Goal: Task Accomplishment & Management: Manage account settings

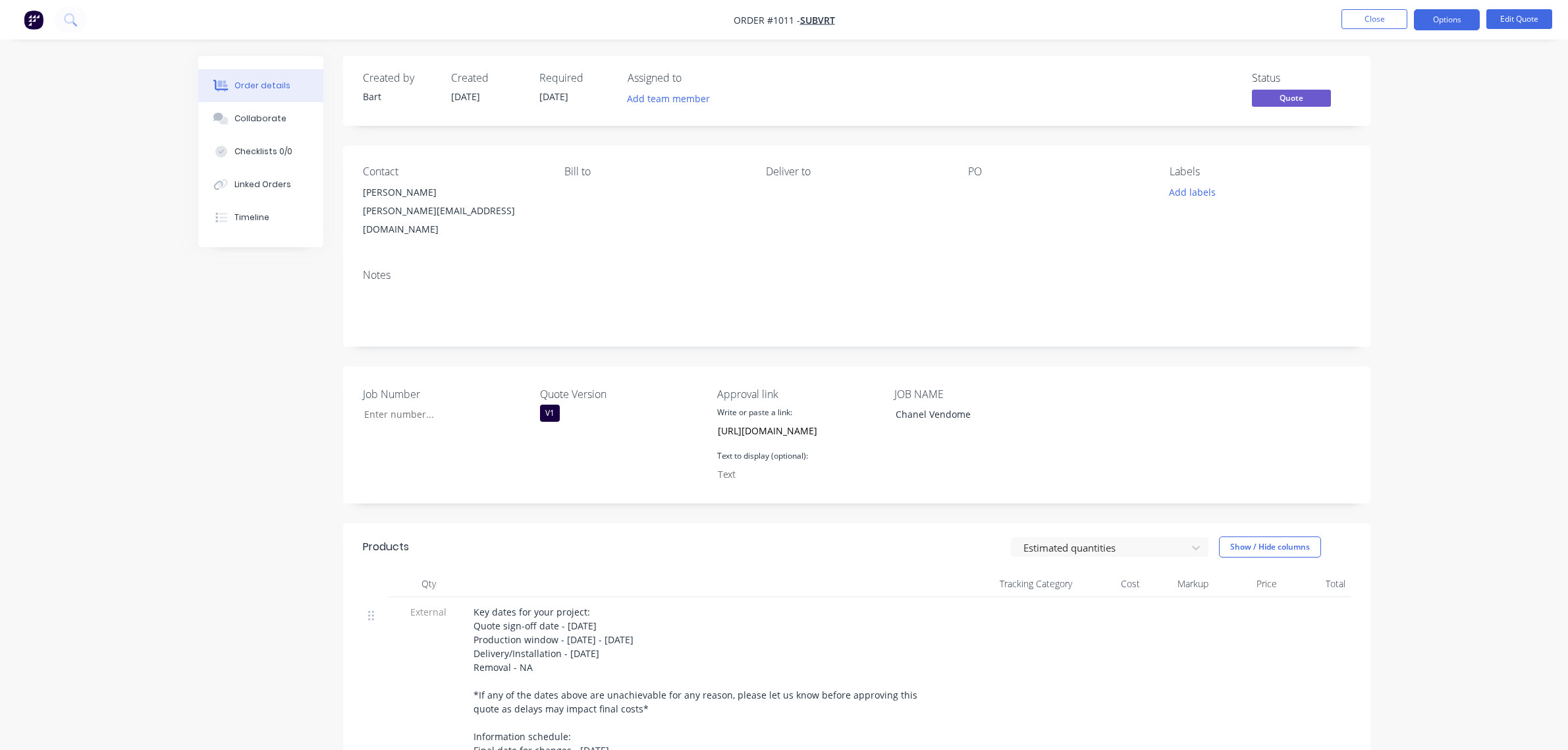
scroll to position [470, 0]
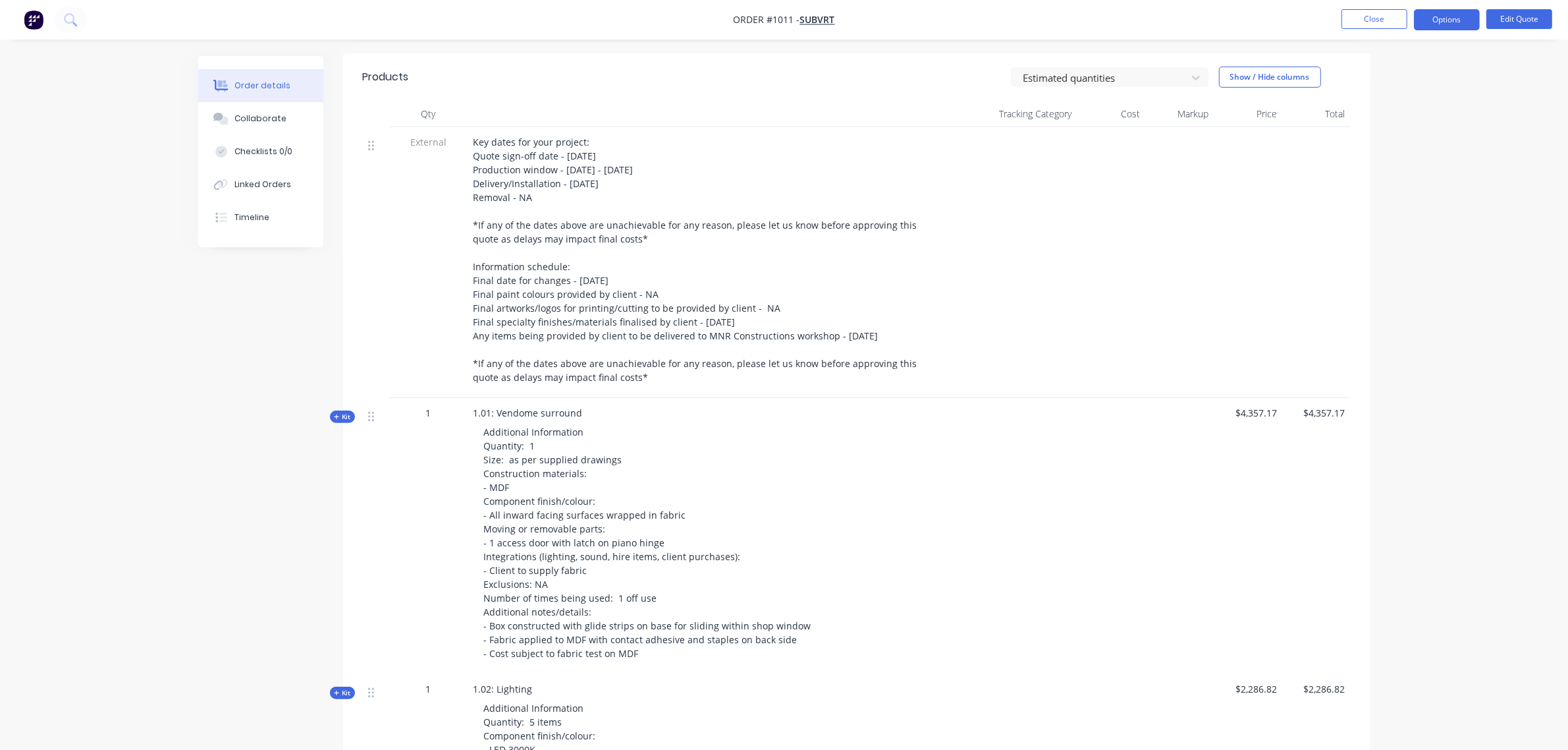
click at [349, 412] on span "Kit" at bounding box center [342, 417] width 17 height 10
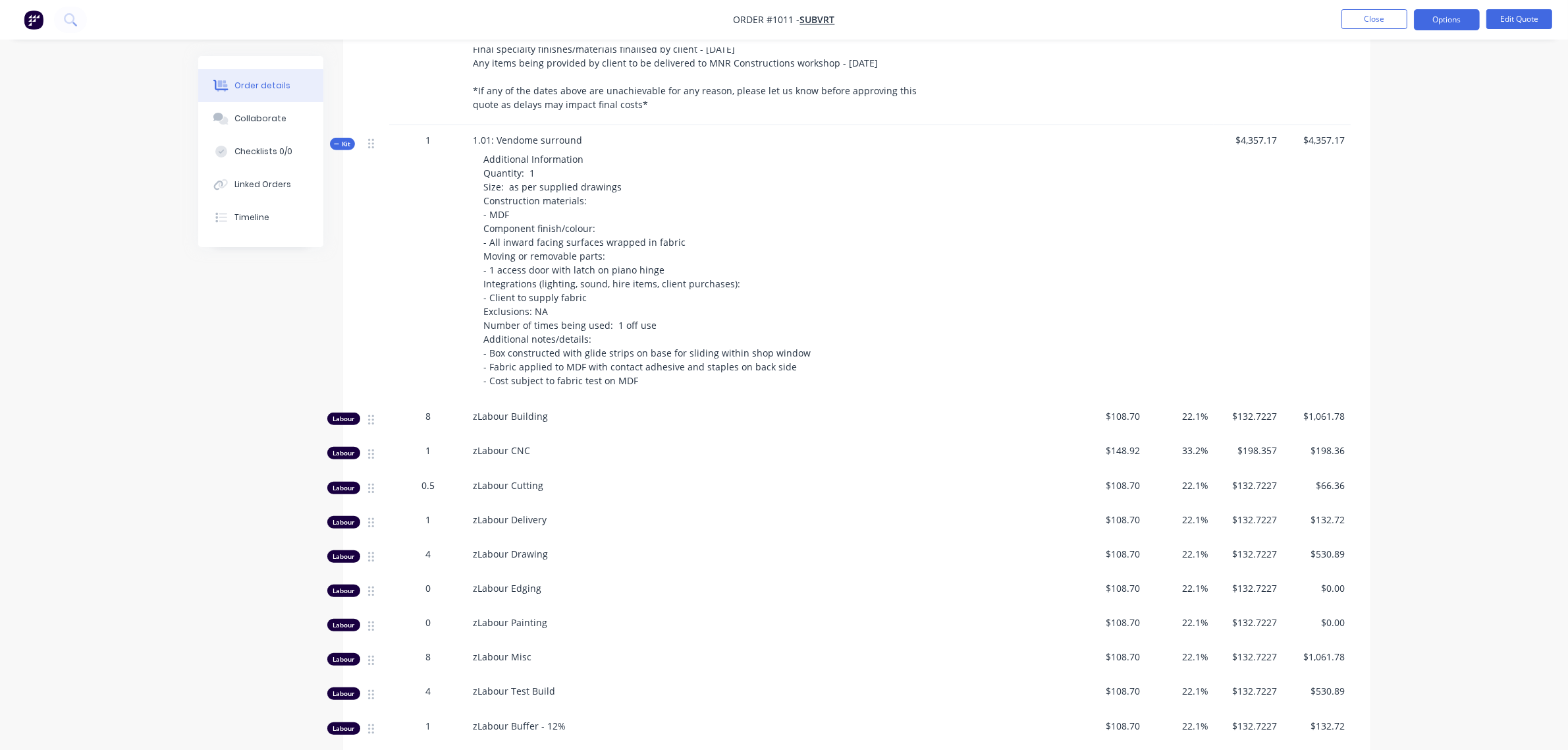
scroll to position [743, 0]
click at [420, 546] on div "4" at bounding box center [429, 553] width 68 height 14
click at [430, 546] on span "4" at bounding box center [429, 553] width 6 height 14
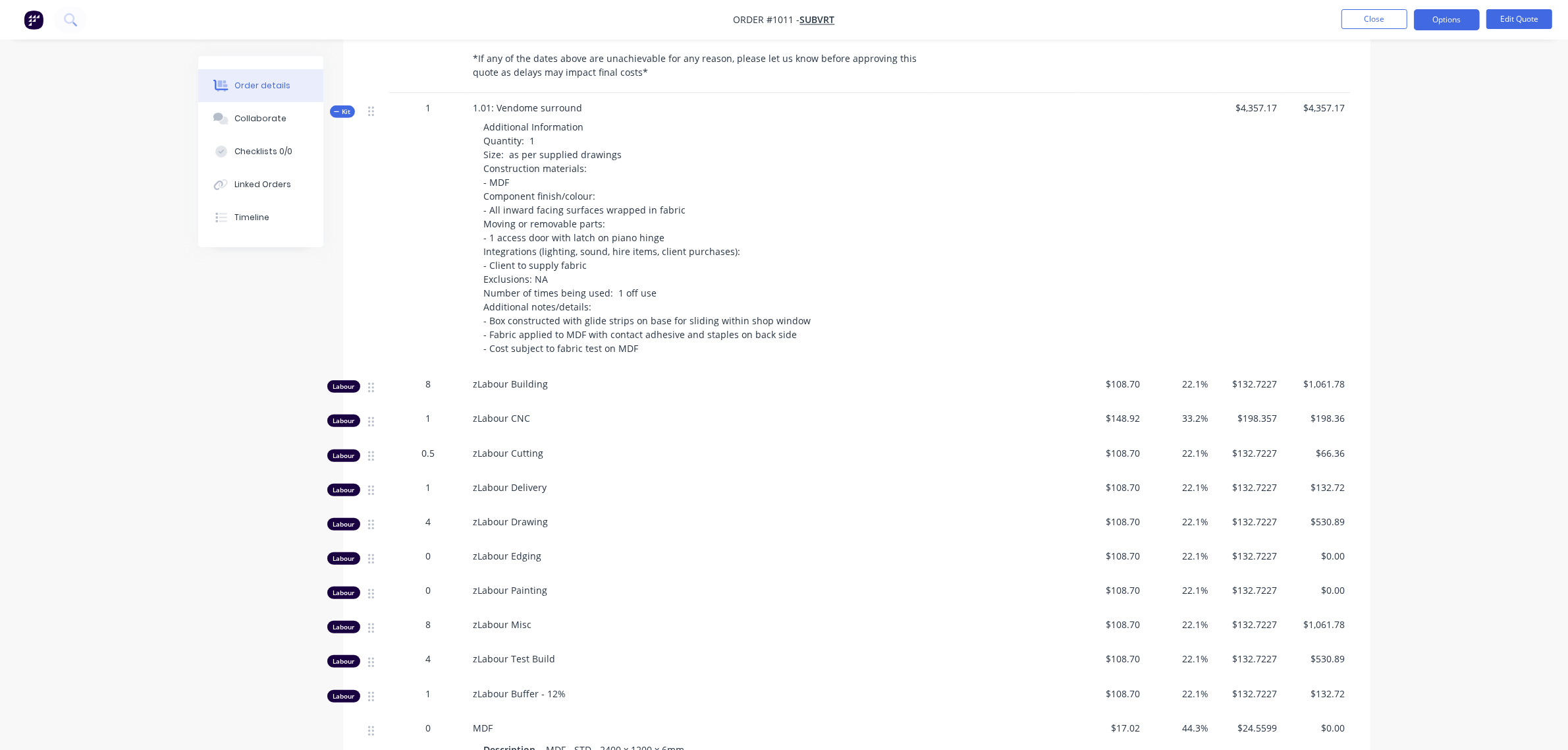
scroll to position [776, 0]
click at [430, 513] on div "4" at bounding box center [429, 520] width 68 height 14
click at [430, 513] on span "4" at bounding box center [429, 520] width 6 height 14
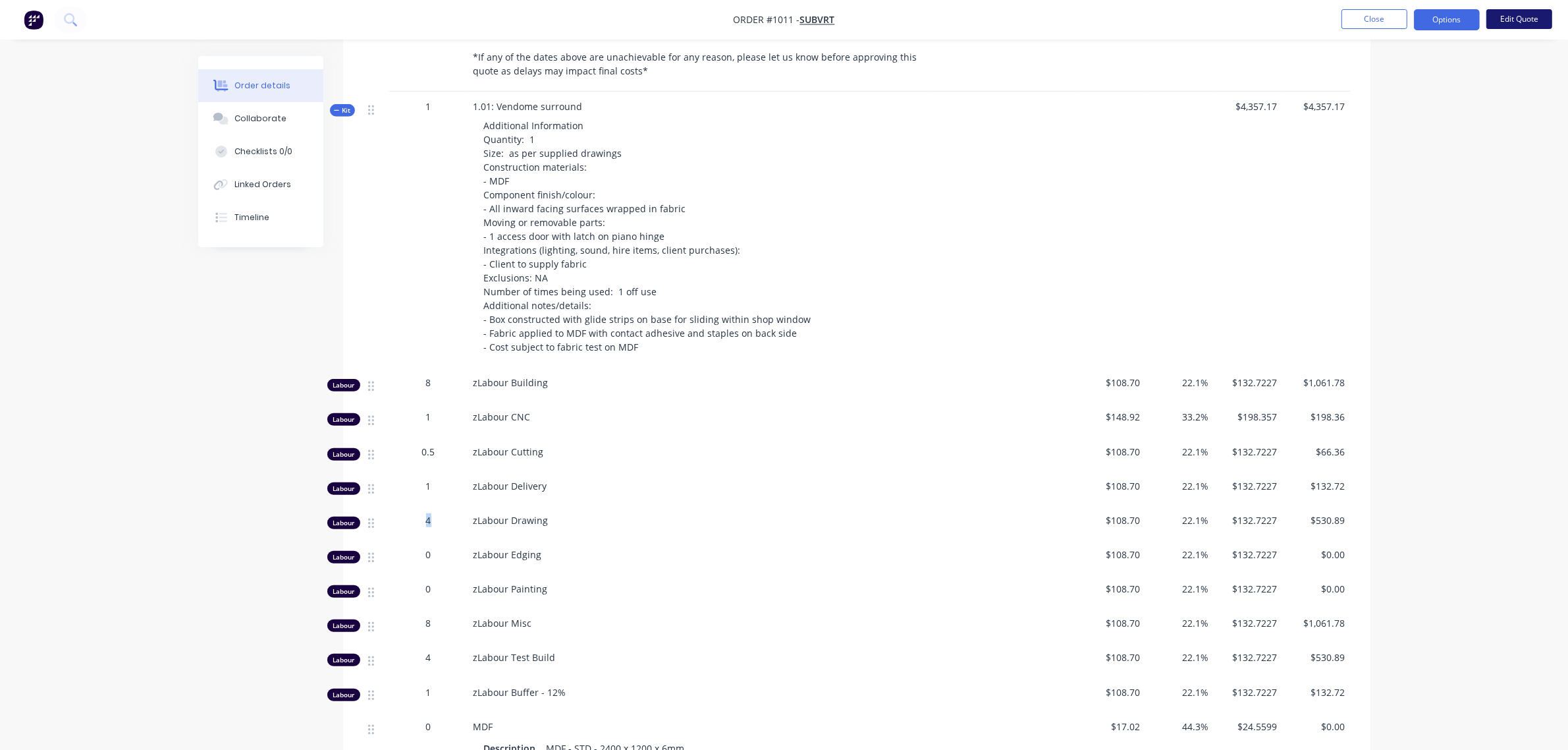
click at [1507, 17] on button "Edit Quote" at bounding box center [1519, 19] width 66 height 20
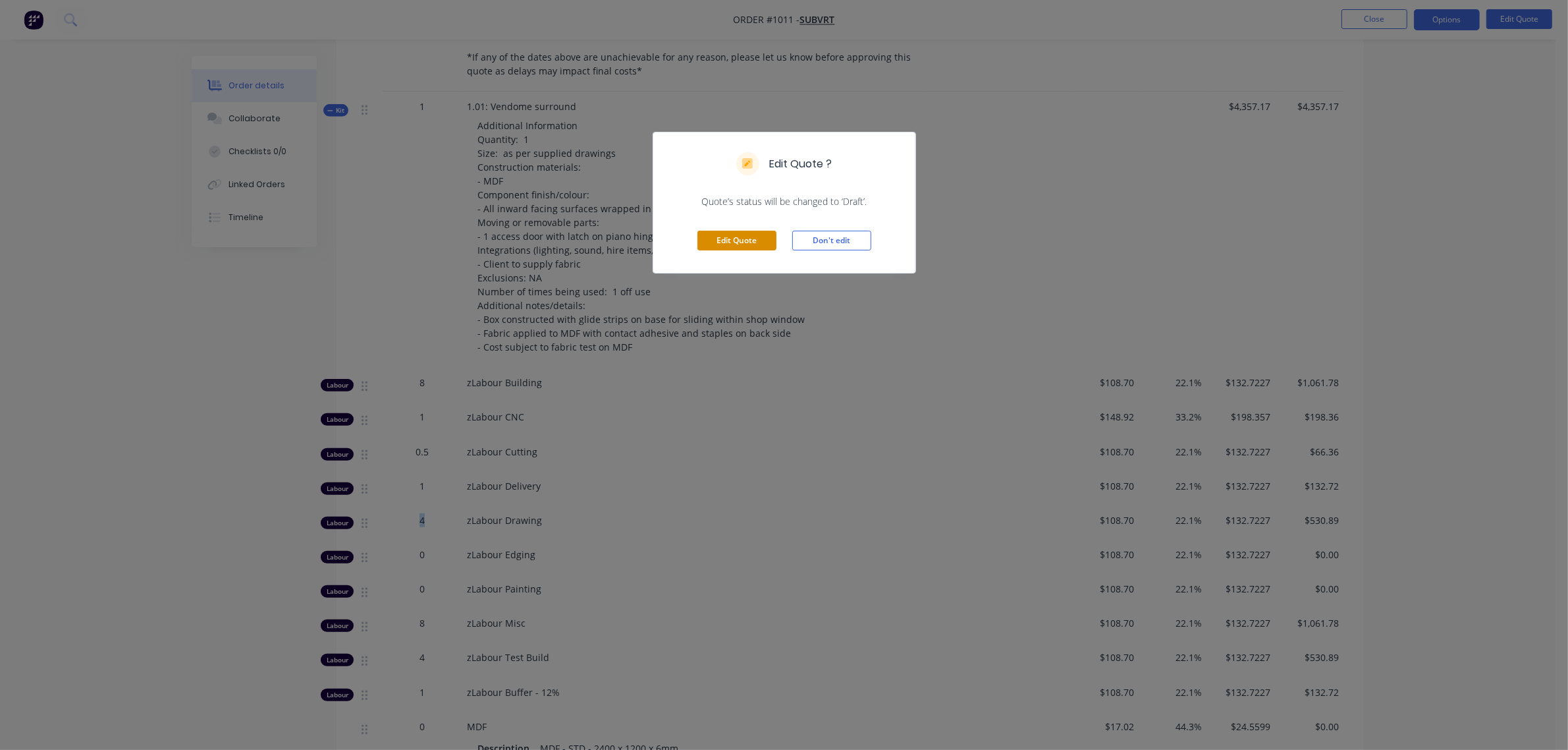
click at [764, 241] on button "Edit Quote" at bounding box center [736, 240] width 79 height 20
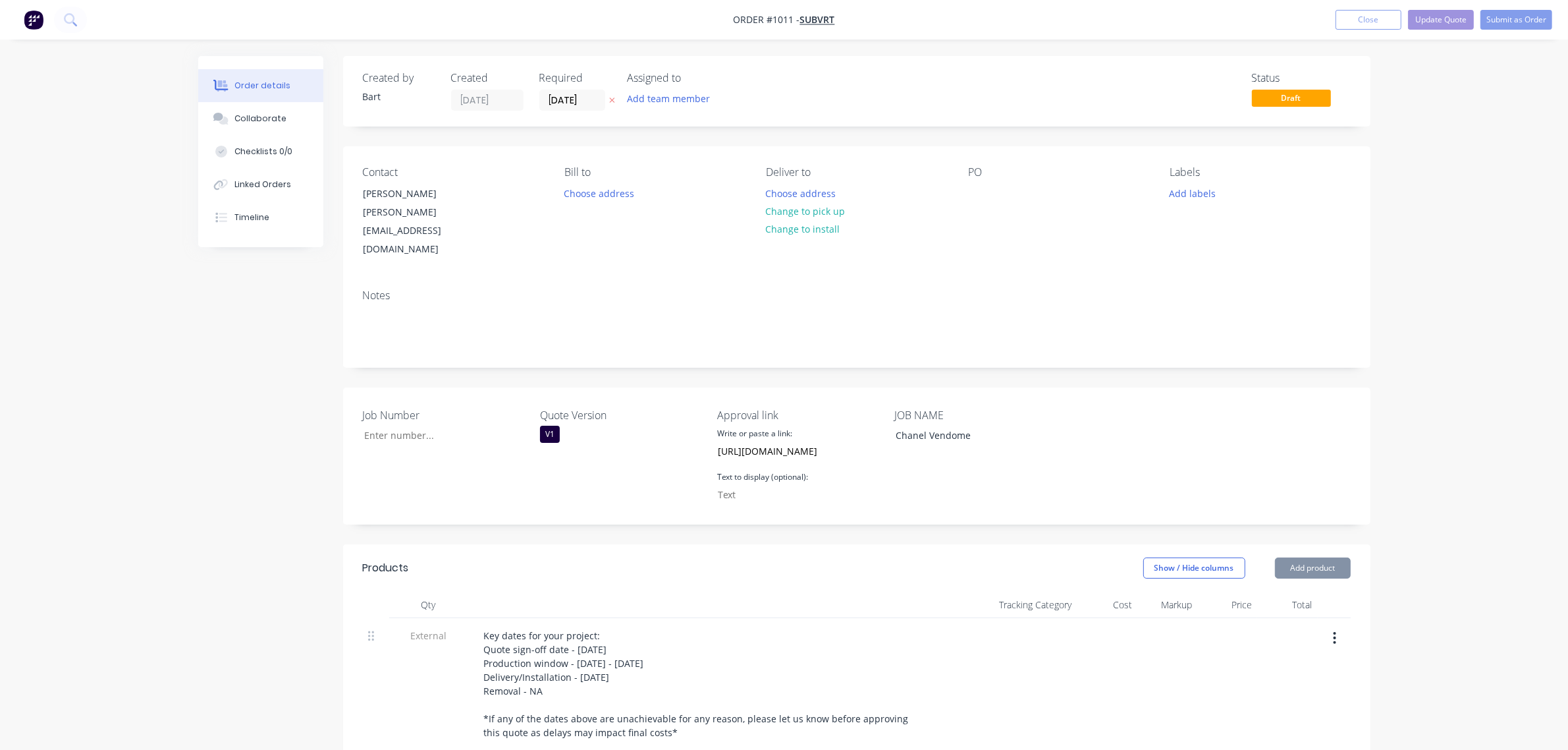
click at [552, 426] on div "V1" at bounding box center [550, 434] width 20 height 17
click at [557, 475] on div "V2" at bounding box center [560, 481] width 20 height 17
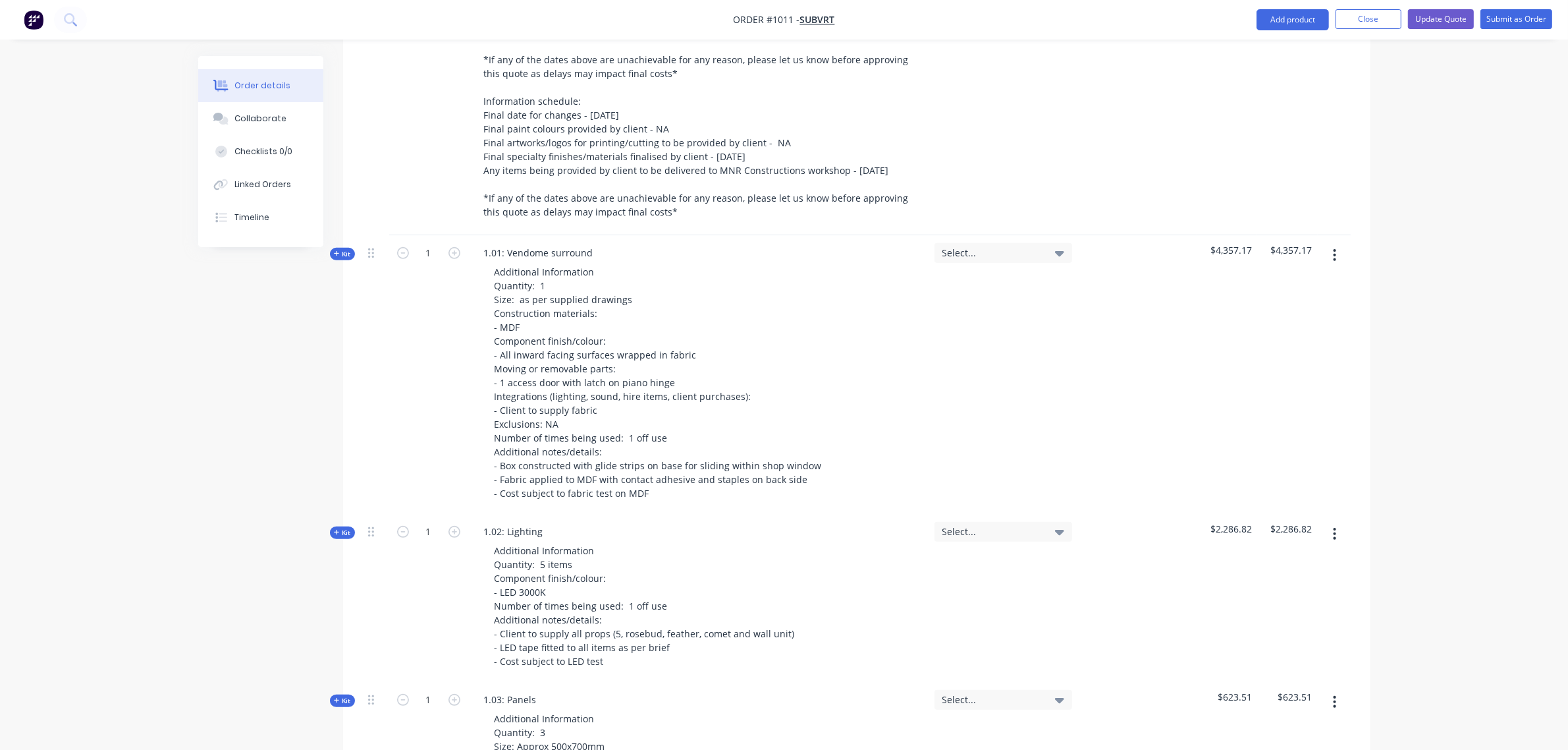
scroll to position [658, 0]
click at [337, 252] on icon "button" at bounding box center [337, 254] width 6 height 6
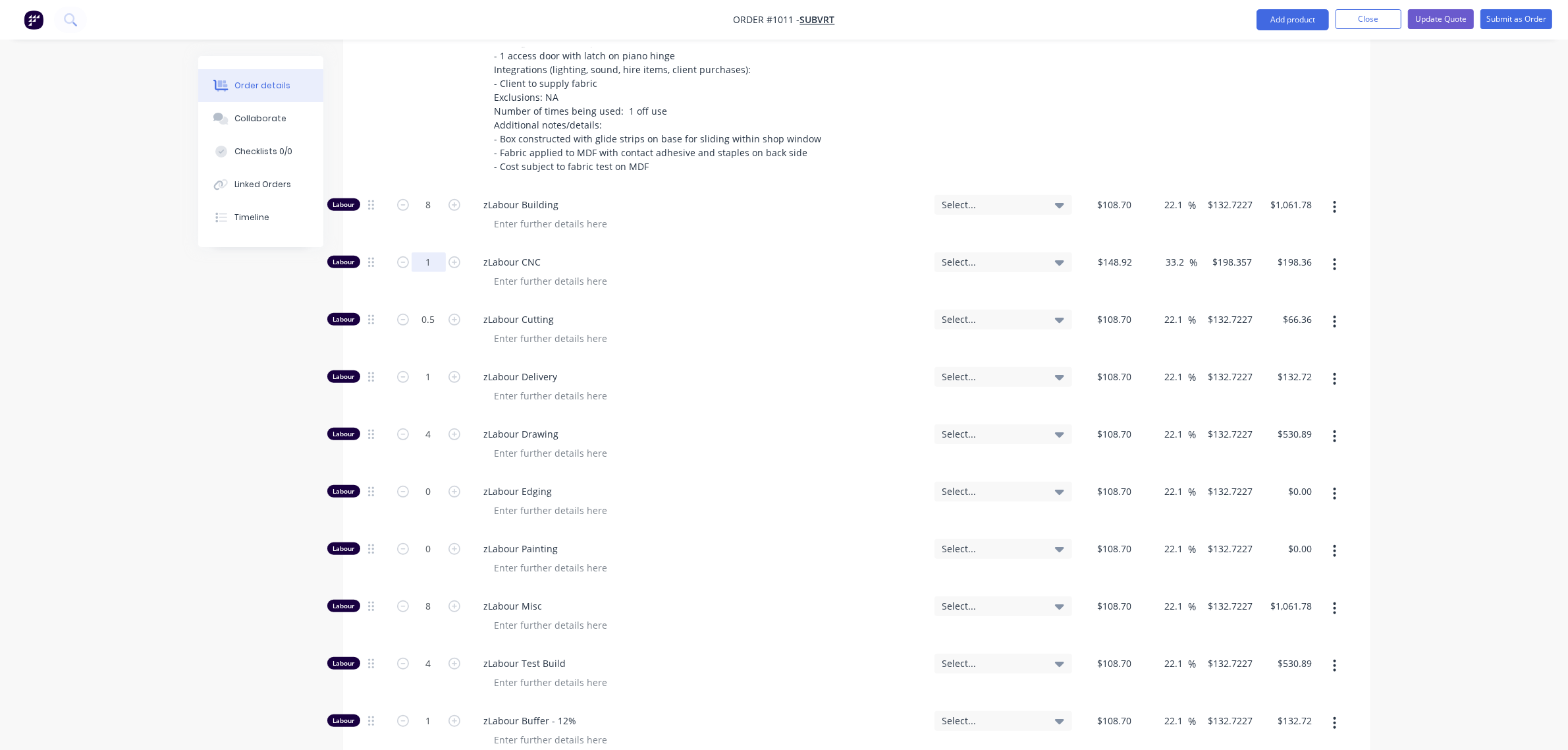
scroll to position [986, 0]
click at [423, 194] on input "8" at bounding box center [428, 204] width 34 height 20
type input "6"
type input "$796.34"
click at [423, 250] on div "1" at bounding box center [428, 260] width 34 height 20
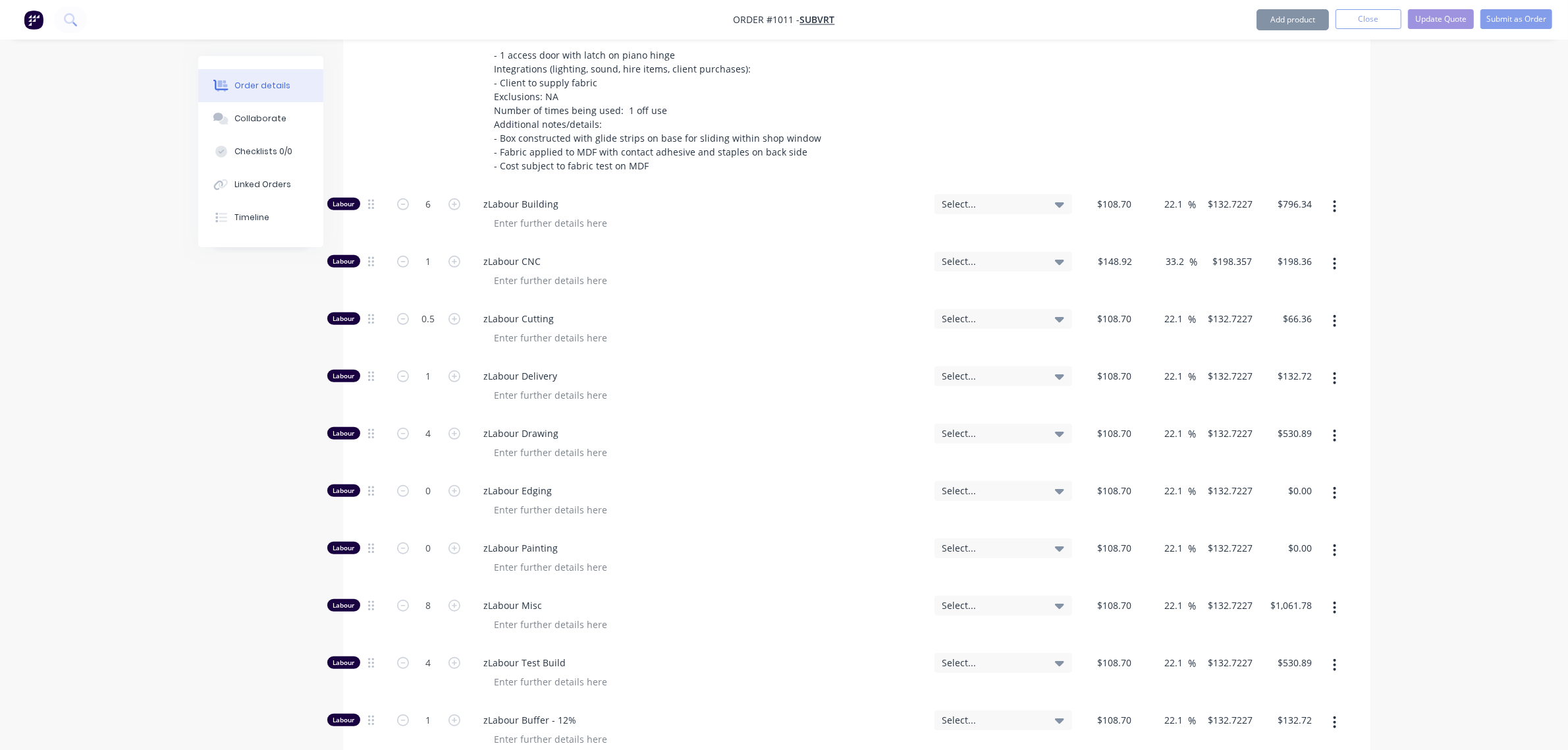
click at [421, 244] on div "1" at bounding box center [428, 273] width 79 height 57
click at [423, 252] on input "1" at bounding box center [428, 261] width 34 height 20
type input "0.5"
type input "$99.18"
click at [425, 366] on input "1" at bounding box center [428, 376] width 34 height 20
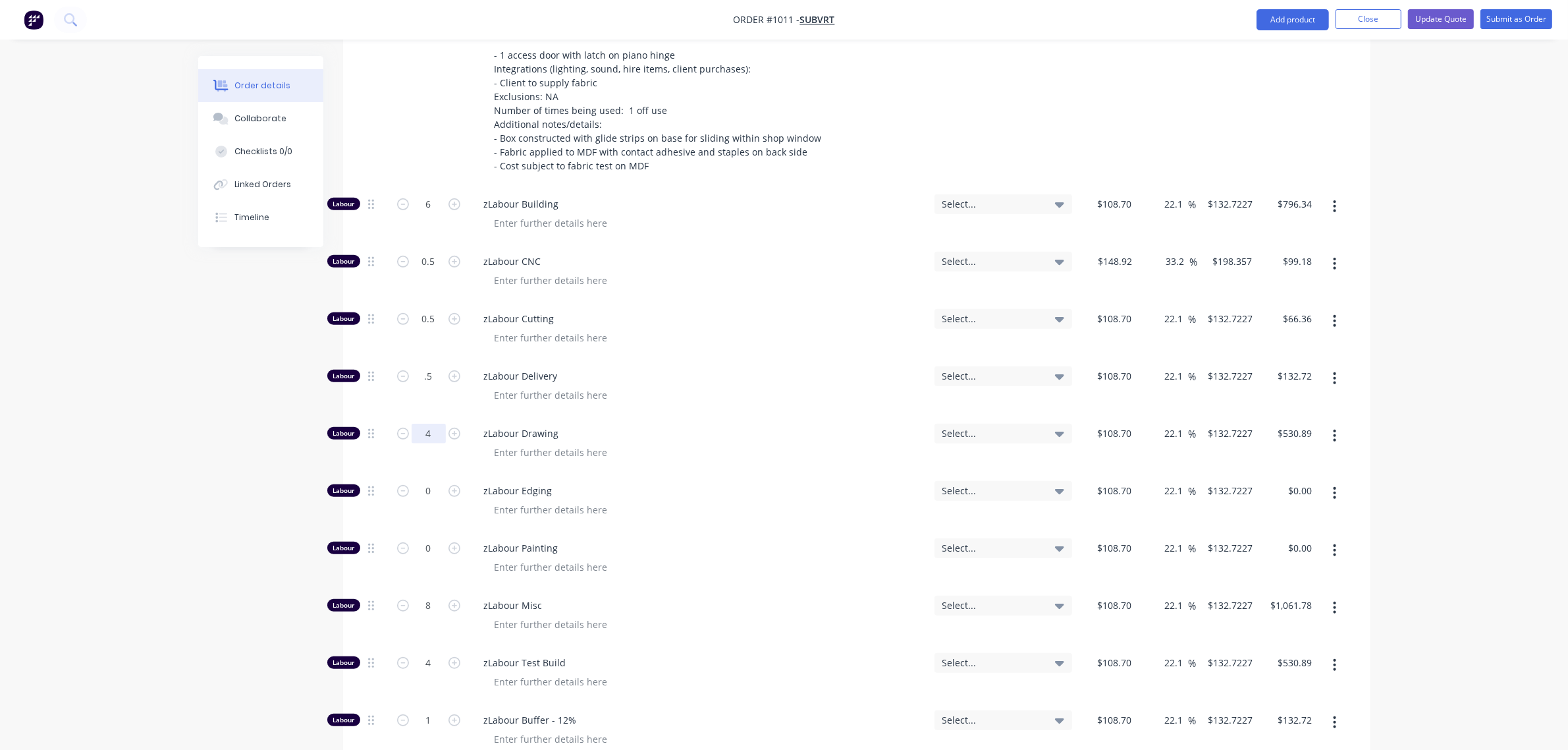
type input "0.5"
type input "$66.36"
click at [433, 424] on input "4" at bounding box center [428, 433] width 34 height 20
type input "2"
type input "$265.45"
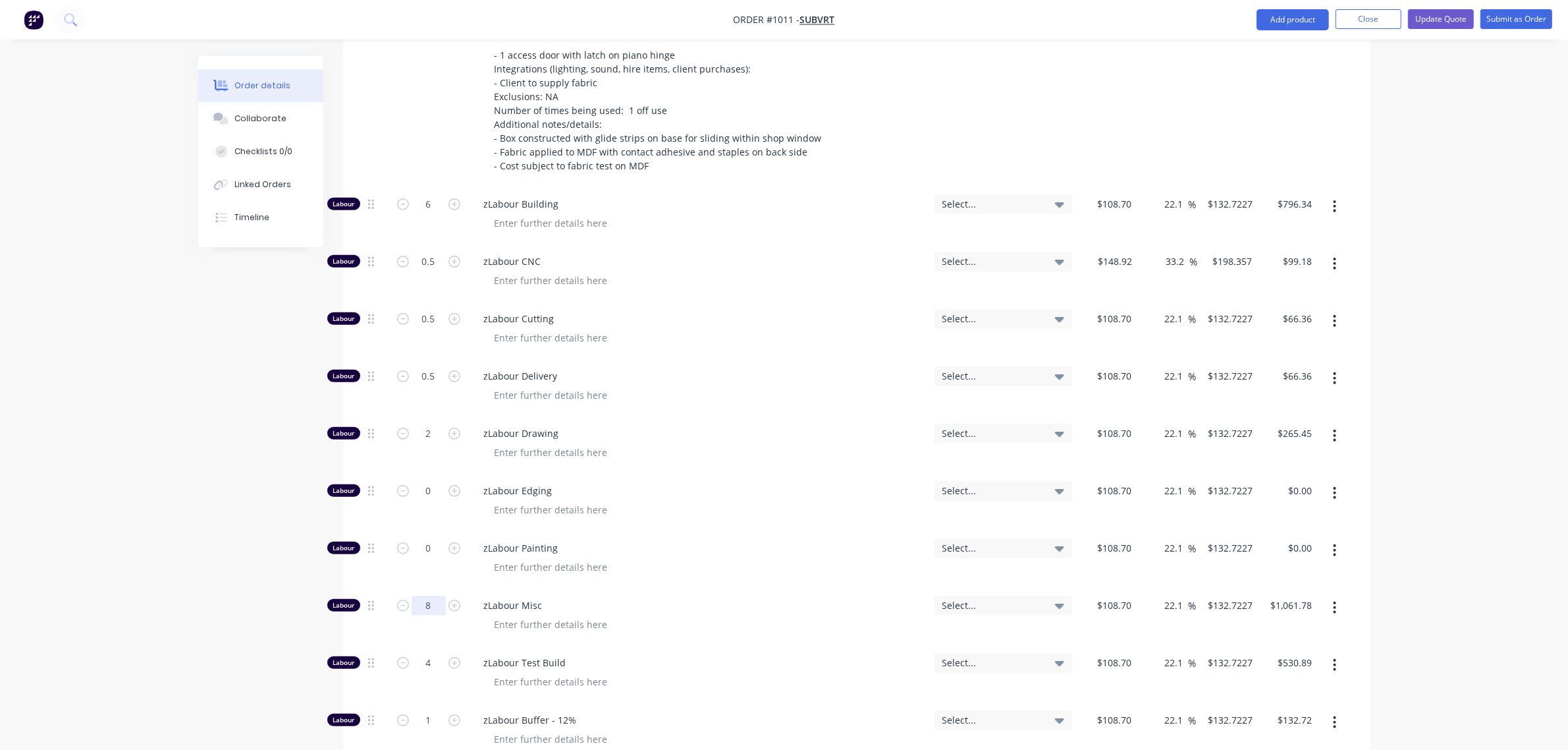
click at [420, 596] on input "8" at bounding box center [428, 605] width 34 height 20
type input "6"
type input "$796.34"
click at [433, 653] on input "4" at bounding box center [428, 663] width 34 height 20
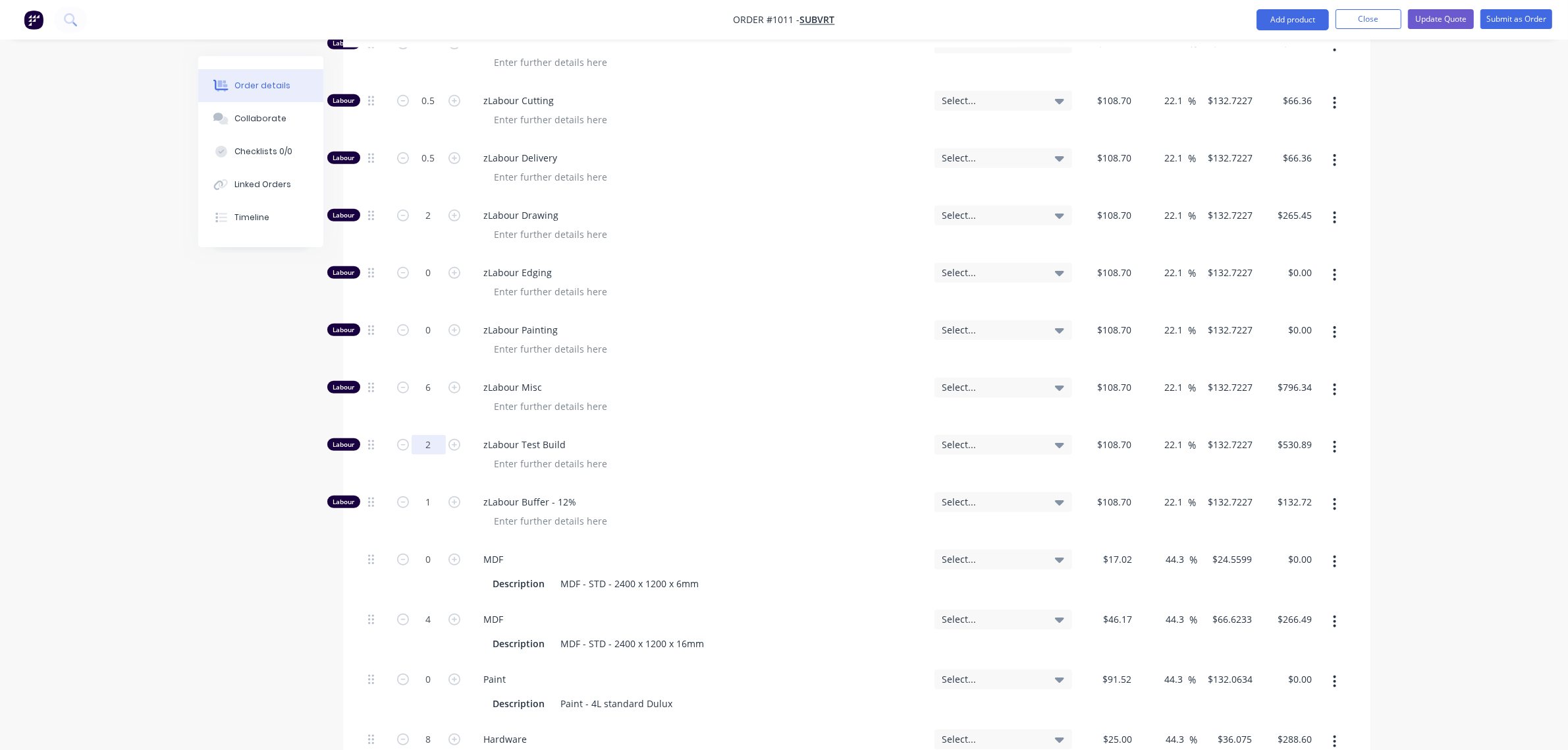
scroll to position [1206, 0]
type input "2"
type input "$265.45"
click at [427, 491] on input "1" at bounding box center [428, 500] width 34 height 20
type input "0.5"
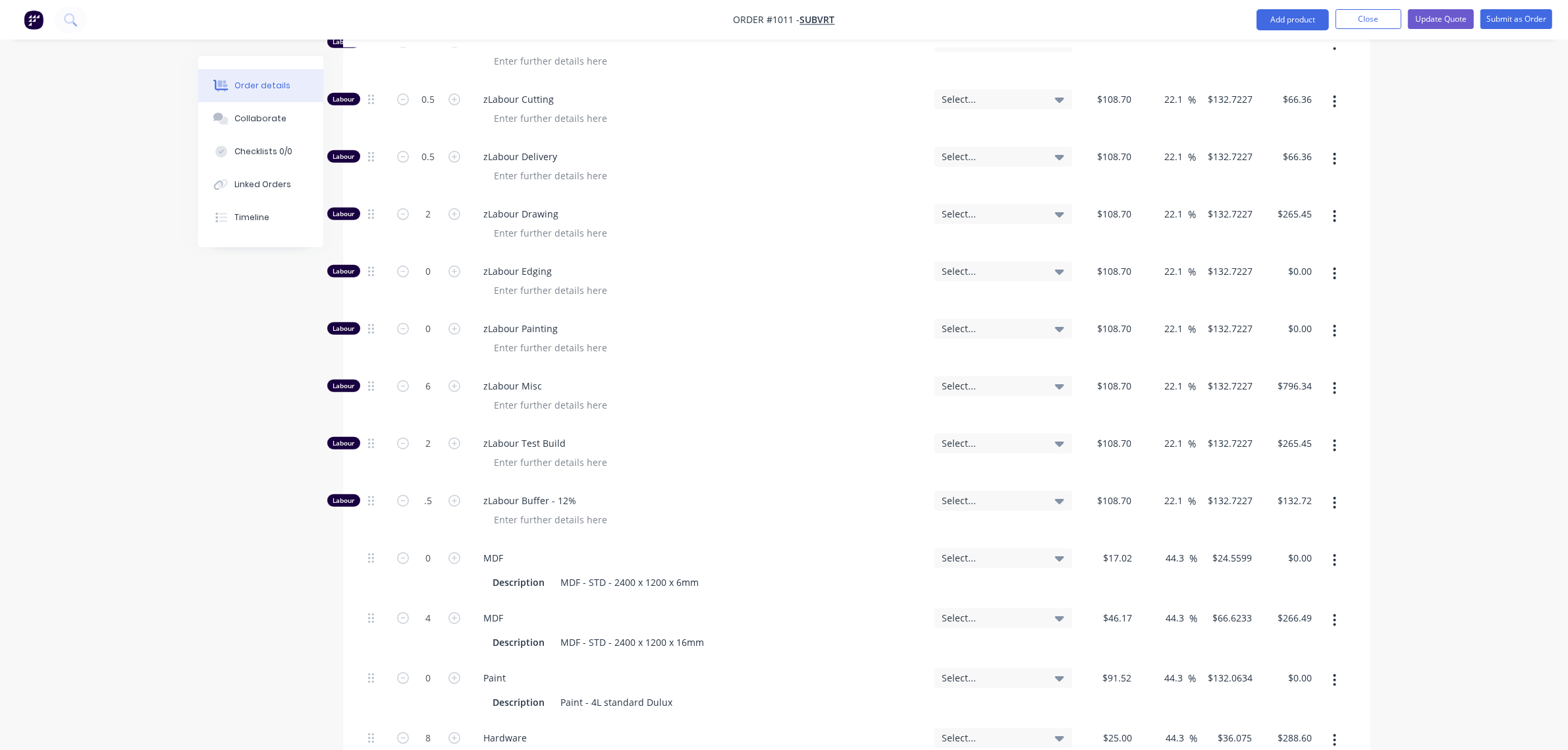
type input "$66.36"
click at [410, 426] on div "2" at bounding box center [428, 454] width 79 height 57
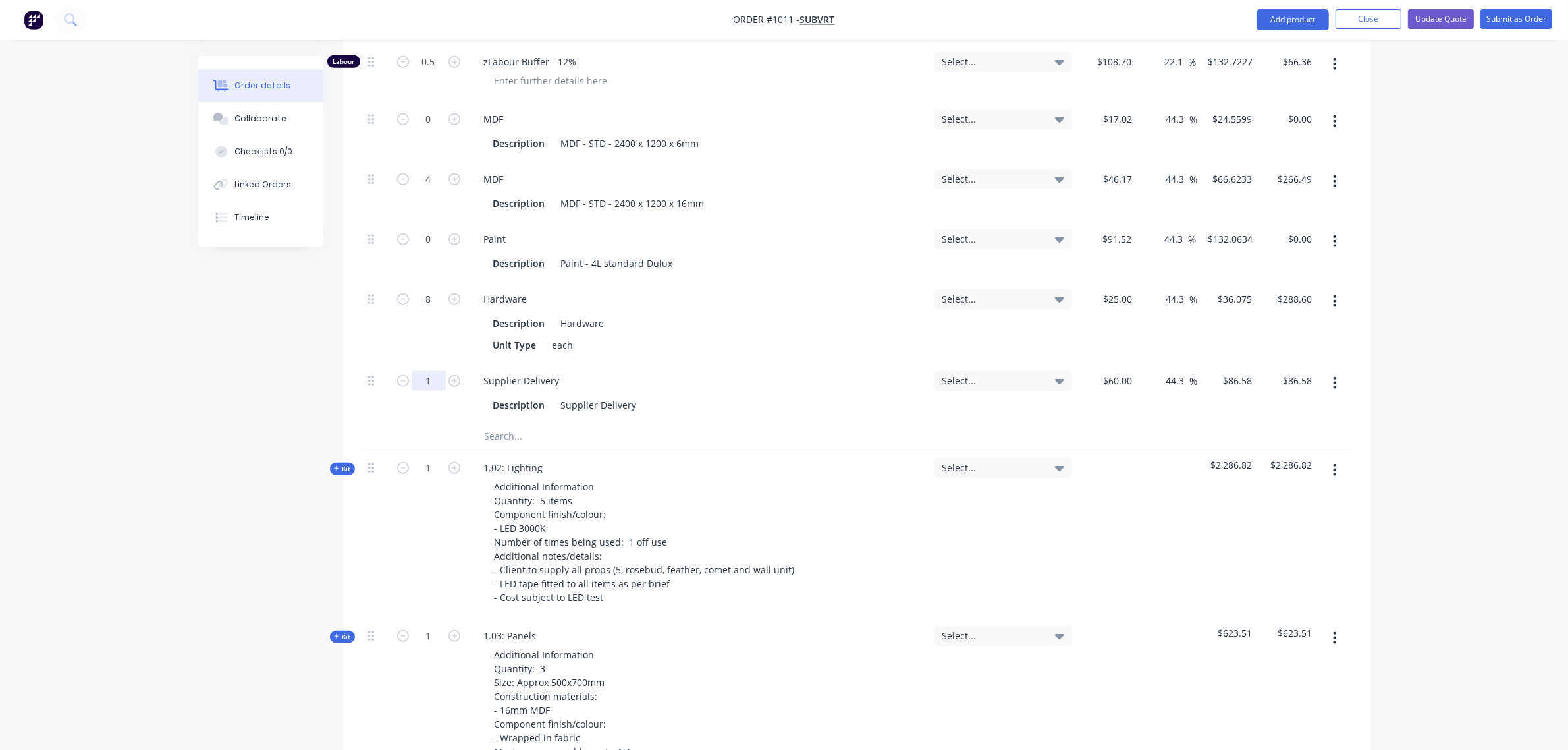
scroll to position [1645, 0]
click at [429, 168] on input "4" at bounding box center [428, 178] width 34 height 20
click at [540, 422] on input "text" at bounding box center [616, 435] width 263 height 27
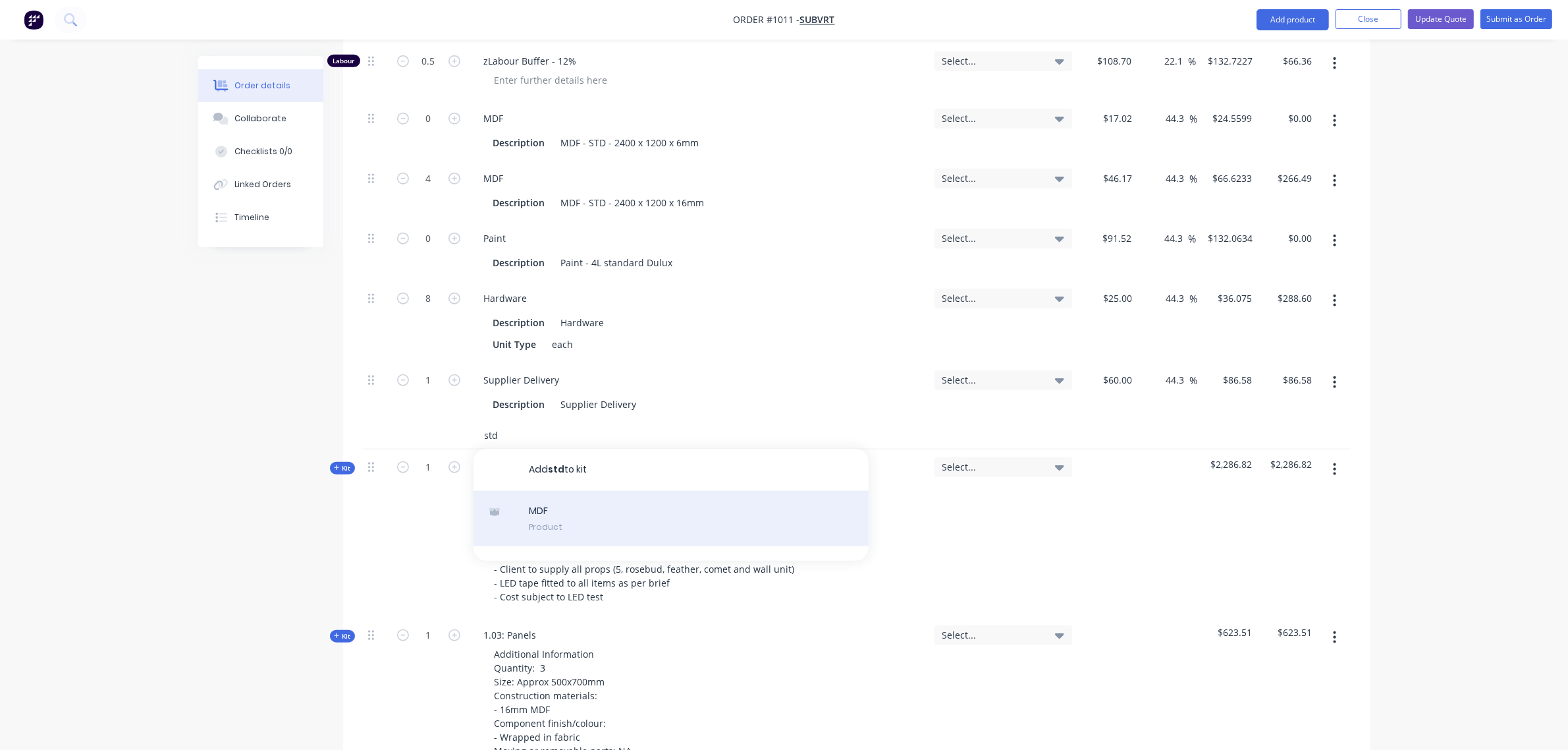
type input "std"
click at [553, 491] on div "MDF Product" at bounding box center [672, 518] width 395 height 55
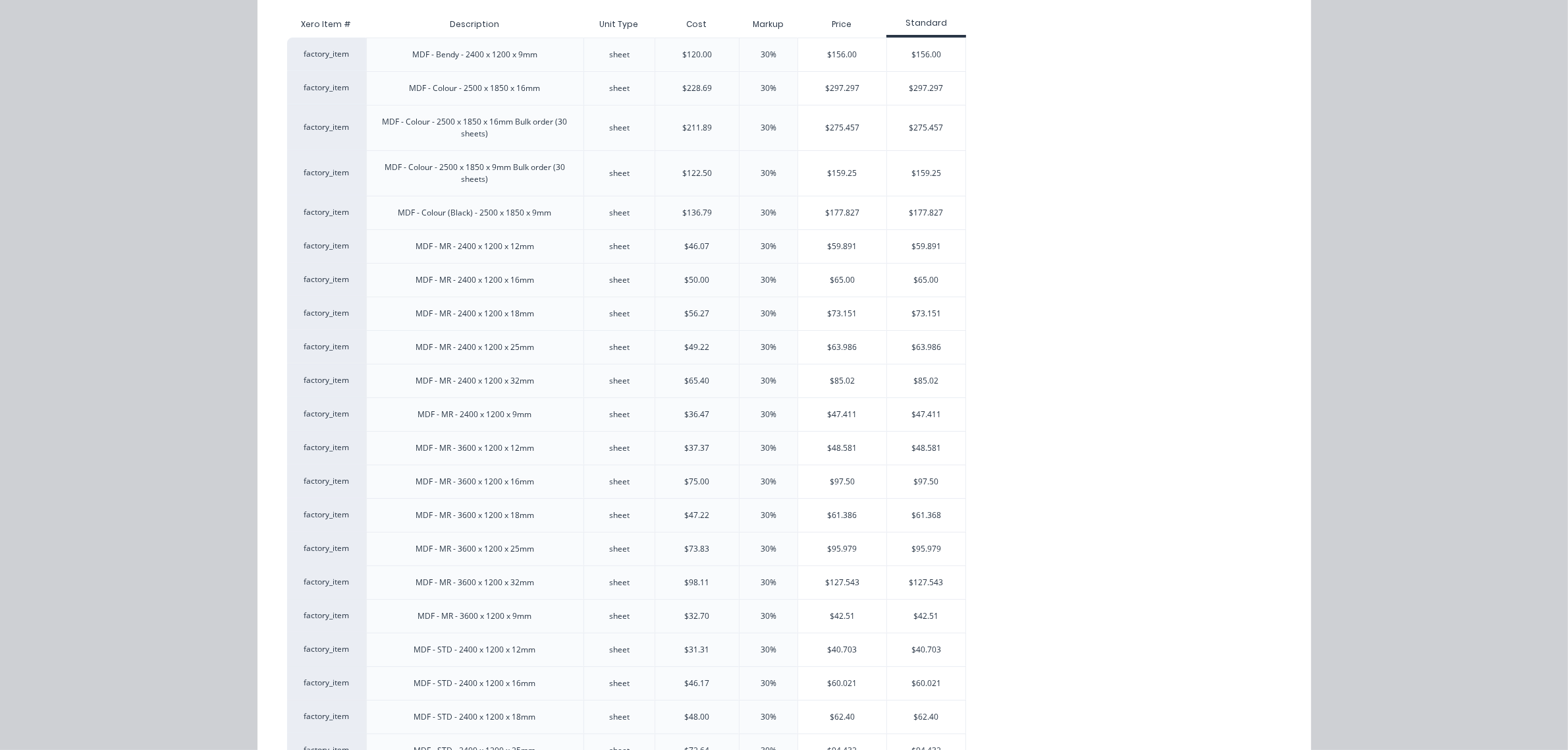
scroll to position [165, 0]
click at [818, 650] on div "$40.703" at bounding box center [842, 648] width 88 height 33
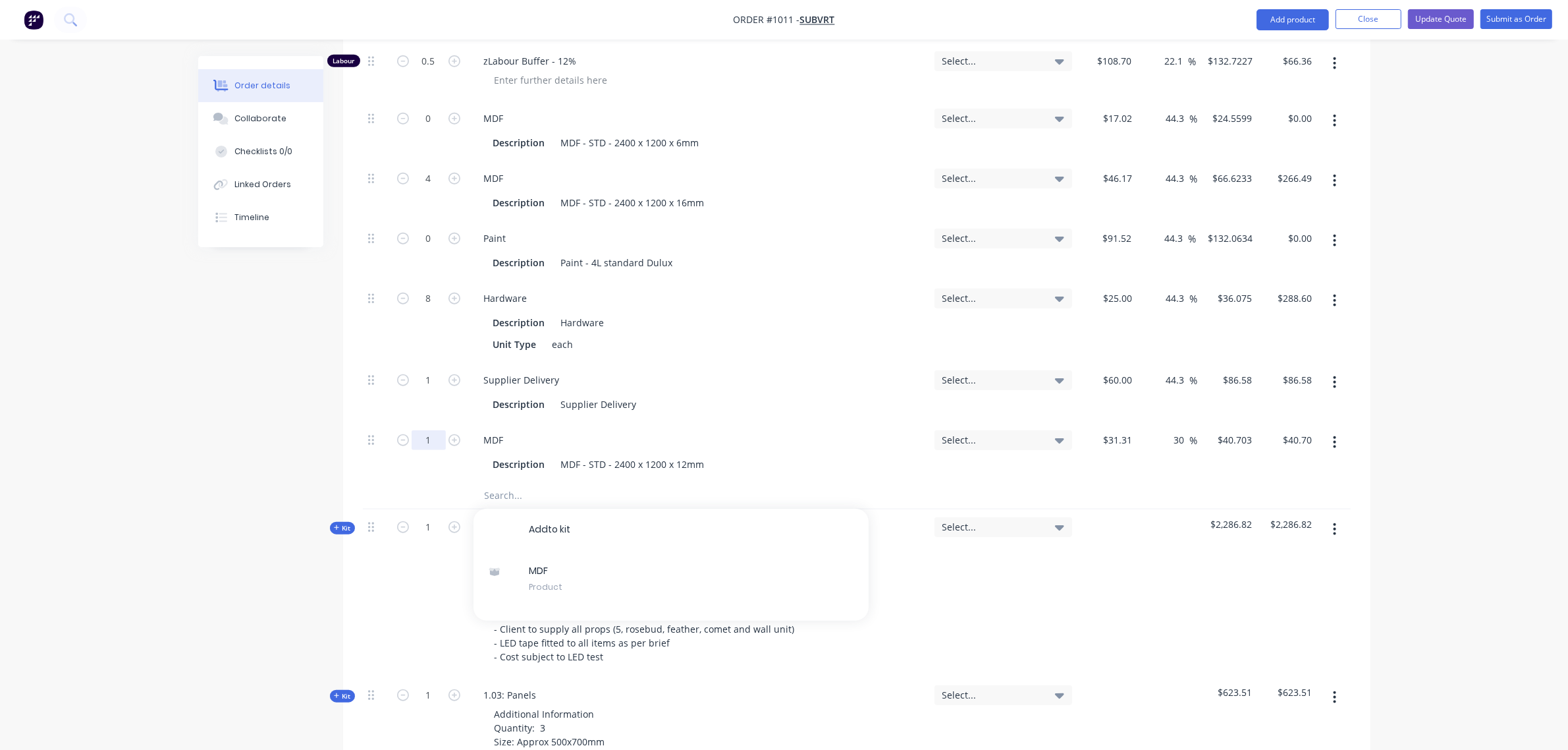
click at [438, 430] on input "1" at bounding box center [428, 440] width 34 height 20
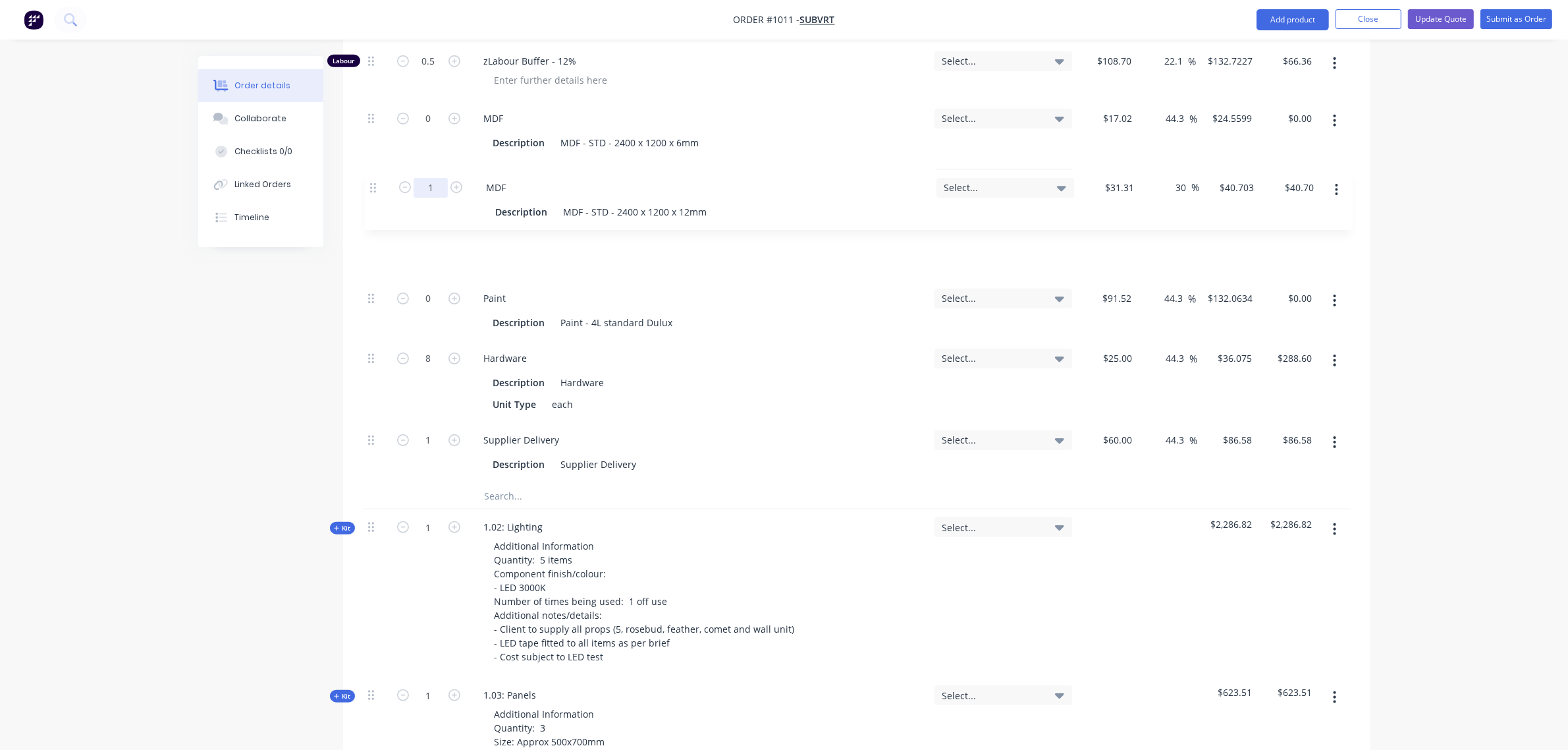
drag, startPoint x: 367, startPoint y: 412, endPoint x: 369, endPoint y: 188, distance: 224.0
click at [369, 188] on div "Labour 6 zLabour Building Select... $108.70 $108.70 22.1 22.1 % $132.7227 $132.…" at bounding box center [857, 5] width 988 height 955
click at [430, 168] on input "4" at bounding box center [428, 178] width 34 height 20
click at [1334, 175] on icon "button" at bounding box center [1335, 180] width 3 height 12
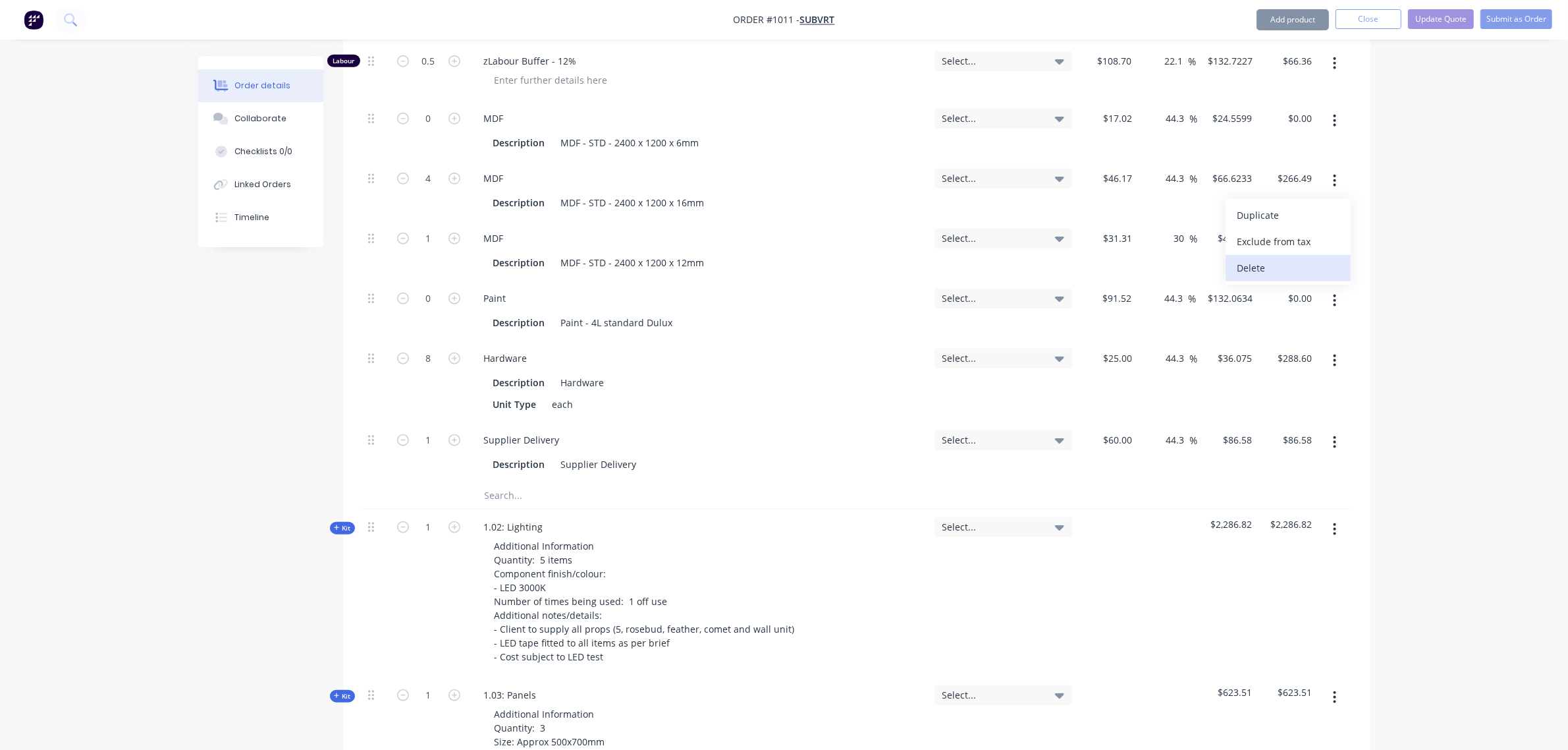
click at [1295, 258] on div "Delete" at bounding box center [1288, 267] width 101 height 19
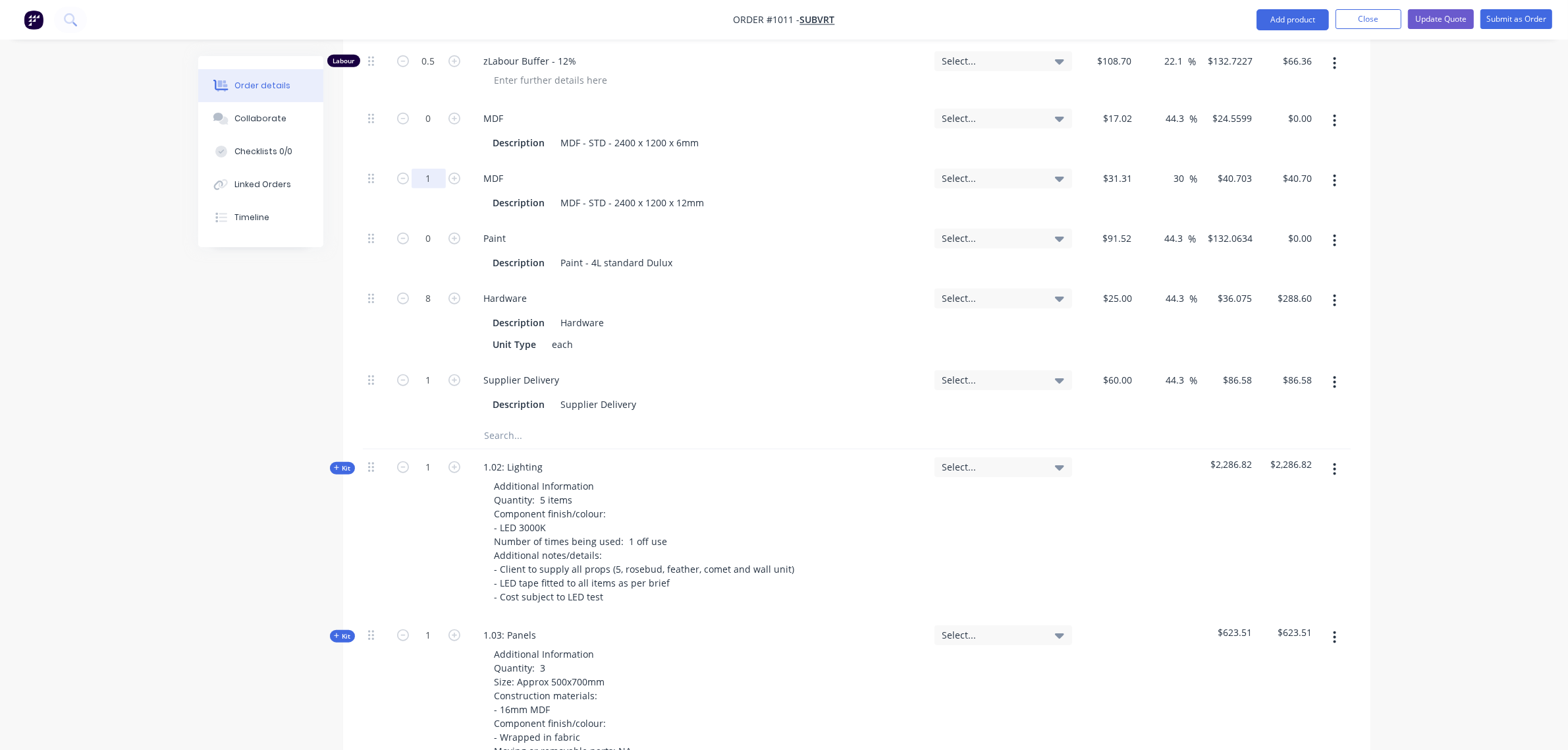
click at [420, 168] on input "1" at bounding box center [428, 178] width 34 height 20
type input "4"
type input "$162.81"
click at [451, 177] on div "4" at bounding box center [428, 191] width 79 height 60
click at [338, 464] on icon "button" at bounding box center [337, 467] width 6 height 6
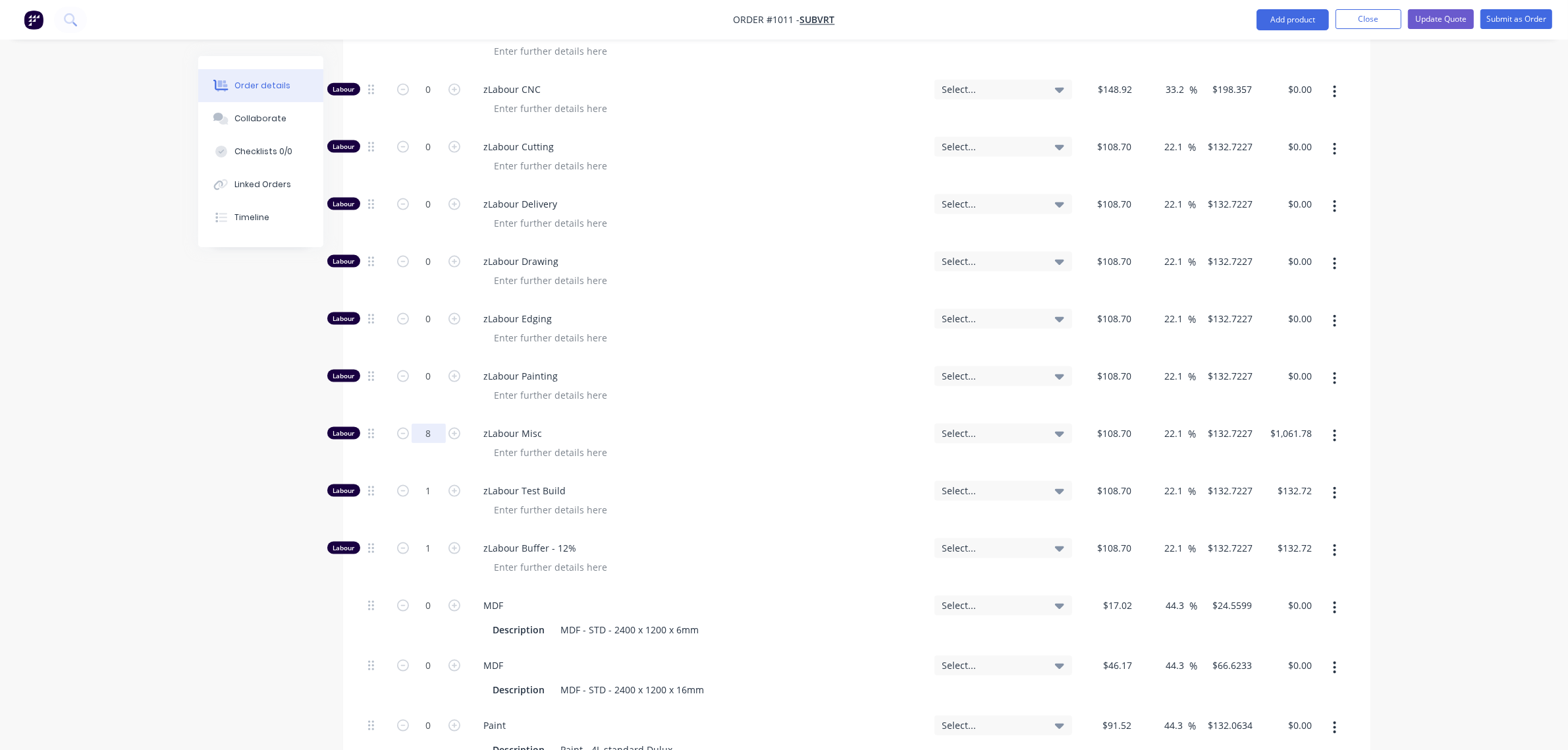
scroll to position [2249, 0]
click at [420, 423] on input "8" at bounding box center [428, 433] width 34 height 20
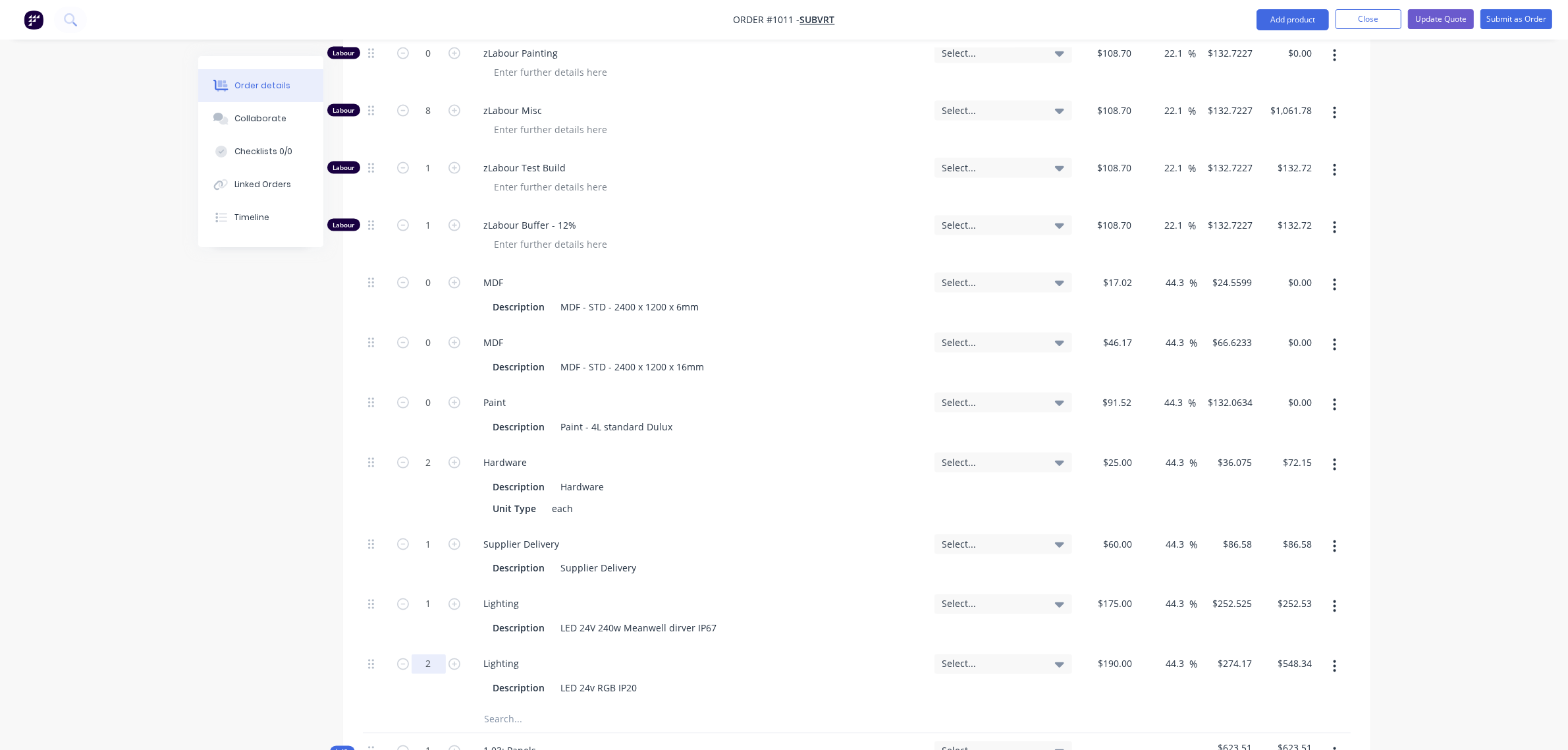
click at [423, 654] on input "2" at bounding box center [428, 664] width 34 height 20
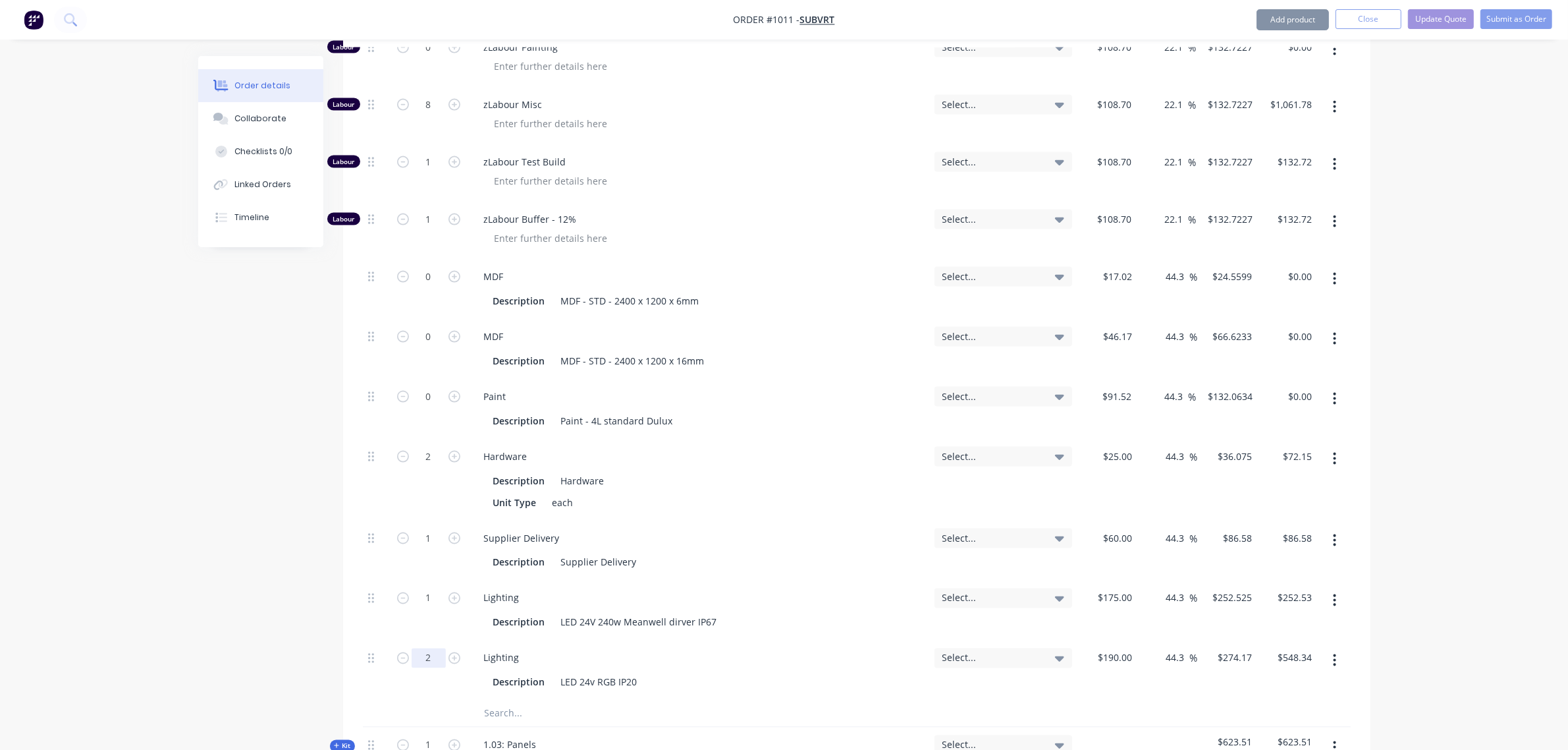
scroll to position [2577, 0]
type input "1"
type input "$274.17"
click at [416, 209] on input "1" at bounding box center [428, 219] width 34 height 20
click at [420, 152] on input "1" at bounding box center [428, 161] width 34 height 20
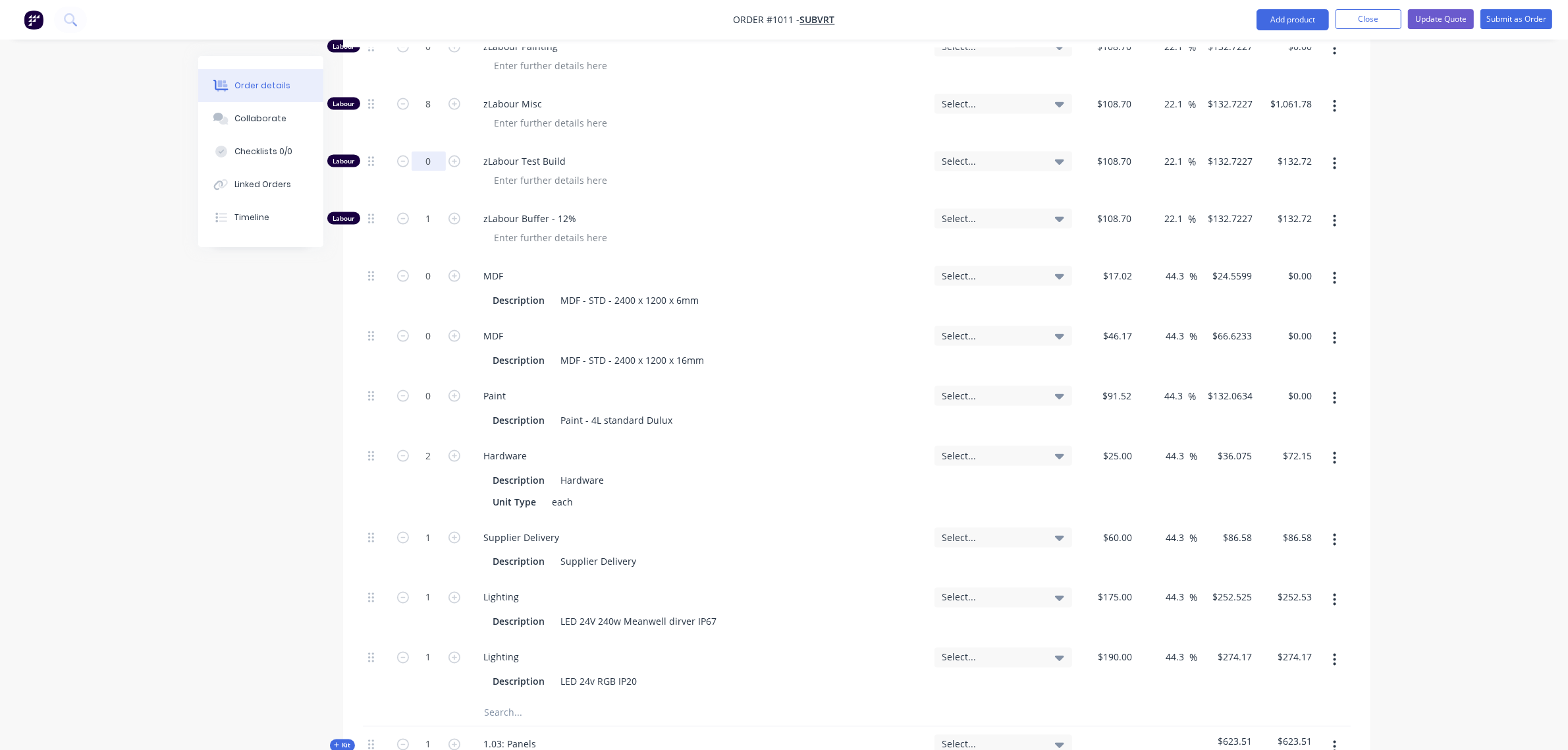
type input "0"
type input "$0.00"
click at [420, 201] on div "1" at bounding box center [428, 229] width 79 height 57
click at [422, 209] on input "1" at bounding box center [428, 219] width 34 height 20
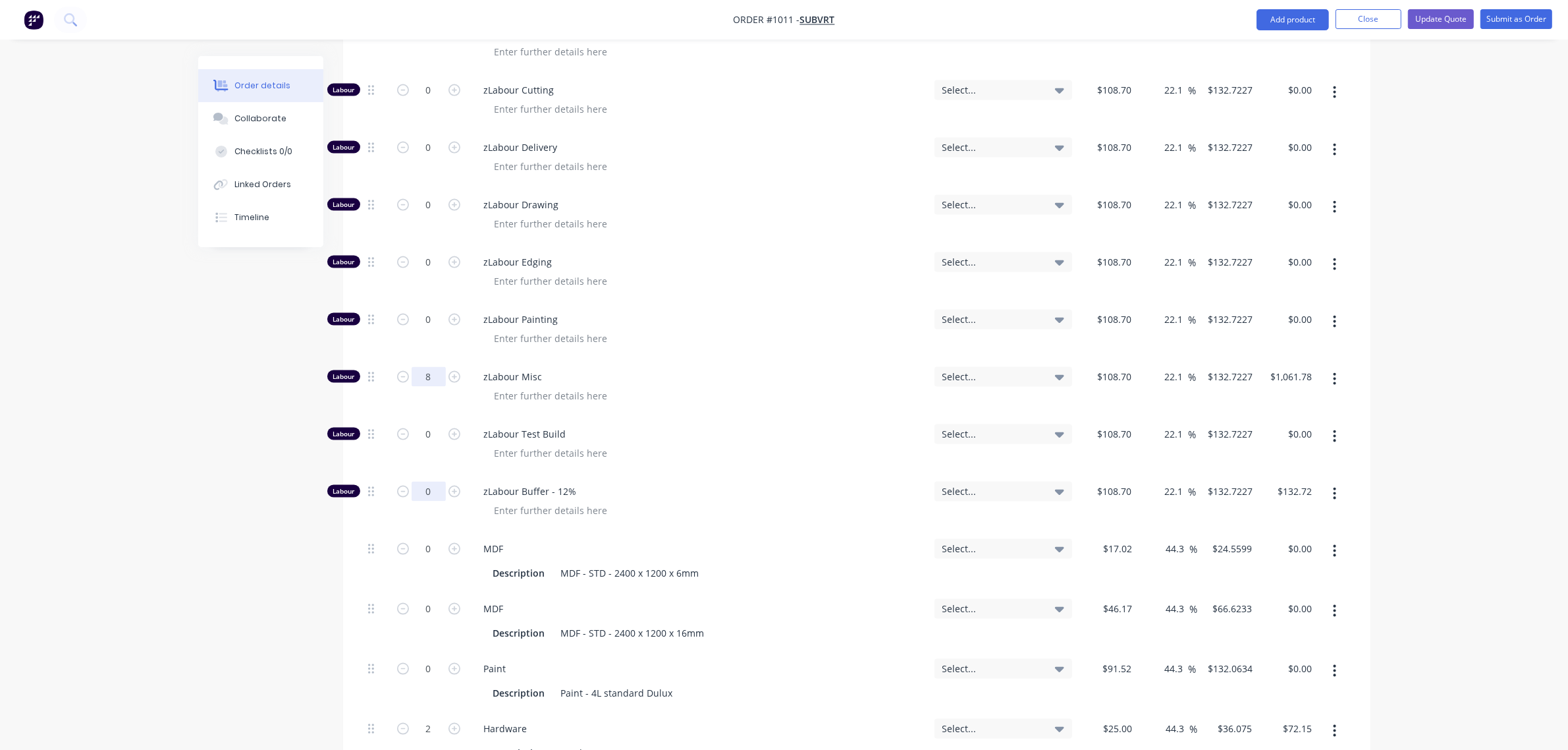
type input "0"
type input "$0.00"
click at [423, 368] on input "8" at bounding box center [428, 377] width 34 height 20
type input "7"
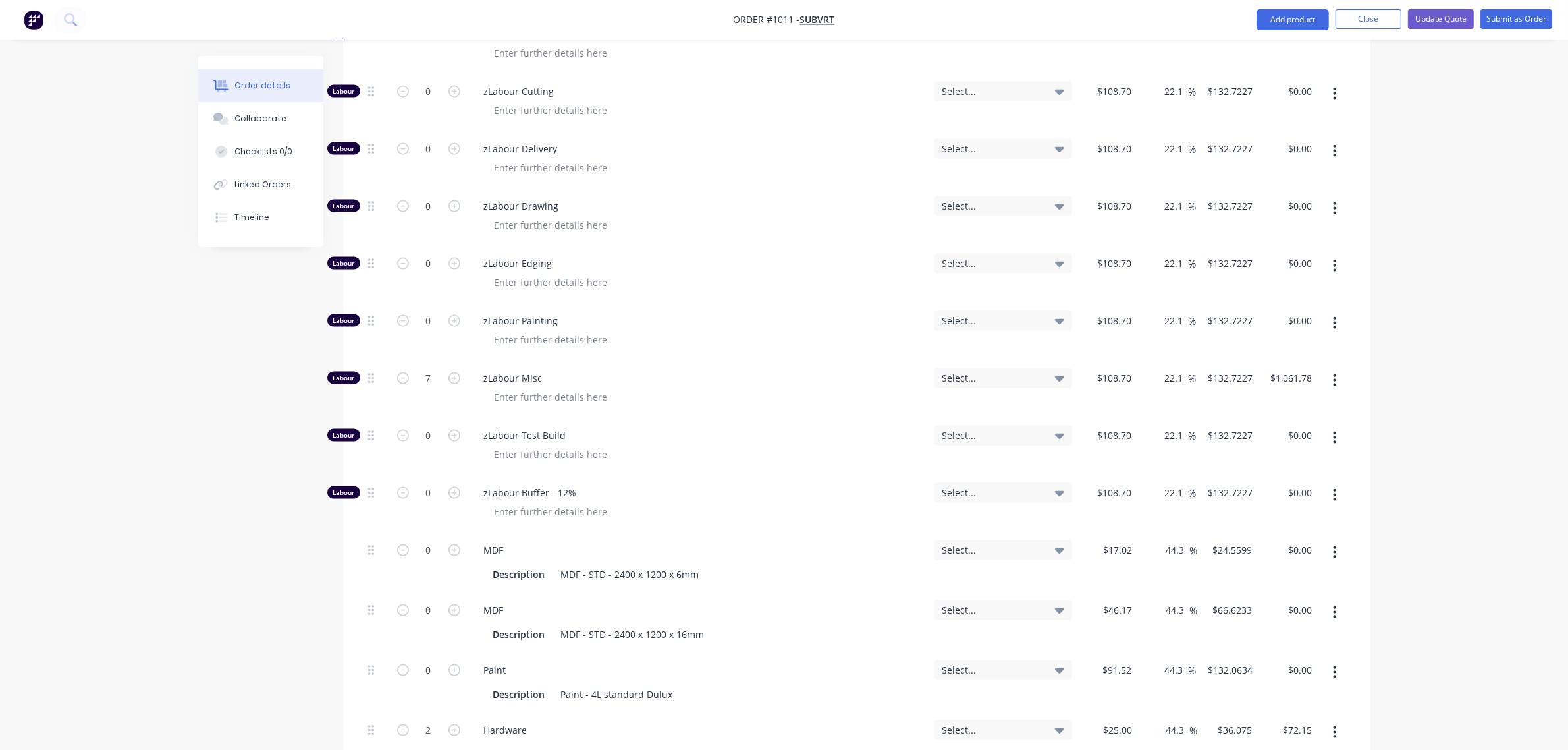
type input "$929.06"
click at [556, 361] on div "zLabour Misc" at bounding box center [699, 389] width 461 height 57
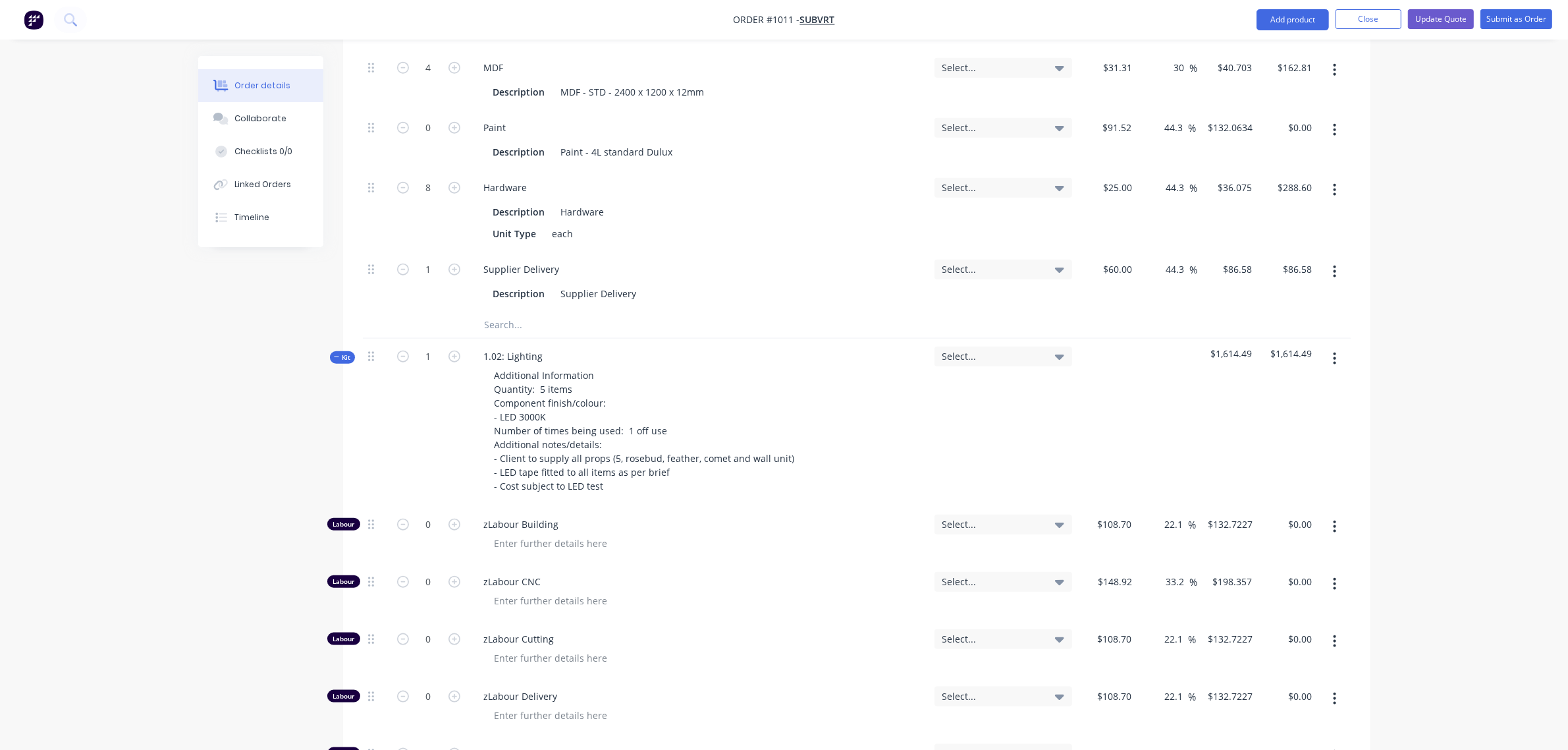
scroll to position [1754, 0]
click at [343, 354] on span "Kit" at bounding box center [342, 359] width 17 height 10
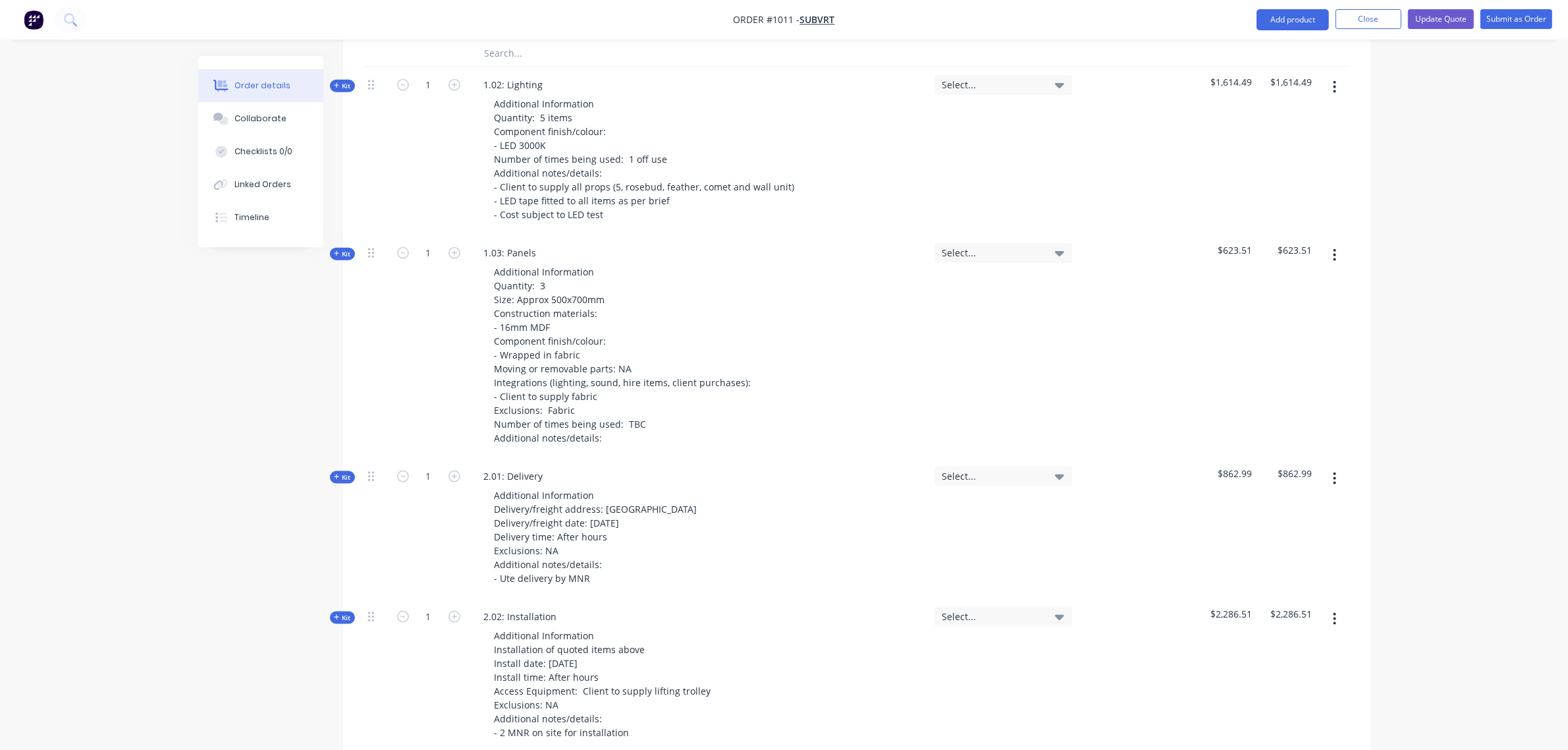
scroll to position [2028, 0]
click at [346, 472] on span "Kit" at bounding box center [342, 477] width 17 height 10
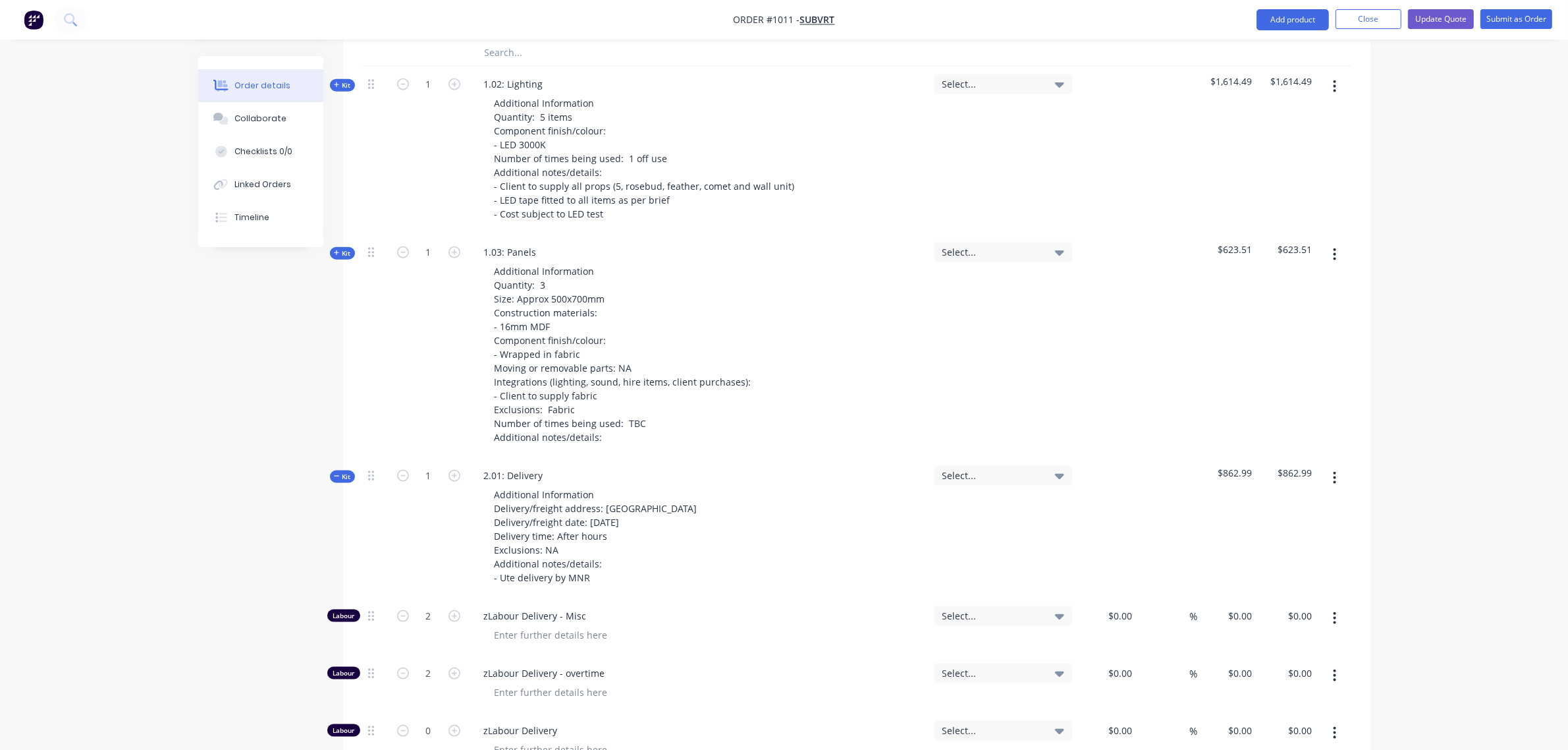
type input "$108.70"
type input "22.1"
type input "$132.7227"
type input "$265.45"
type input "$156.60"
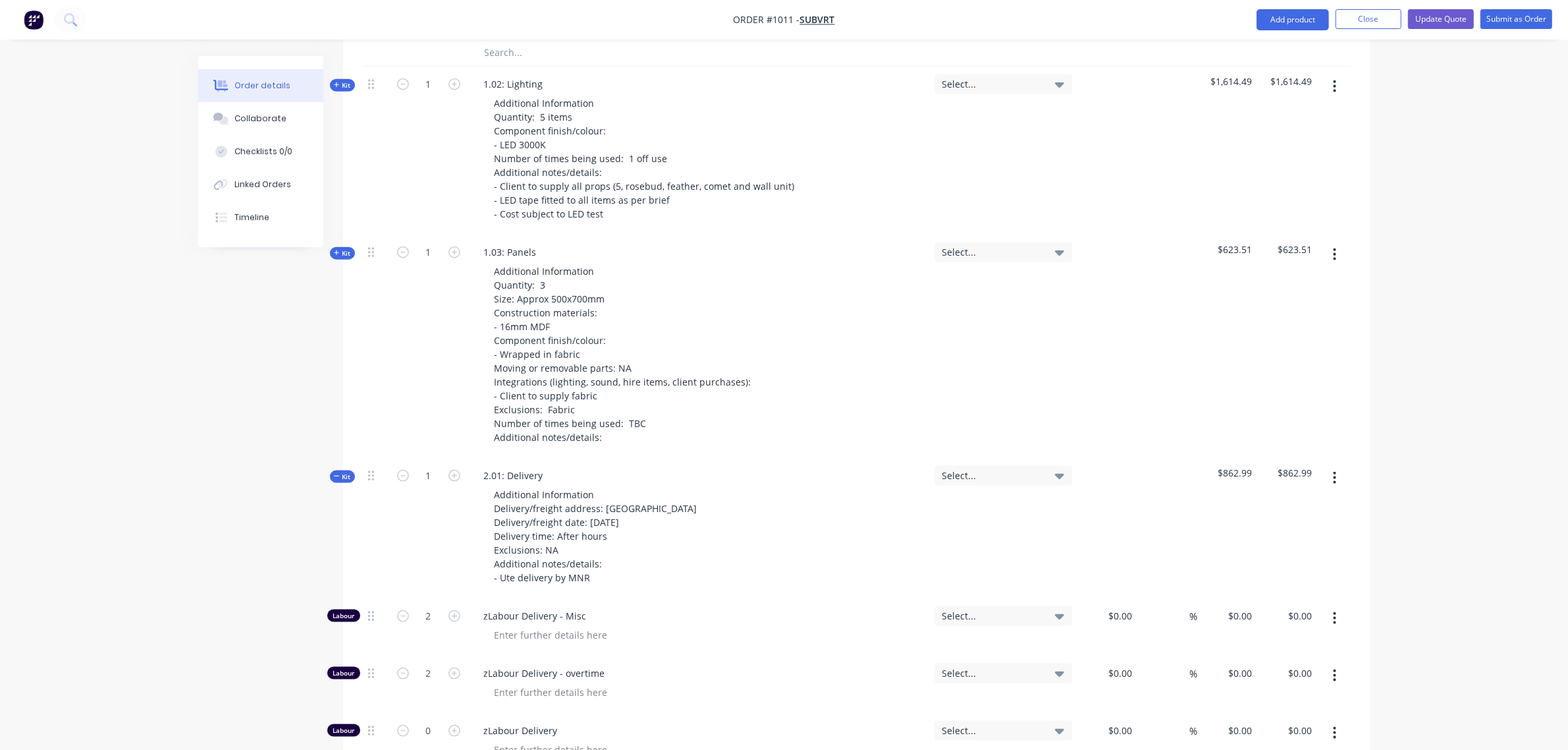
type input "21.67"
type input "$190.5426"
type input "$381.09"
type input "$108.70"
type input "22.1"
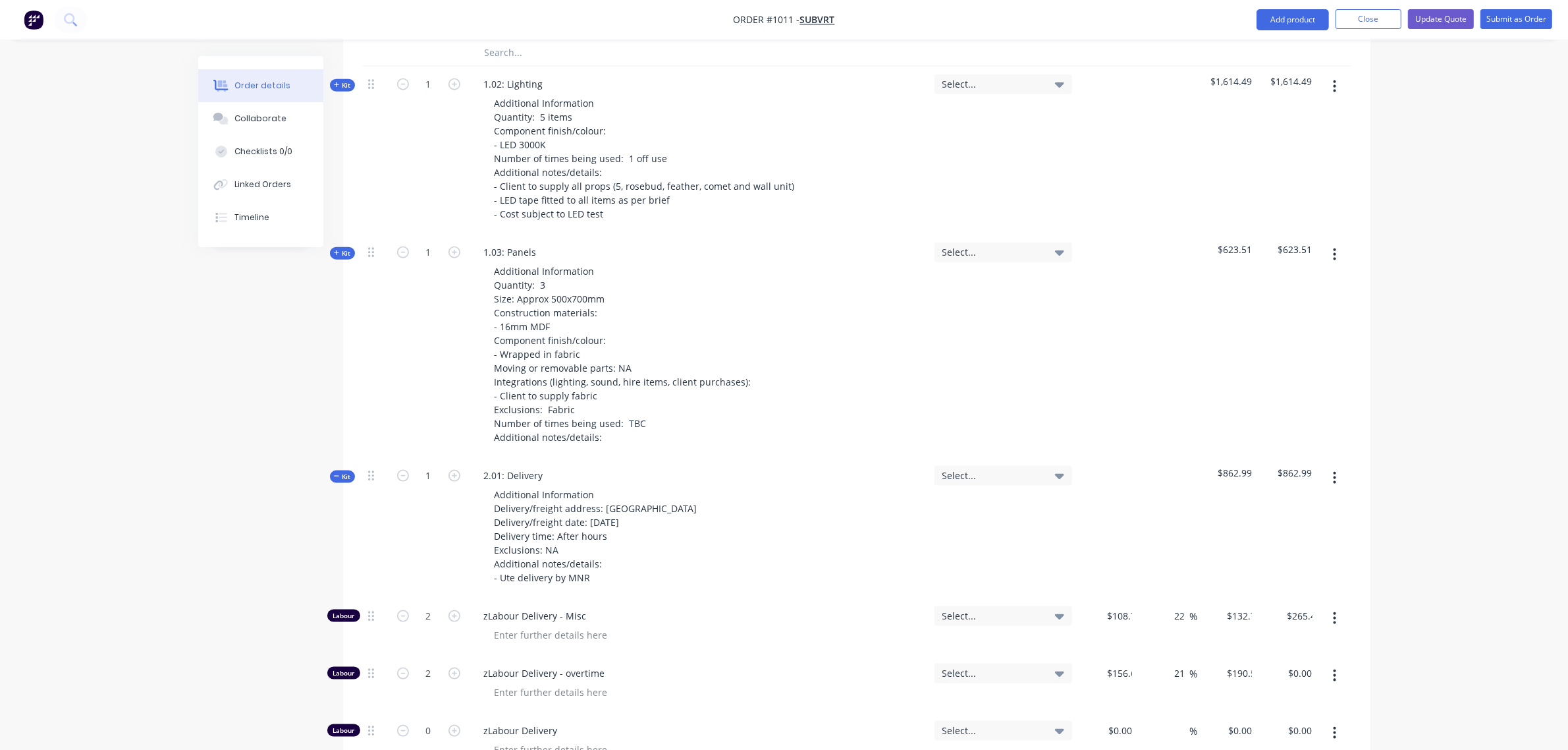
type input "$132.7227"
type input "$108.70"
type input "22.1"
type input "$132.7227"
type input "$1.00"
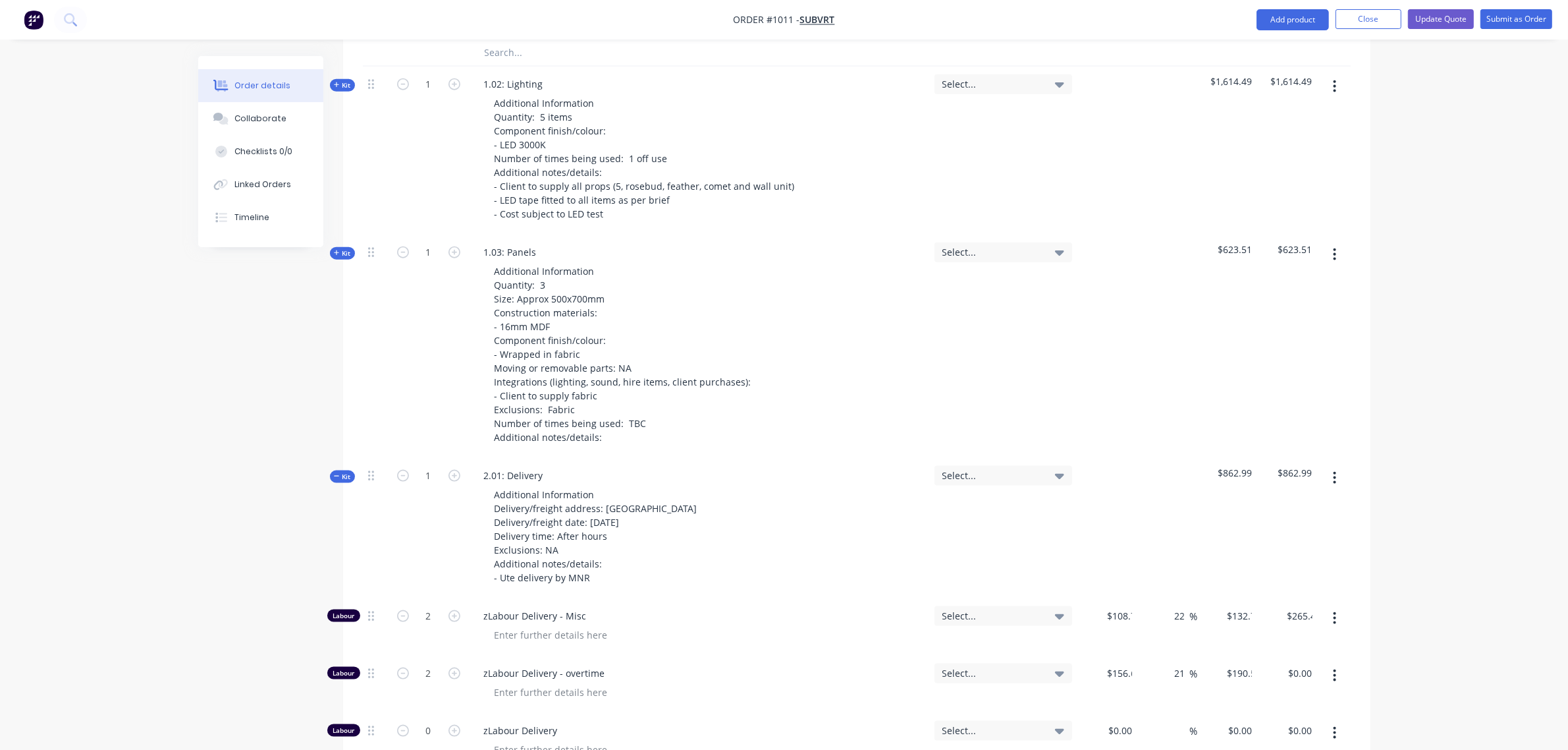
type input "44.3"
type input "$1.443"
type input "$217.00"
type input "44.3"
type input "$313.131"
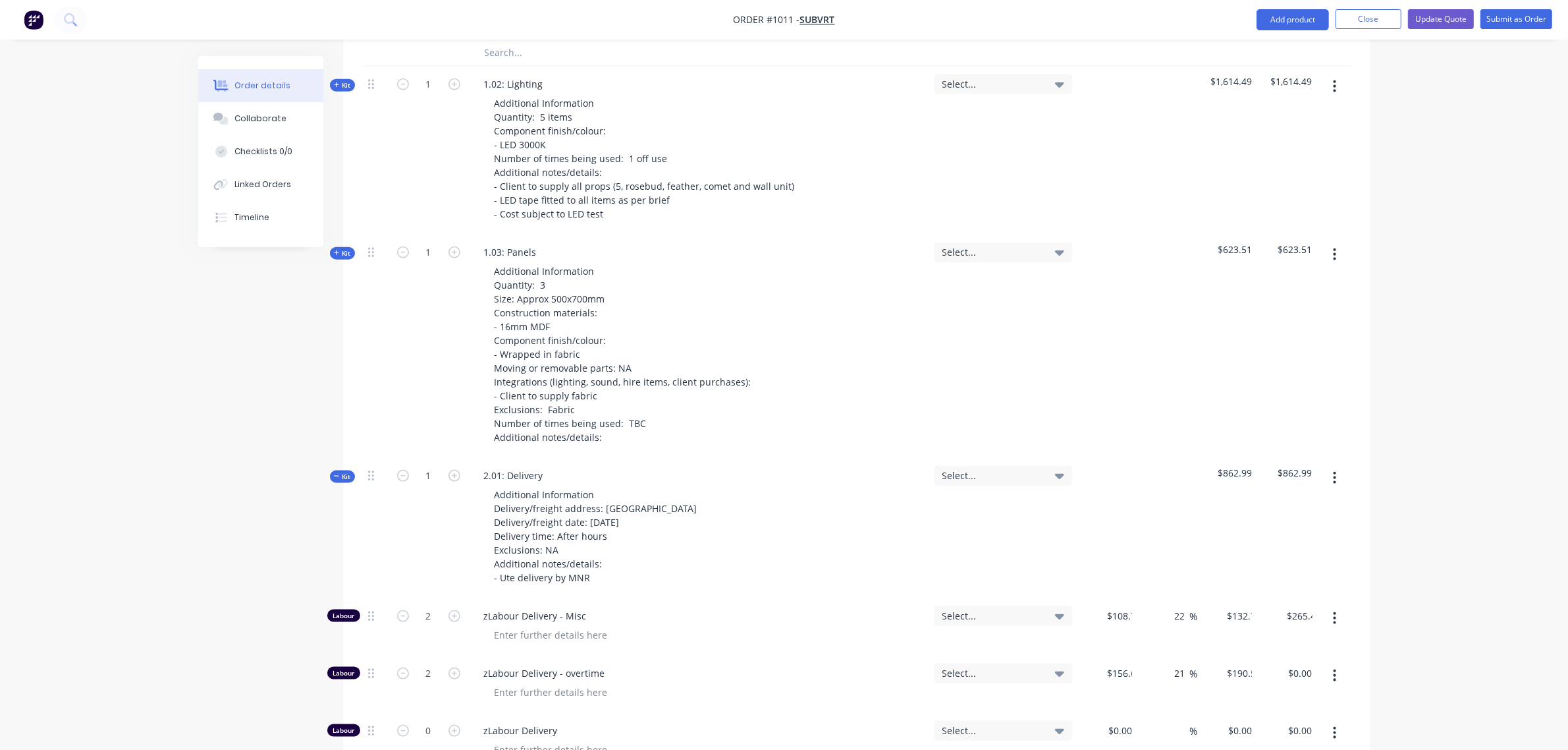
type input "$25.00"
type input "44.3"
type input "$36.075"
type input "$216.45"
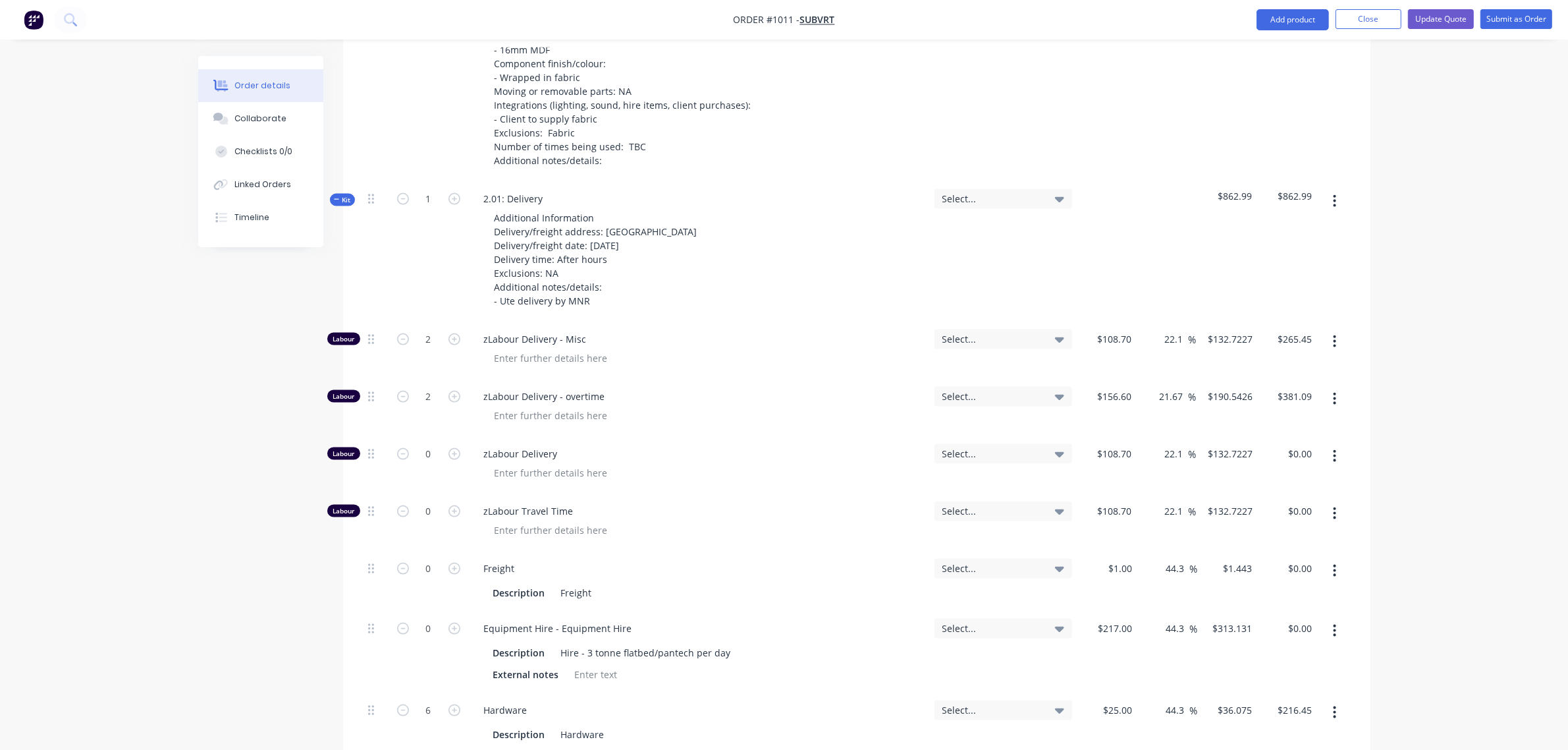
scroll to position [2304, 0]
click at [340, 196] on span "Kit" at bounding box center [342, 201] width 17 height 10
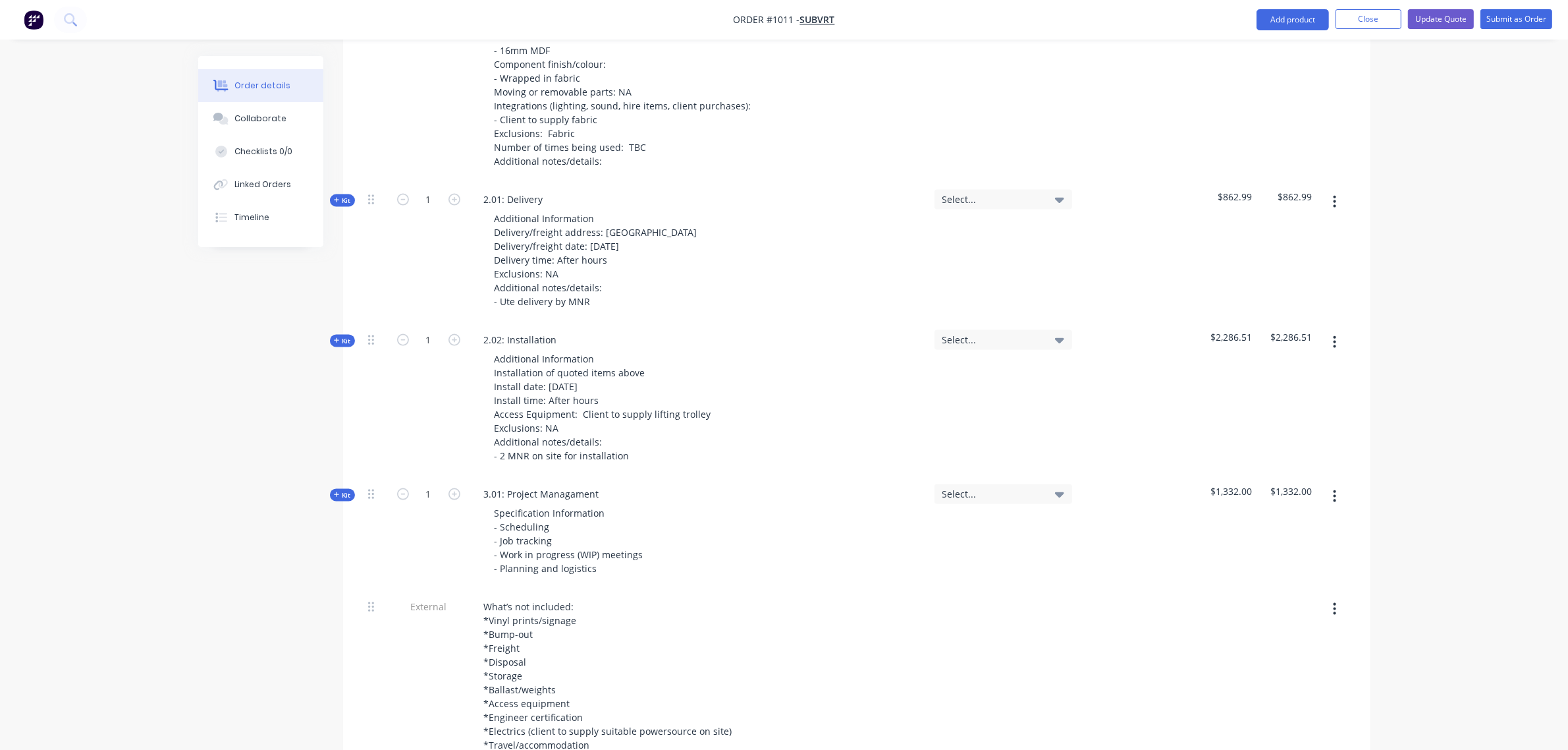
click at [337, 338] on icon "button" at bounding box center [337, 340] width 6 height 6
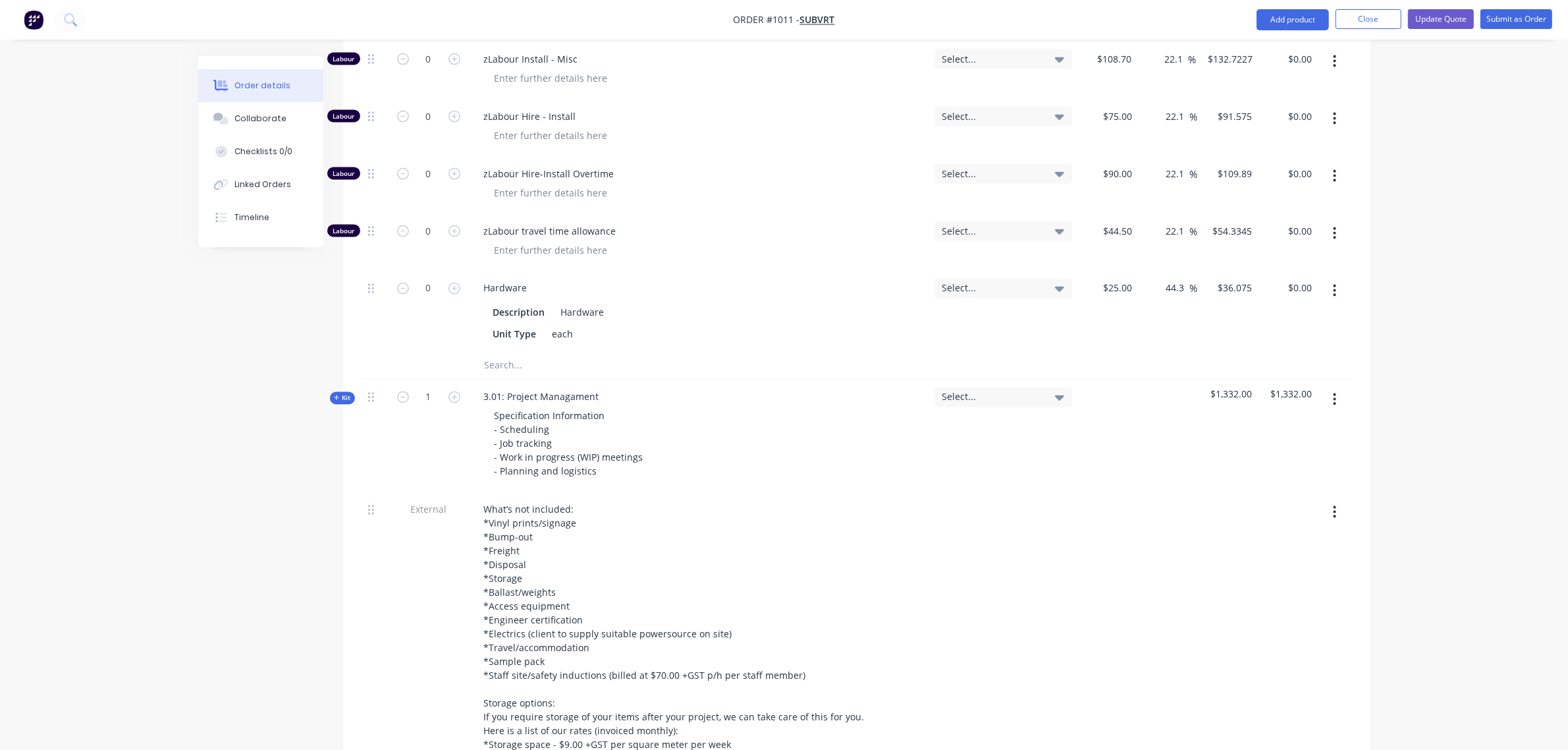
scroll to position [2853, 0]
click at [508, 353] on input "text" at bounding box center [616, 366] width 263 height 27
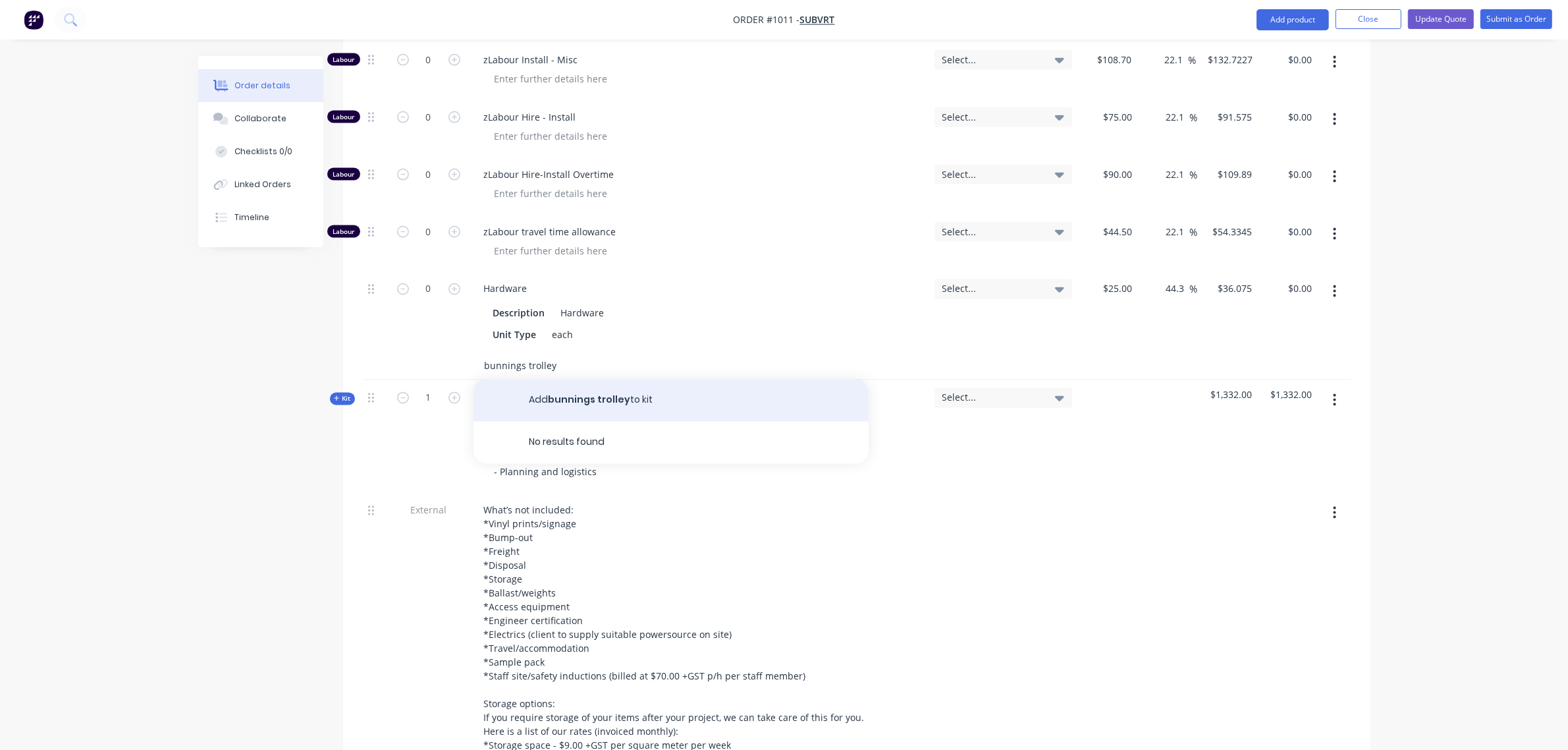
type input "bunnings trolley"
click at [596, 380] on button "Add bunnings trolley to kit" at bounding box center [672, 401] width 395 height 42
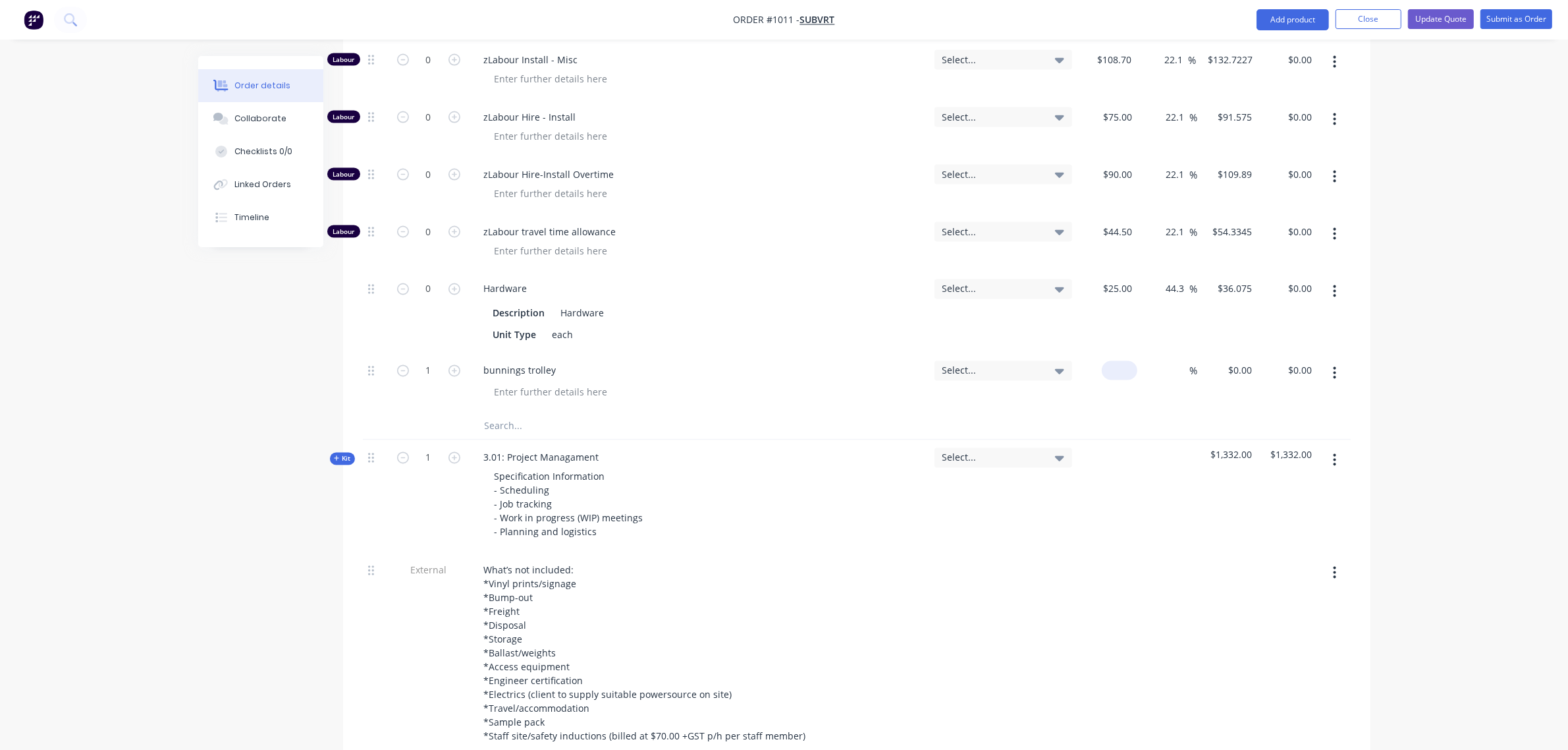
click at [1101, 353] on div "$0.00" at bounding box center [1108, 383] width 60 height 60
type input "$150.00"
click at [1184, 361] on input at bounding box center [1182, 370] width 15 height 19
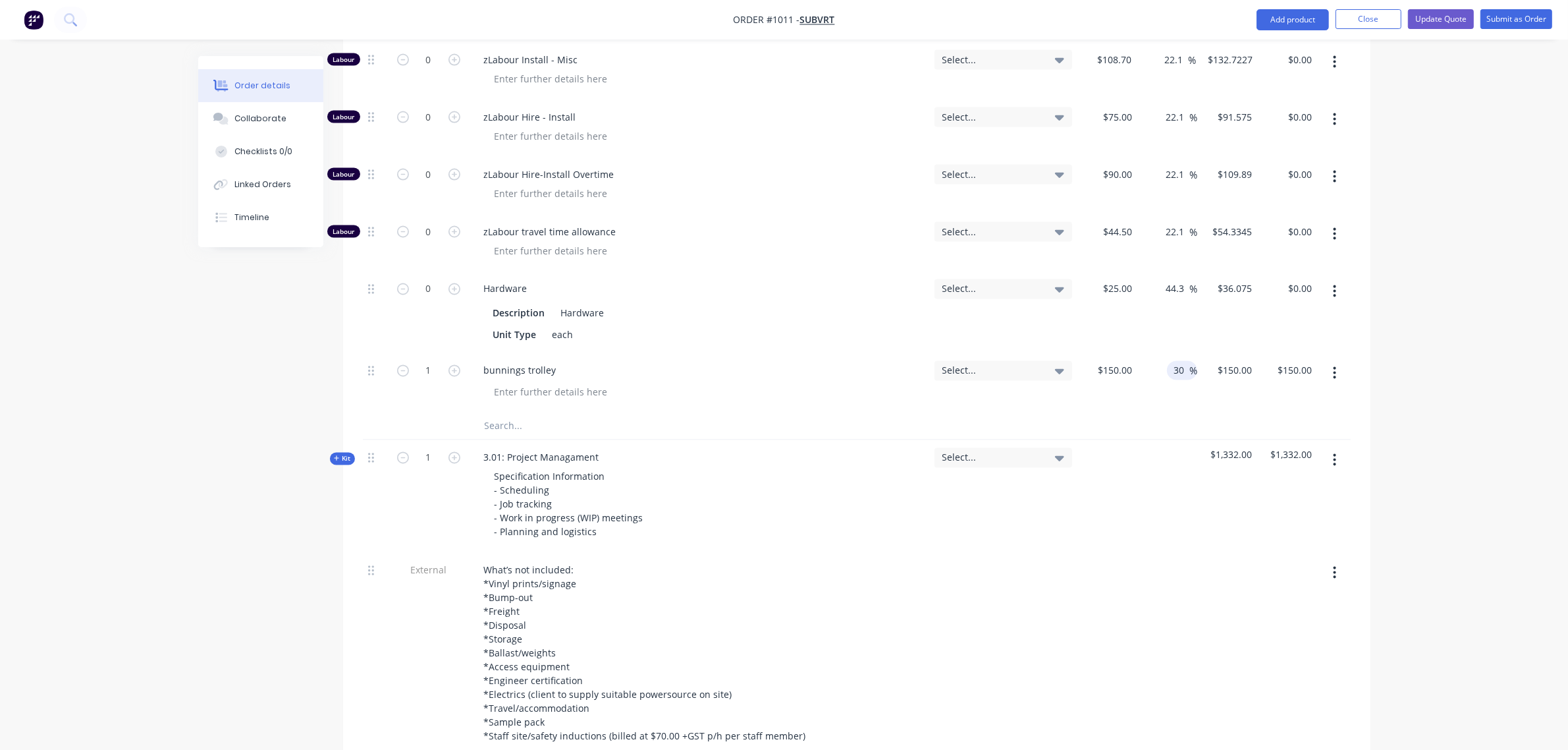
type input "30"
type input "$195.00"
click at [1173, 318] on div "44.3 44.3 %" at bounding box center [1168, 312] width 60 height 82
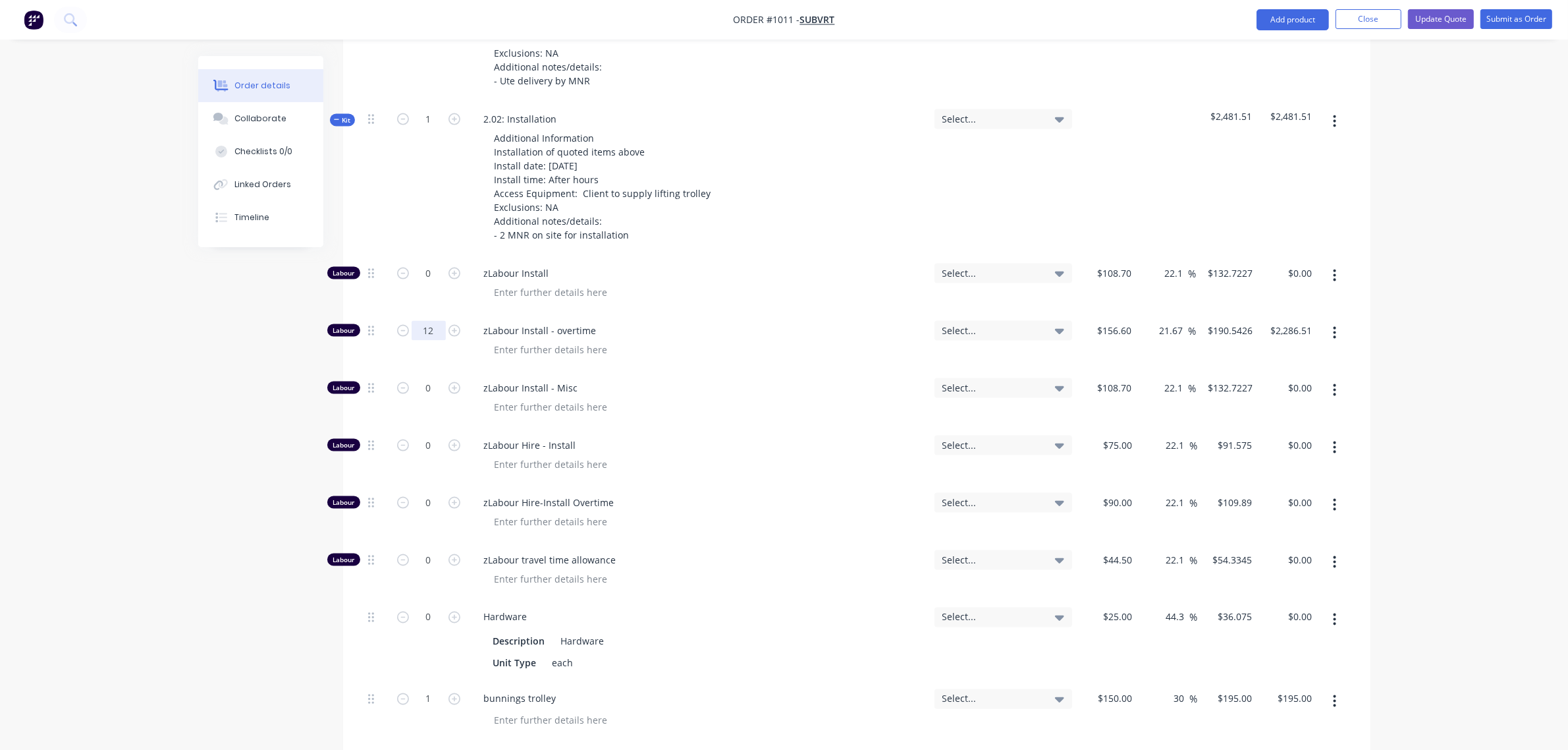
click at [426, 321] on input "12" at bounding box center [428, 331] width 34 height 20
type input "6"
type input "$1,143.26"
drag, startPoint x: 653, startPoint y: 310, endPoint x: 648, endPoint y: 316, distance: 7.8
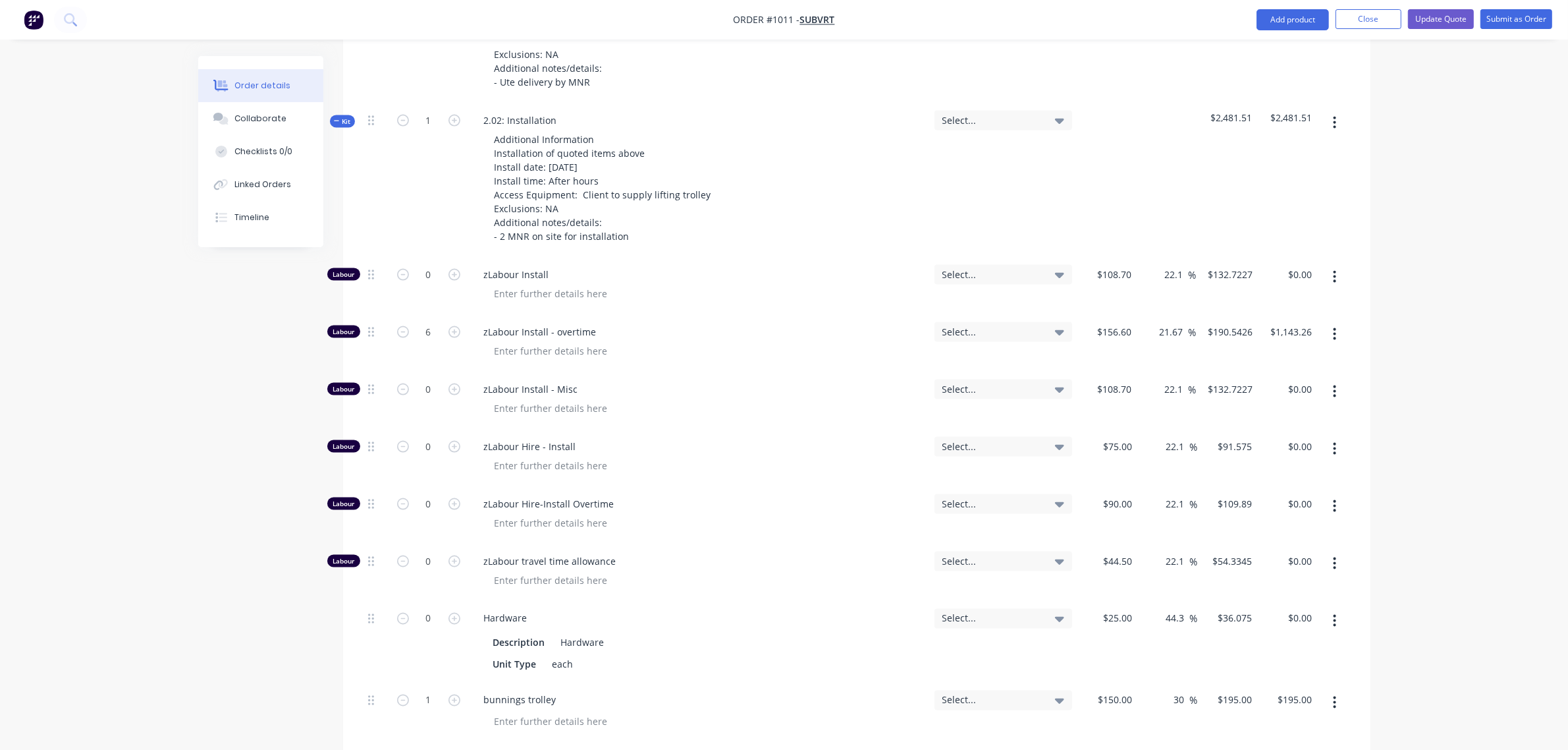
click at [653, 341] on div at bounding box center [704, 350] width 440 height 19
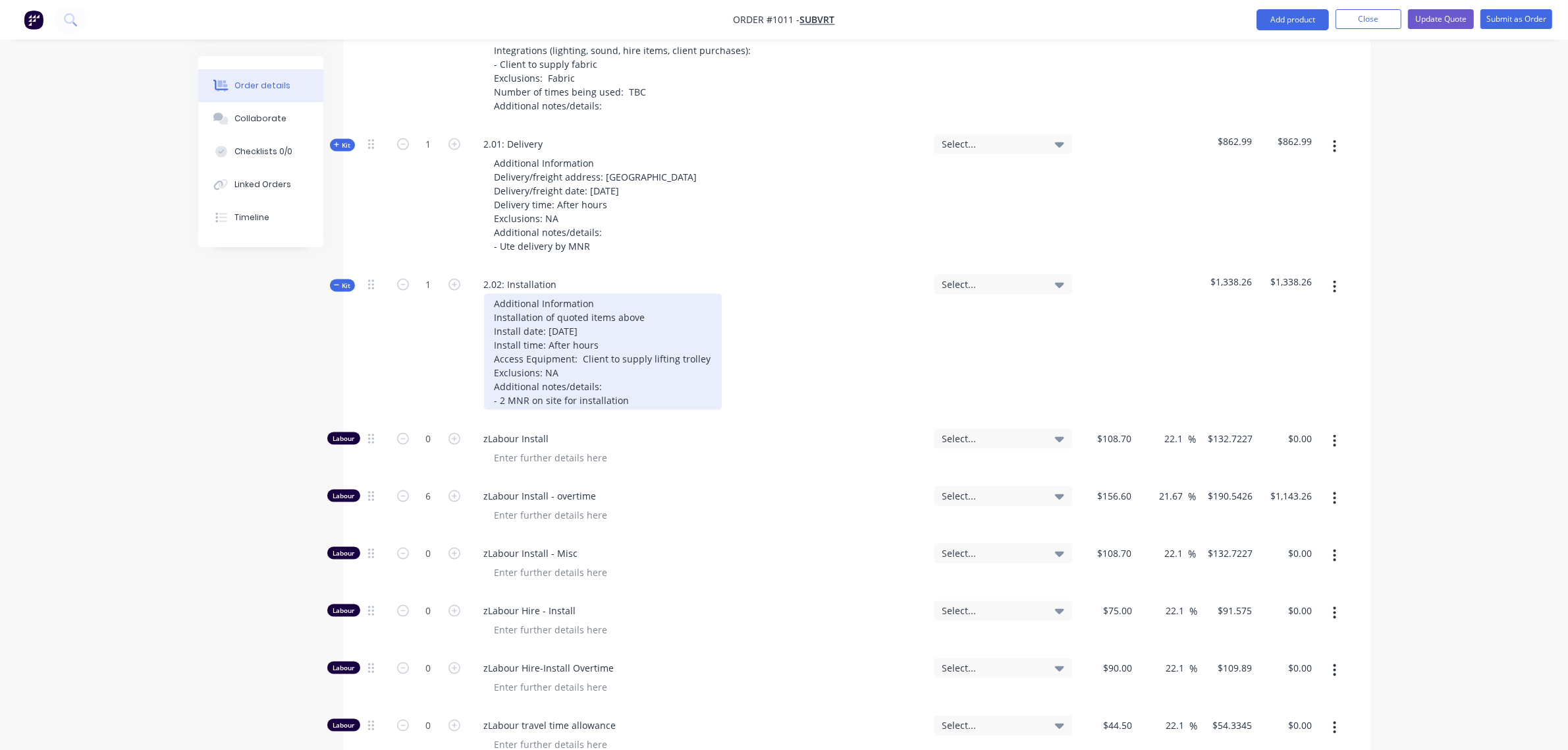
scroll to position [2358, 0]
click at [627, 366] on div "Additional Information Installation of quoted items above Install date: 05/11/2…" at bounding box center [603, 352] width 238 height 116
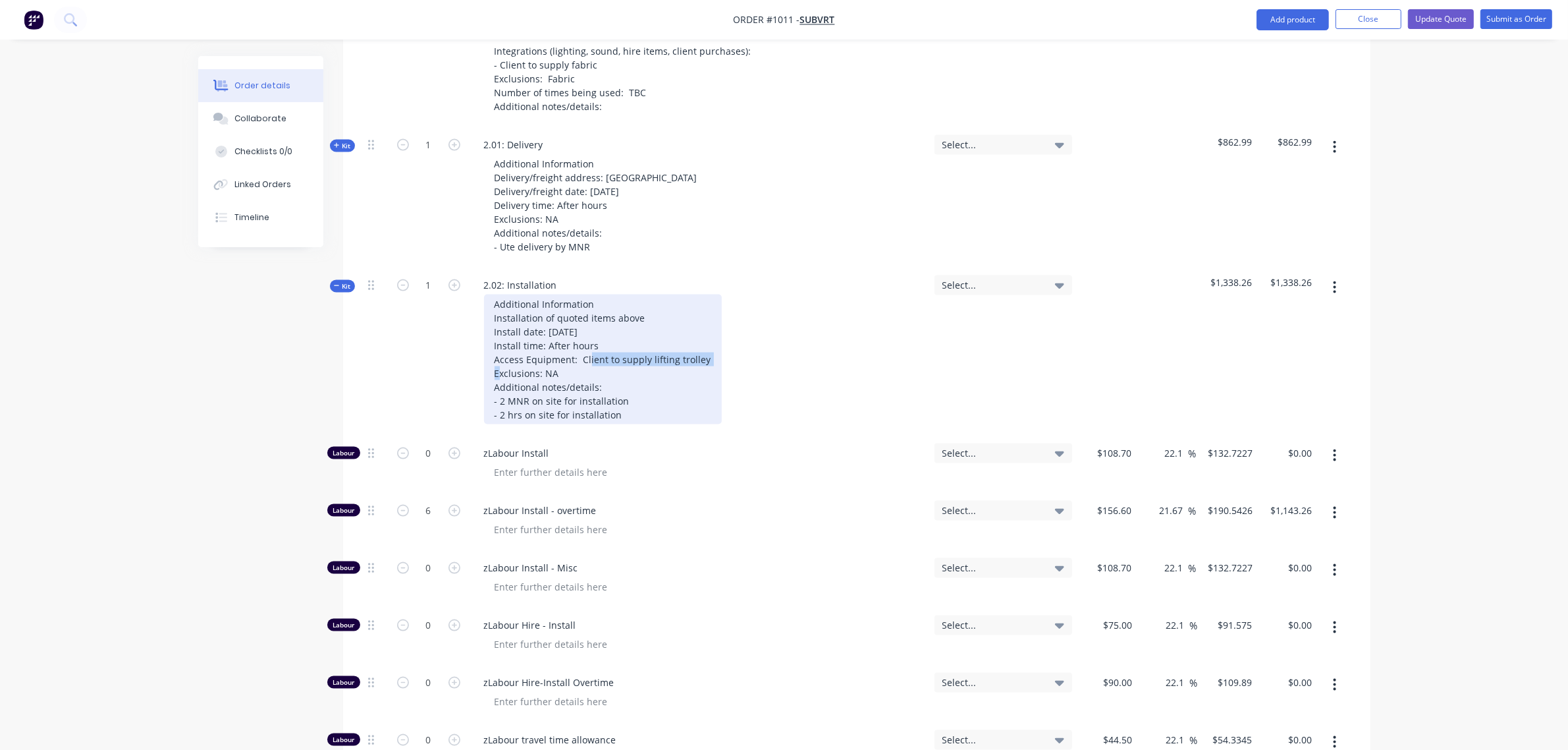
drag, startPoint x: 703, startPoint y: 326, endPoint x: 580, endPoint y: 327, distance: 123.0
click at [580, 327] on div "Additional Information Installation of quoted items above Install date: 05/11/2…" at bounding box center [603, 359] width 238 height 130
click at [625, 381] on div "Additional Information Installation of quoted items above Install date: 05/11/2…" at bounding box center [570, 359] width 172 height 130
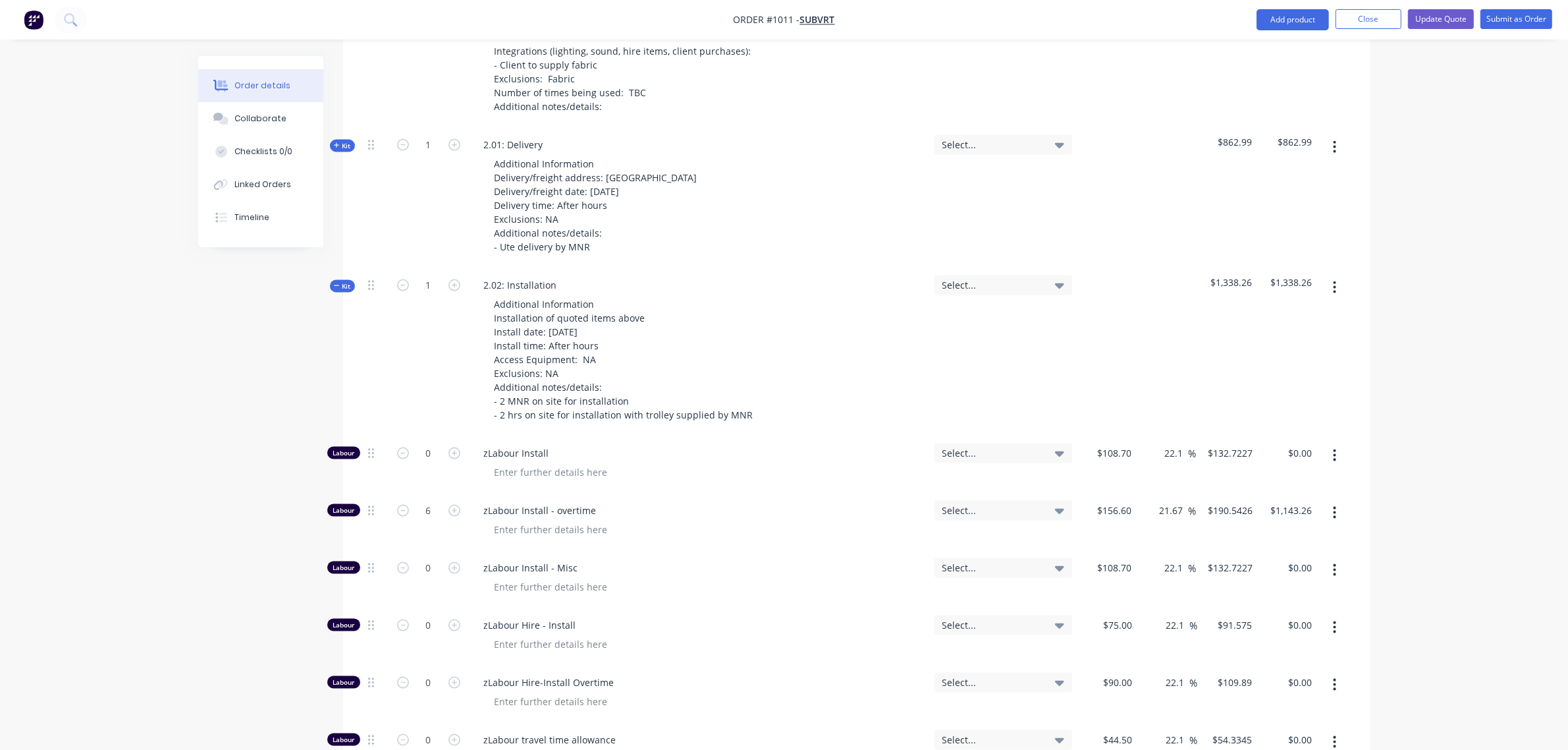
click at [451, 349] on div "1" at bounding box center [428, 352] width 79 height 168
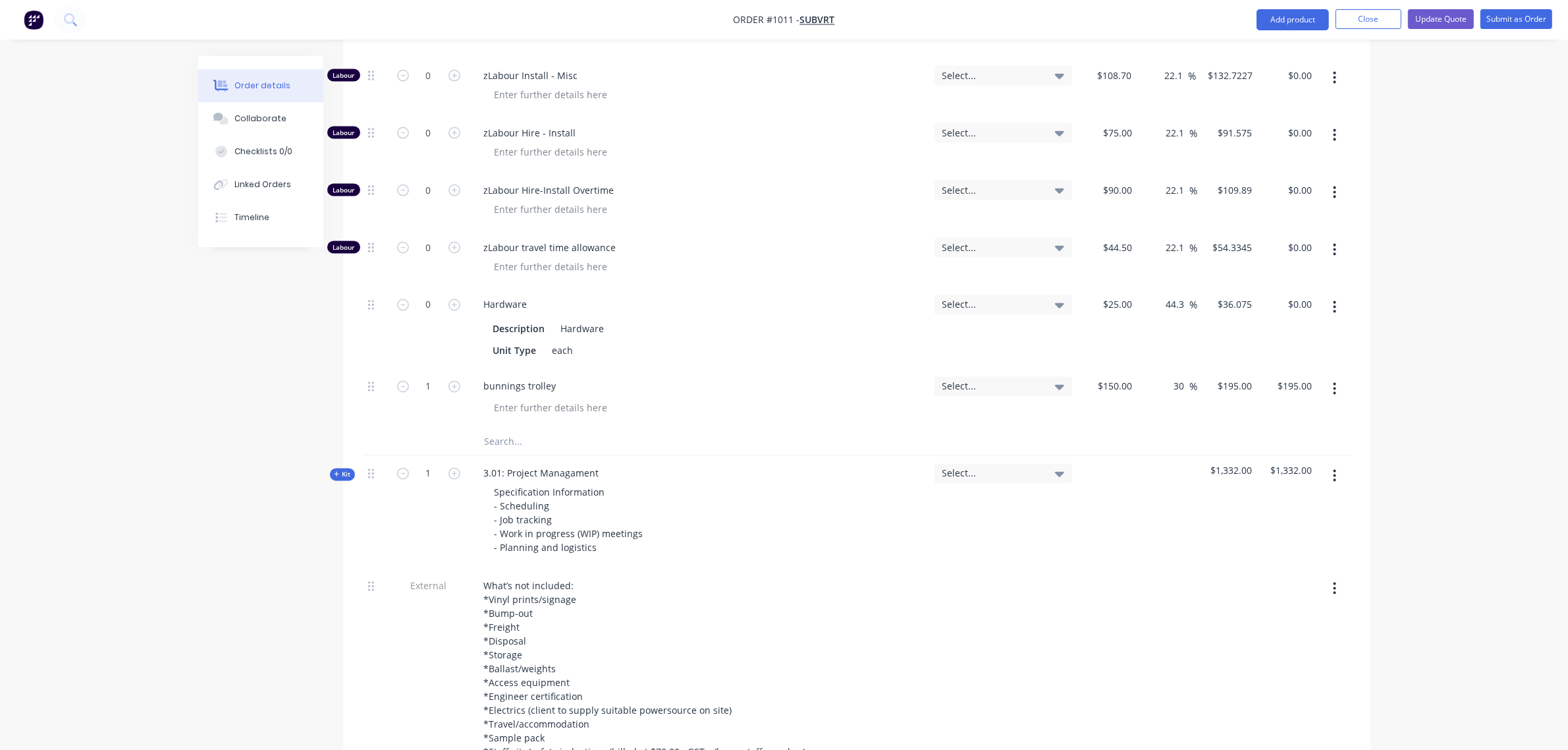
scroll to position [2851, 0]
click at [342, 469] on span "Kit" at bounding box center [342, 474] width 17 height 10
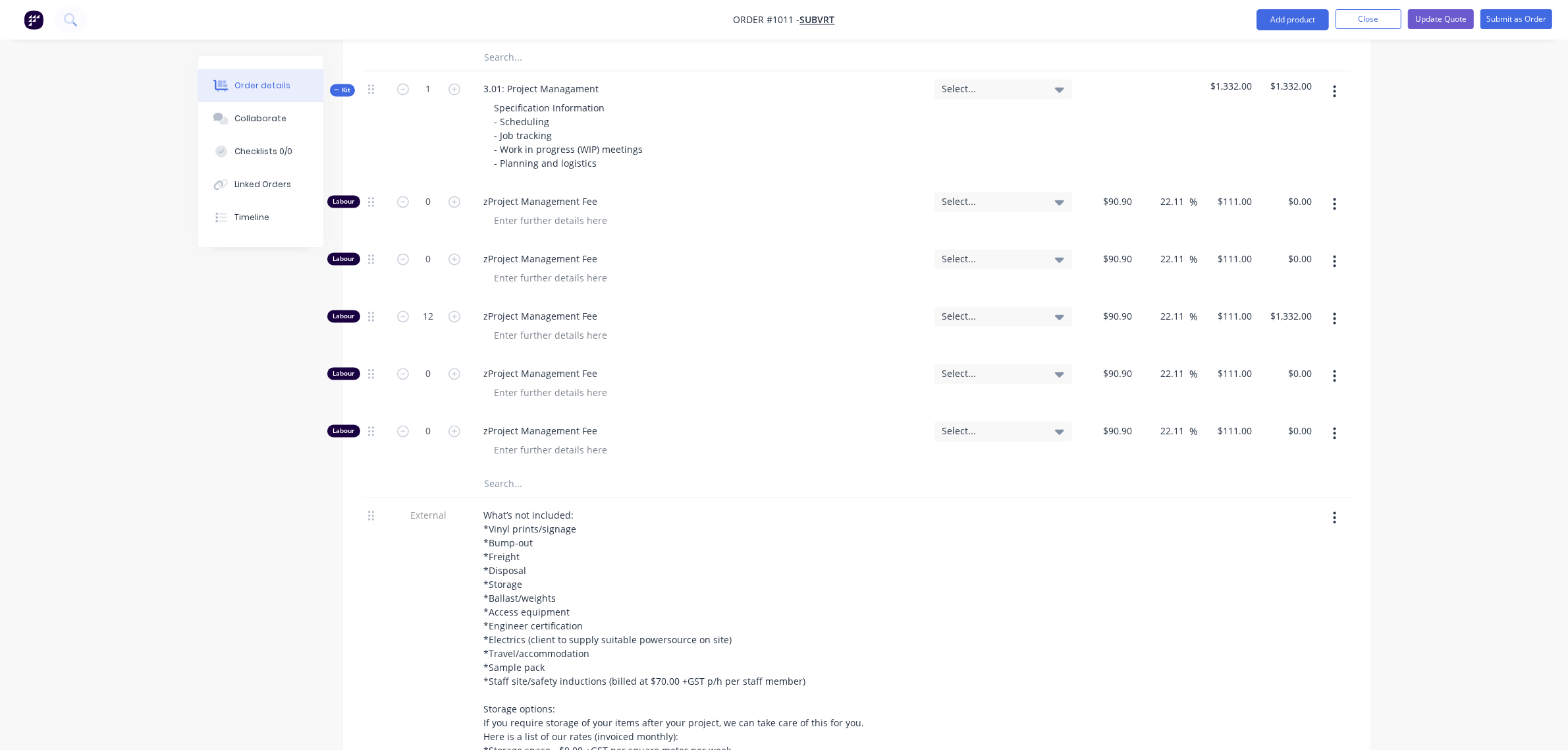
scroll to position [3236, 0]
click at [420, 305] on input "12" at bounding box center [428, 315] width 34 height 20
type input "8"
type input "$888.00"
click at [405, 248] on div "0" at bounding box center [428, 269] width 79 height 57
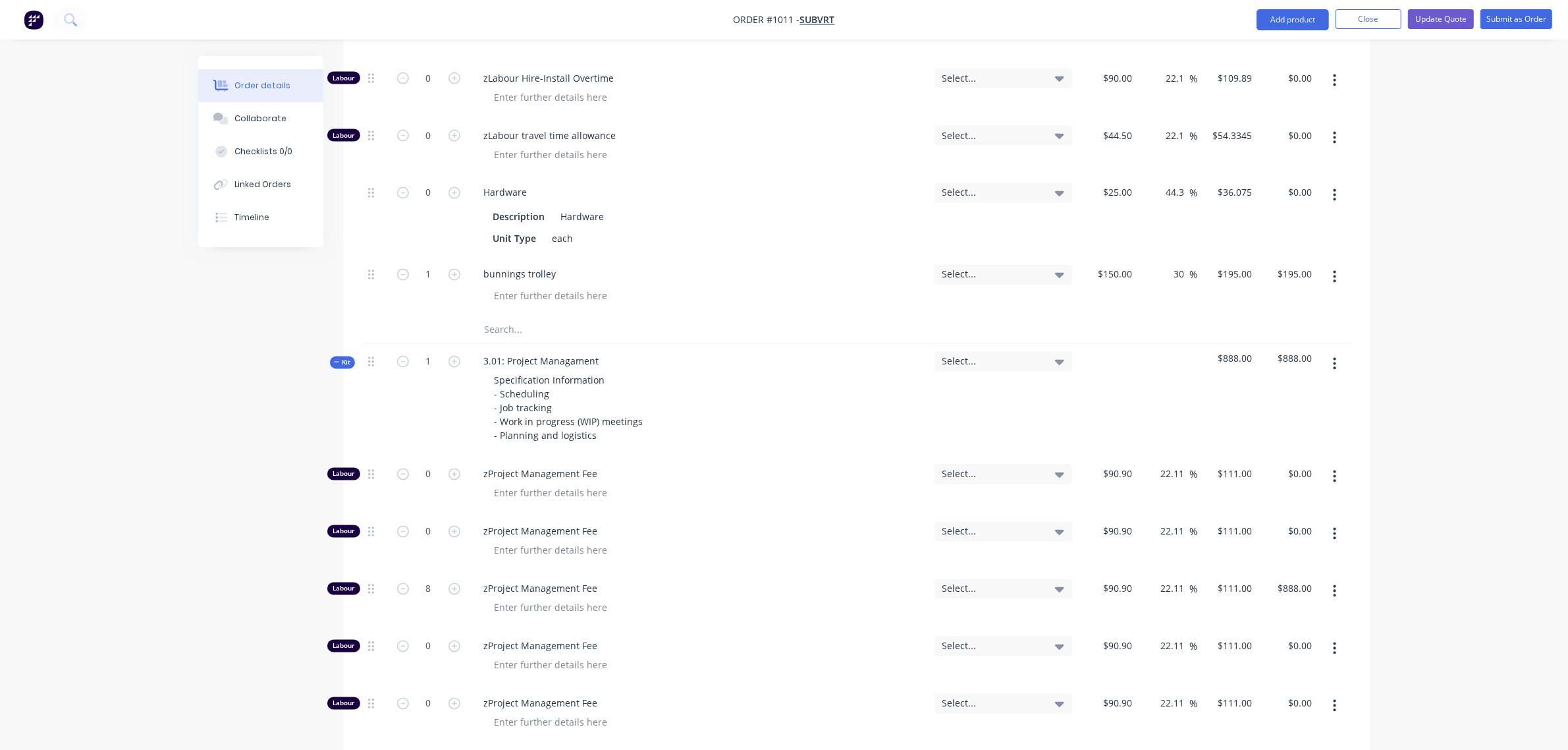
scroll to position [2962, 0]
click at [348, 359] on span "Kit" at bounding box center [342, 363] width 17 height 10
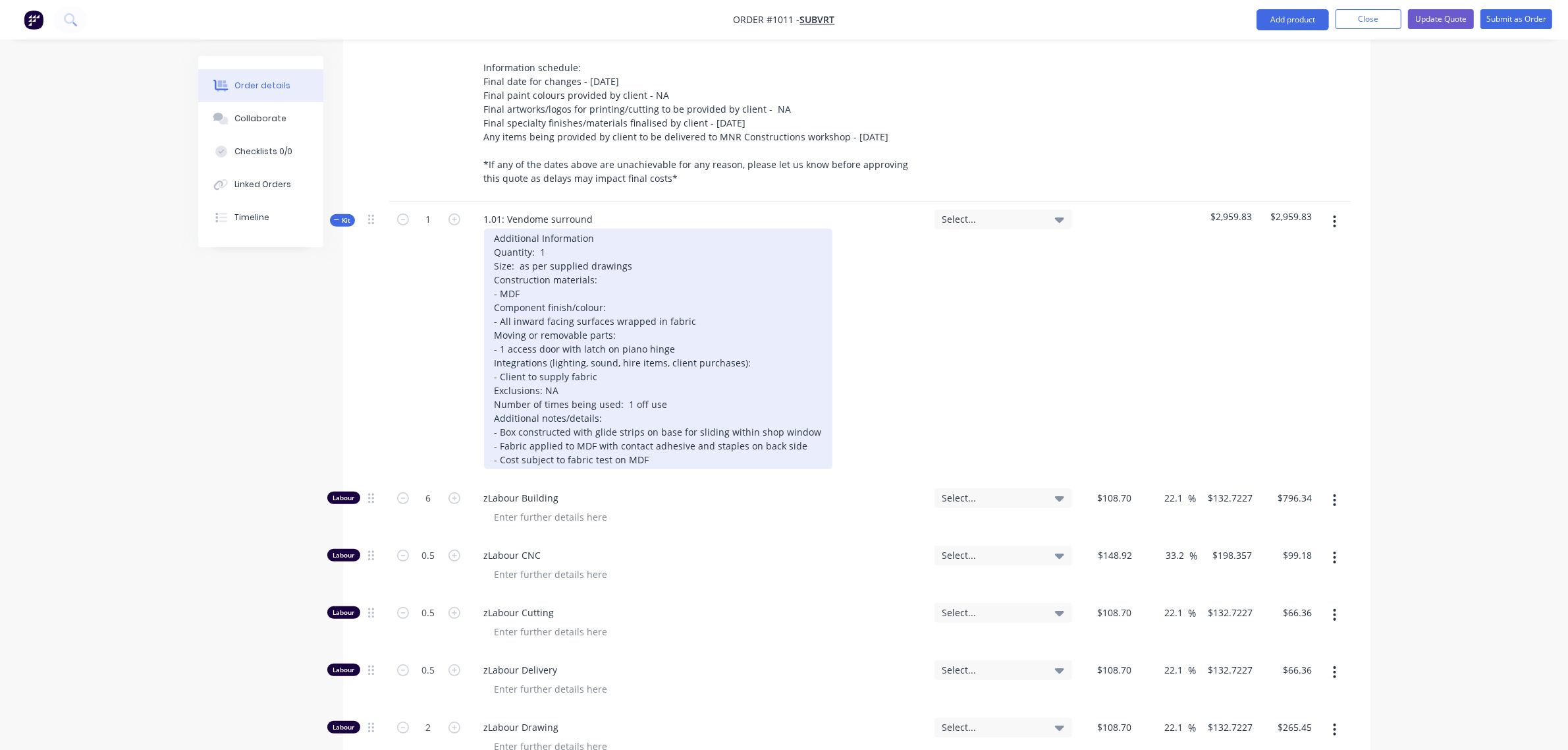
scroll to position [692, 0]
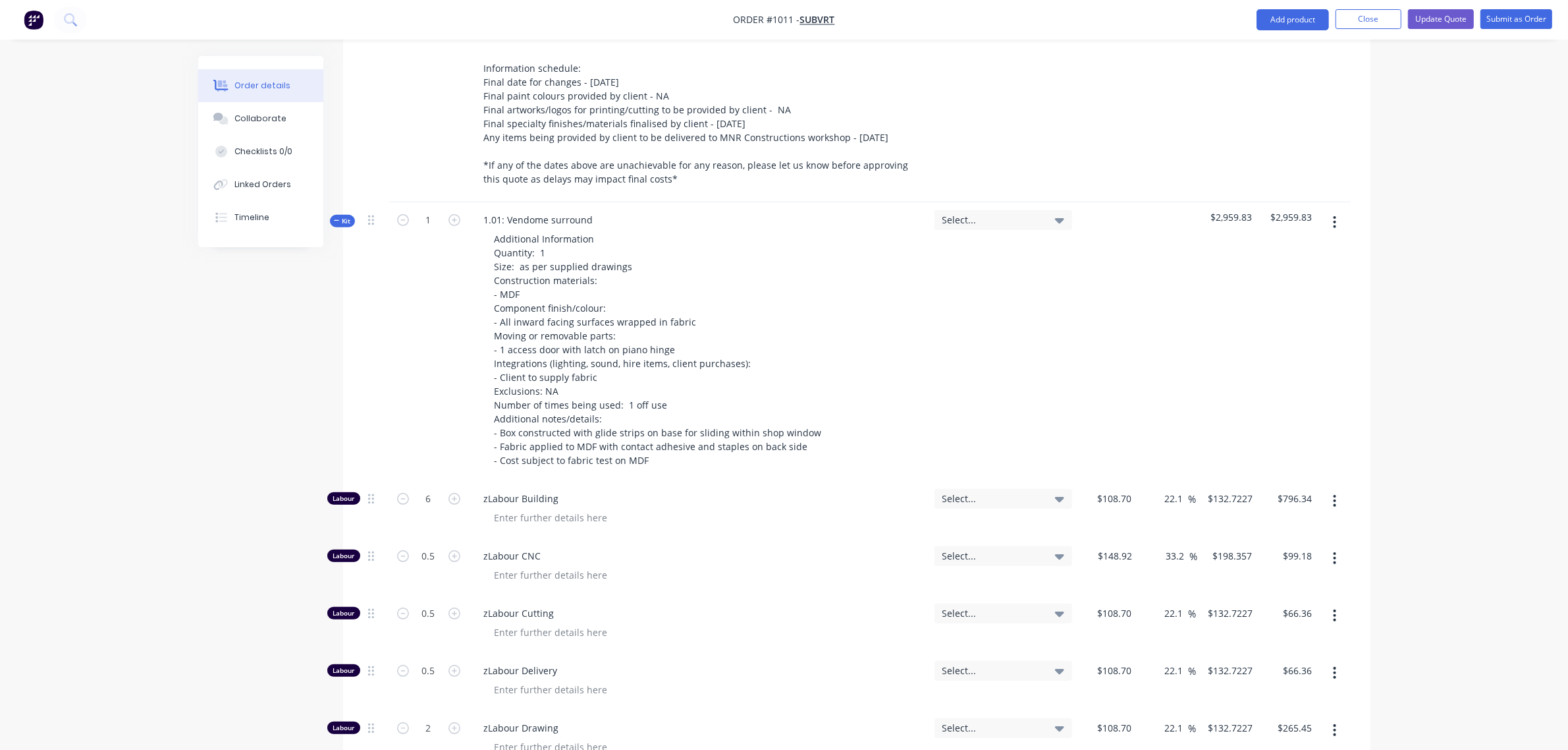
click at [344, 216] on span "Kit" at bounding box center [342, 221] width 17 height 10
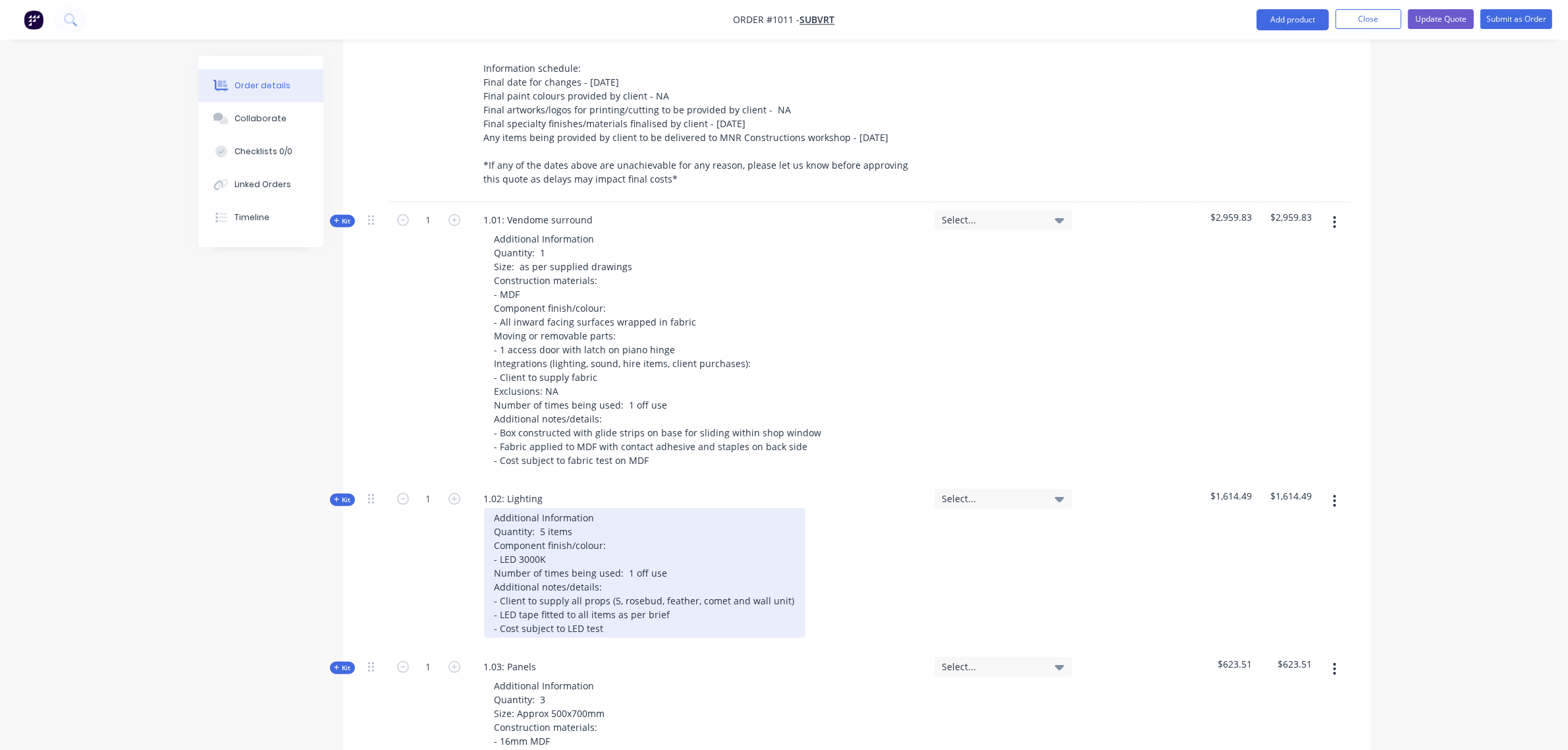
drag, startPoint x: 600, startPoint y: 600, endPoint x: 607, endPoint y: 598, distance: 7.3
click at [602, 598] on div "Additional Information Quantity: 5 items Component finish/colour: - LED 3000K N…" at bounding box center [645, 573] width 321 height 130
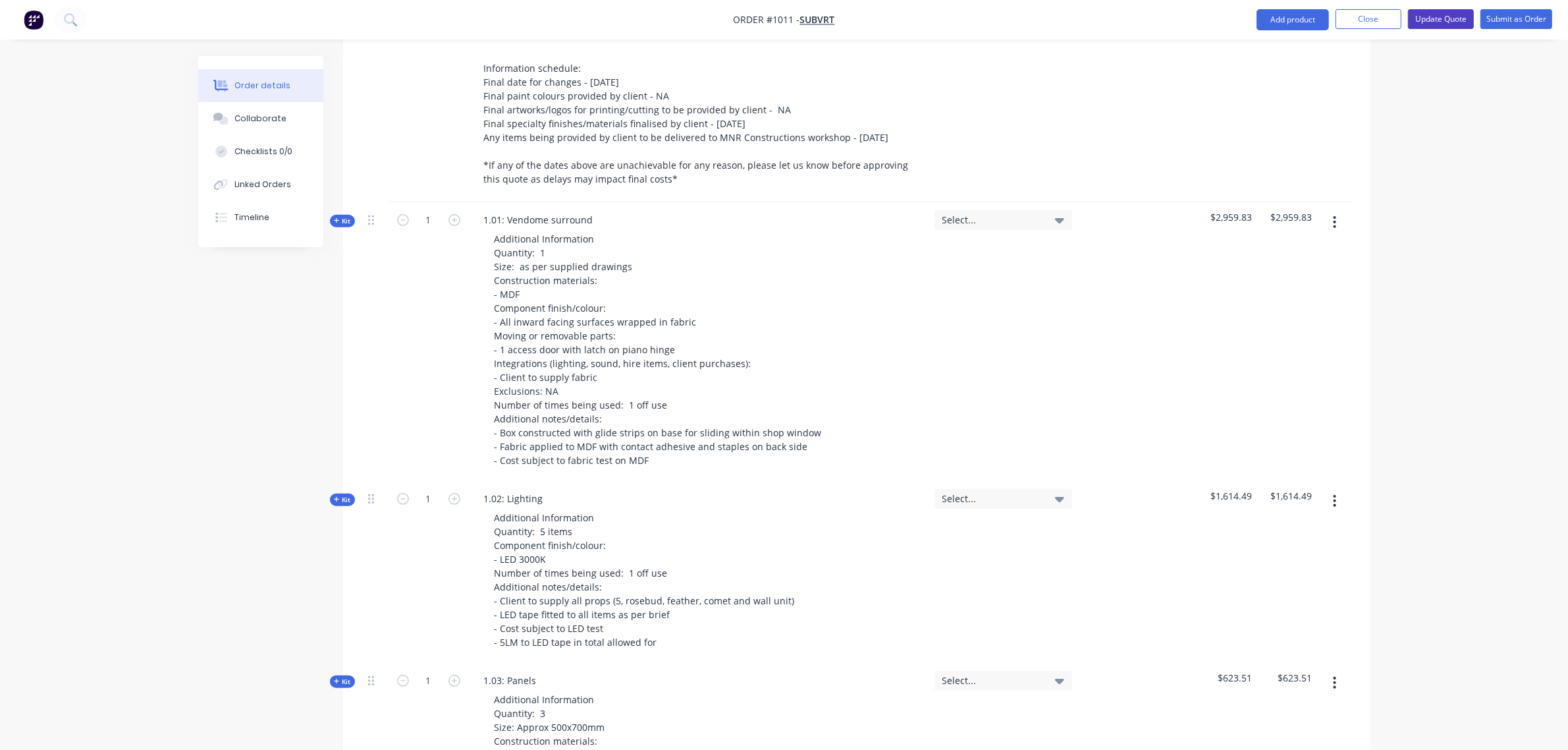
click at [1423, 20] on button "Update Quote" at bounding box center [1441, 19] width 66 height 20
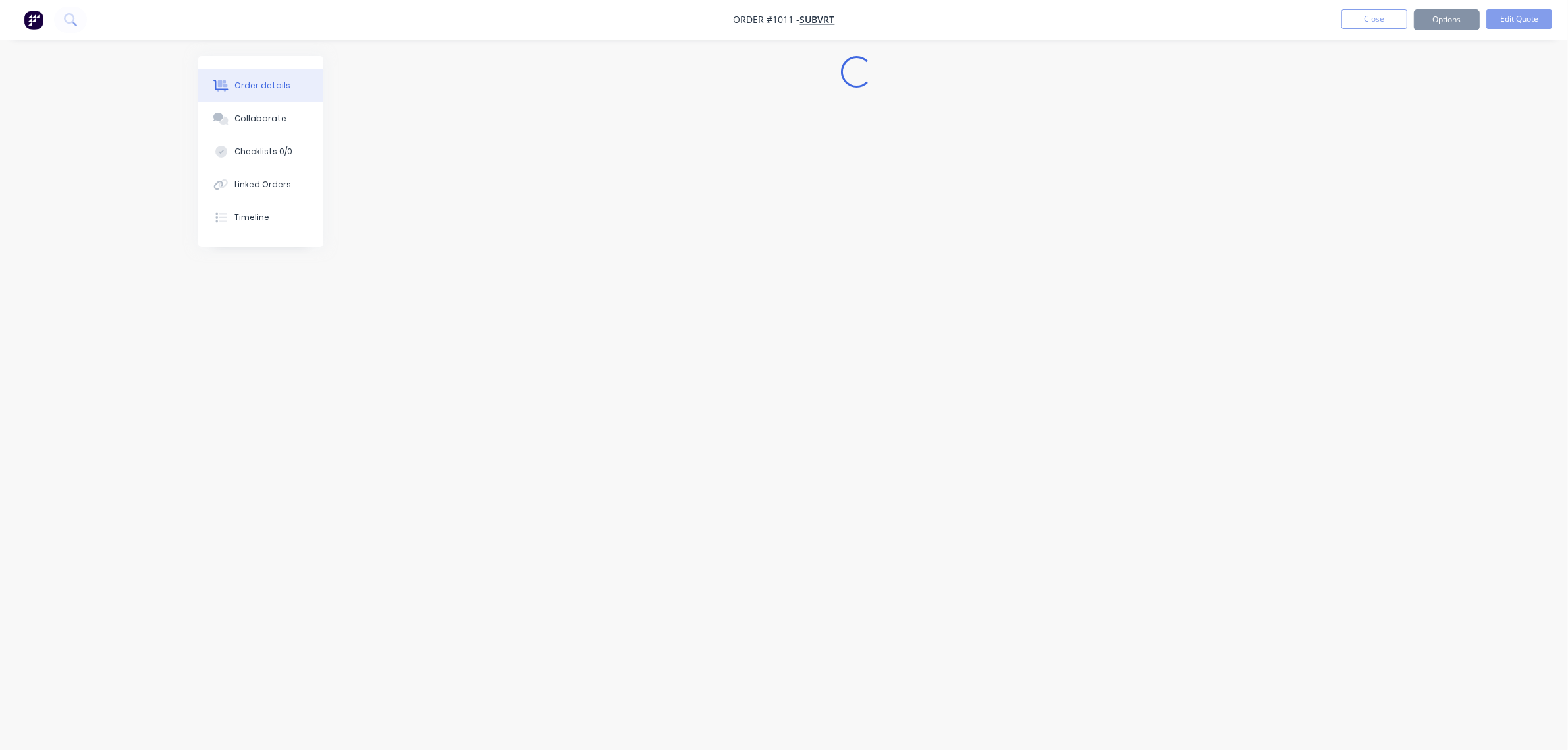
scroll to position [0, 0]
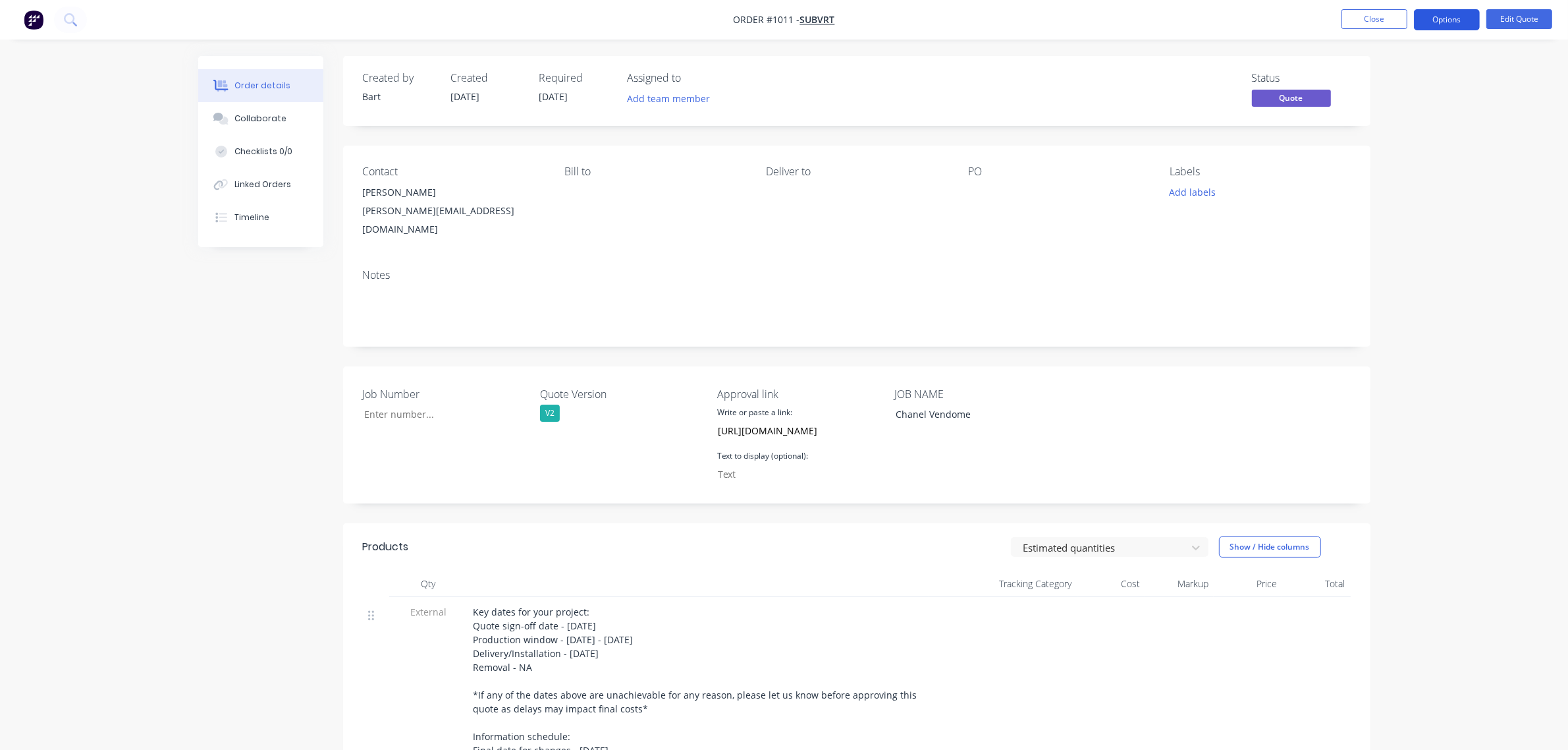
click at [1437, 15] on button "Options" at bounding box center [1447, 20] width 66 height 21
click at [841, 420] on input "[URL][DOMAIN_NAME]" at bounding box center [789, 430] width 157 height 20
click at [844, 420] on input "[URL][DOMAIN_NAME]" at bounding box center [789, 430] width 157 height 20
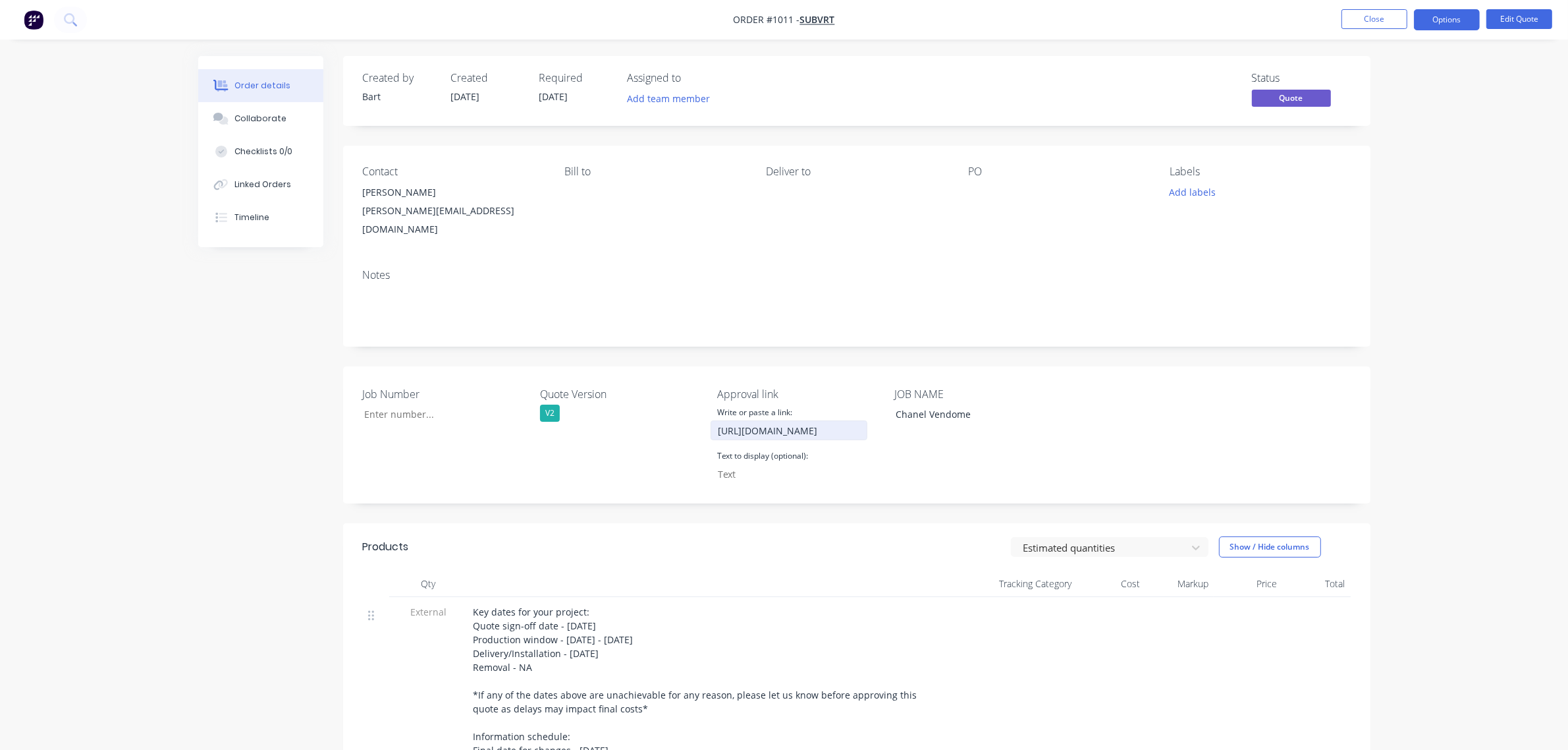
click at [844, 420] on input "[URL][DOMAIN_NAME]" at bounding box center [789, 430] width 157 height 20
type input "https://c3y8u.share.hsforms.com/2LPry2ciFQyq8gvjBDsrbpQ?quoteid=1011v2"
click at [1428, 20] on button "Options" at bounding box center [1447, 20] width 66 height 21
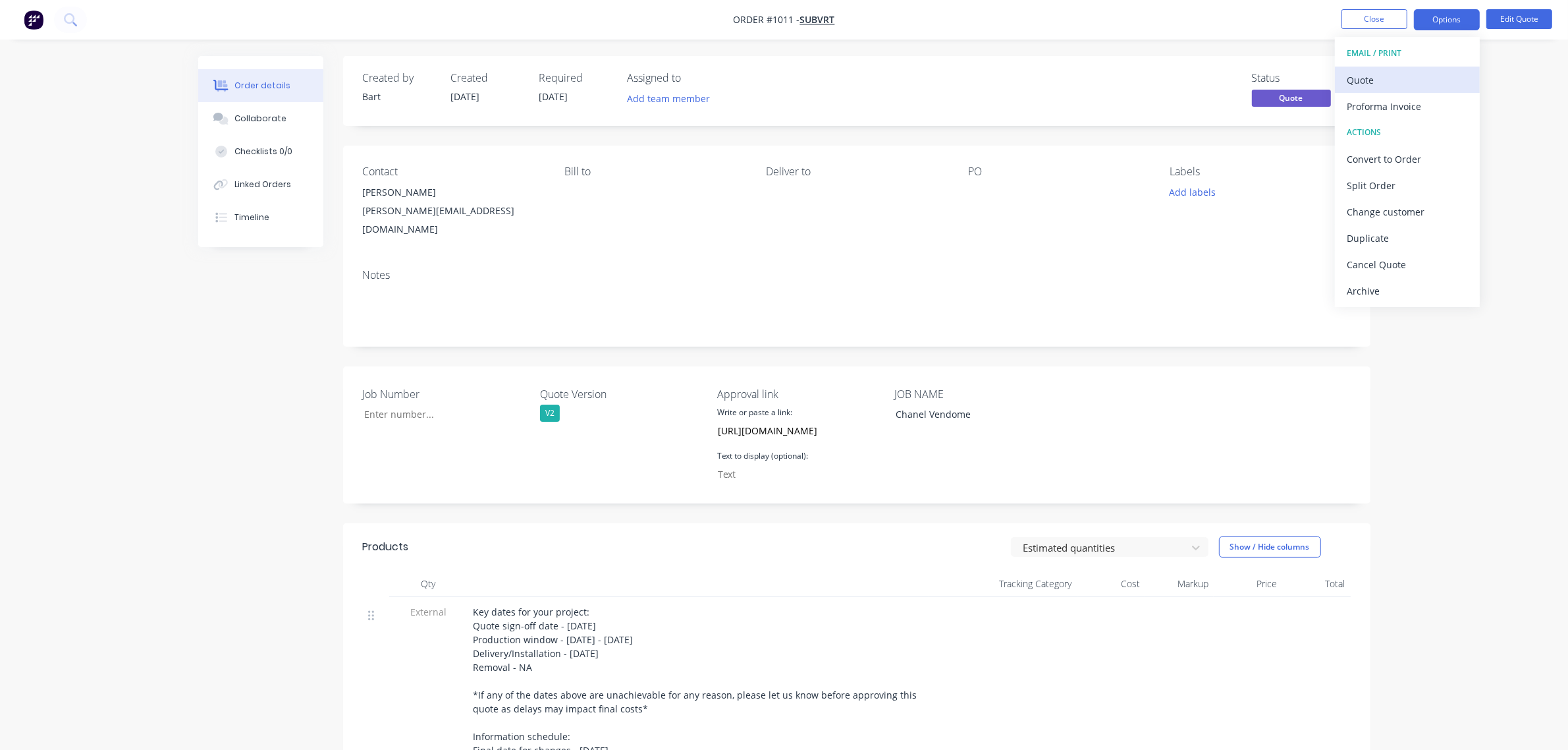
click at [1375, 82] on div "Quote" at bounding box center [1407, 80] width 121 height 19
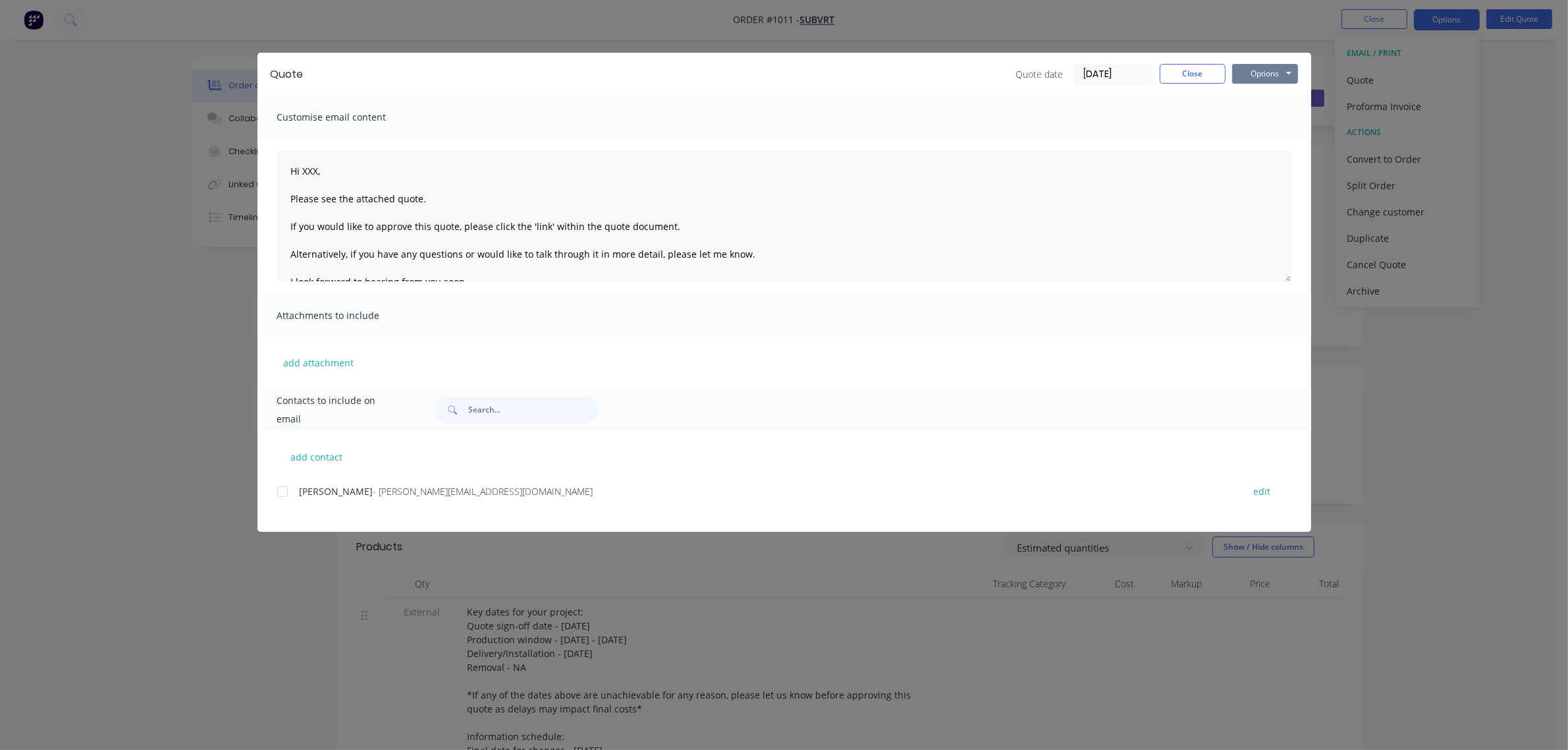
drag, startPoint x: 1271, startPoint y: 70, endPoint x: 1271, endPoint y: 86, distance: 16.0
click at [1272, 69] on button "Options" at bounding box center [1265, 73] width 66 height 20
click at [1275, 101] on button "Preview" at bounding box center [1274, 97] width 85 height 22
click at [317, 171] on textarea "Hi XXX, Please see the attached quote. If you would like to approve this quote,…" at bounding box center [785, 216] width 1015 height 132
click at [283, 493] on div at bounding box center [283, 491] width 27 height 27
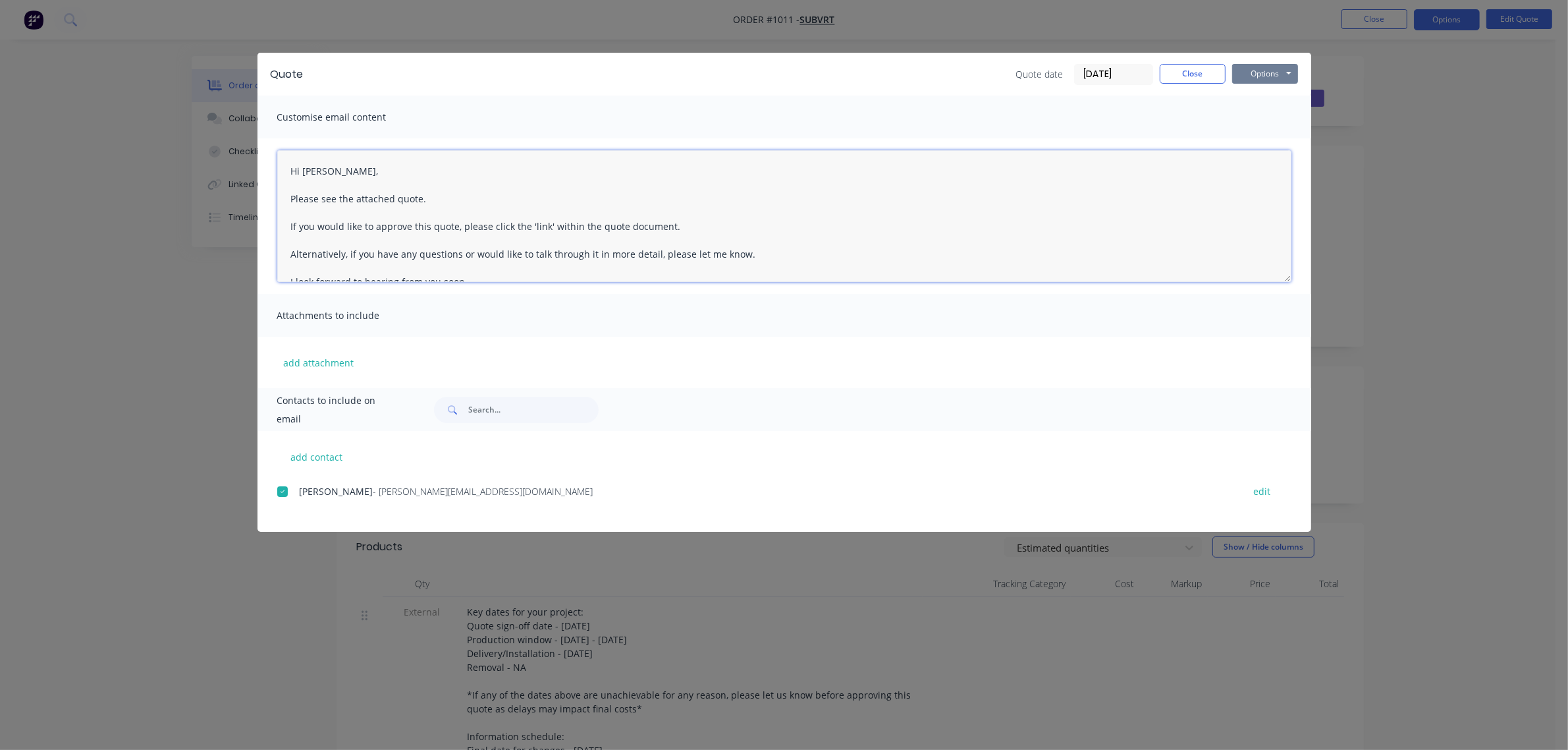
type textarea "Hi Matt, Please see the attached quote. If you would like to approve this quote…"
click at [1263, 73] on button "Options" at bounding box center [1265, 73] width 66 height 20
click at [1249, 140] on button "Email" at bounding box center [1274, 141] width 85 height 22
click at [1196, 68] on button "Close" at bounding box center [1193, 73] width 66 height 20
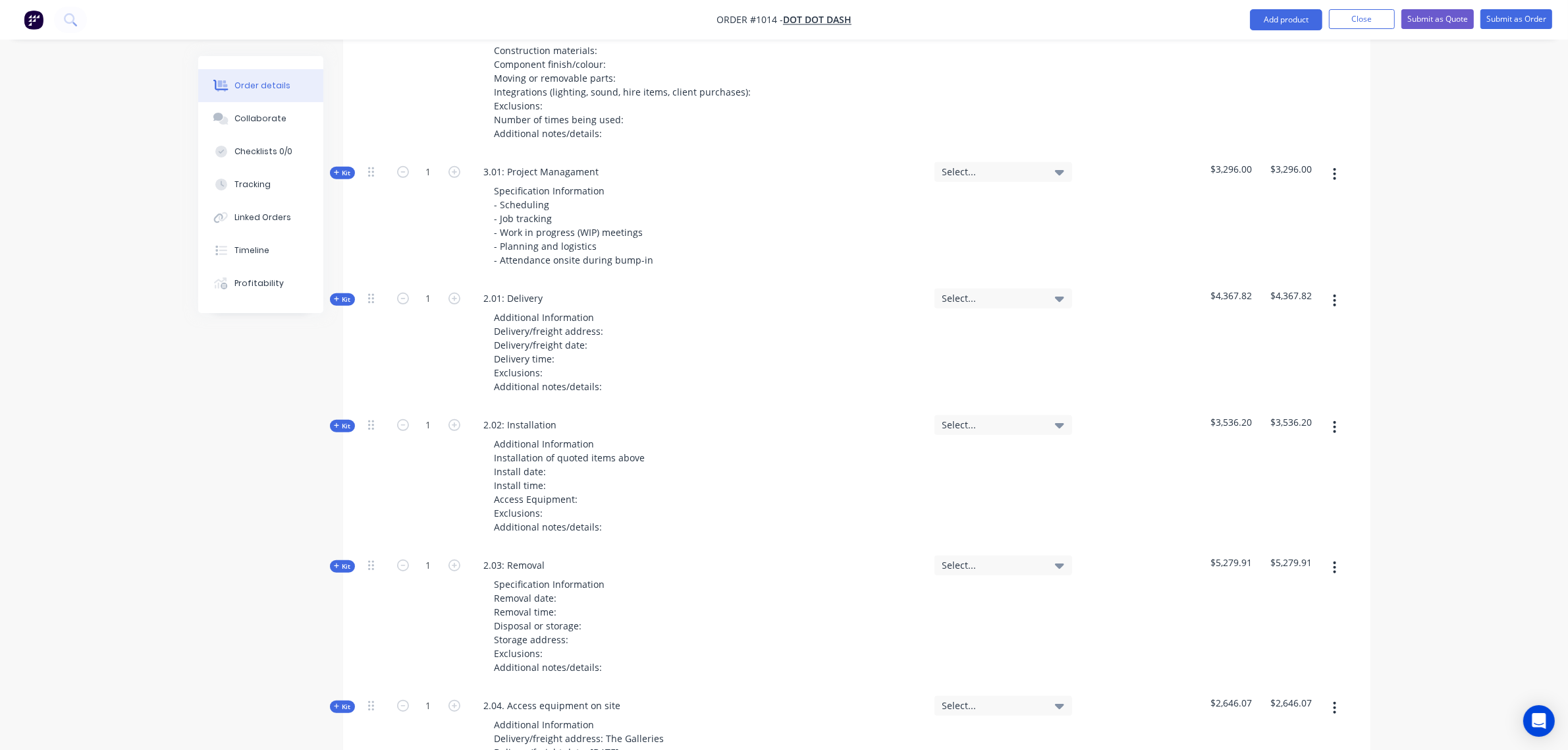
scroll to position [1009, 0]
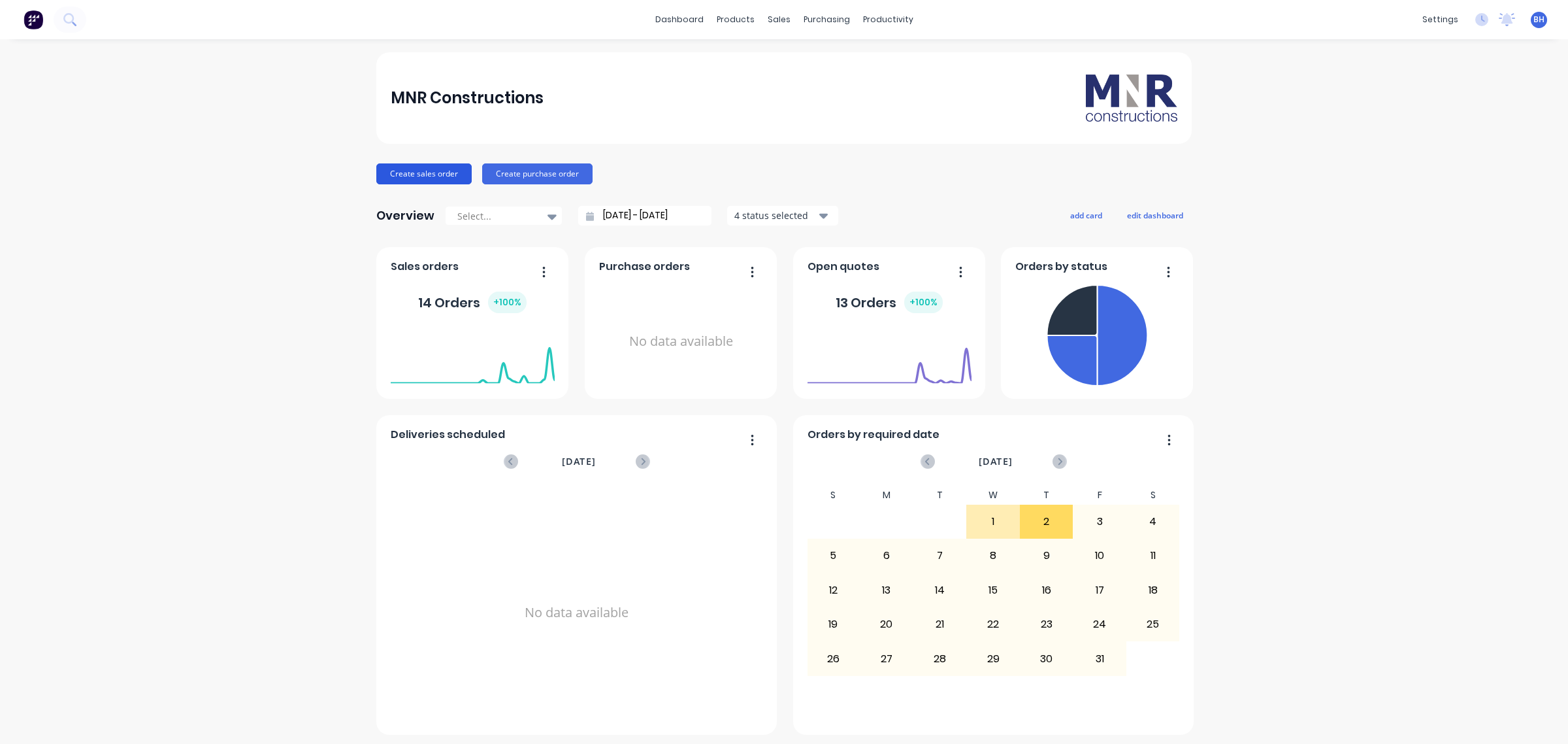
click at [428, 175] on button "Create sales order" at bounding box center [424, 174] width 96 height 21
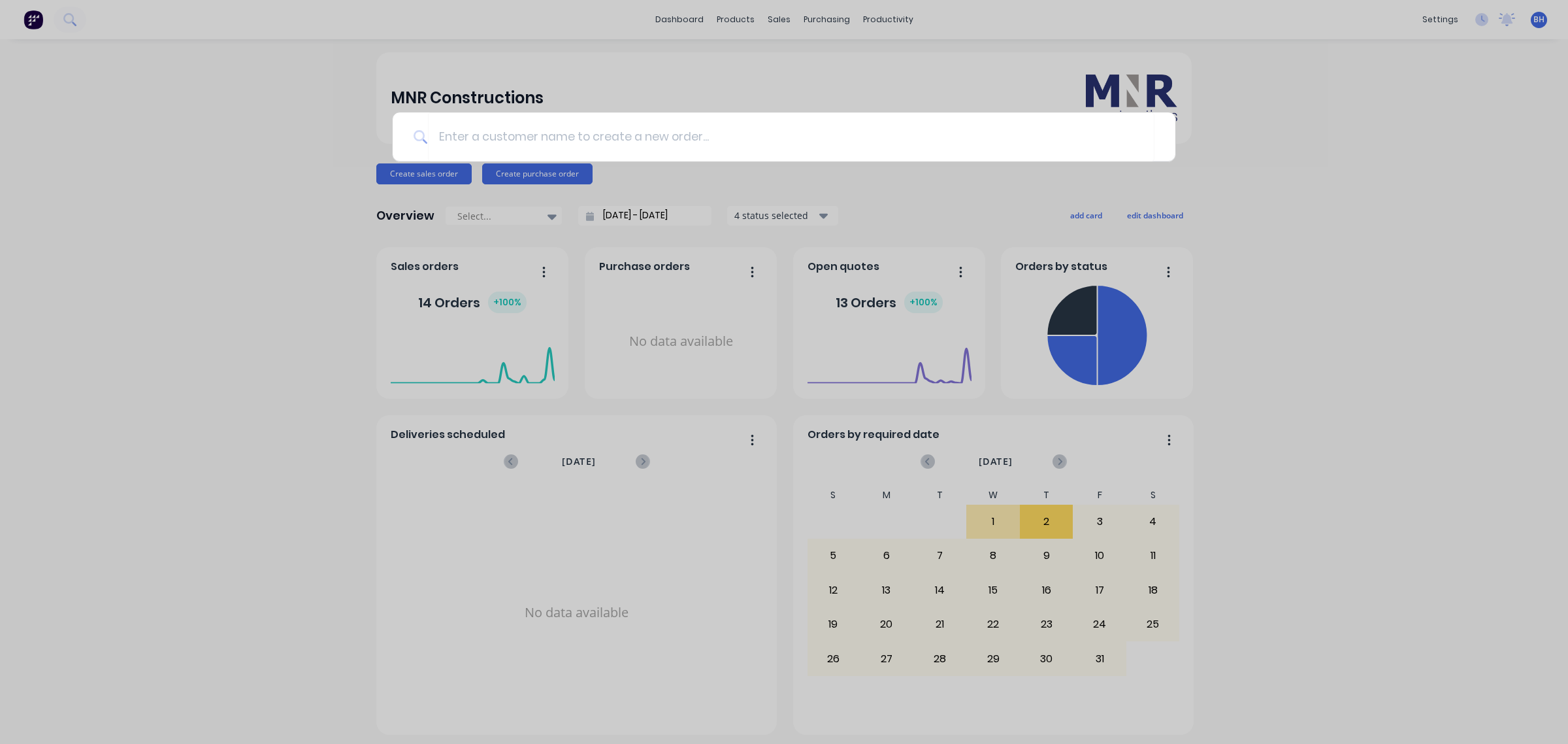
drag, startPoint x: 905, startPoint y: 84, endPoint x: 794, endPoint y: 121, distance: 117.0
click at [904, 84] on div at bounding box center [784, 372] width 1568 height 744
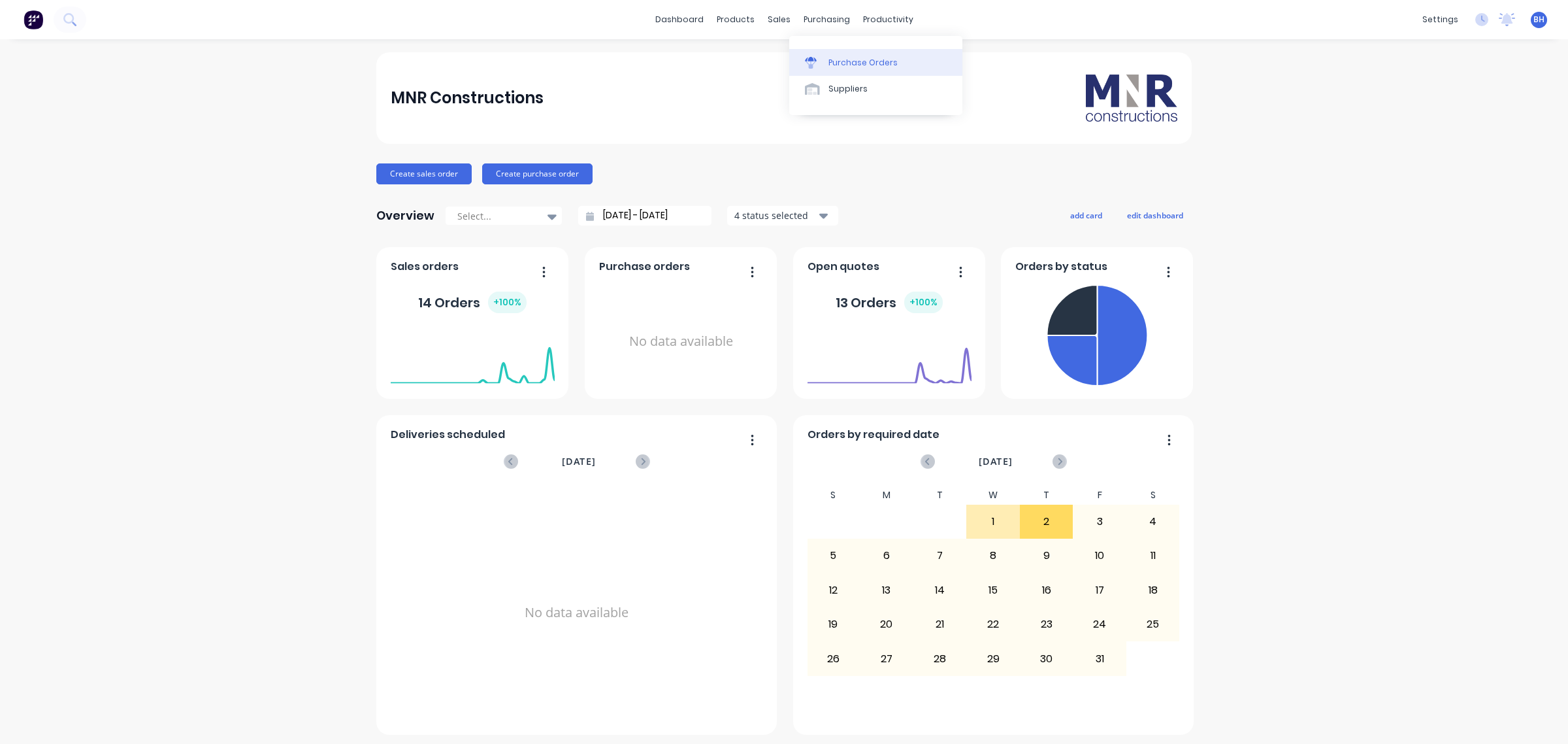
click at [831, 58] on div "Purchase Orders" at bounding box center [863, 62] width 69 height 12
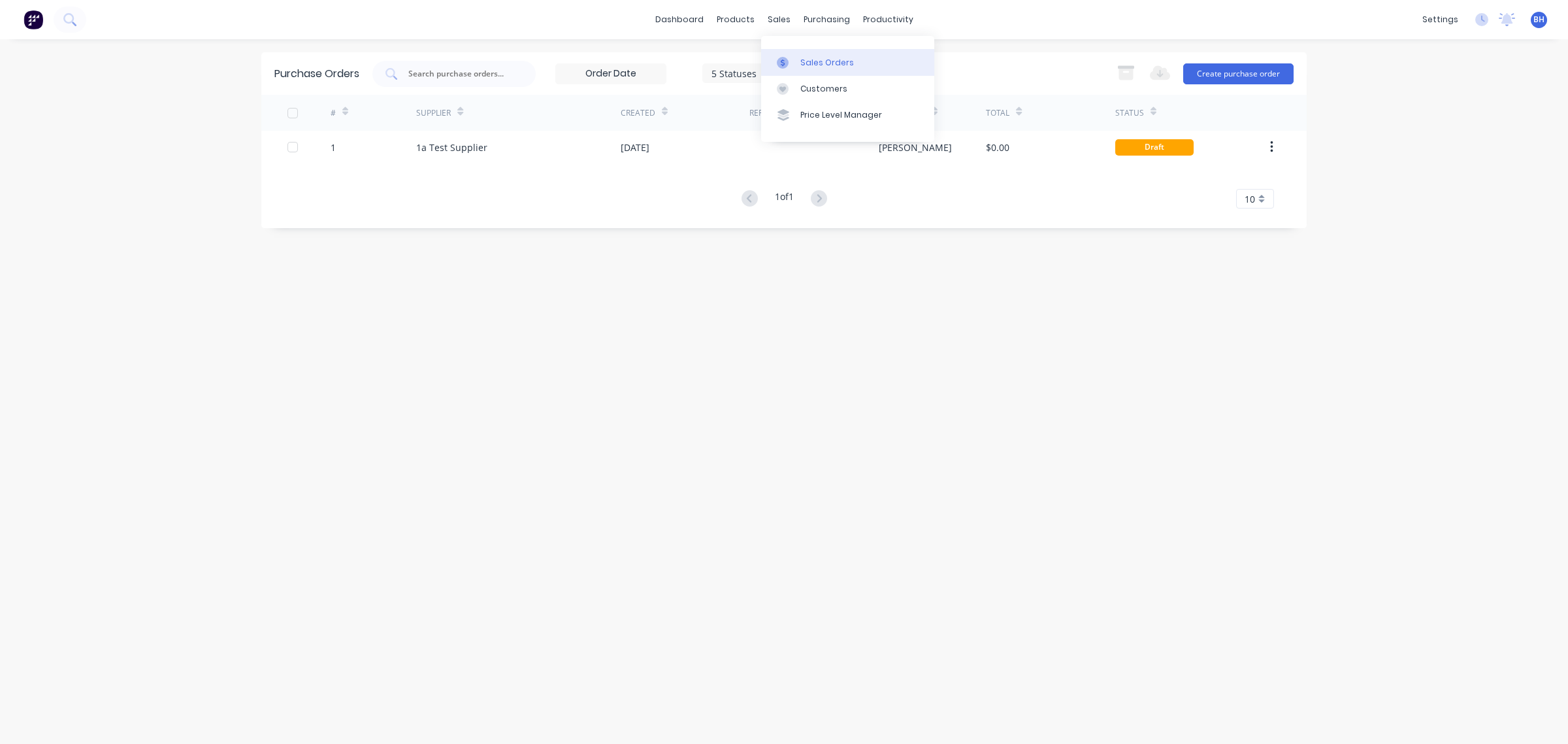
click at [801, 62] on div "Sales Orders" at bounding box center [827, 62] width 53 height 12
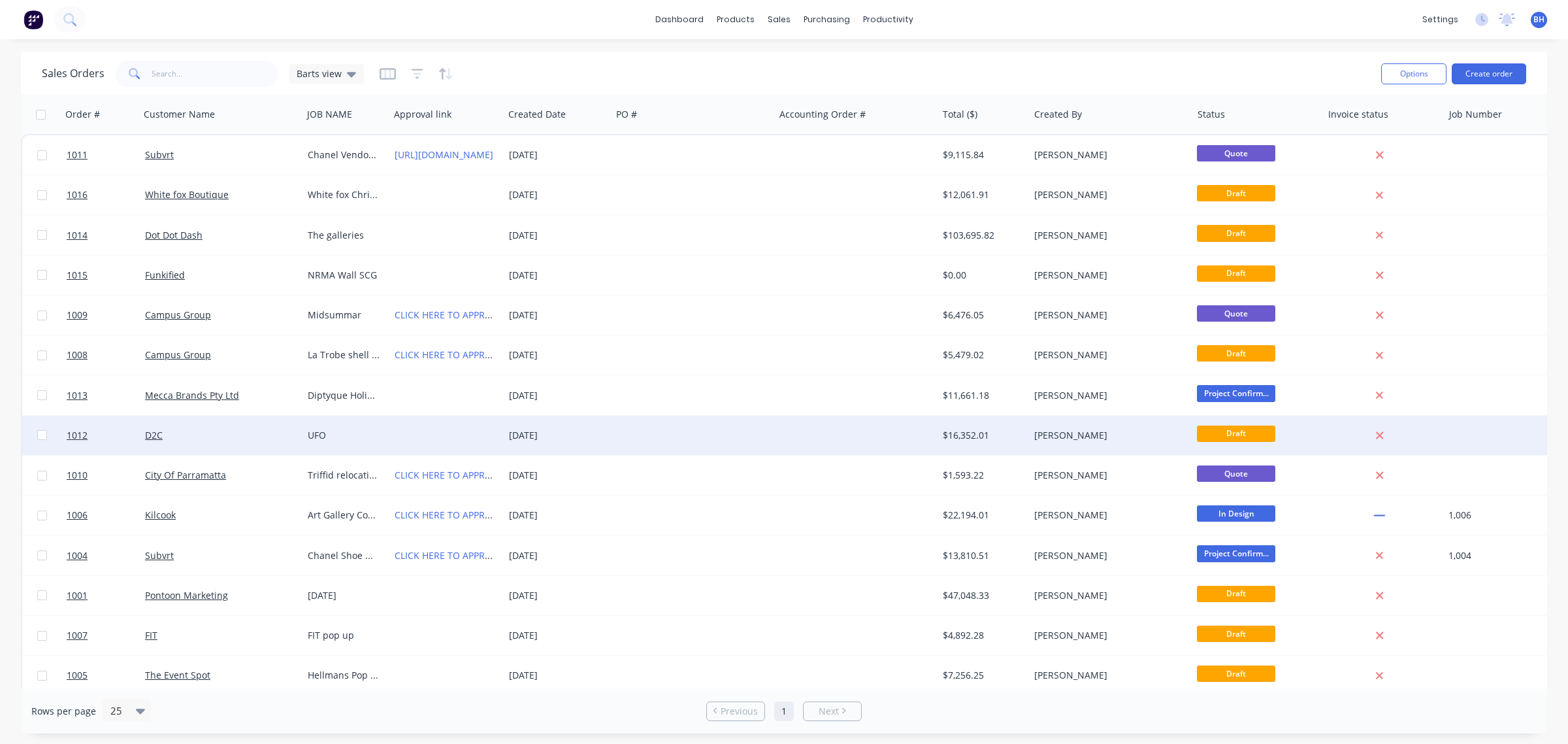
click at [321, 436] on div "UFO" at bounding box center [344, 435] width 73 height 13
click at [236, 430] on div "D2C" at bounding box center [217, 435] width 145 height 13
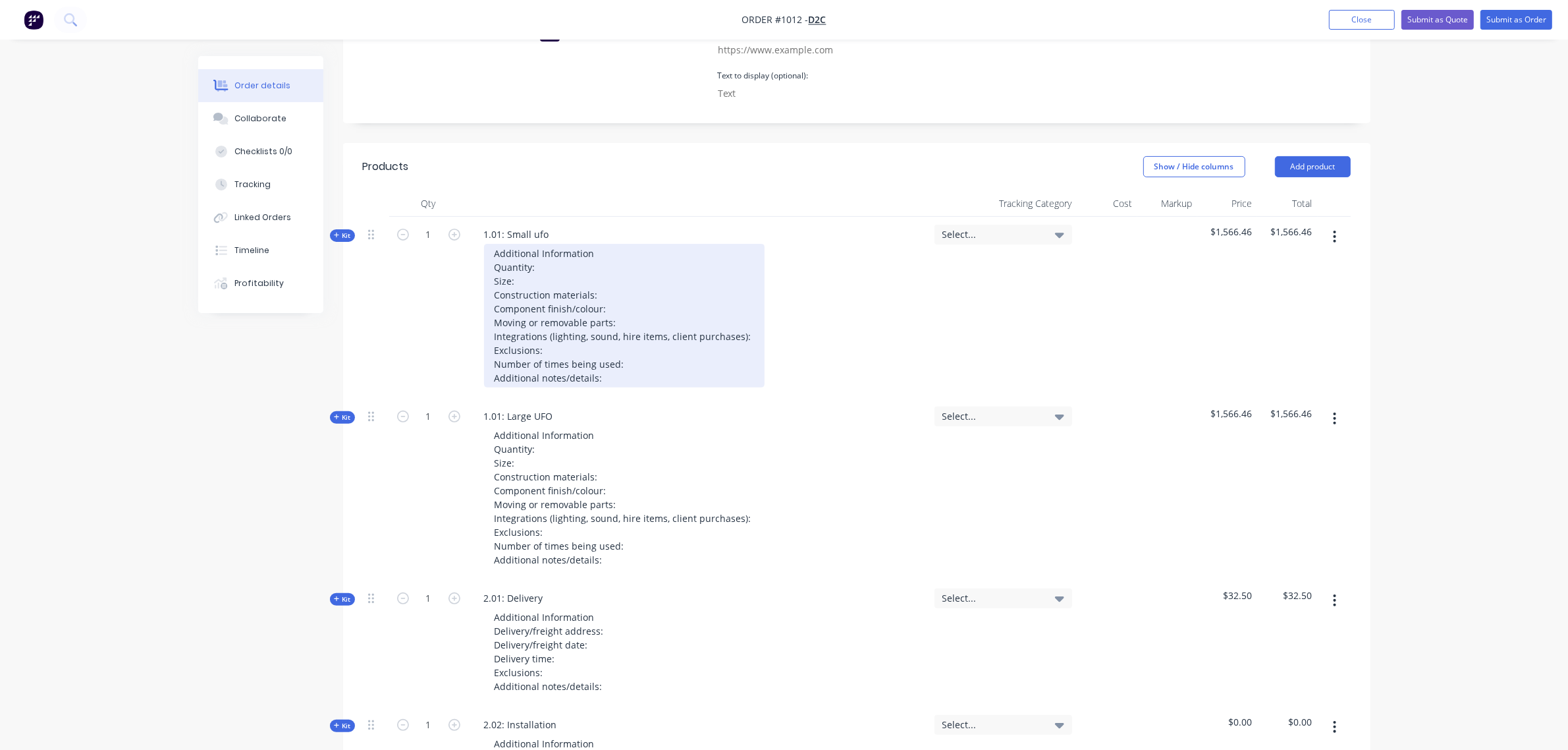
scroll to position [439, 0]
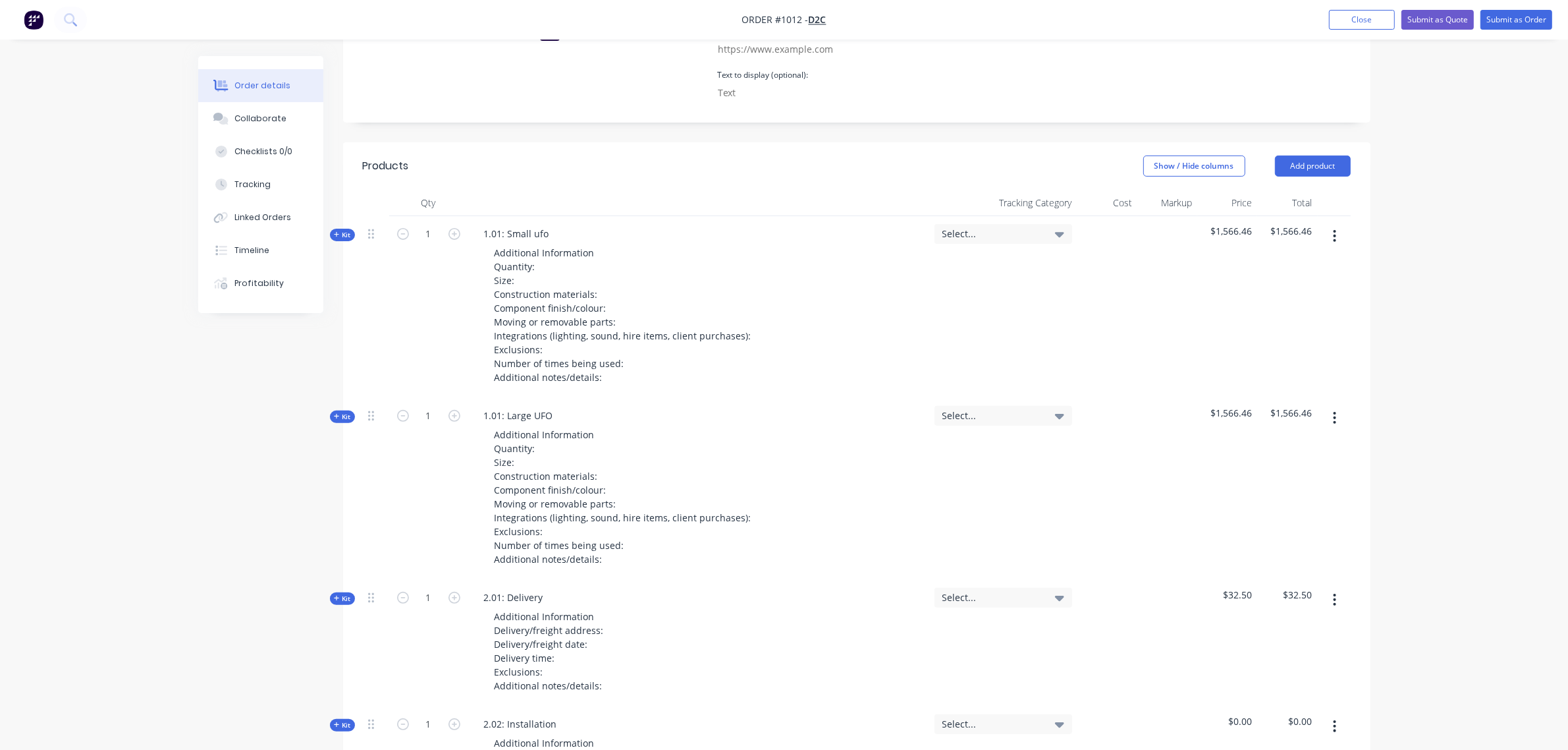
click at [356, 189] on div "Qty Tracking Category Cost Markup Price Total Kit 1 1.01: Small ufo Additional …" at bounding box center [857, 763] width 1027 height 1148
click at [350, 230] on span "Kit" at bounding box center [342, 235] width 17 height 10
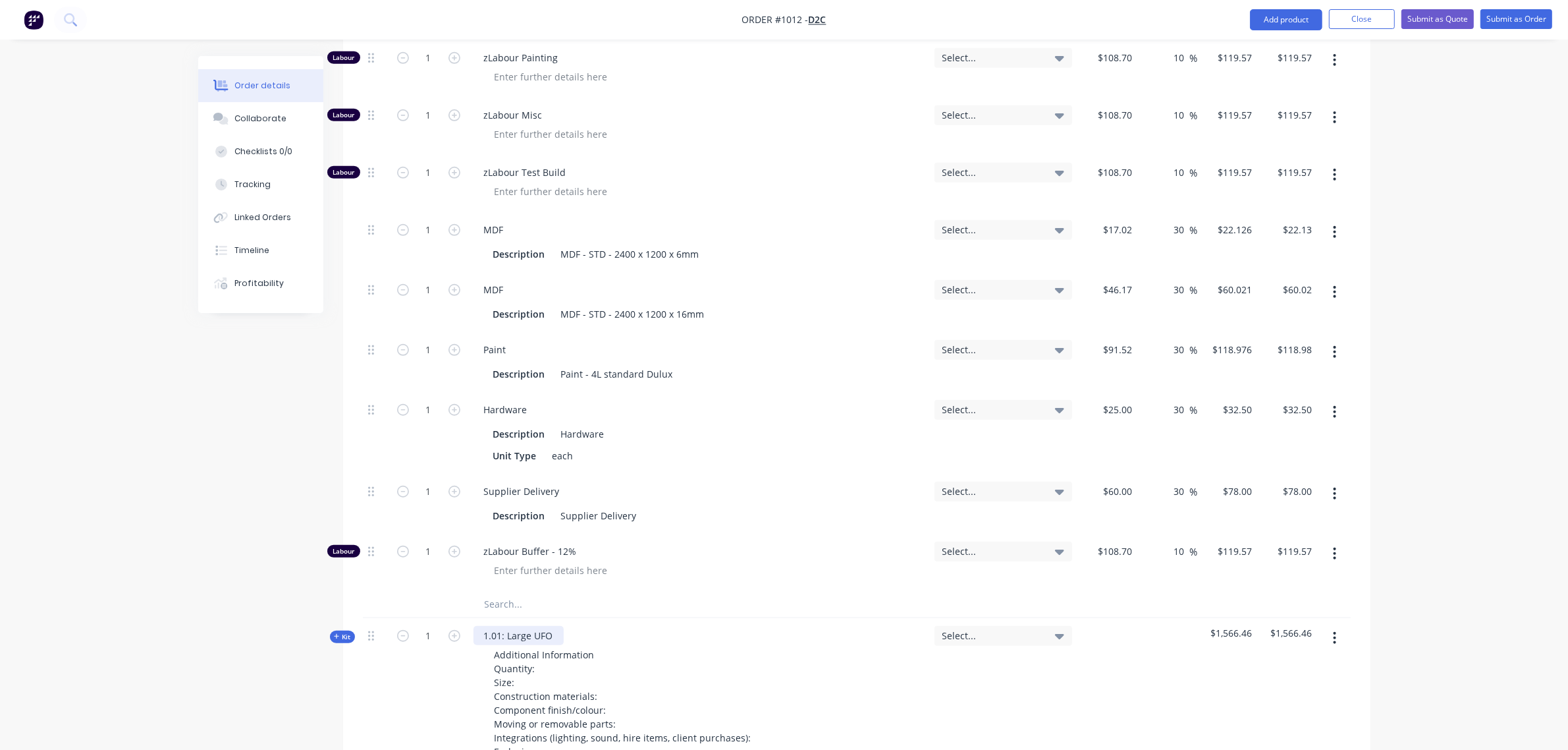
scroll to position [1152, 0]
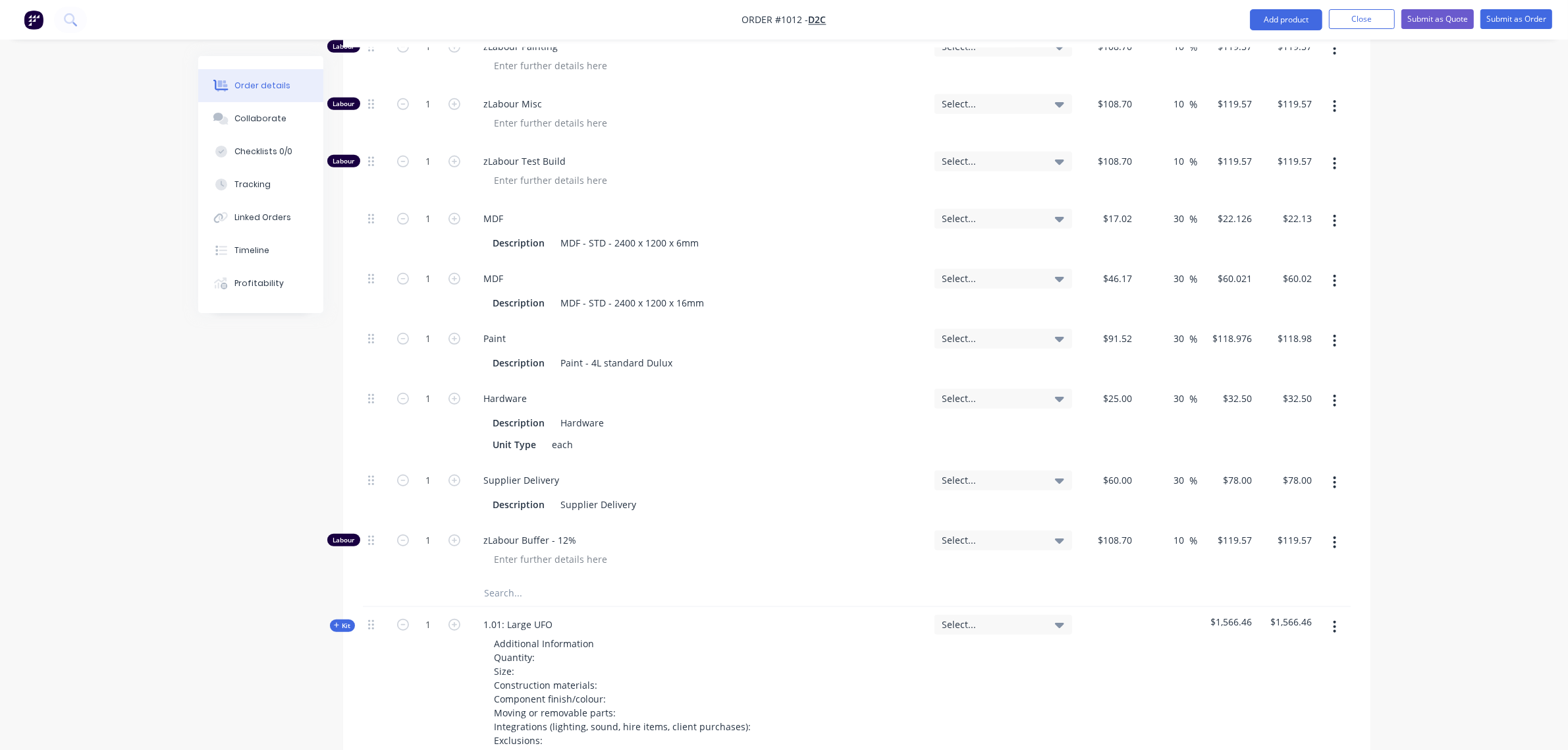
click at [517, 579] on input "text" at bounding box center [616, 593] width 263 height 27
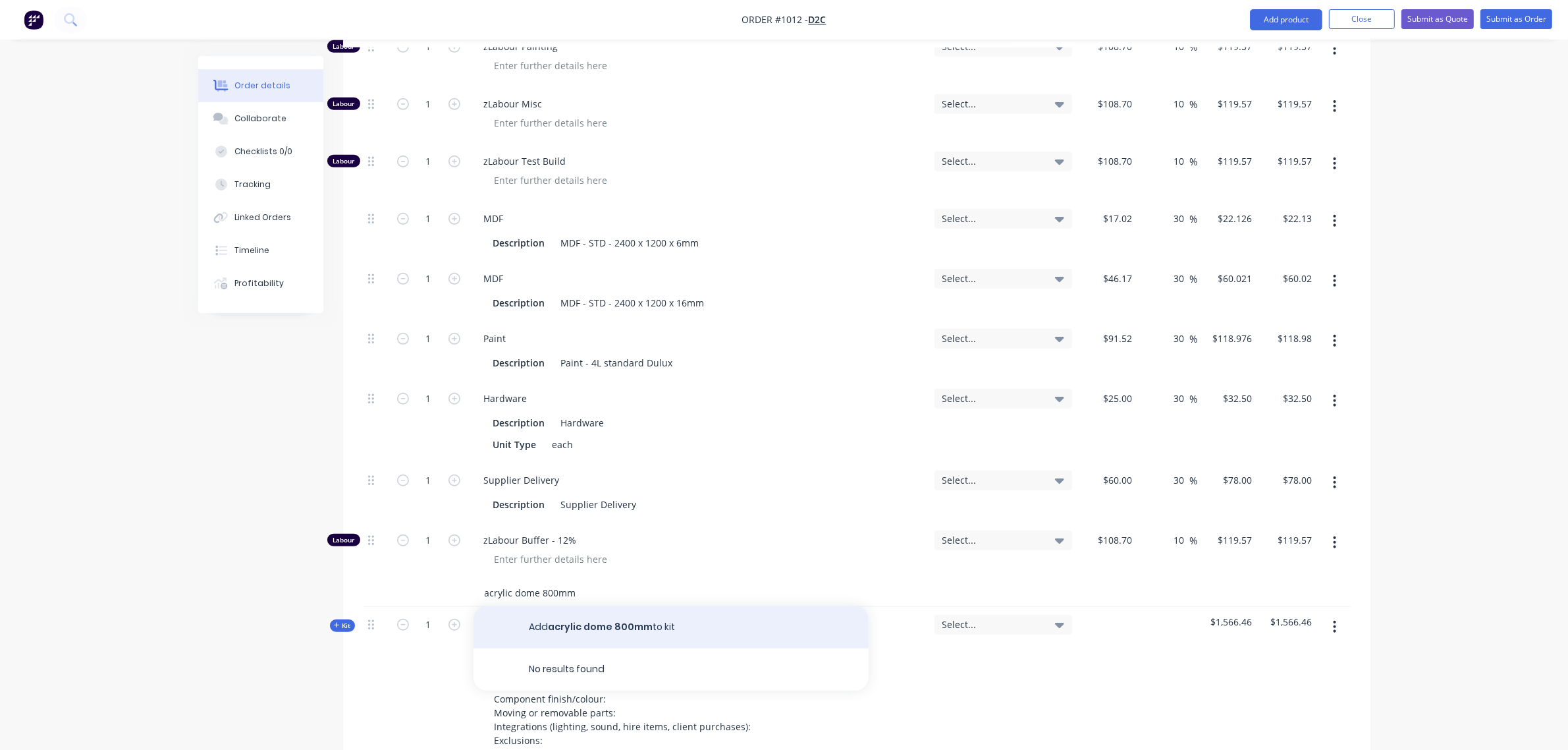
type input "acrylic dome 800mm"
click at [613, 606] on button "Add acrylic dome 800mm to kit" at bounding box center [672, 627] width 395 height 42
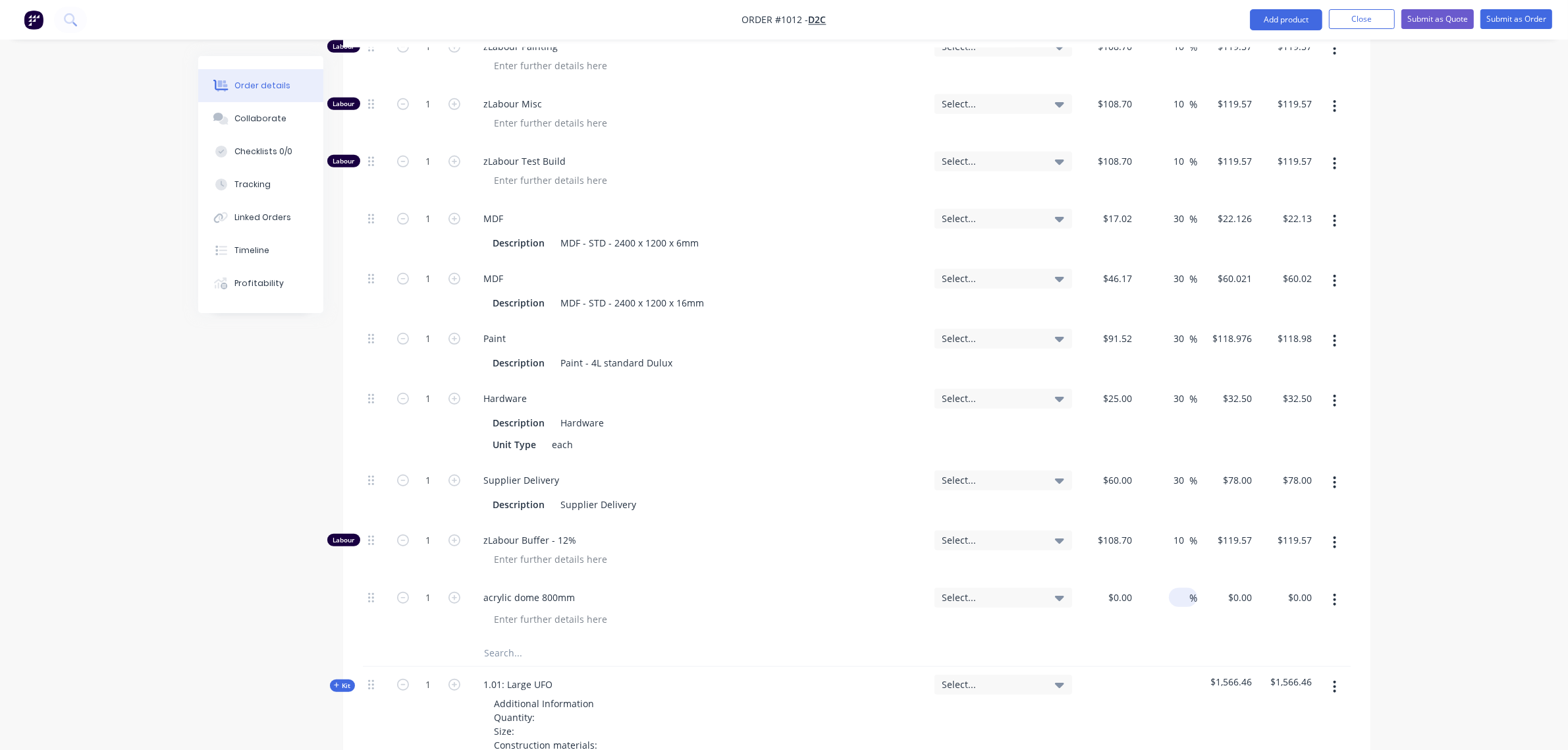
click at [1182, 588] on input at bounding box center [1182, 597] width 15 height 19
type input "30"
click at [1117, 588] on div "$0.00" at bounding box center [1119, 597] width 36 height 19
type input "$650.00"
type input "$845.00"
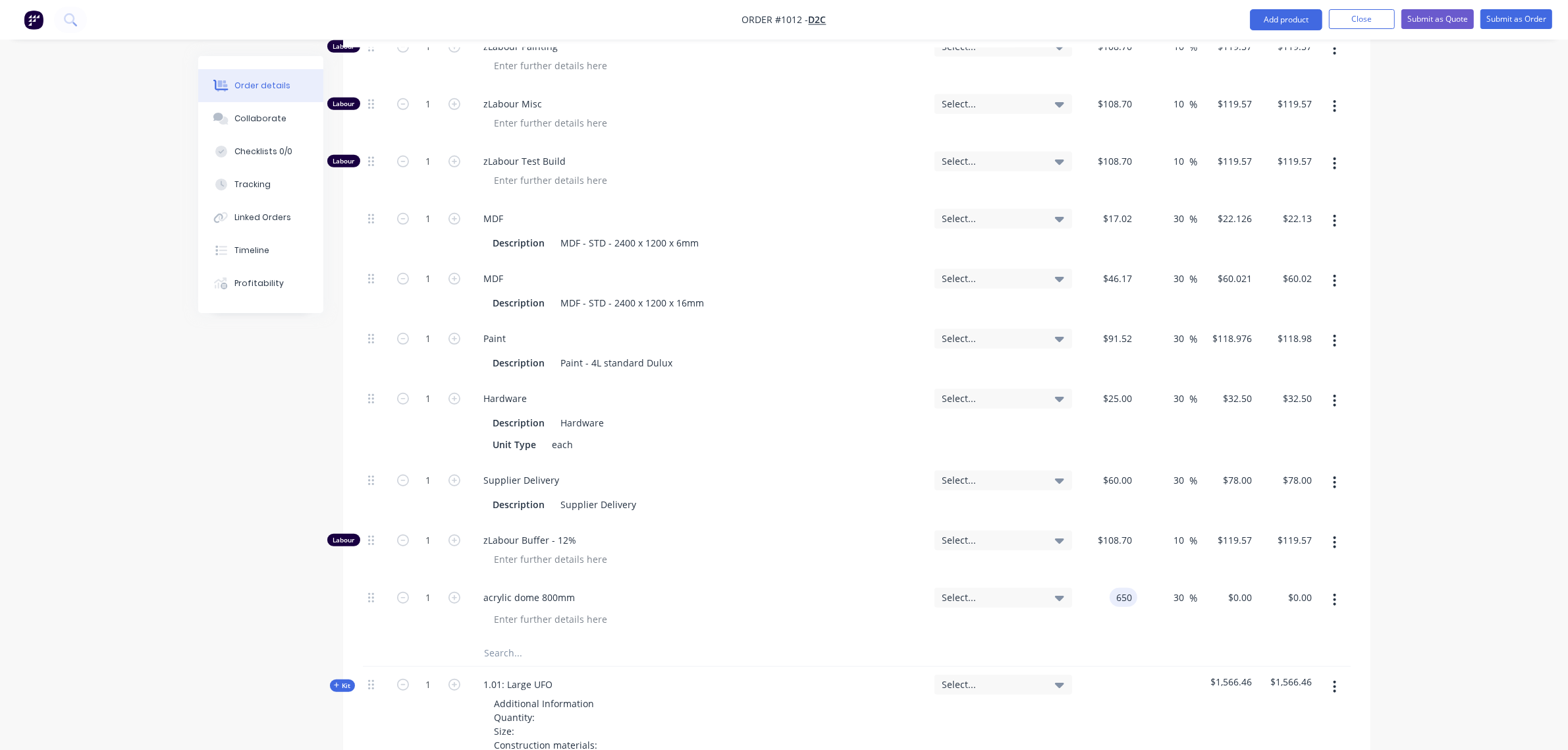
type input "$845.00"
click at [708, 588] on div "acrylic dome 800mm" at bounding box center [699, 597] width 451 height 19
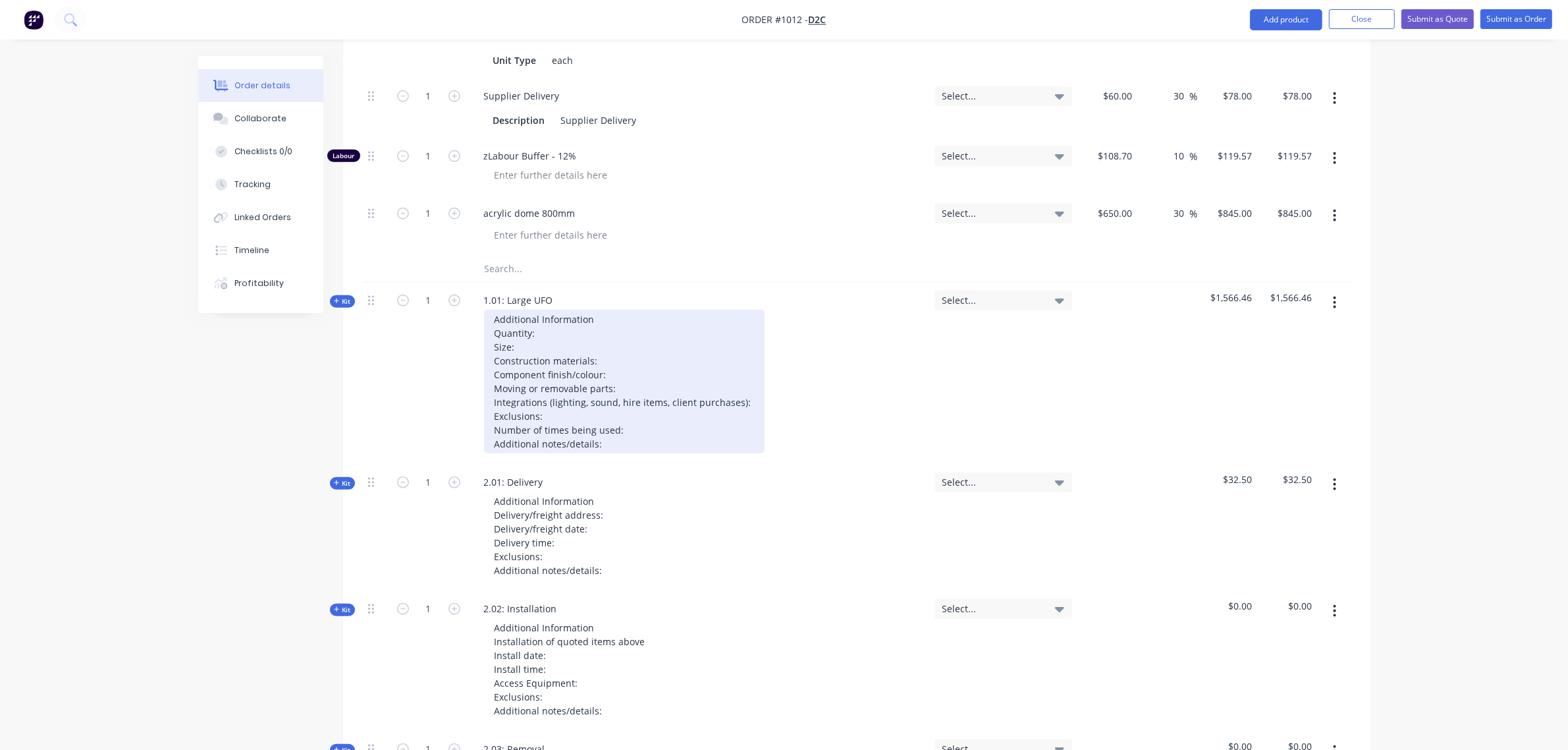
scroll to position [1536, 0]
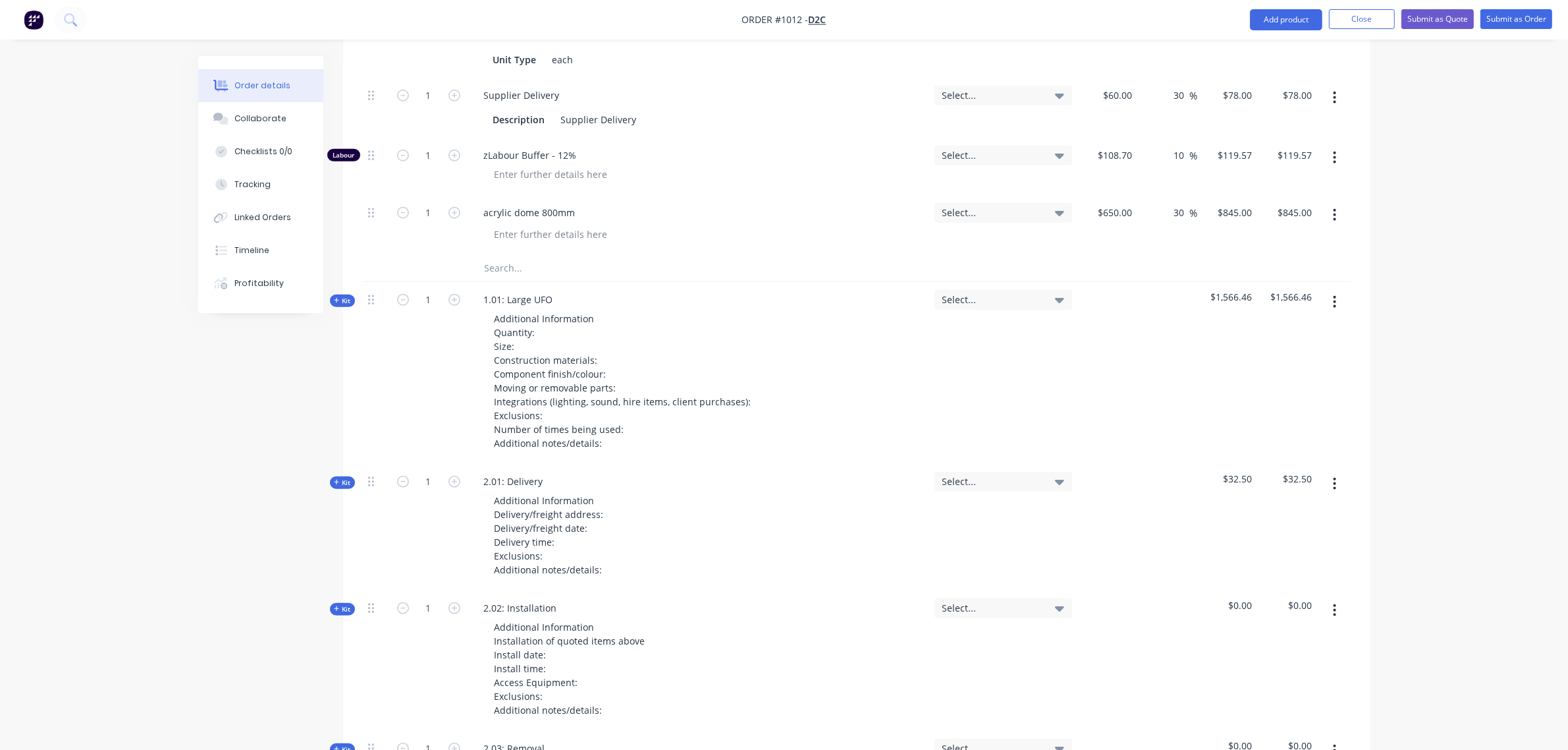
click at [342, 296] on span "Kit" at bounding box center [342, 301] width 17 height 10
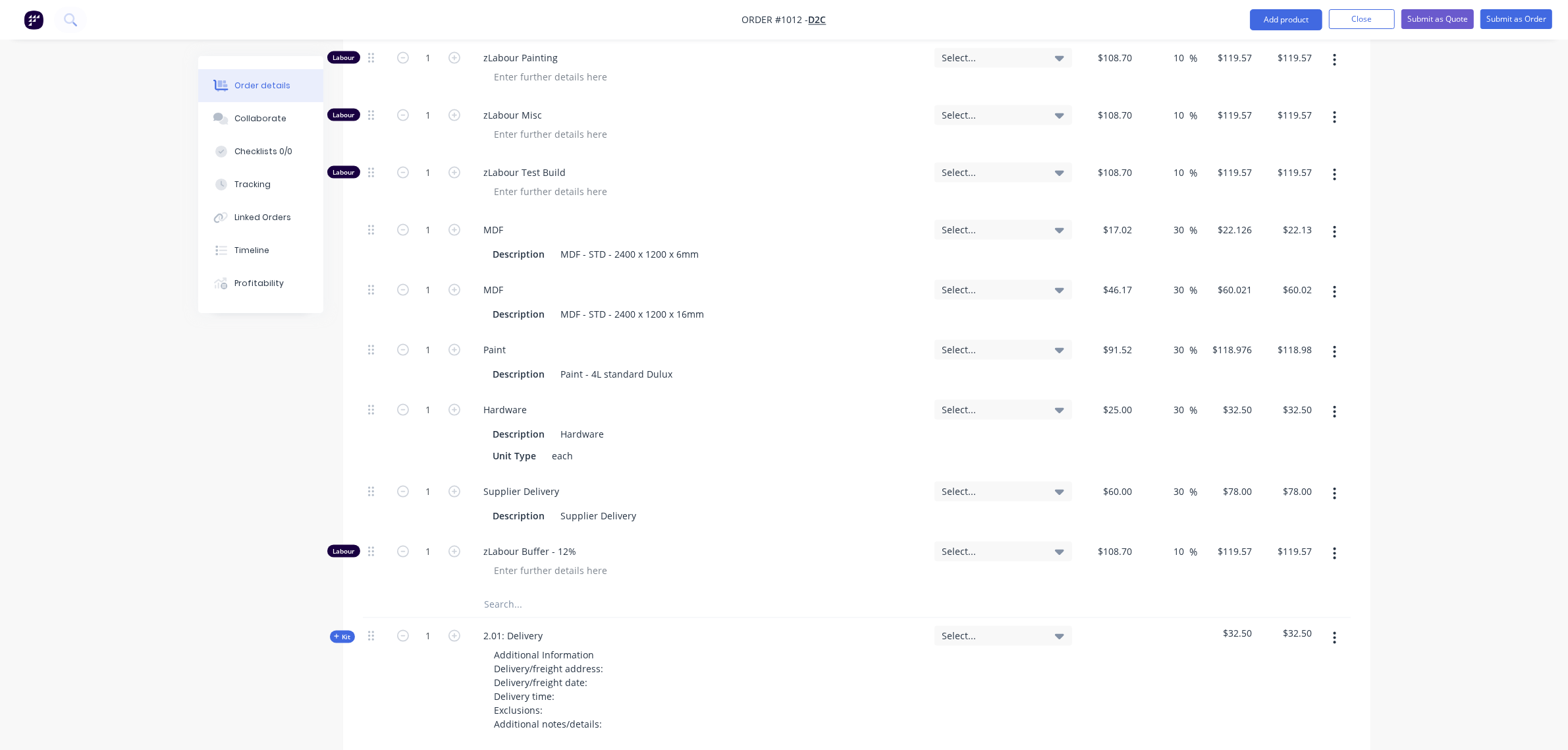
scroll to position [2305, 0]
click at [516, 591] on input "text" at bounding box center [616, 604] width 263 height 27
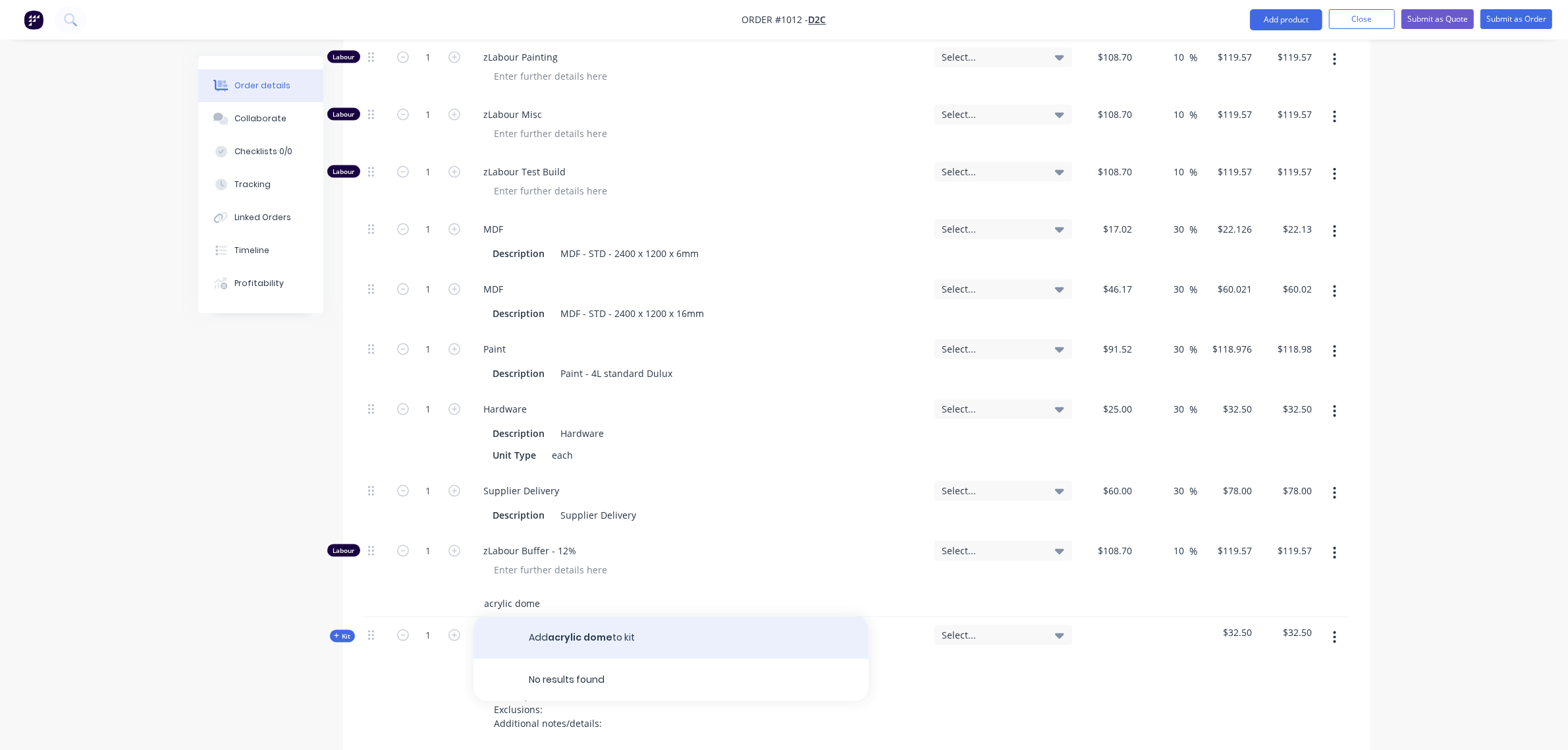
type input "acrylic dome"
click at [583, 616] on button "Add acrylic dome to kit" at bounding box center [672, 637] width 395 height 42
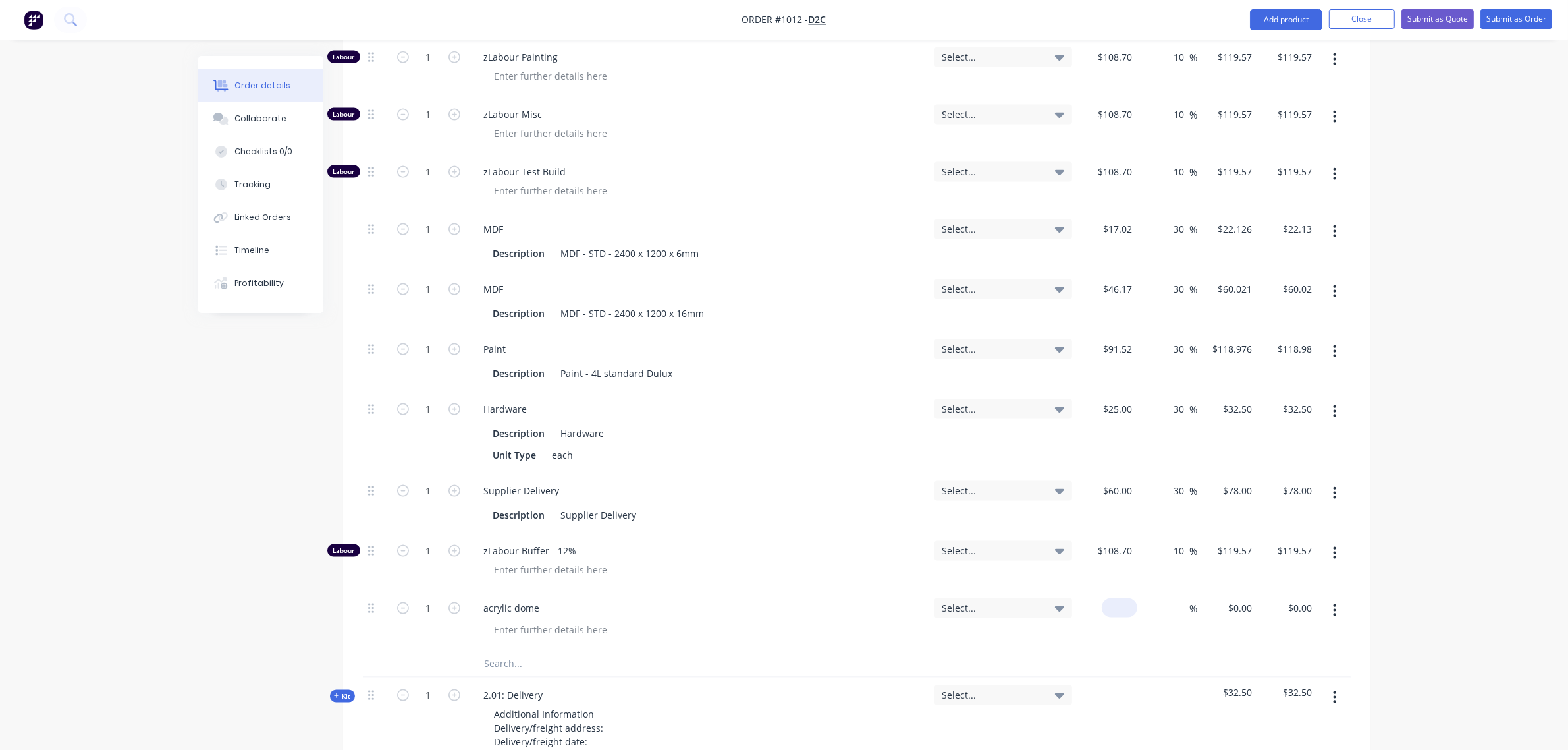
click at [1123, 598] on input at bounding box center [1121, 607] width 30 height 19
type input "$0.00"
click at [1175, 598] on div at bounding box center [1182, 607] width 15 height 19
type input "30"
click at [1117, 598] on div "0 $0.00" at bounding box center [1119, 607] width 36 height 19
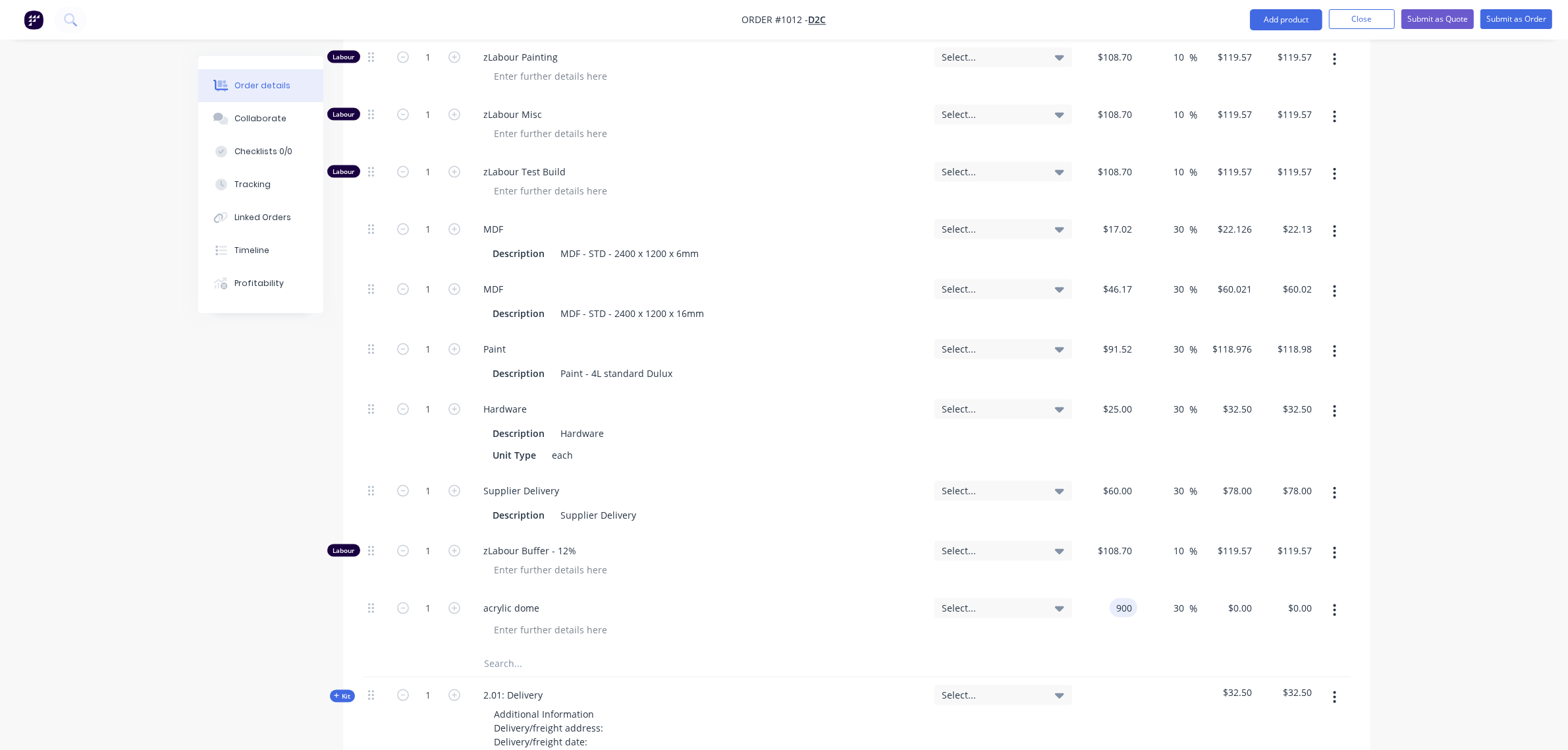
type input "$900.00"
type input "$1,170.00"
click at [843, 560] on div at bounding box center [704, 569] width 440 height 19
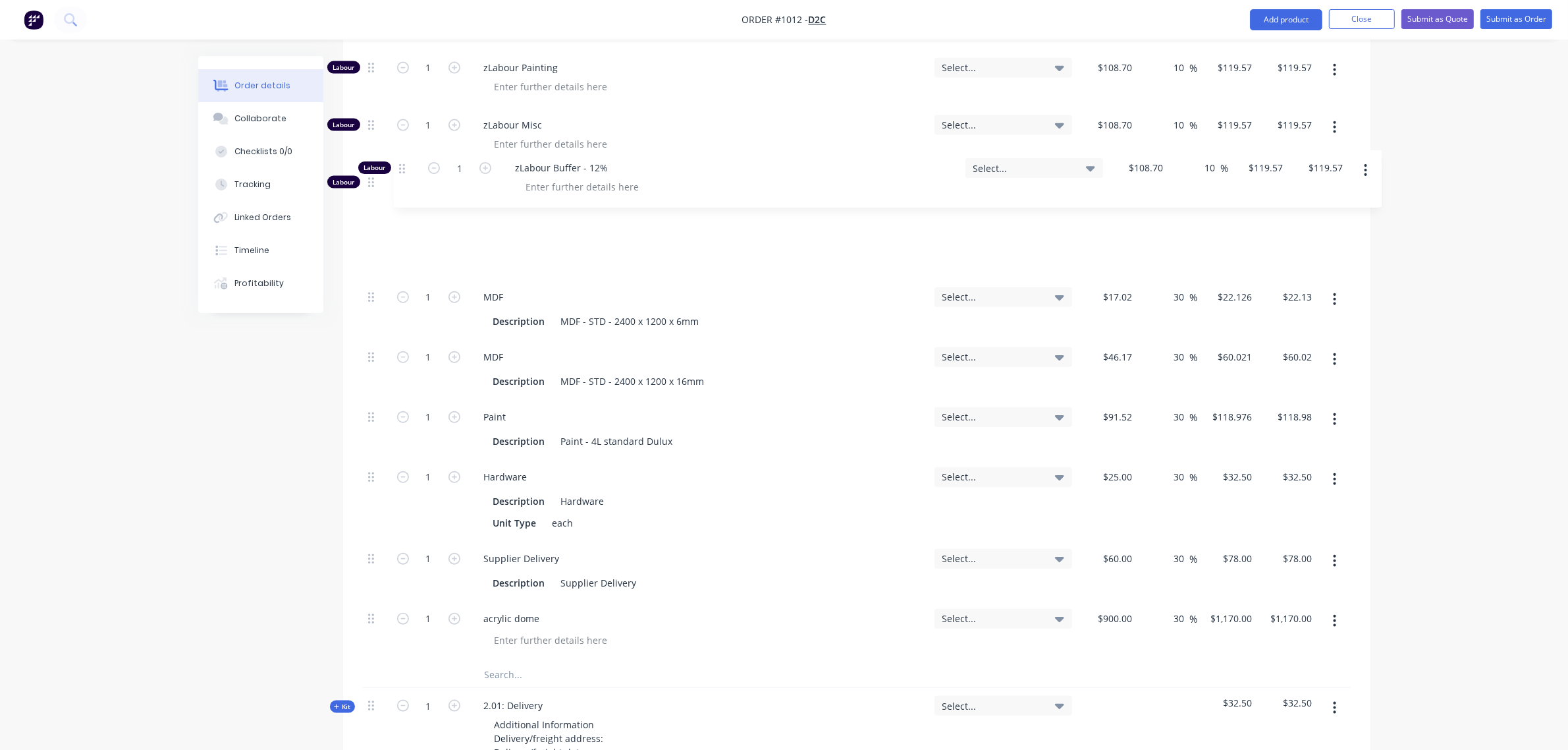
drag, startPoint x: 370, startPoint y: 502, endPoint x: 393, endPoint y: 160, distance: 342.8
click at [393, 160] on div "Labour 1 zLabour Building Select... $108.70 $108.70 10 10 % $119.57 $119.57 $11…" at bounding box center [857, 184] width 988 height 955
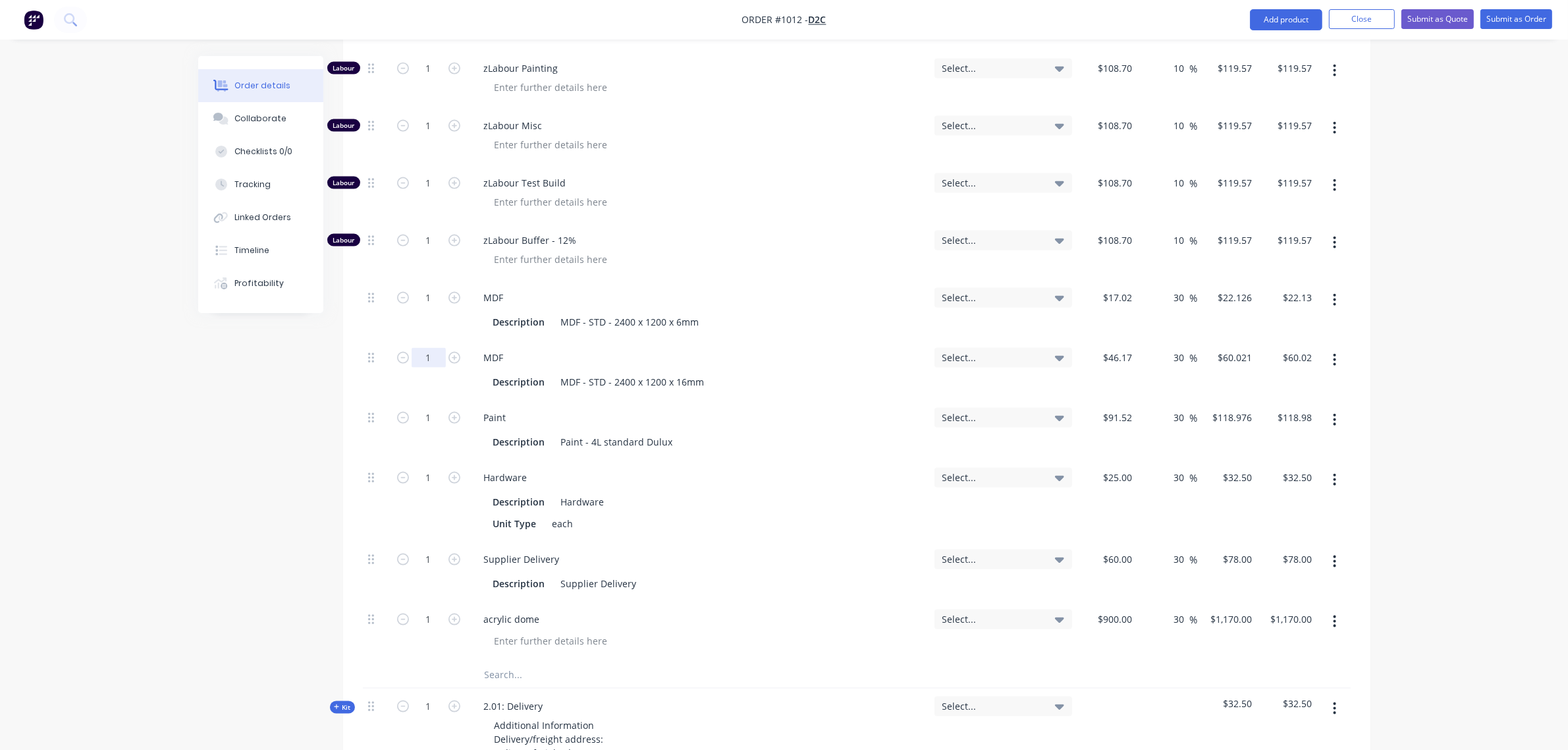
click at [425, 348] on input "1" at bounding box center [428, 358] width 34 height 20
type input "20"
type input "$1,200.42"
click at [560, 340] on div "MDF Description MDF - STD - 2400 x 1200 x 16mm" at bounding box center [699, 370] width 461 height 60
click at [423, 408] on input "1" at bounding box center [428, 417] width 34 height 20
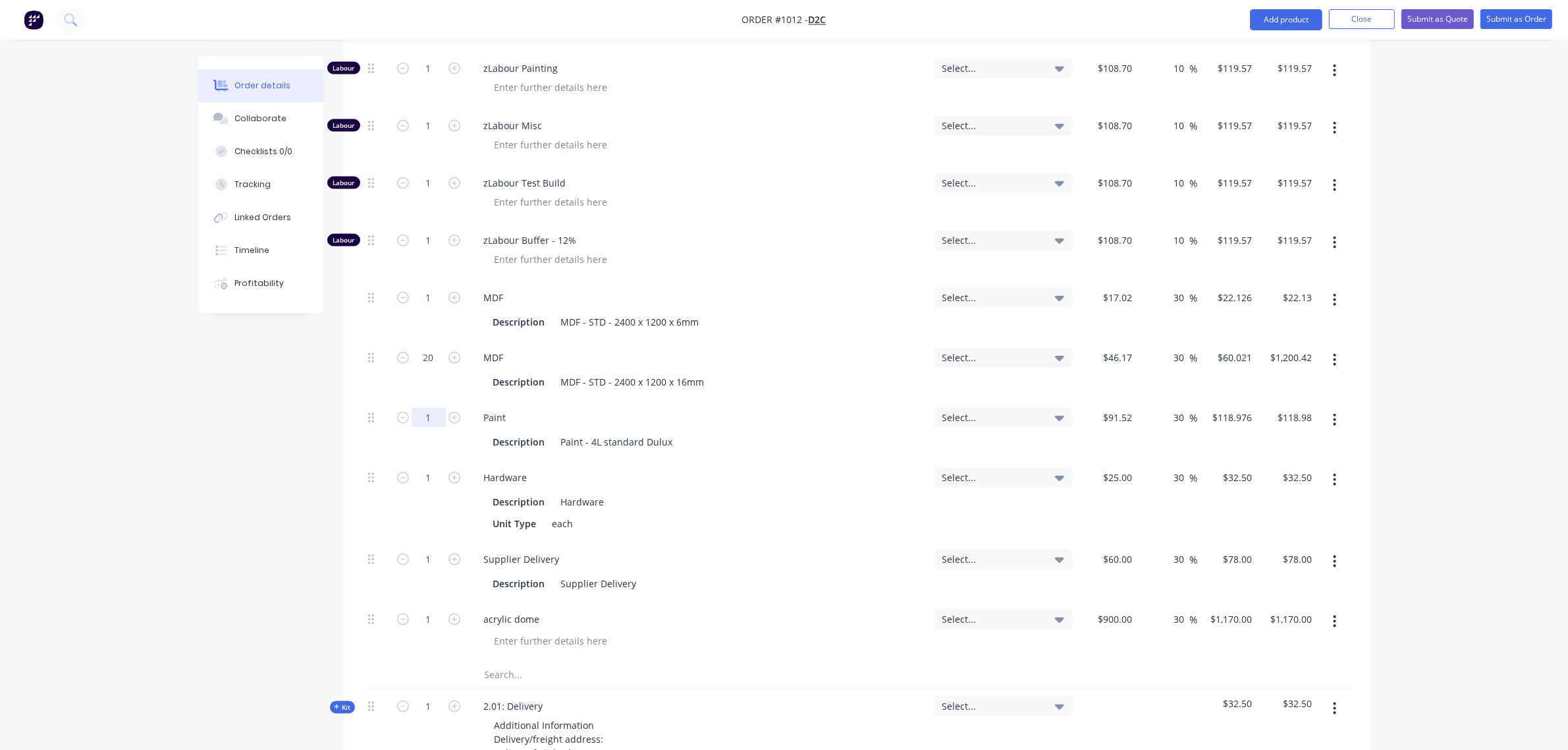
click at [423, 408] on input "1" at bounding box center [428, 417] width 34 height 20
type input "6"
type input "$713.86"
click at [422, 468] on input "1" at bounding box center [428, 477] width 34 height 20
type input "20"
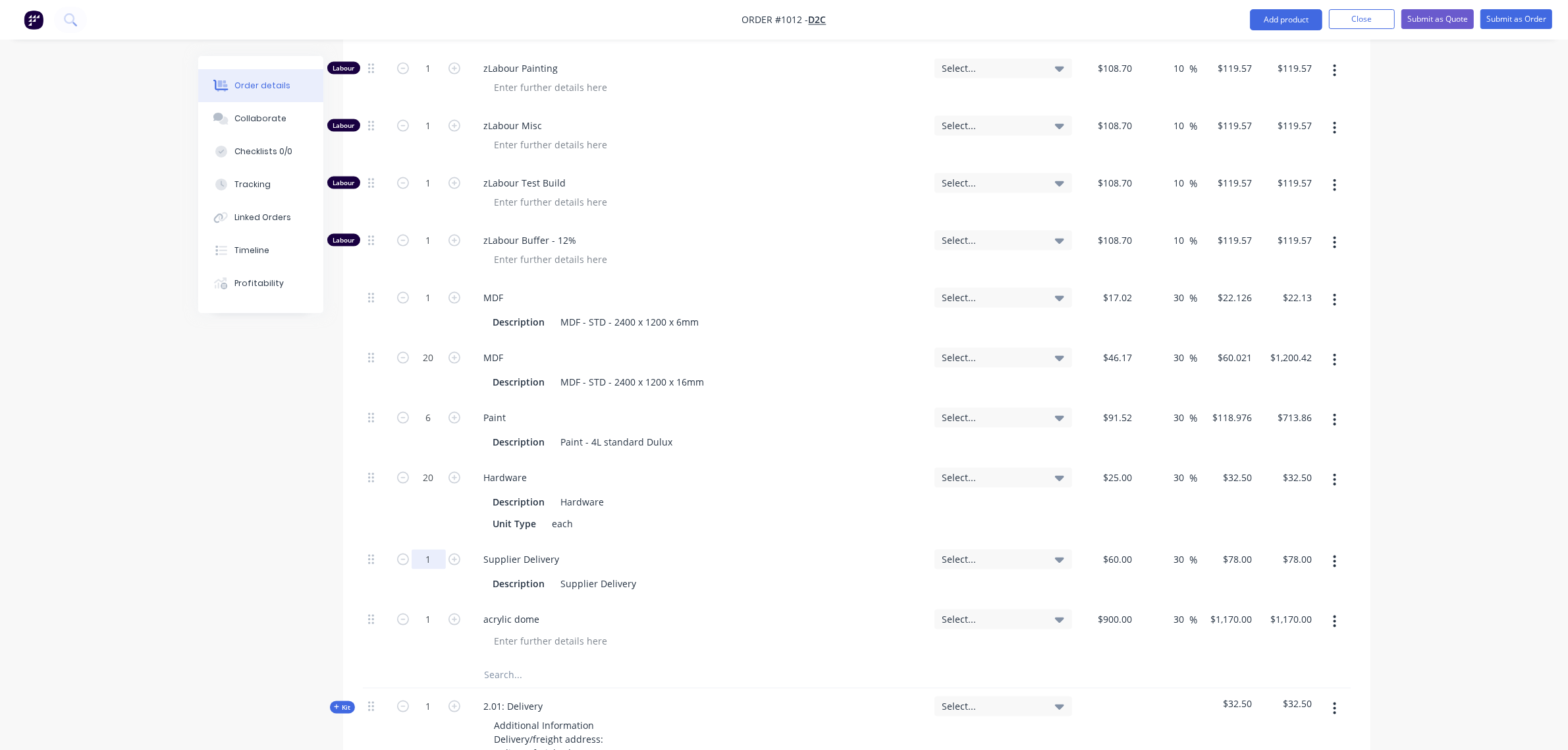
type input "$650.00"
click at [421, 549] on input "1" at bounding box center [428, 559] width 34 height 20
type input "3"
type input "$234.00"
click at [738, 514] on div "Unit Type each" at bounding box center [696, 523] width 416 height 19
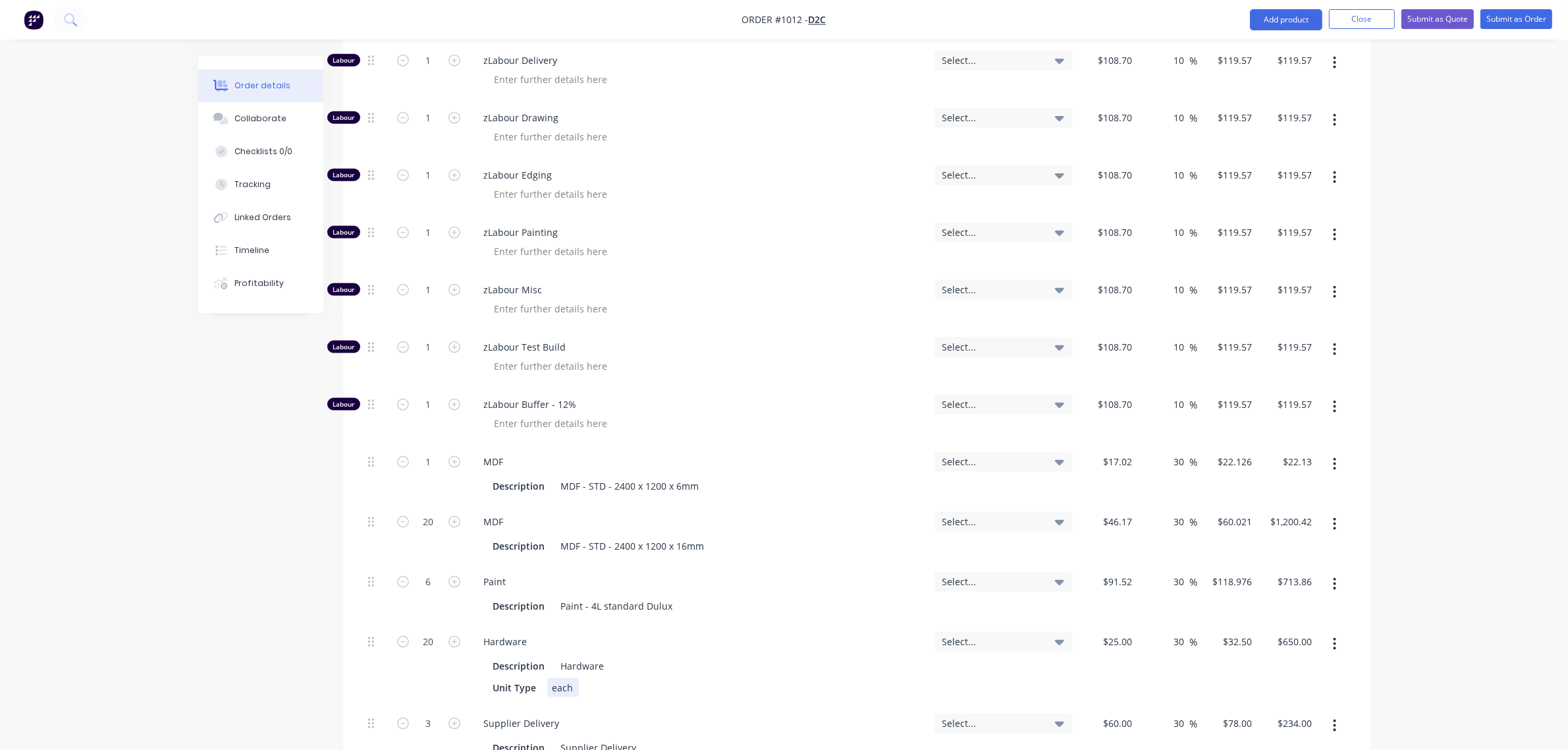
scroll to position [2128, 0]
click at [423, 453] on input "1" at bounding box center [428, 463] width 34 height 20
type input "10"
type input "$221.26"
click at [423, 396] on input "1" at bounding box center [428, 405] width 34 height 20
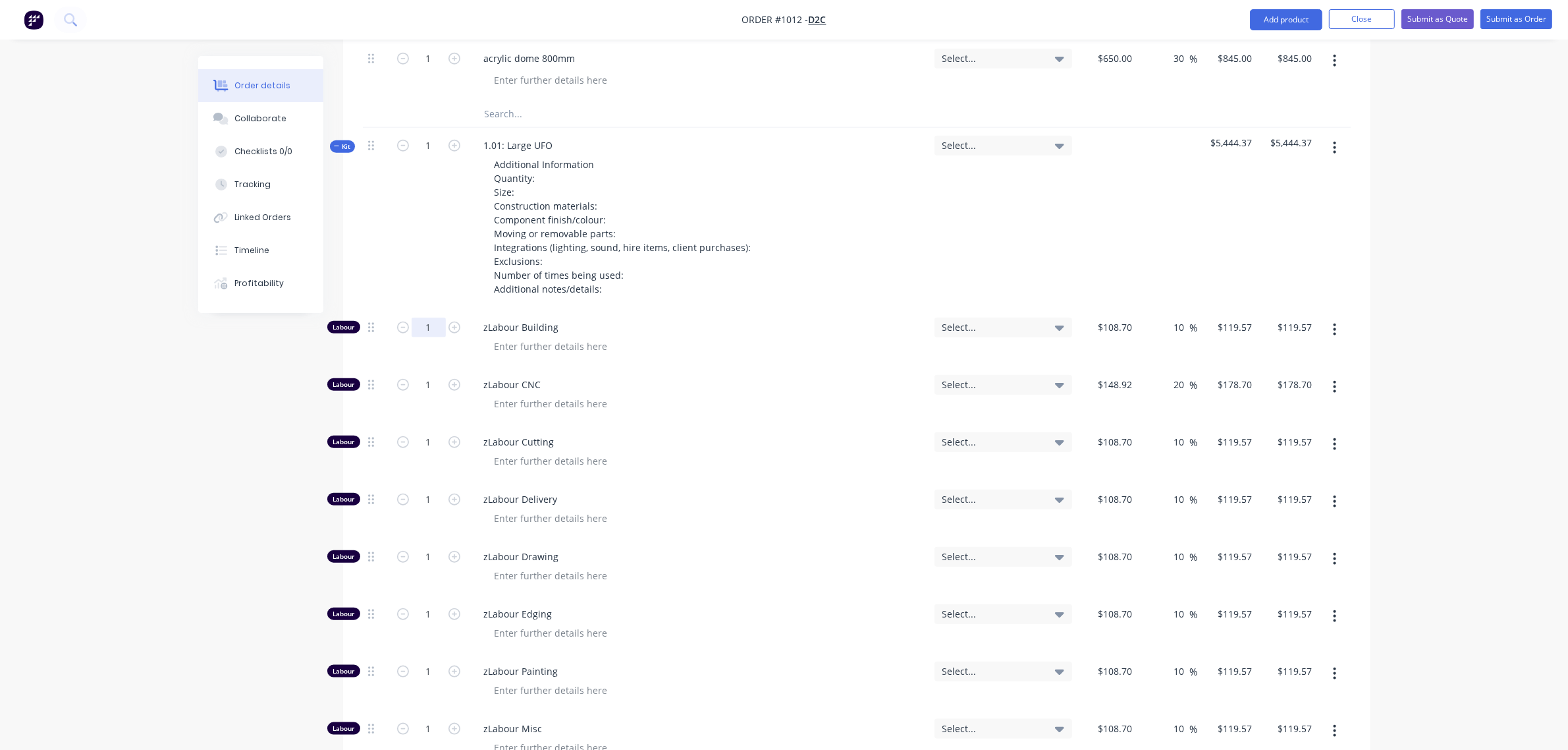
scroll to position [1690, 0]
drag, startPoint x: 370, startPoint y: 502, endPoint x: 380, endPoint y: 280, distance: 222.2
click at [428, 318] on input "1" at bounding box center [428, 328] width 34 height 20
type input "24"
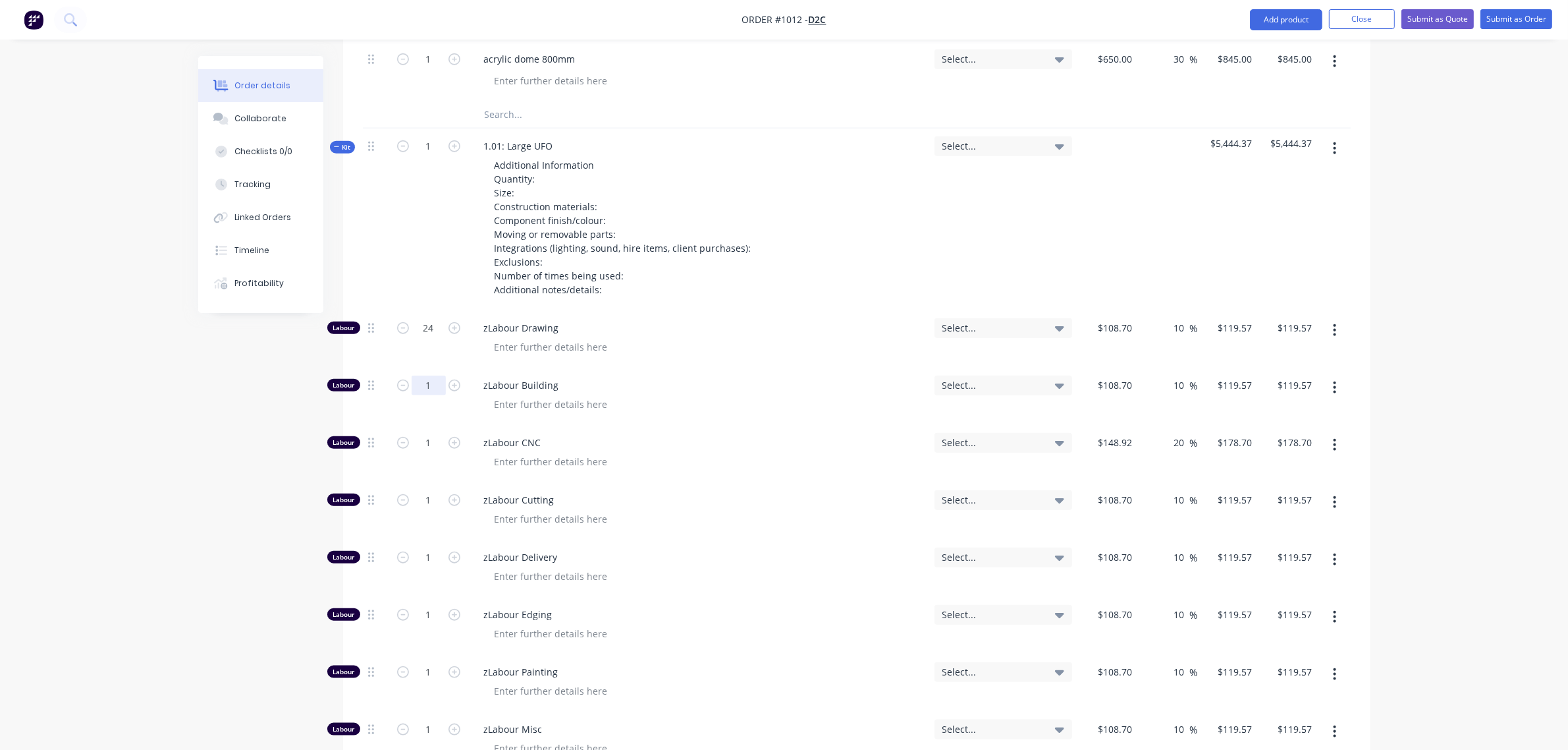
type input "$2,869.68"
click at [423, 375] on input "1" at bounding box center [428, 385] width 34 height 20
type input "32"
type input "$3,826.24"
click at [423, 433] on input "1" at bounding box center [428, 442] width 34 height 20
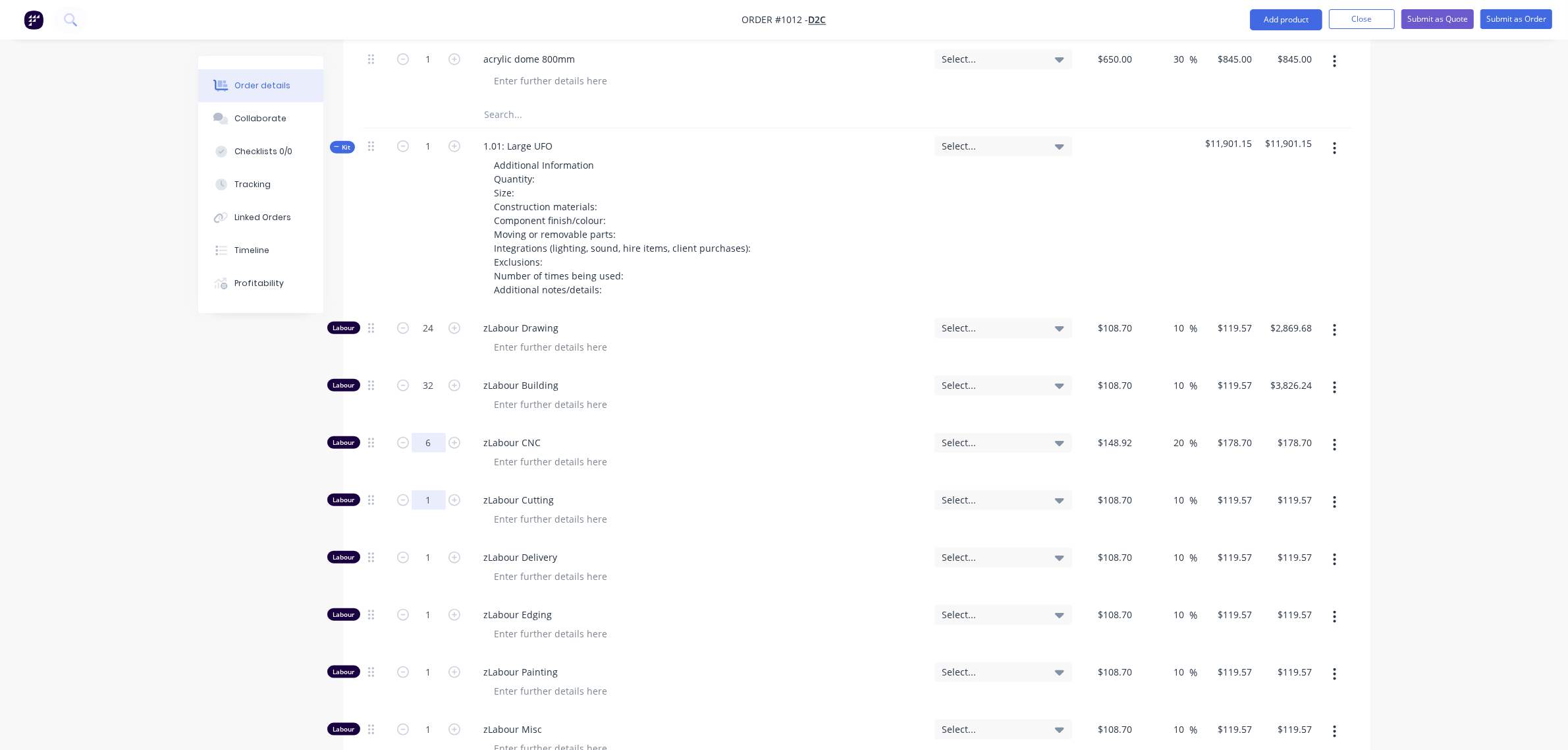
type input "6"
type input "$1,072.20"
click at [417, 490] on input "1" at bounding box center [428, 500] width 34 height 20
type input "4"
type input "$478.28"
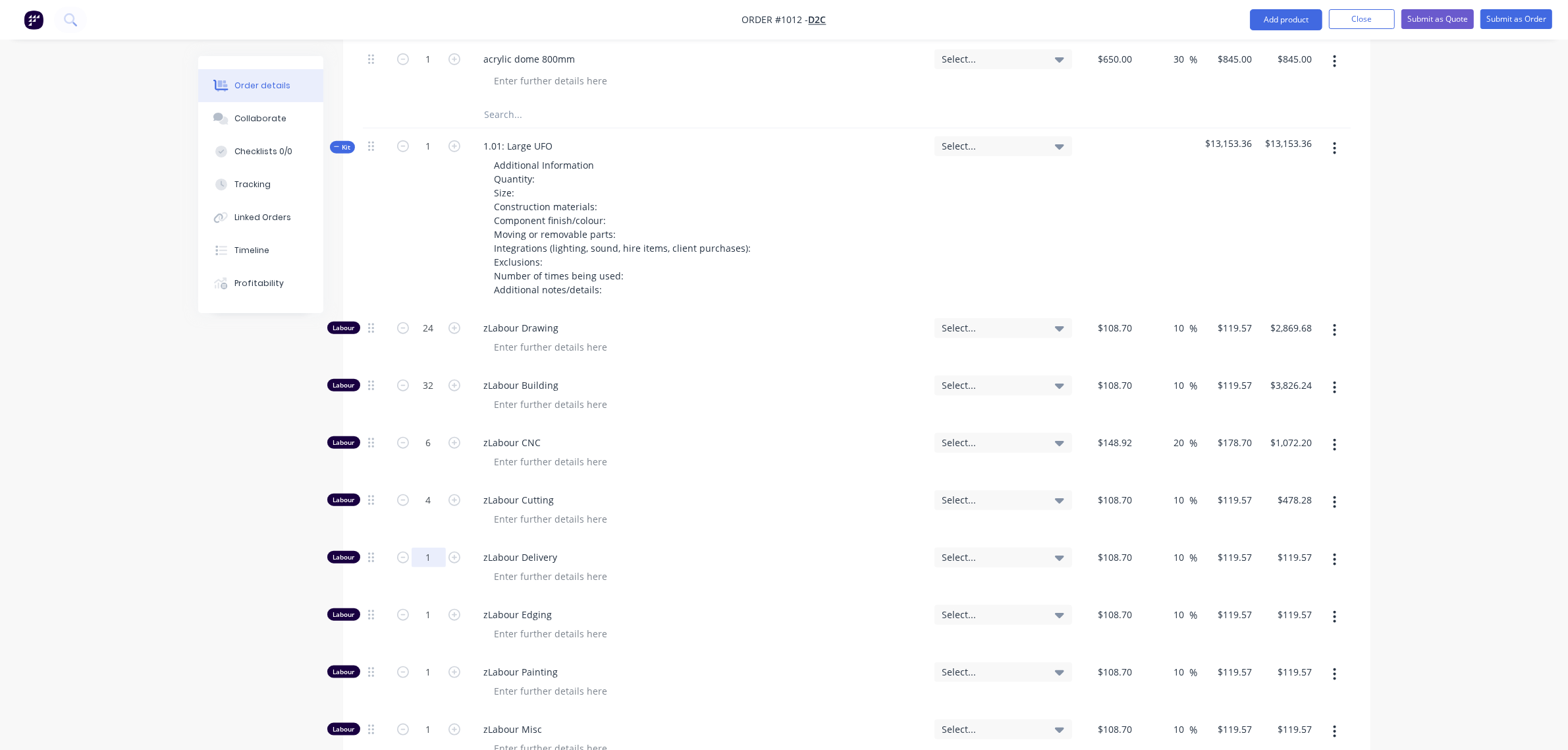
click at [426, 547] on input "1" at bounding box center [428, 557] width 34 height 20
type input "4"
type input "$478.28"
click at [419, 605] on input "1" at bounding box center [428, 614] width 34 height 20
type input "0"
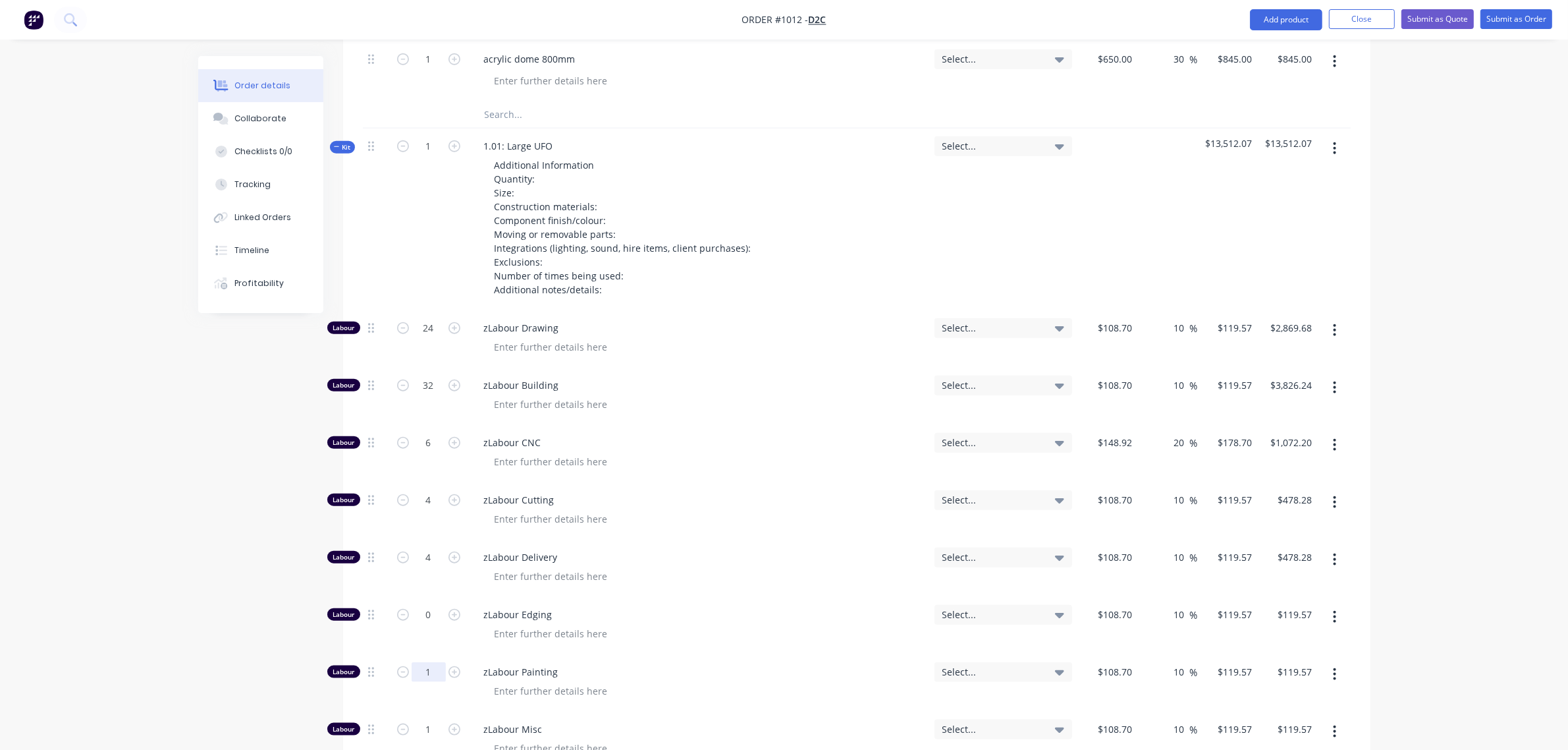
type input "$0.00"
click at [425, 662] on input "1" at bounding box center [428, 672] width 34 height 20
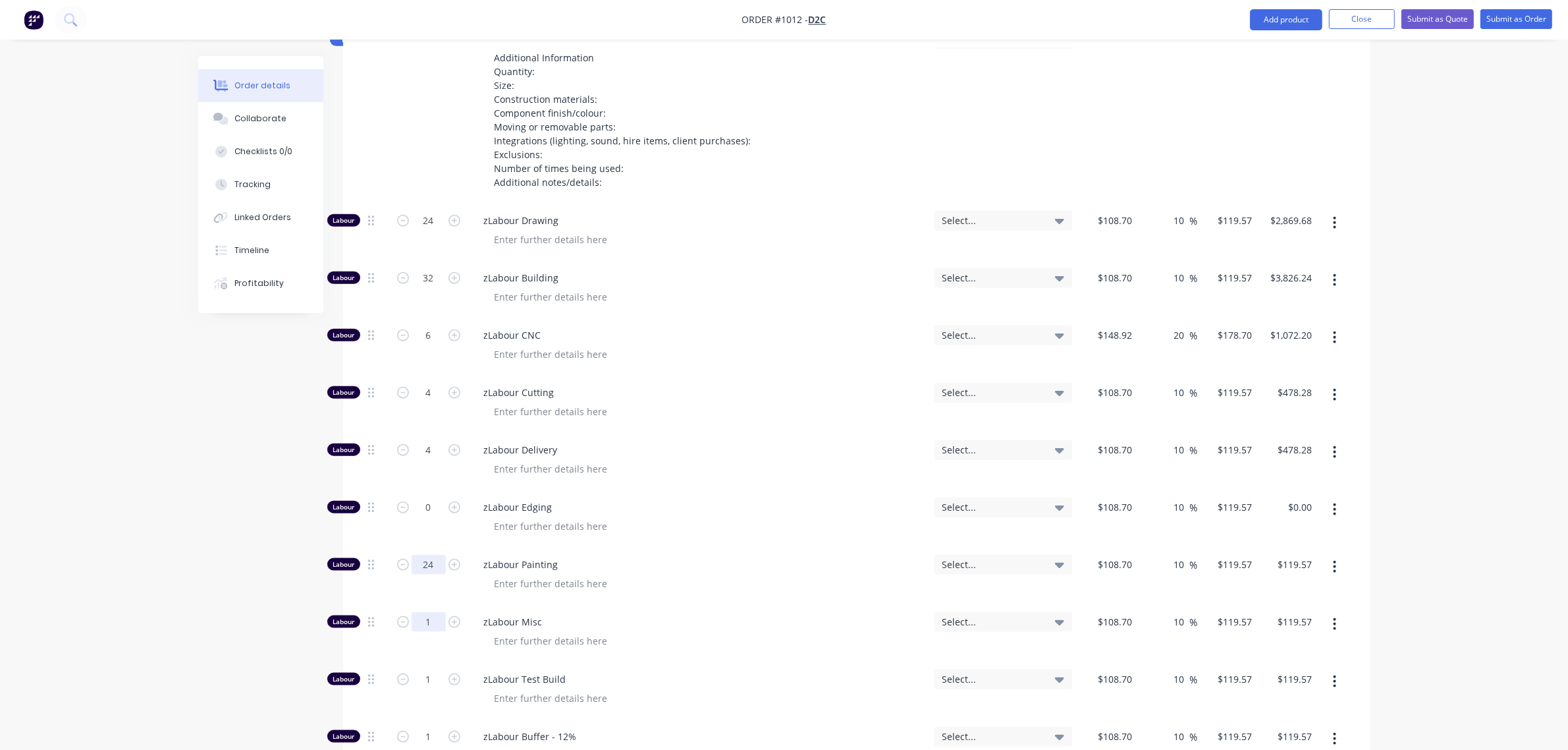
scroll to position [1799, 0]
type input "24"
type input "$2,869.68"
click at [416, 610] on input "1" at bounding box center [428, 620] width 34 height 20
click at [419, 553] on input "24" at bounding box center [428, 563] width 34 height 20
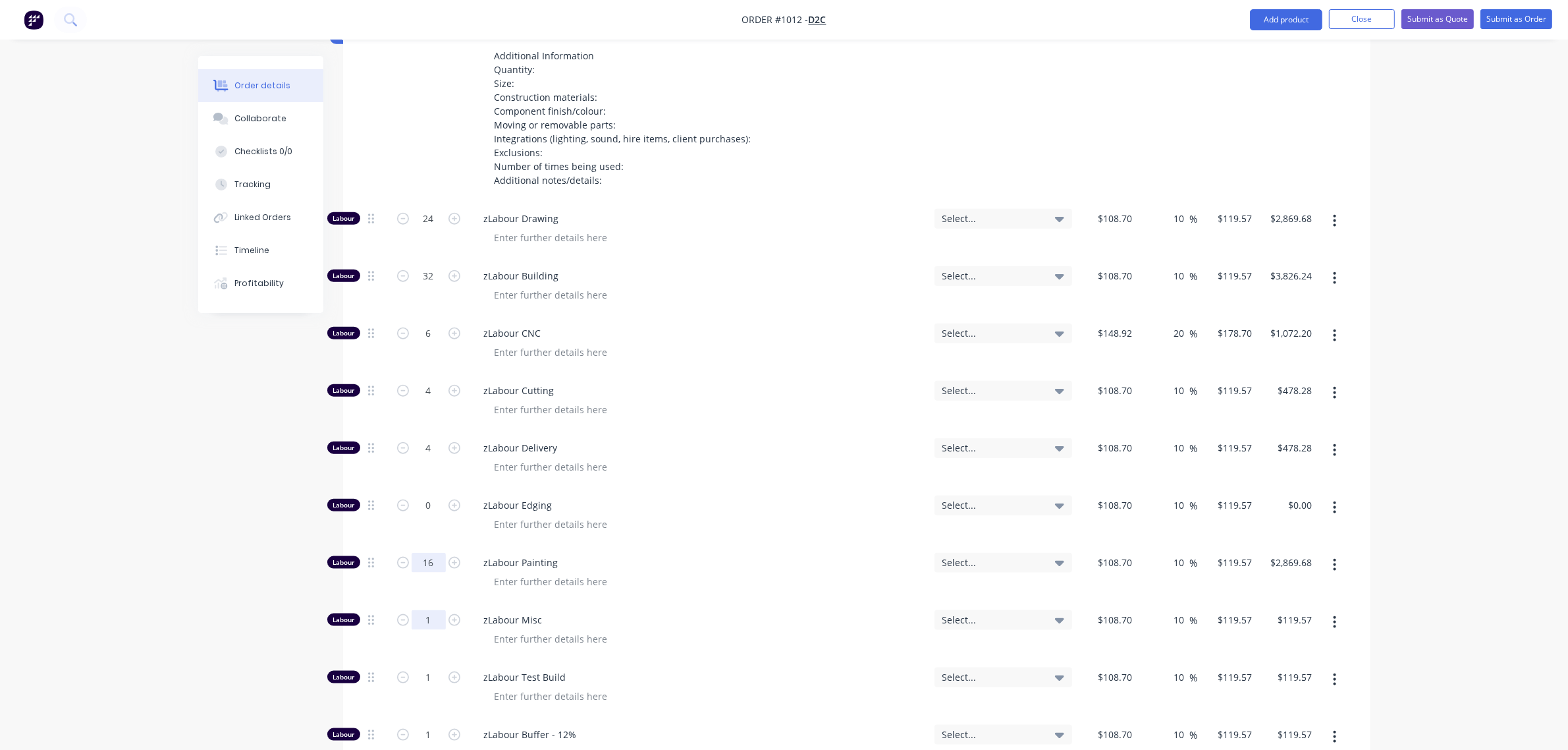
type input "16"
type input "$1,913.12"
click at [420, 610] on input "1" at bounding box center [428, 620] width 34 height 20
type input "24"
type input "$2,869.68"
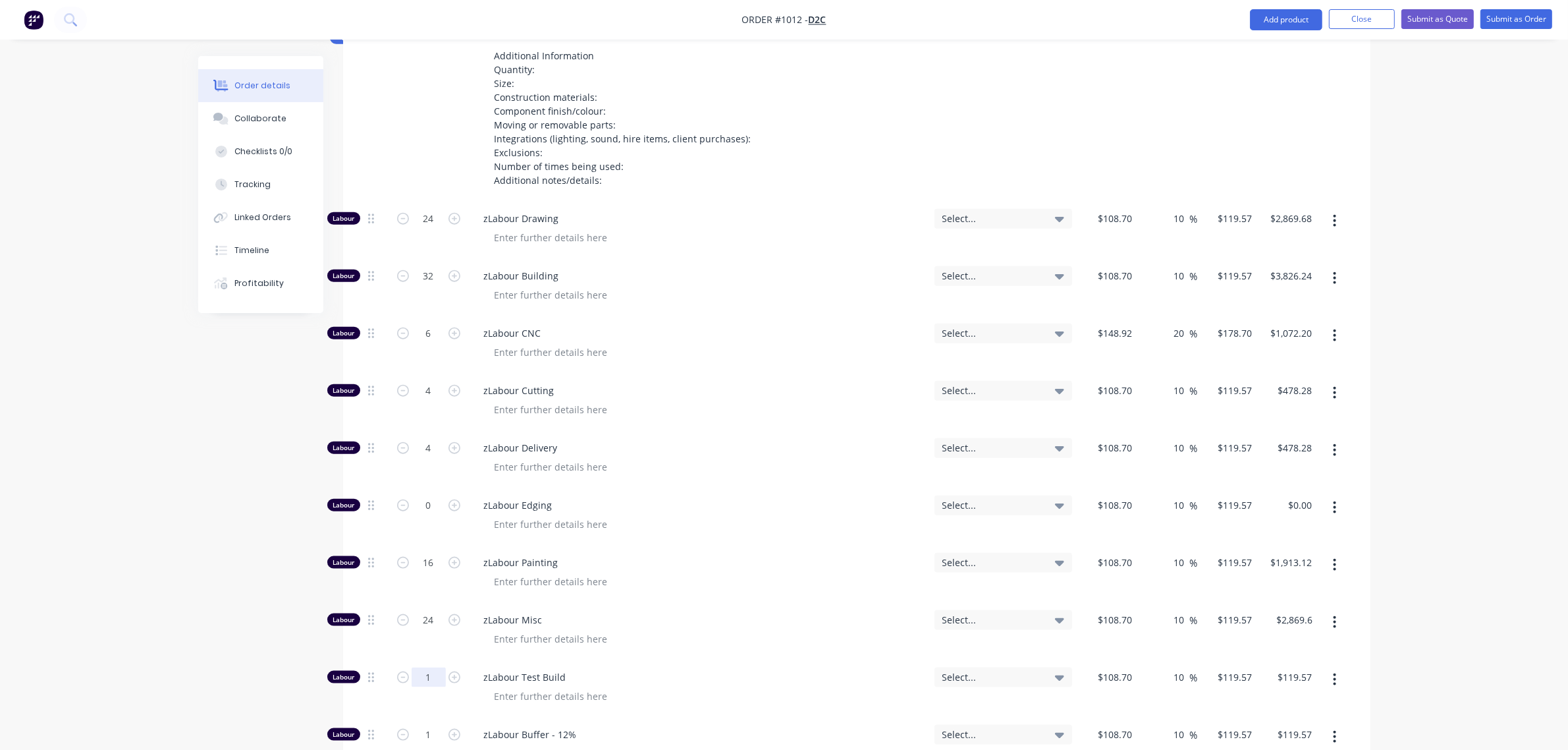
click at [416, 668] on input "1" at bounding box center [428, 677] width 34 height 20
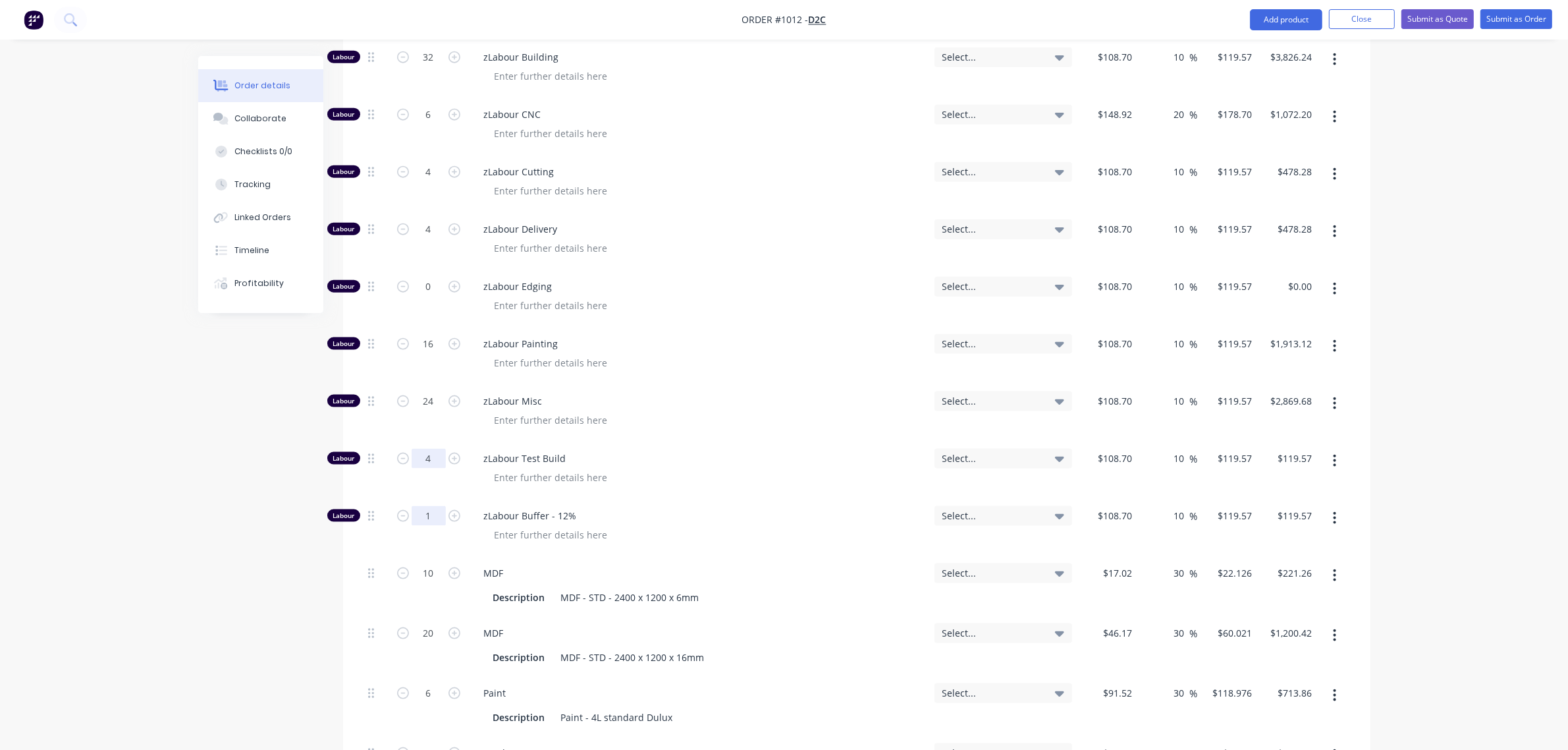
scroll to position [2019, 0]
type input "4"
type input "$478.28"
click at [421, 505] on input "1" at bounding box center [428, 514] width 34 height 20
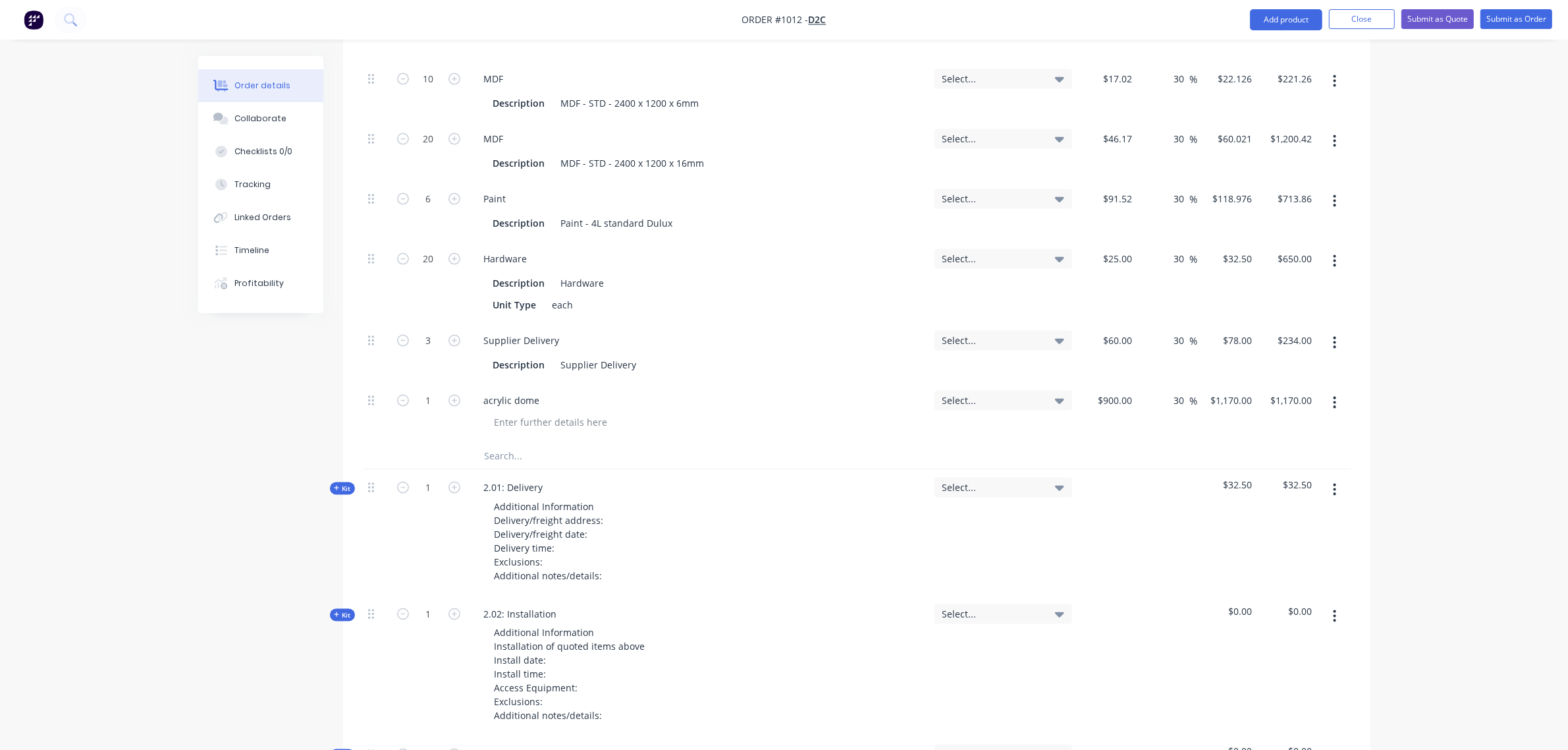
scroll to position [2514, 0]
type input "8"
type input "$956.56"
click at [504, 442] on input "text" at bounding box center [616, 455] width 263 height 27
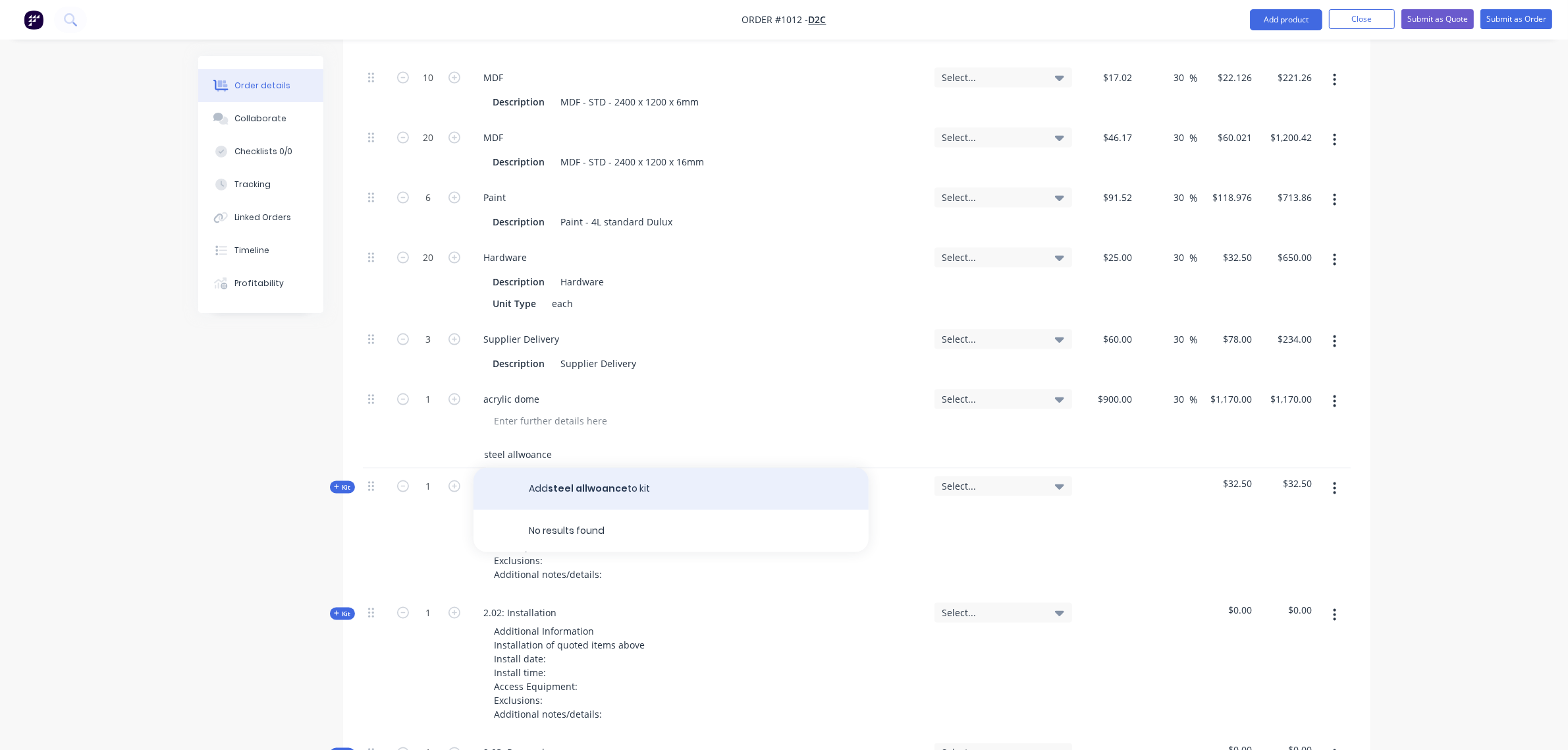
type input "steel allwoance"
click at [567, 468] on button "Add steel allwoance to kit" at bounding box center [672, 489] width 395 height 42
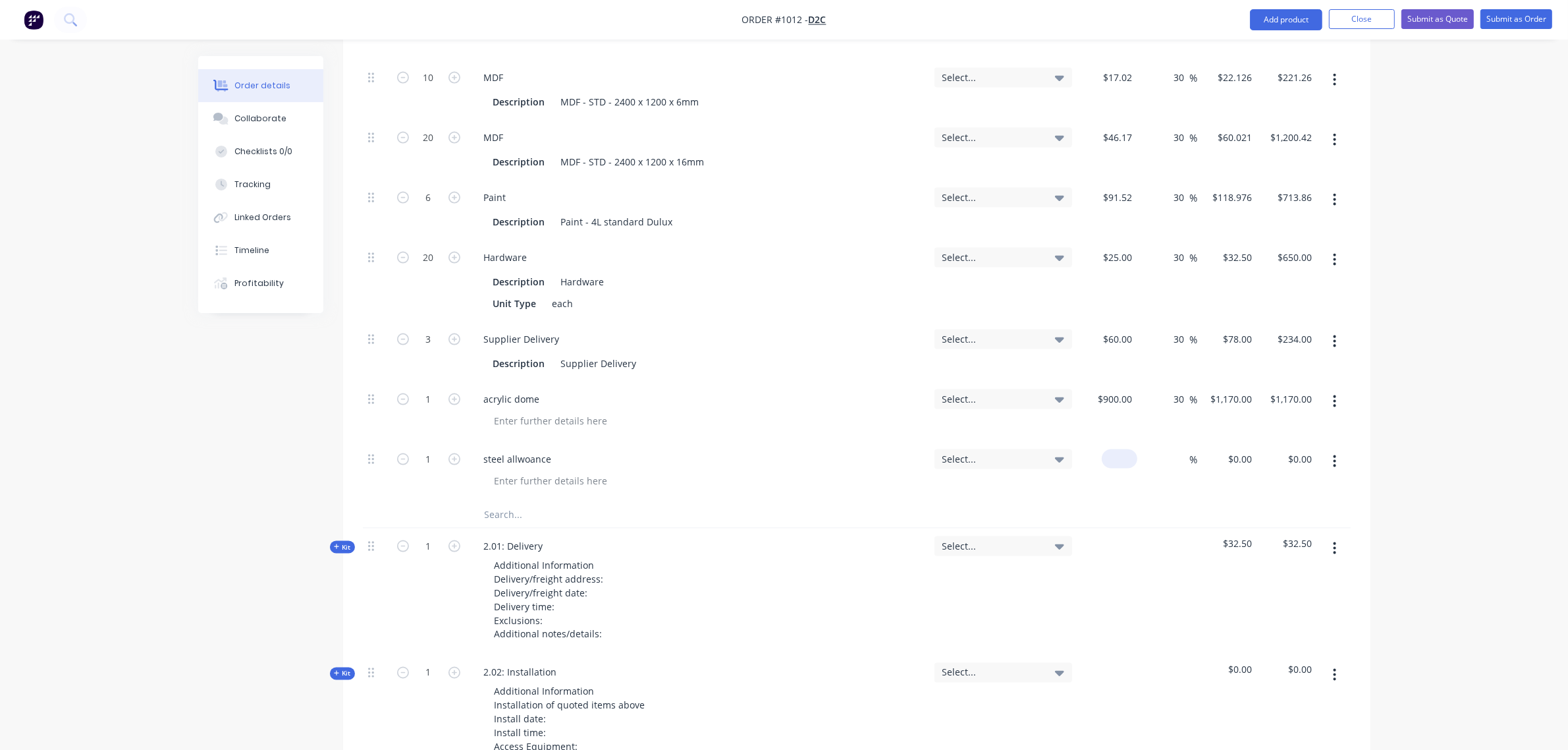
click at [1119, 449] on div "$0.00" at bounding box center [1119, 459] width 36 height 19
type input "$500.00"
click at [1177, 449] on input at bounding box center [1182, 459] width 15 height 19
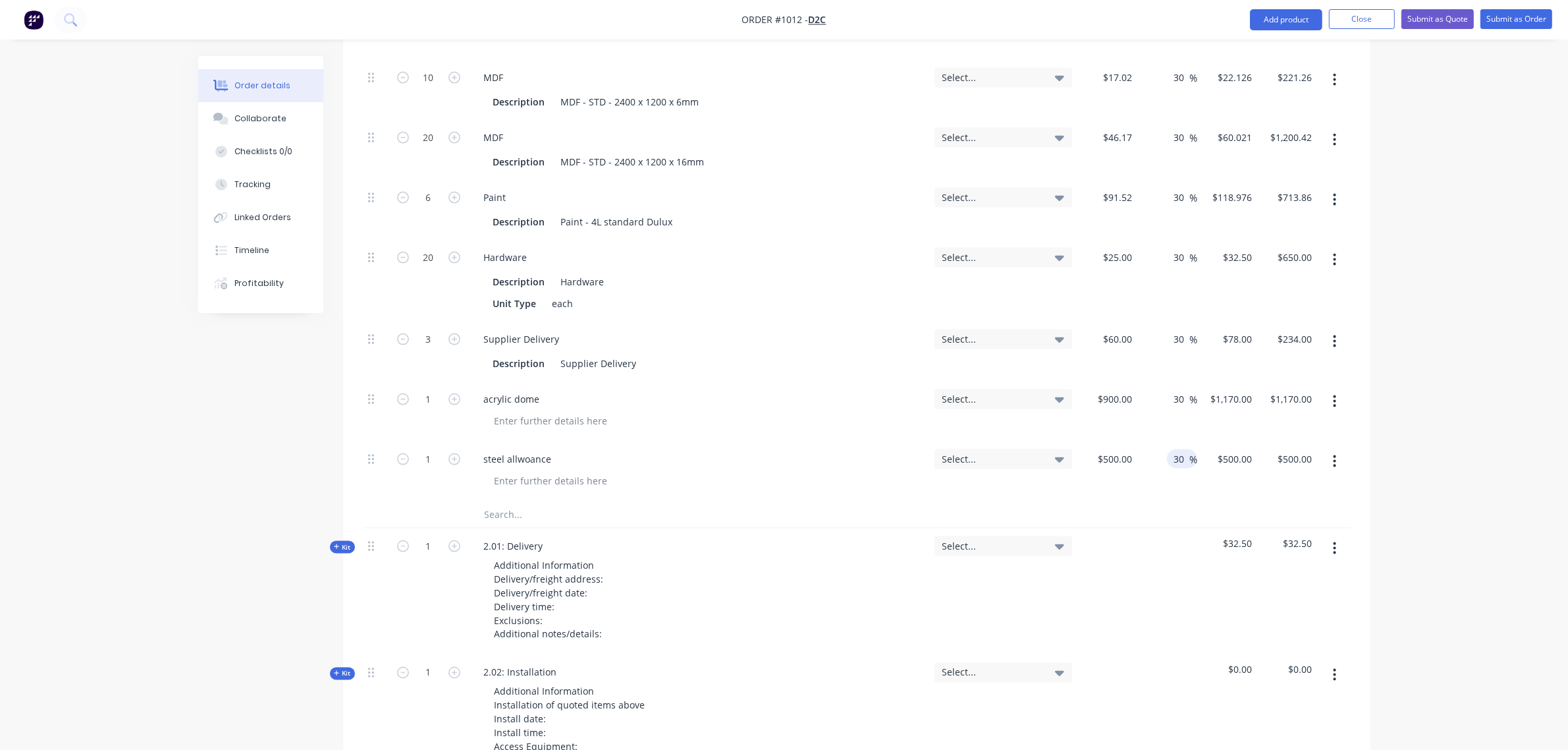
type input "30"
type input "$650.00"
click at [1138, 383] on div "30 30 %" at bounding box center [1168, 412] width 60 height 60
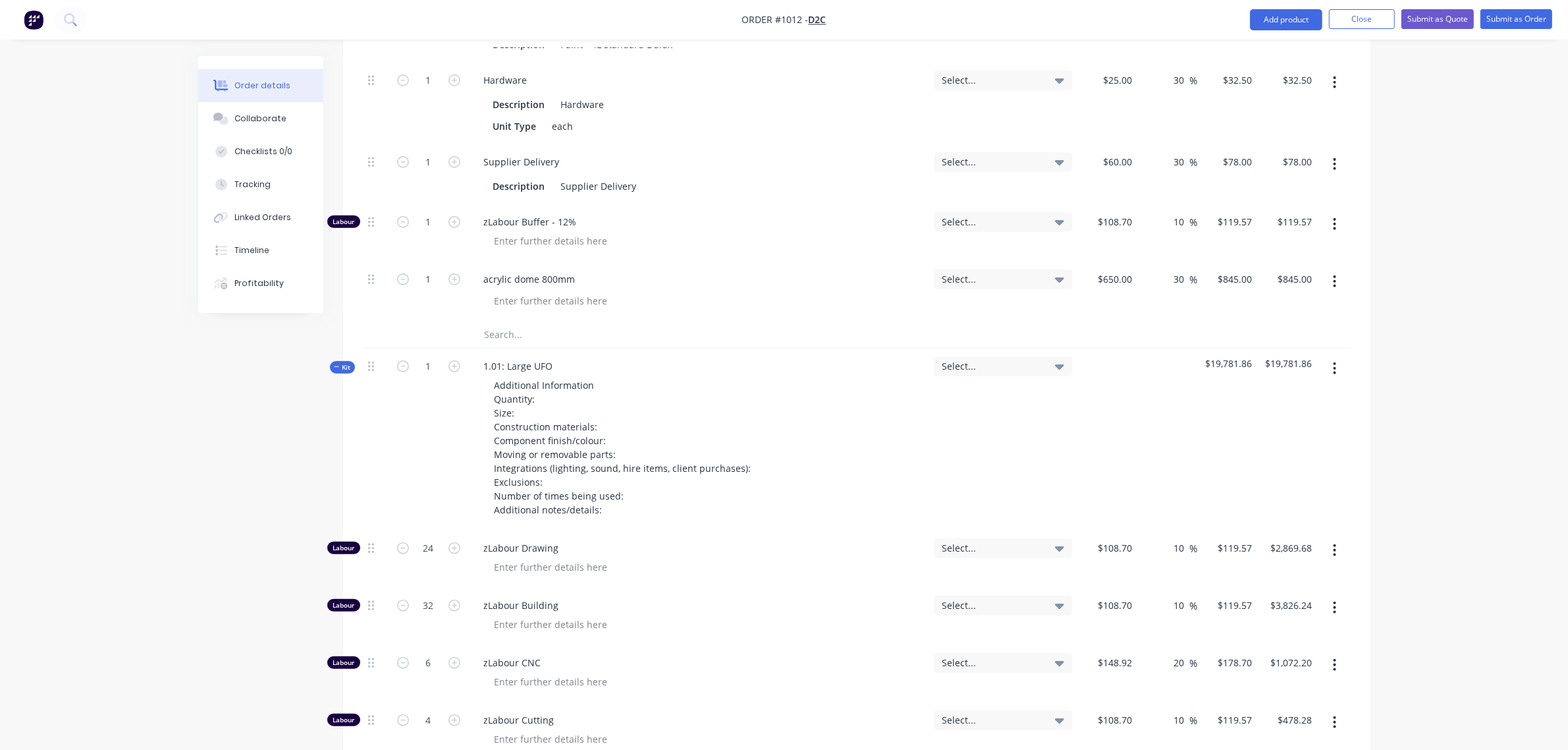
click at [342, 362] on span "Kit" at bounding box center [342, 367] width 17 height 10
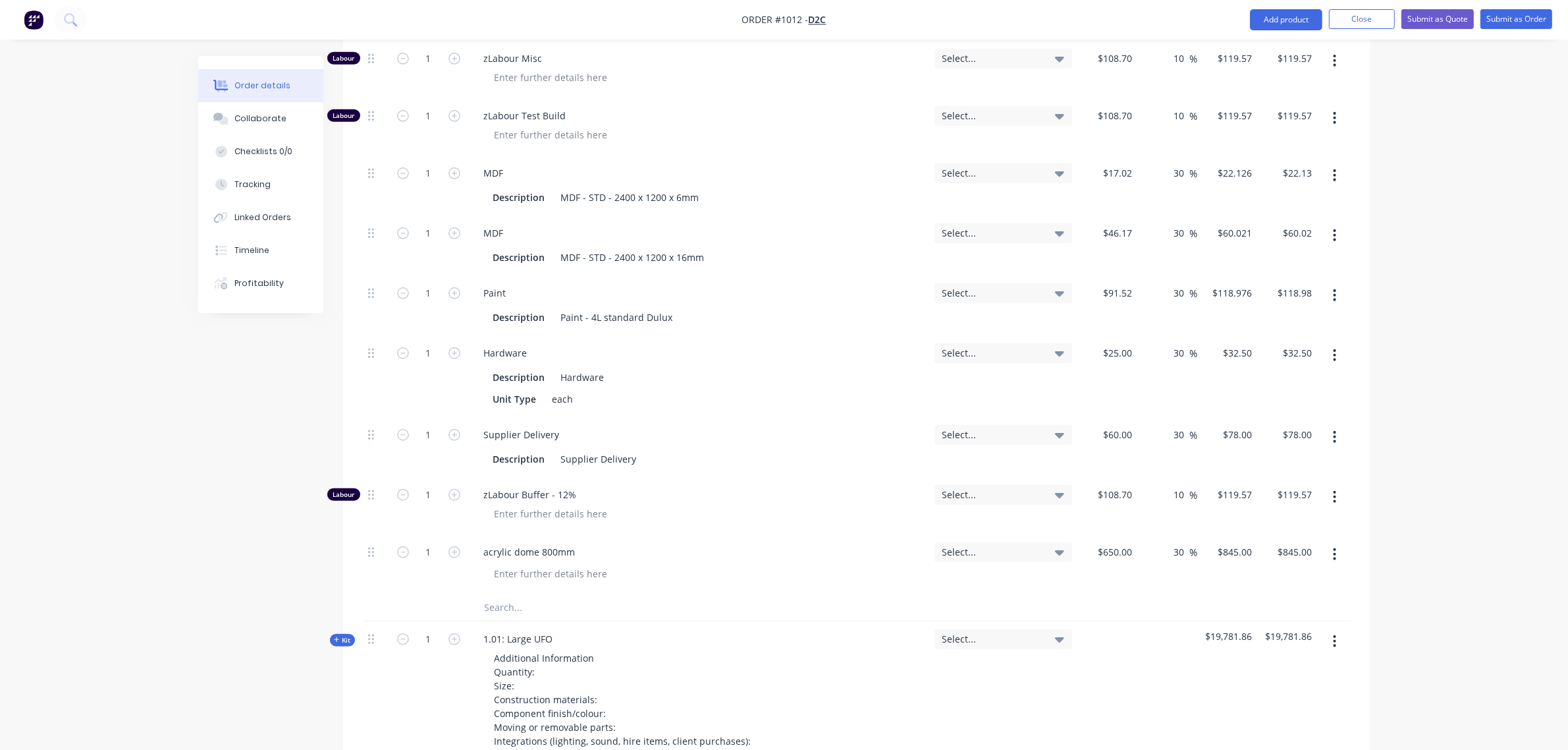
scroll to position [1197, 0]
drag, startPoint x: 369, startPoint y: 440, endPoint x: 377, endPoint y: 81, distance: 359.1
click at [377, 81] on div "Labour 1 zLabour Building Select... $108.70 $108.70 10 10 % $119.57 $119.57 $11…" at bounding box center [857, 117] width 988 height 955
click at [374, 477] on div at bounding box center [376, 506] width 27 height 57
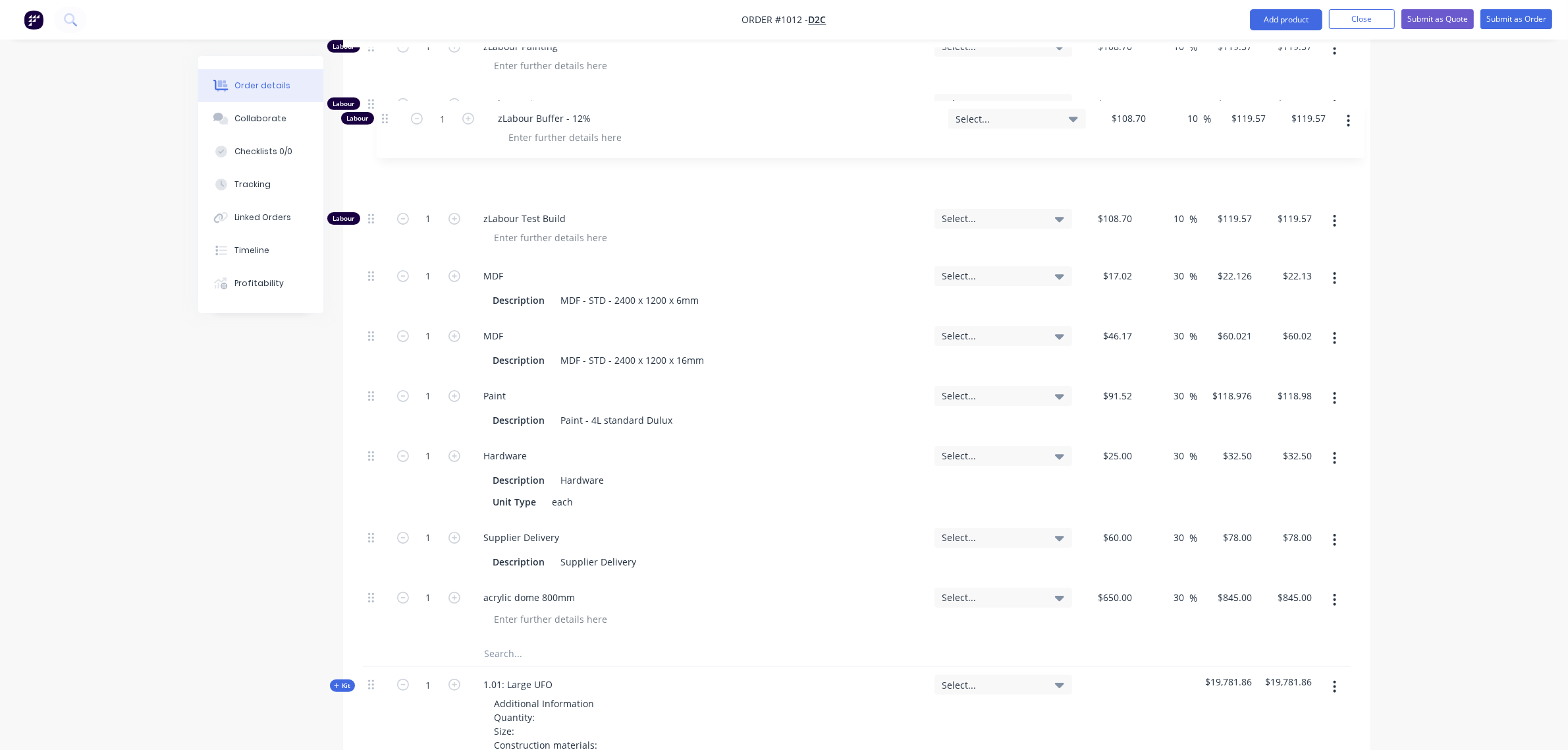
scroll to position [1122, 0]
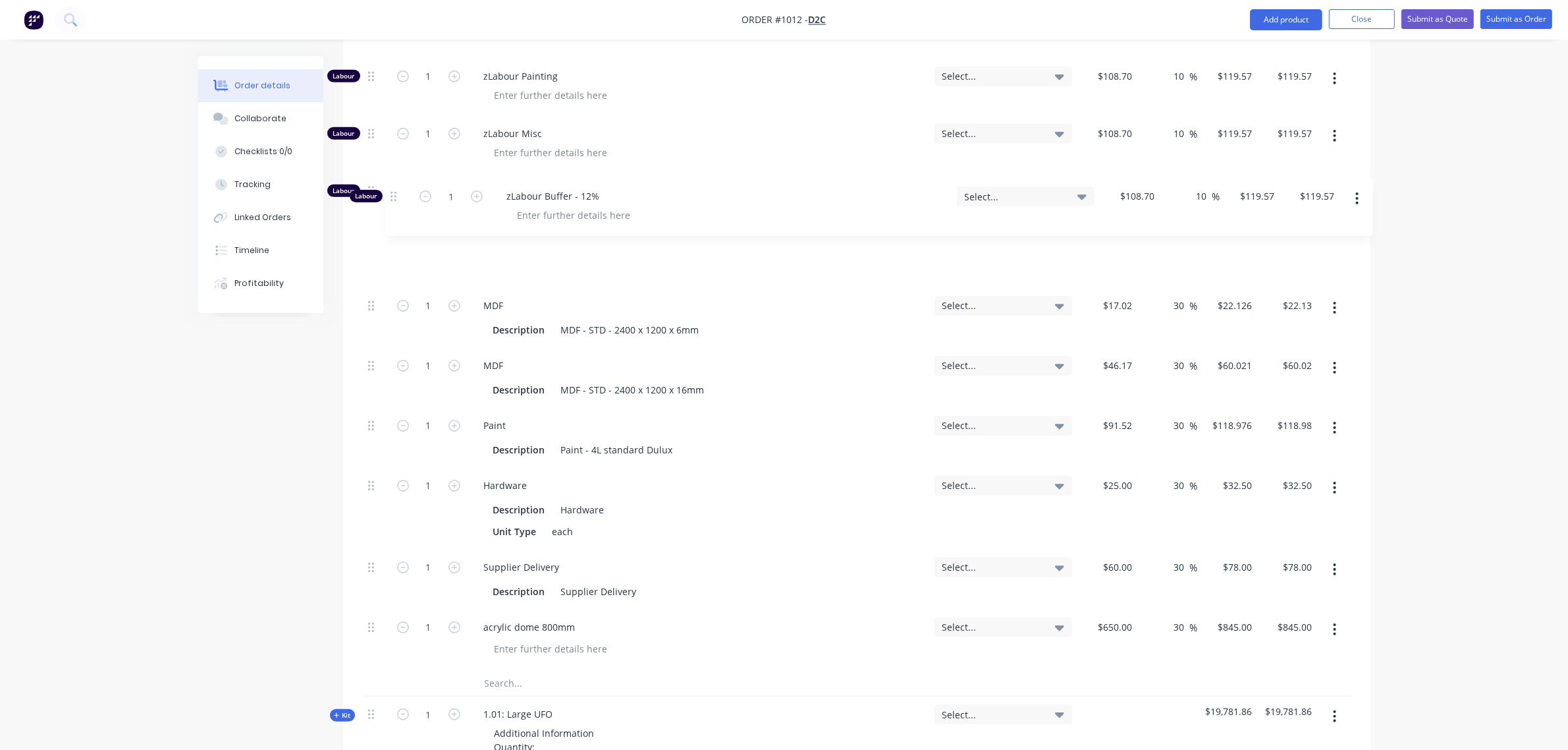
drag, startPoint x: 370, startPoint y: 445, endPoint x: 392, endPoint y: 193, distance: 253.0
click at [392, 193] on div "Labour 1 zLabour Building Select... $108.70 $108.70 10 10 % $119.57 $119.57 $11…" at bounding box center [857, 192] width 988 height 955
click at [527, 670] on input "text" at bounding box center [616, 683] width 263 height 27
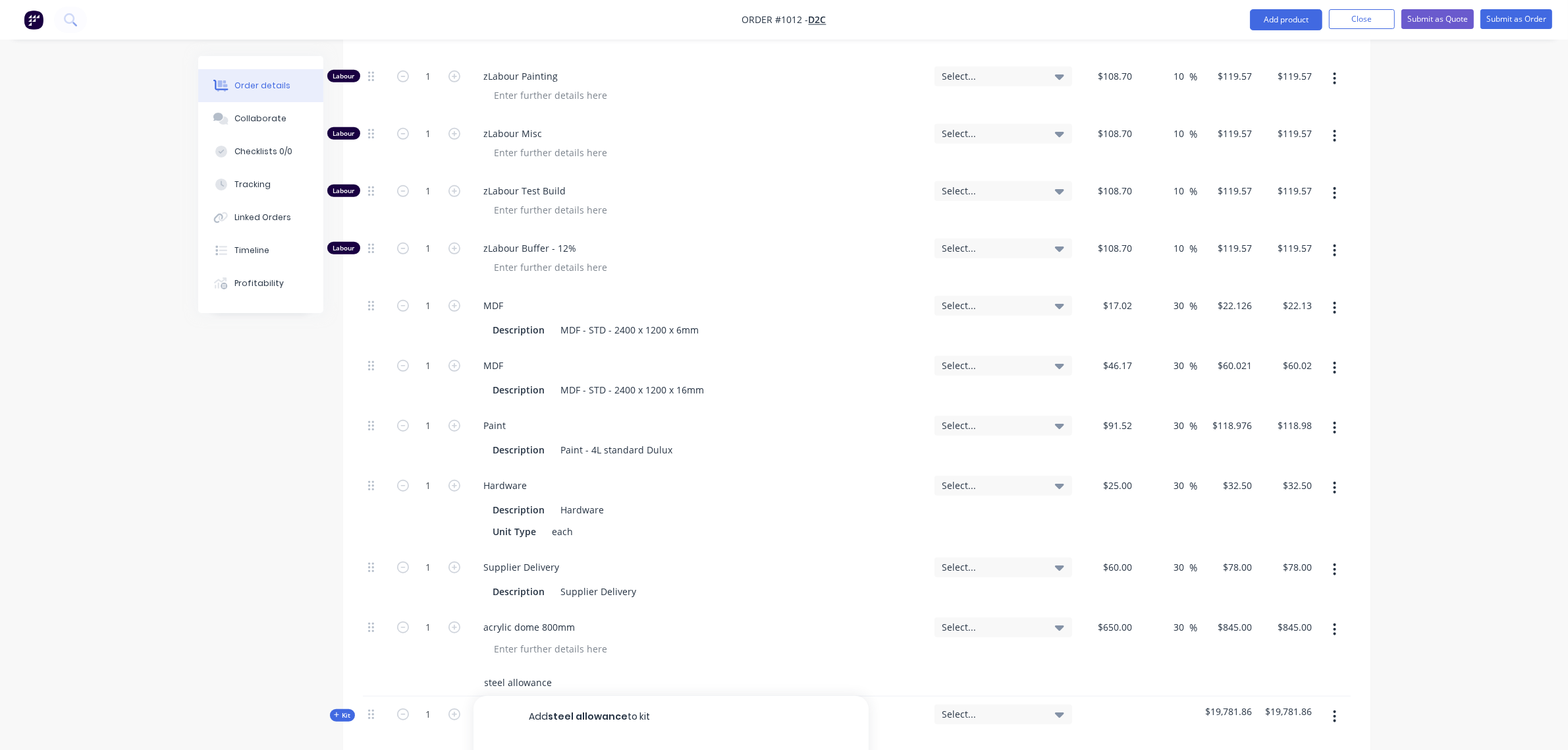
type input "steel allowance"
click at [959, 670] on div "steel allowance Add steel allowance to kit No results found" at bounding box center [857, 683] width 988 height 27
click at [552, 670] on input "steel allowance" at bounding box center [616, 683] width 263 height 27
click at [571, 695] on button "Add steel allowance to kit" at bounding box center [672, 716] width 395 height 42
click at [1114, 670] on div "$0.00" at bounding box center [1108, 700] width 60 height 60
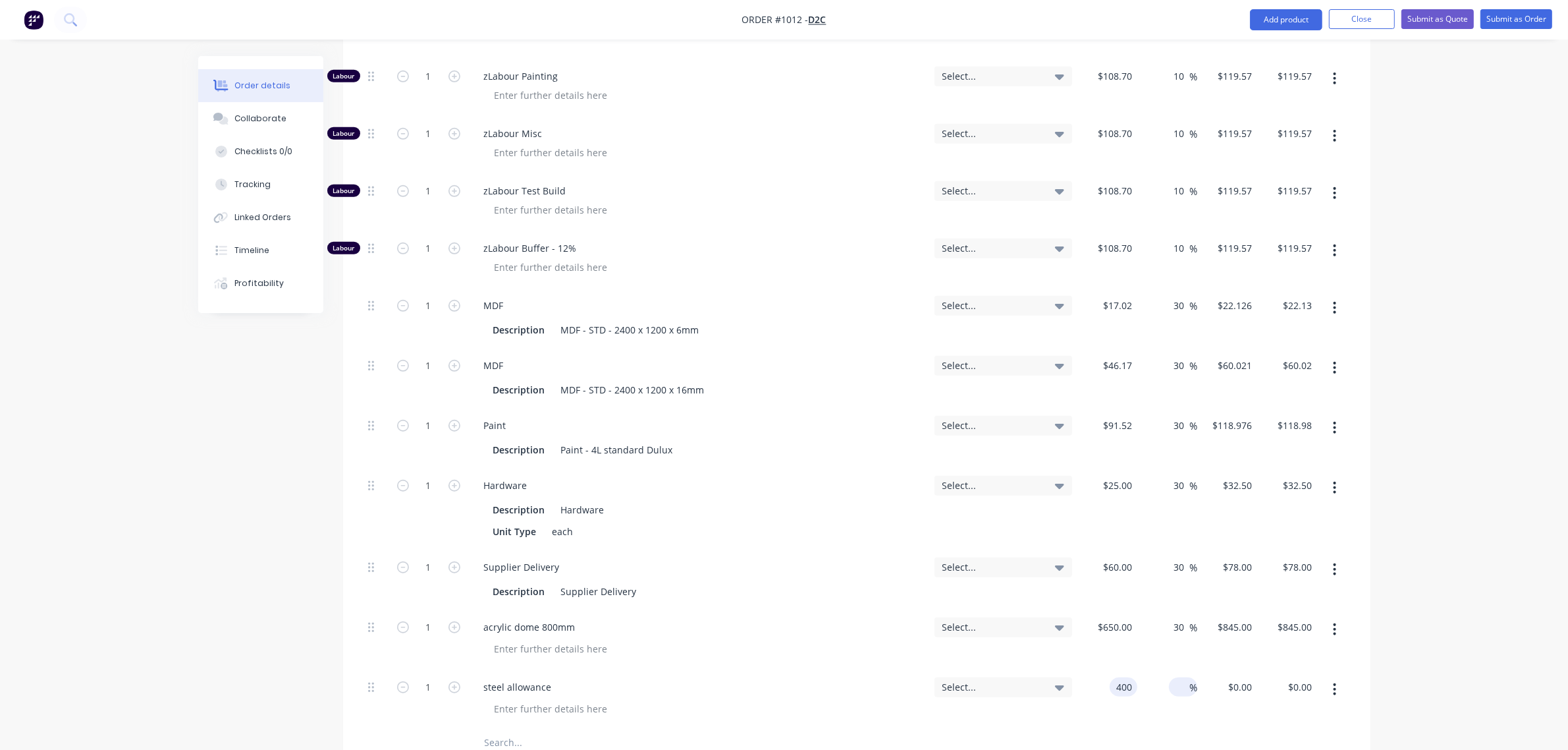
type input "$400.00"
click at [1177, 677] on input at bounding box center [1182, 686] width 15 height 19
type input "30"
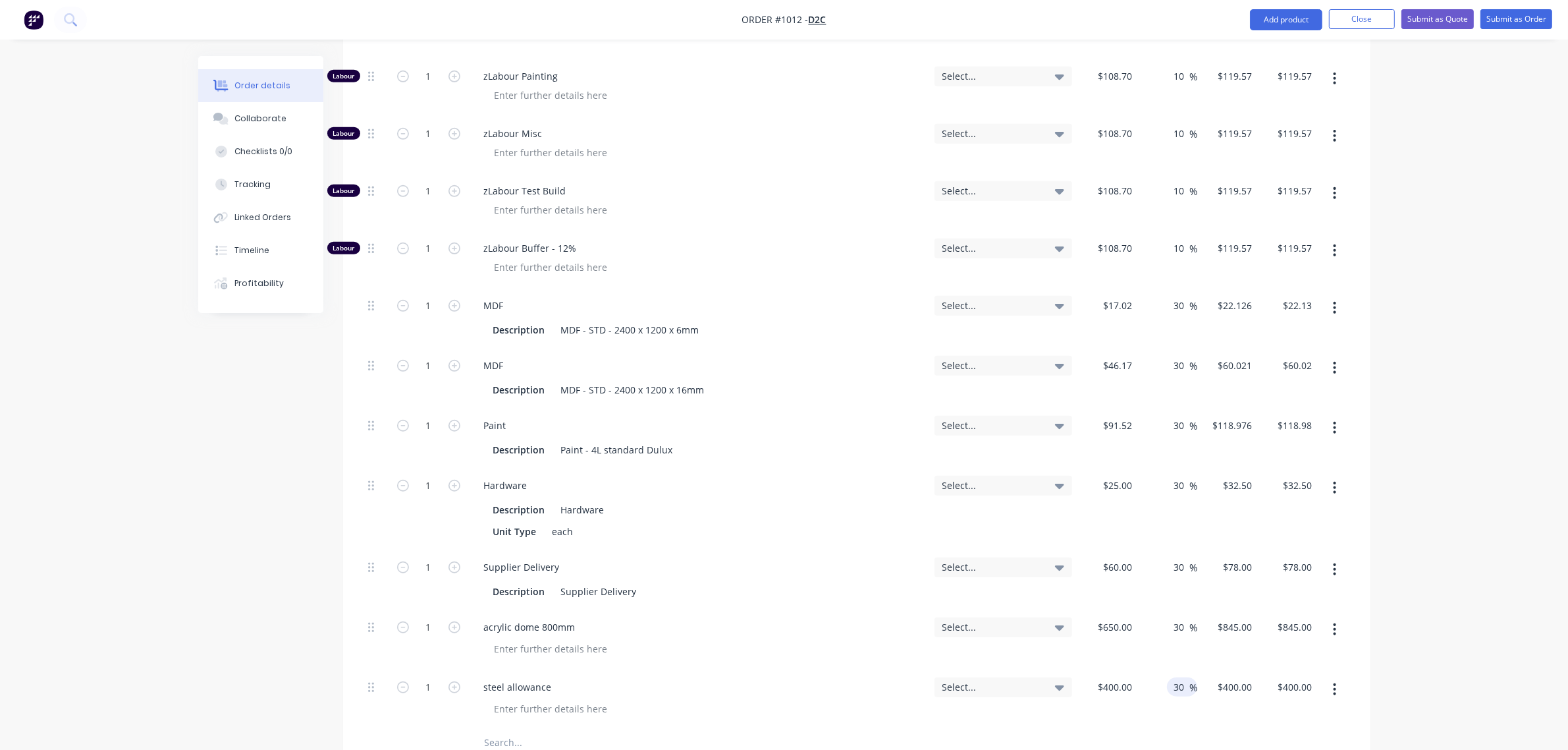
type input "$520.00"
click at [671, 610] on div "acrylic dome 800mm" at bounding box center [699, 640] width 461 height 60
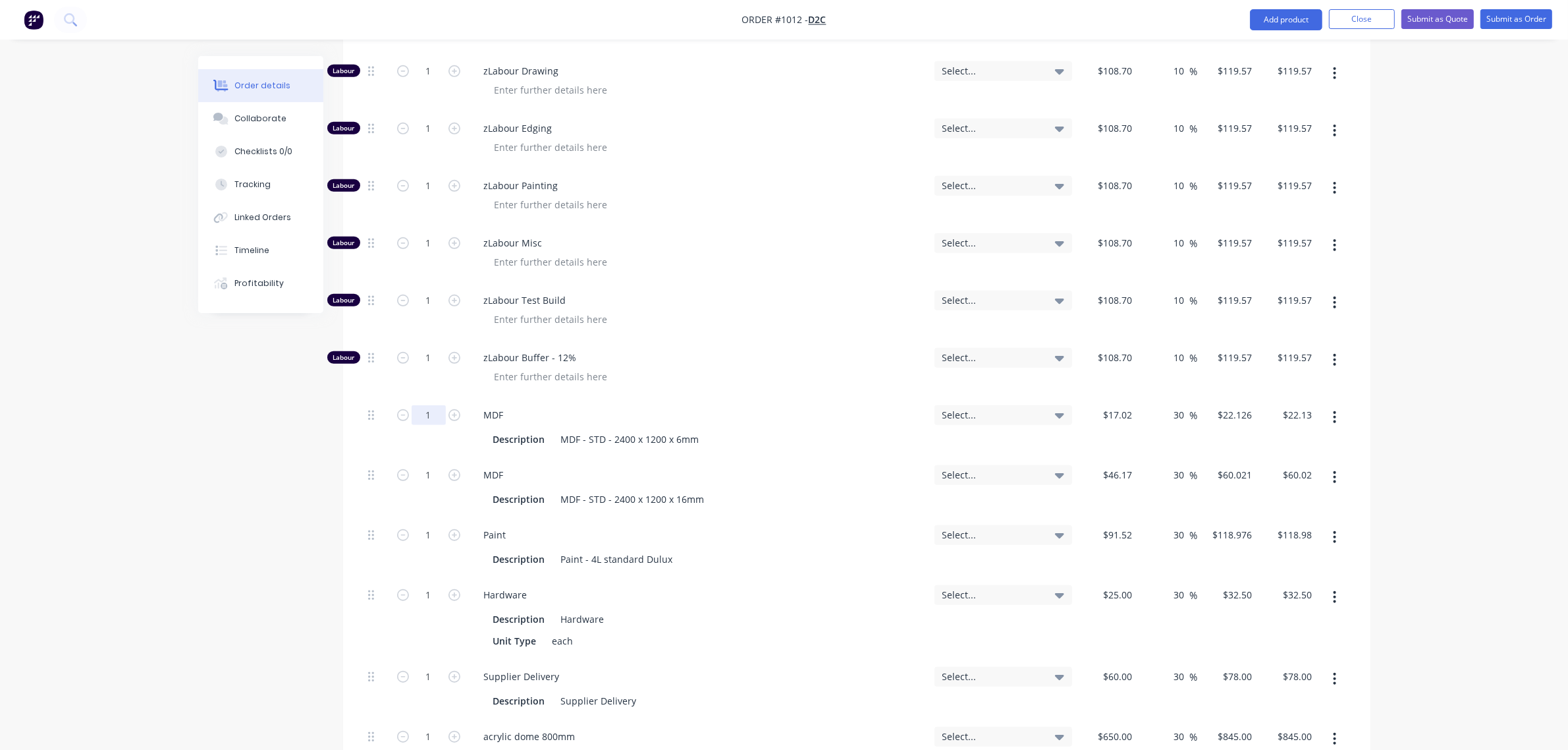
scroll to position [1012, 0]
click at [427, 406] on input "1" at bounding box center [428, 416] width 34 height 20
type input "6"
type input "$132.76"
click at [423, 466] on input "1" at bounding box center [428, 475] width 34 height 20
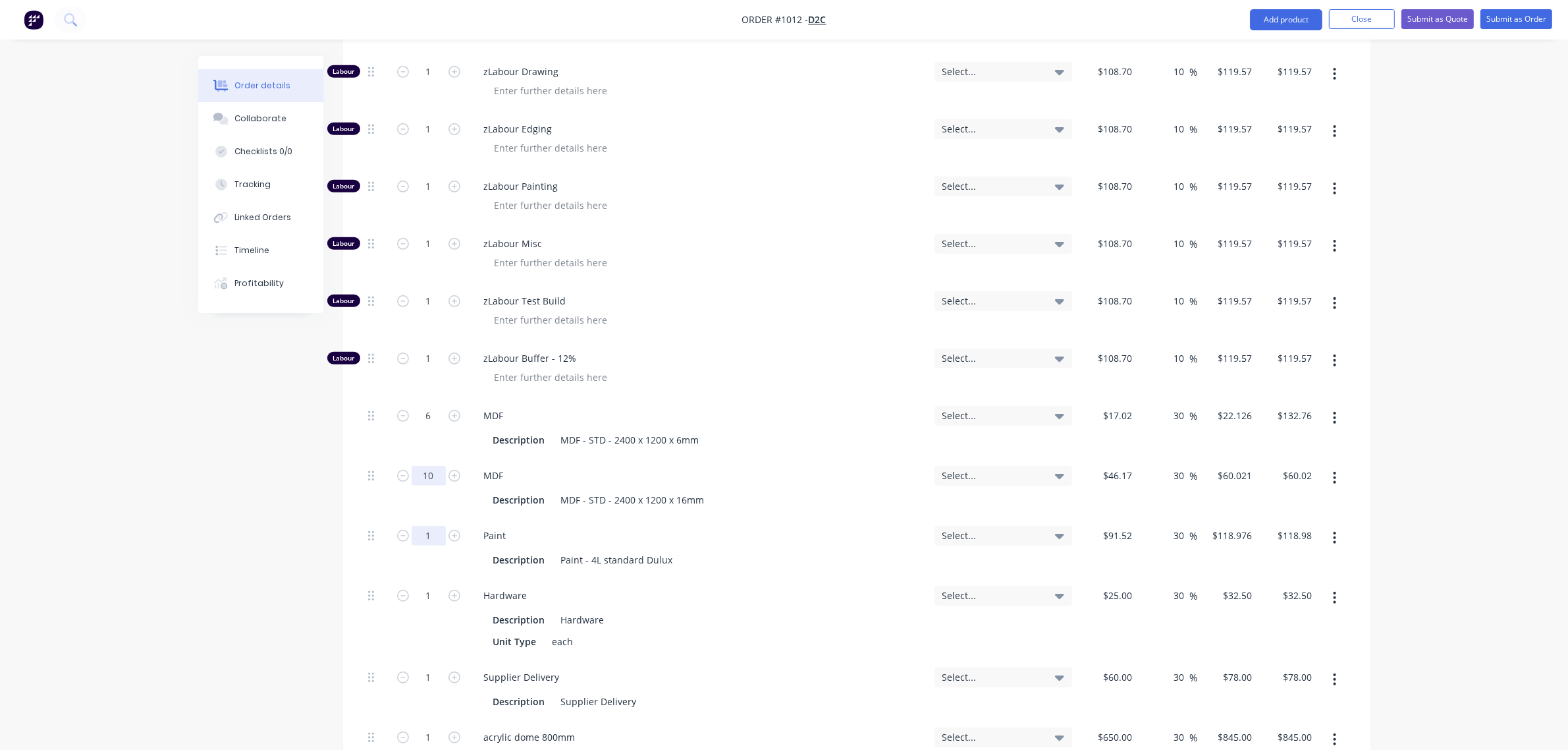
type input "10"
type input "$600.21"
click at [428, 526] on input "1" at bounding box center [428, 535] width 34 height 20
type input "4"
type input "$475.90"
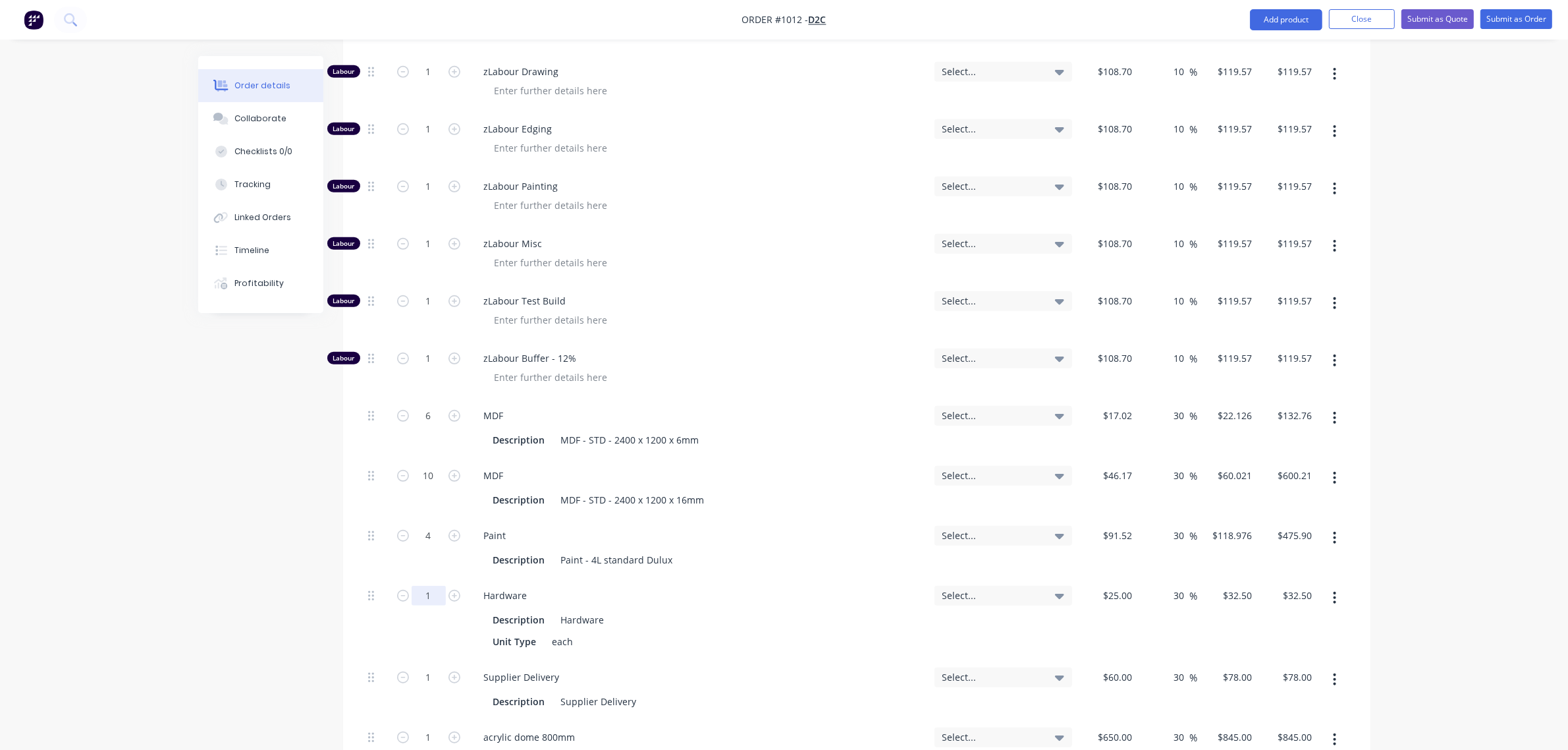
click at [426, 586] on input "1" at bounding box center [428, 596] width 34 height 20
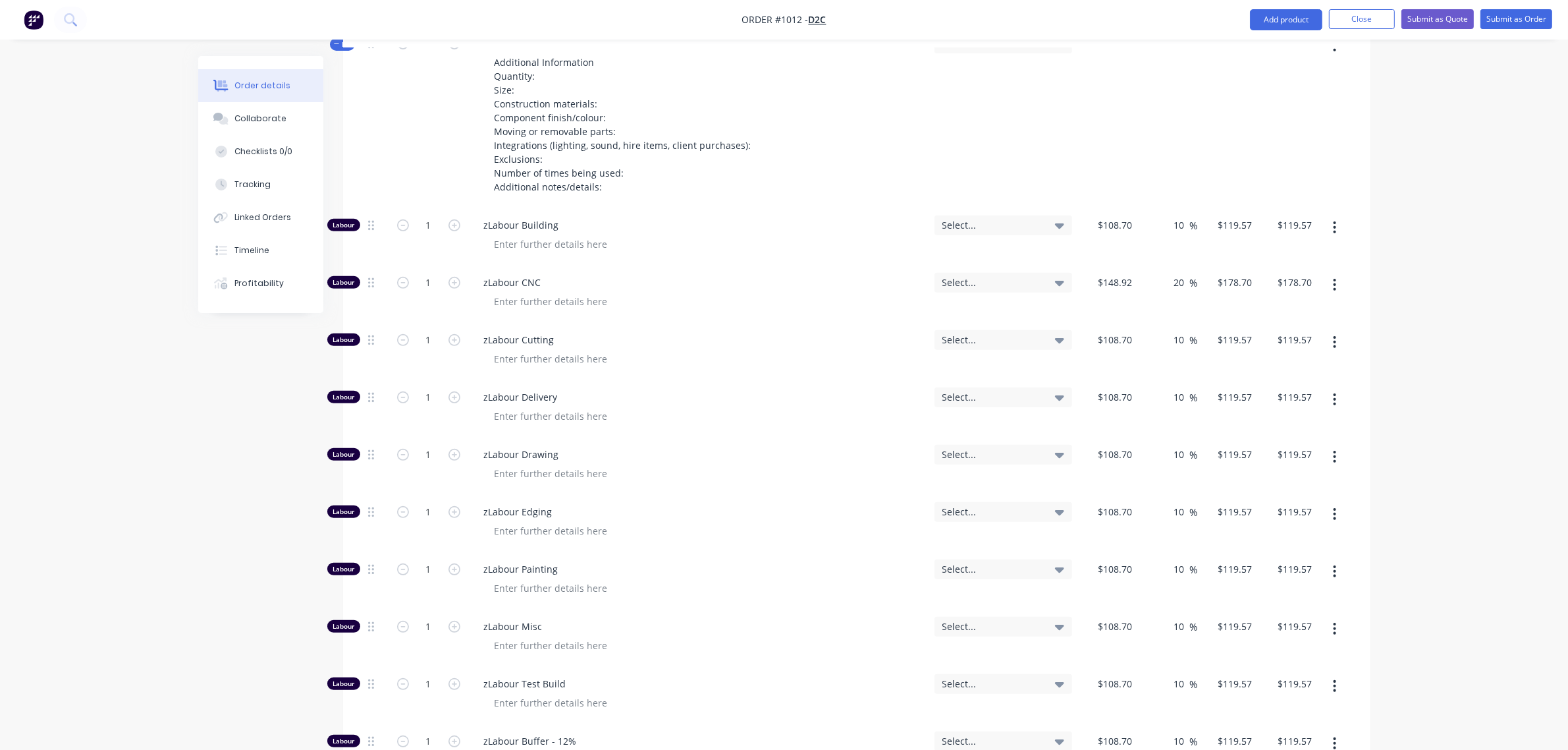
scroll to position [628, 0]
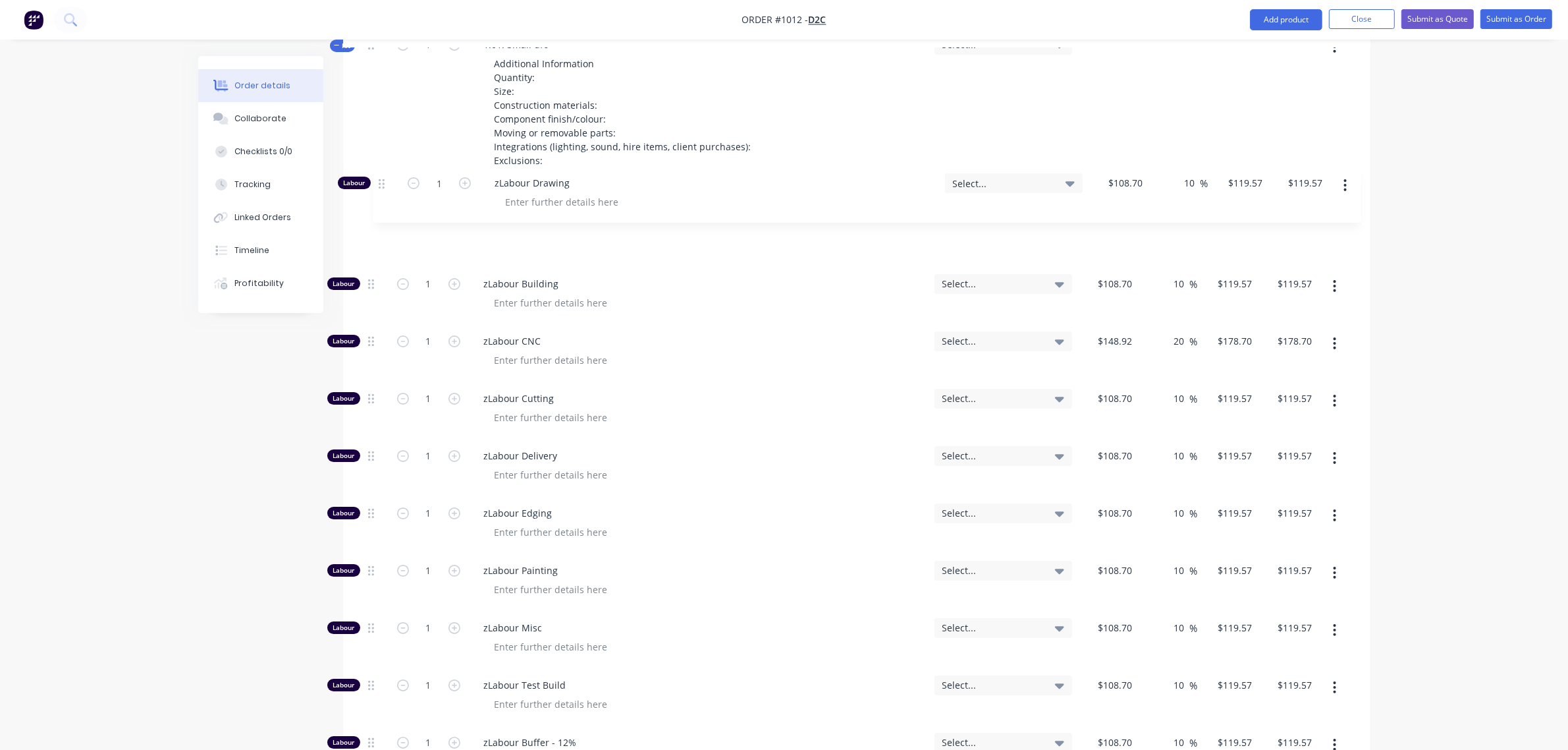
drag, startPoint x: 370, startPoint y: 403, endPoint x: 381, endPoint y: 179, distance: 224.3
click at [381, 209] on div "Labour 1 zLabour Building Select... $108.70 $108.70 10 10 % $119.57 $119.57 $11…" at bounding box center [857, 716] width 988 height 1015
type input "10"
type input "$325.00"
click at [420, 217] on input "1" at bounding box center [428, 226] width 34 height 20
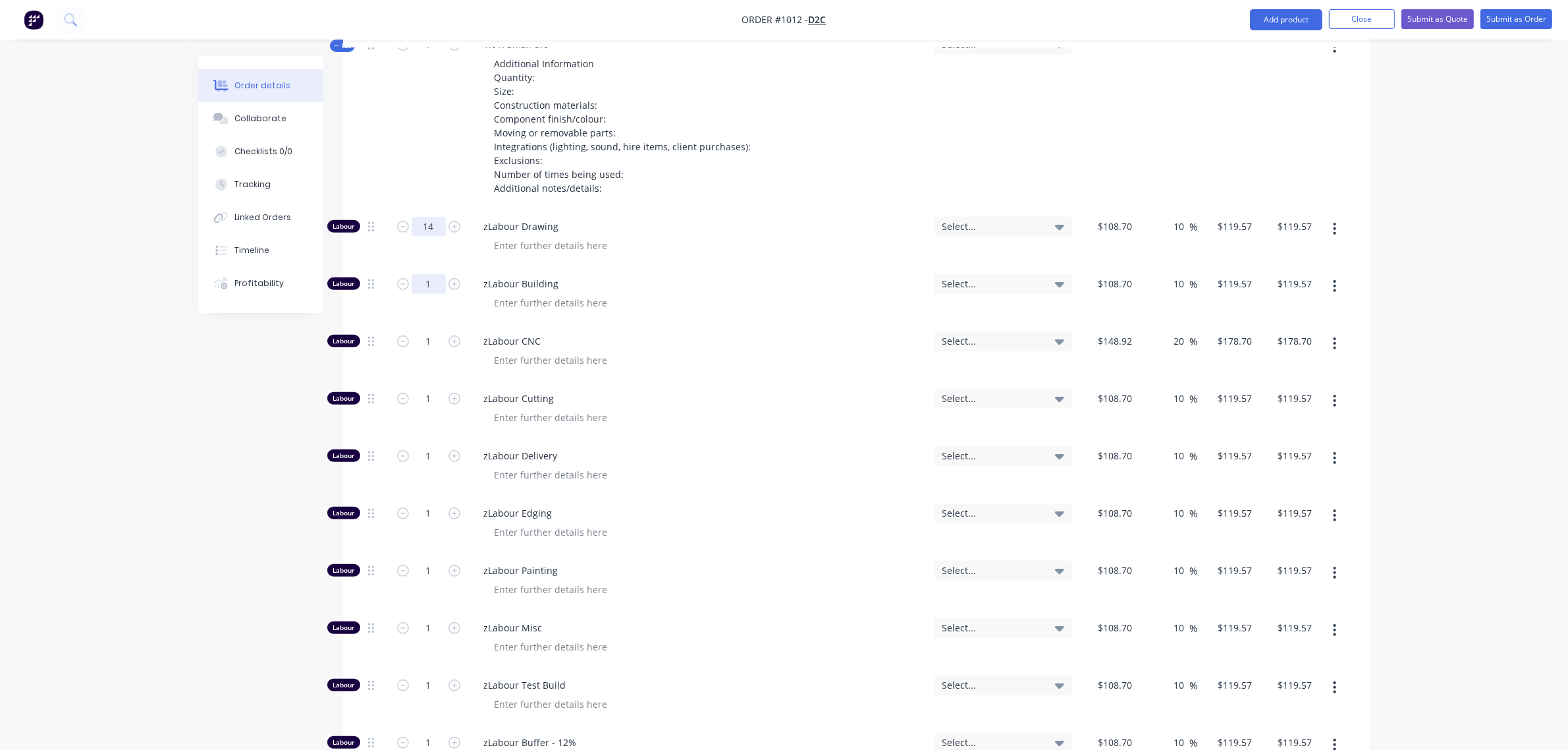
type input "14"
type input "$1,673.98"
click at [427, 274] on input "1" at bounding box center [428, 284] width 34 height 20
type input "24"
type input "$2,869.68"
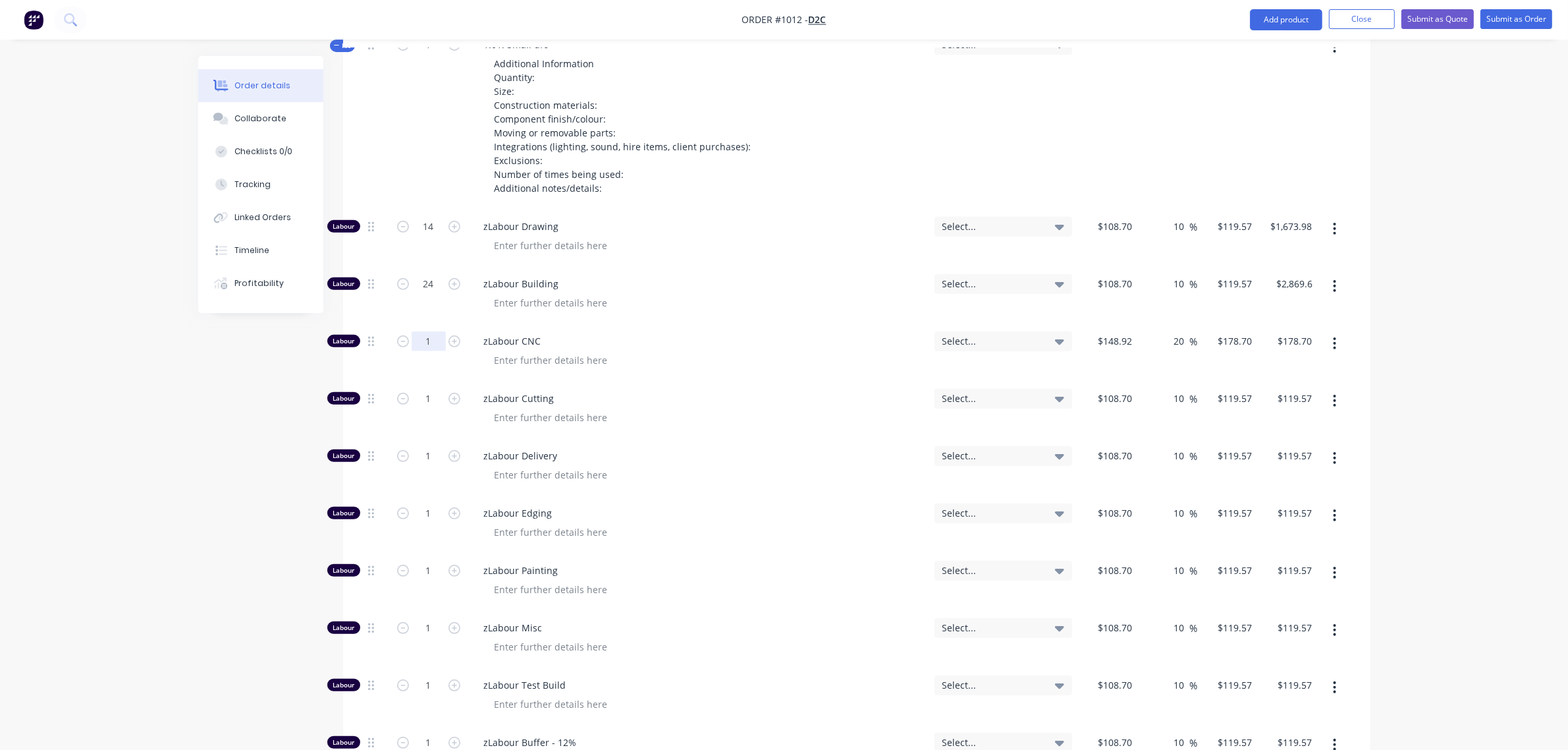
drag, startPoint x: 426, startPoint y: 287, endPoint x: 435, endPoint y: 301, distance: 16.6
click at [427, 331] on input "1" at bounding box center [428, 341] width 34 height 20
click at [430, 274] on input "24" at bounding box center [428, 284] width 34 height 20
type input "16"
type input "$1,913.12"
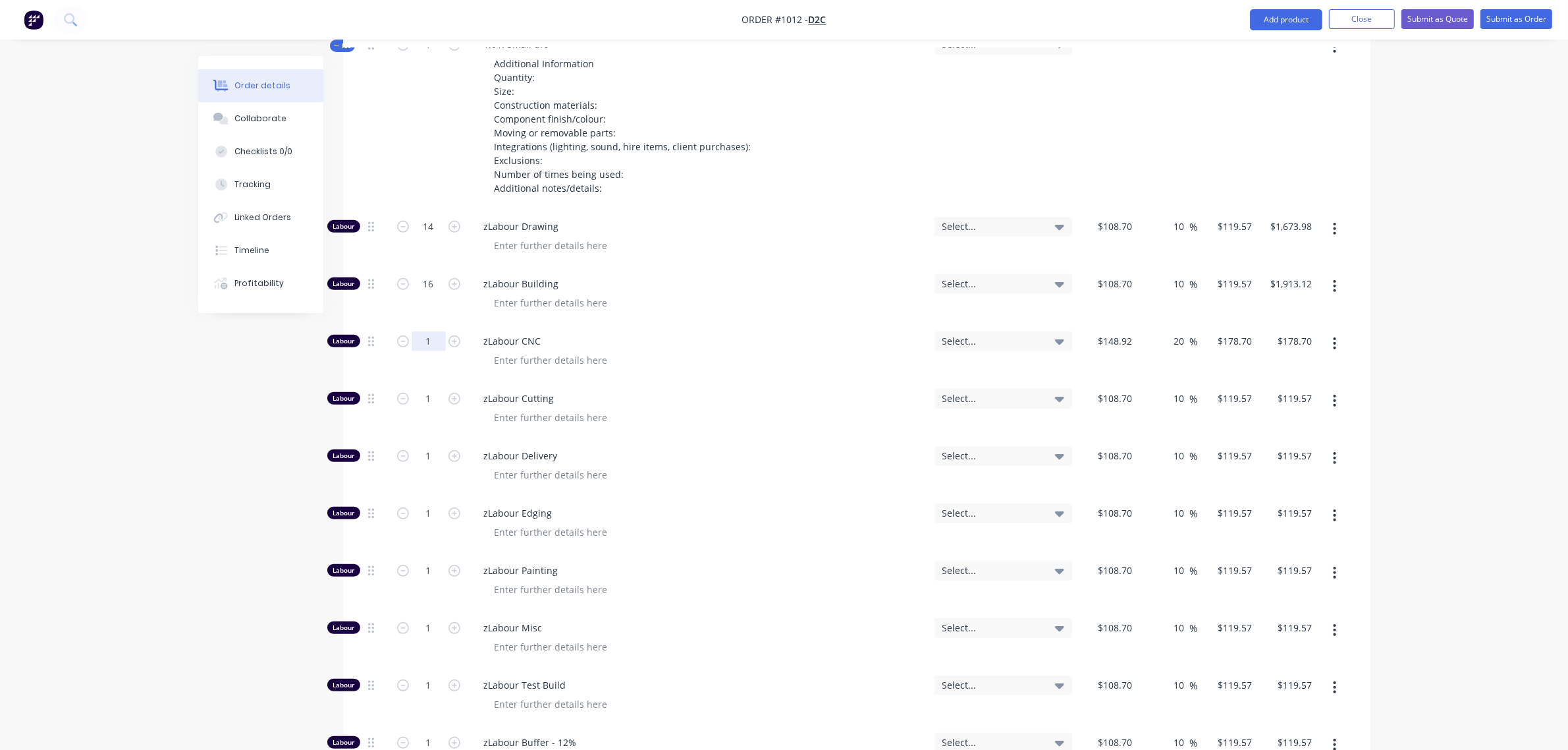
click at [419, 331] on input "1" at bounding box center [428, 341] width 34 height 20
type input "4"
type input "$714.80"
click at [426, 389] on input "1" at bounding box center [428, 398] width 34 height 20
type input "4"
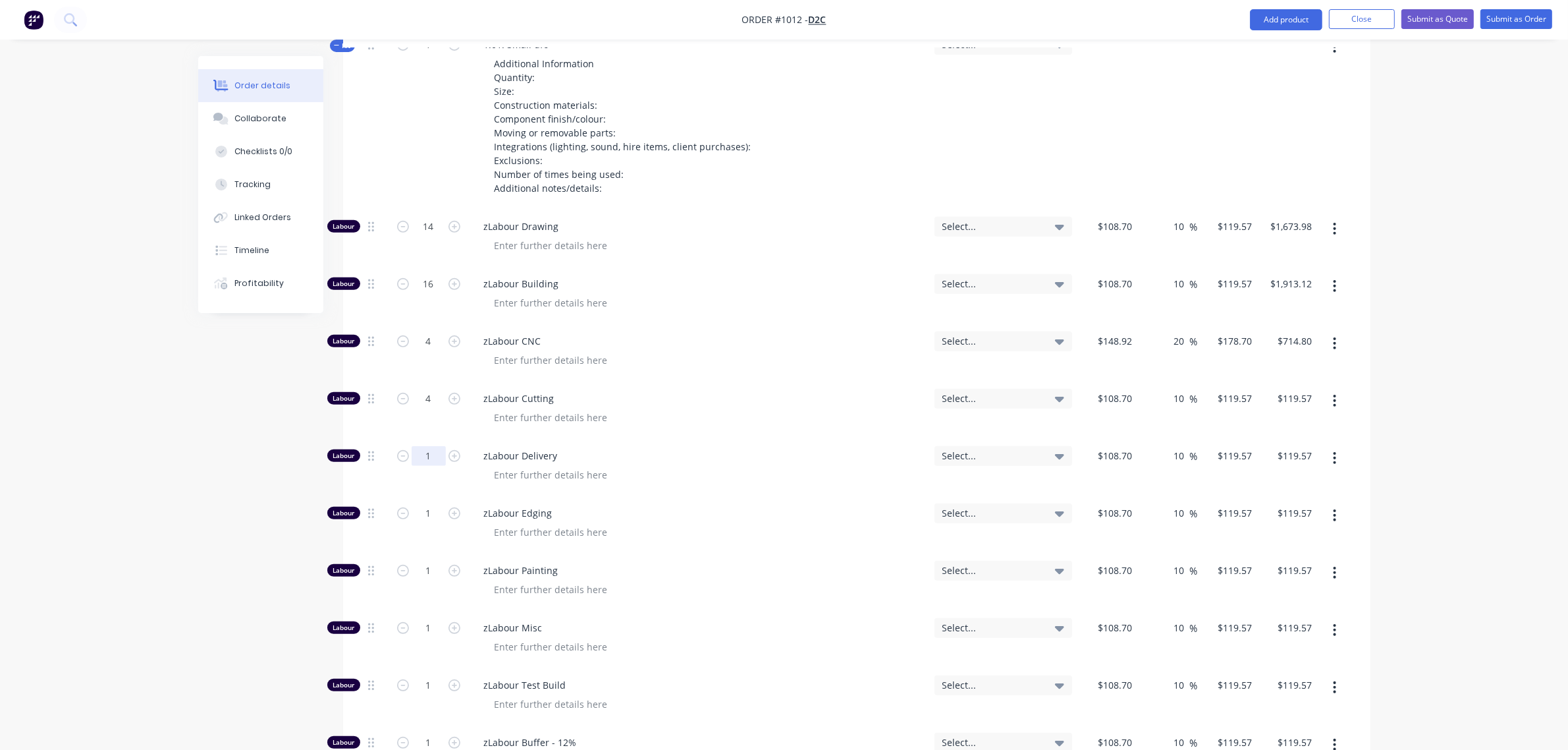
type input "$478.28"
click at [420, 446] on input "1" at bounding box center [428, 456] width 34 height 20
type input "4"
type input "$478.28"
click at [419, 503] on input "1" at bounding box center [428, 513] width 34 height 20
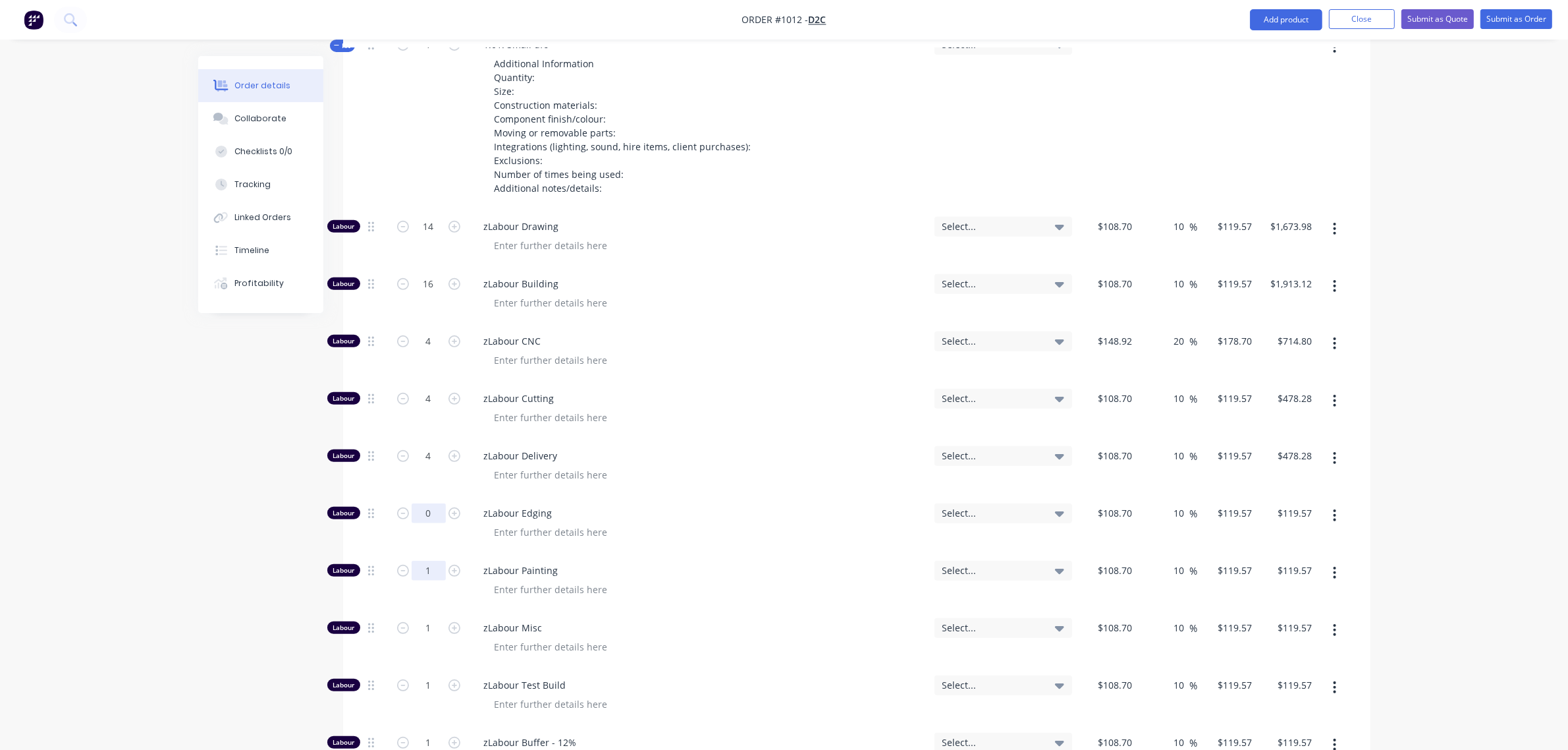
type input "0"
type input "$0.00"
click at [413, 561] on input "1" at bounding box center [428, 570] width 34 height 20
type input "16"
type input "$1,913.12"
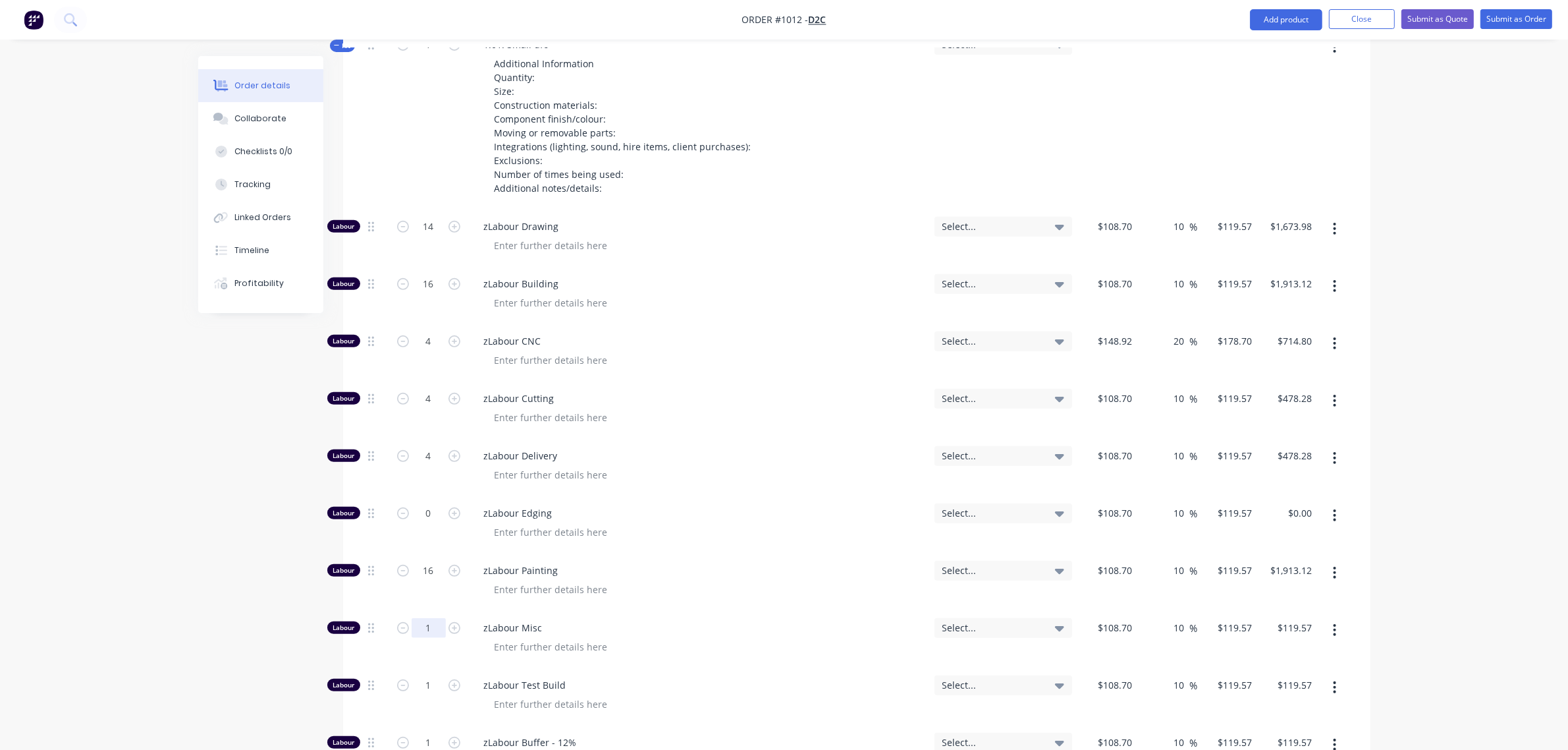
click at [423, 618] on input "1" at bounding box center [428, 628] width 34 height 20
type input "16"
type input "$1,913.12"
click at [420, 675] on input "1" at bounding box center [428, 685] width 34 height 20
type input "4"
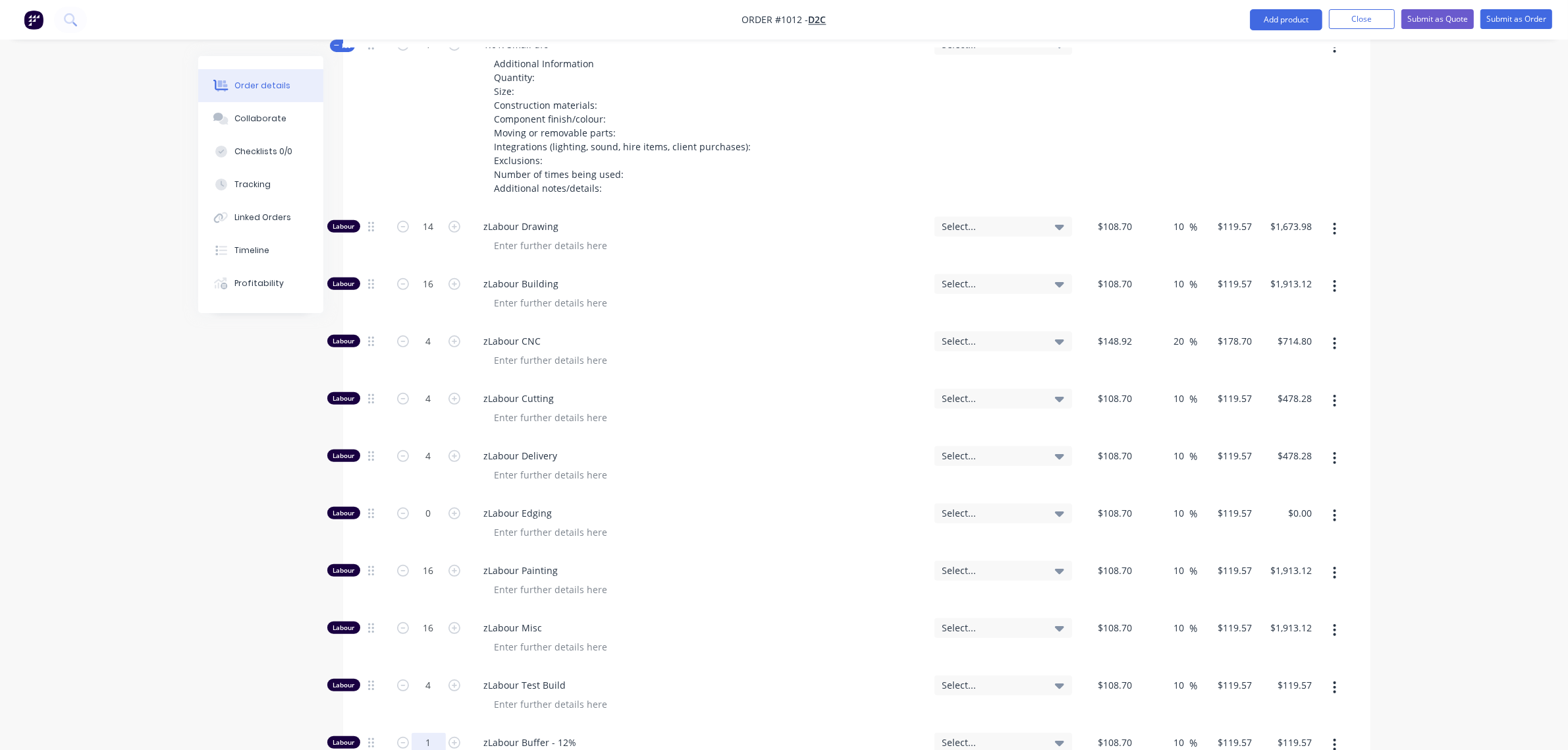
type input "$478.28"
click at [421, 733] on input "1" at bounding box center [428, 742] width 34 height 20
type input "4"
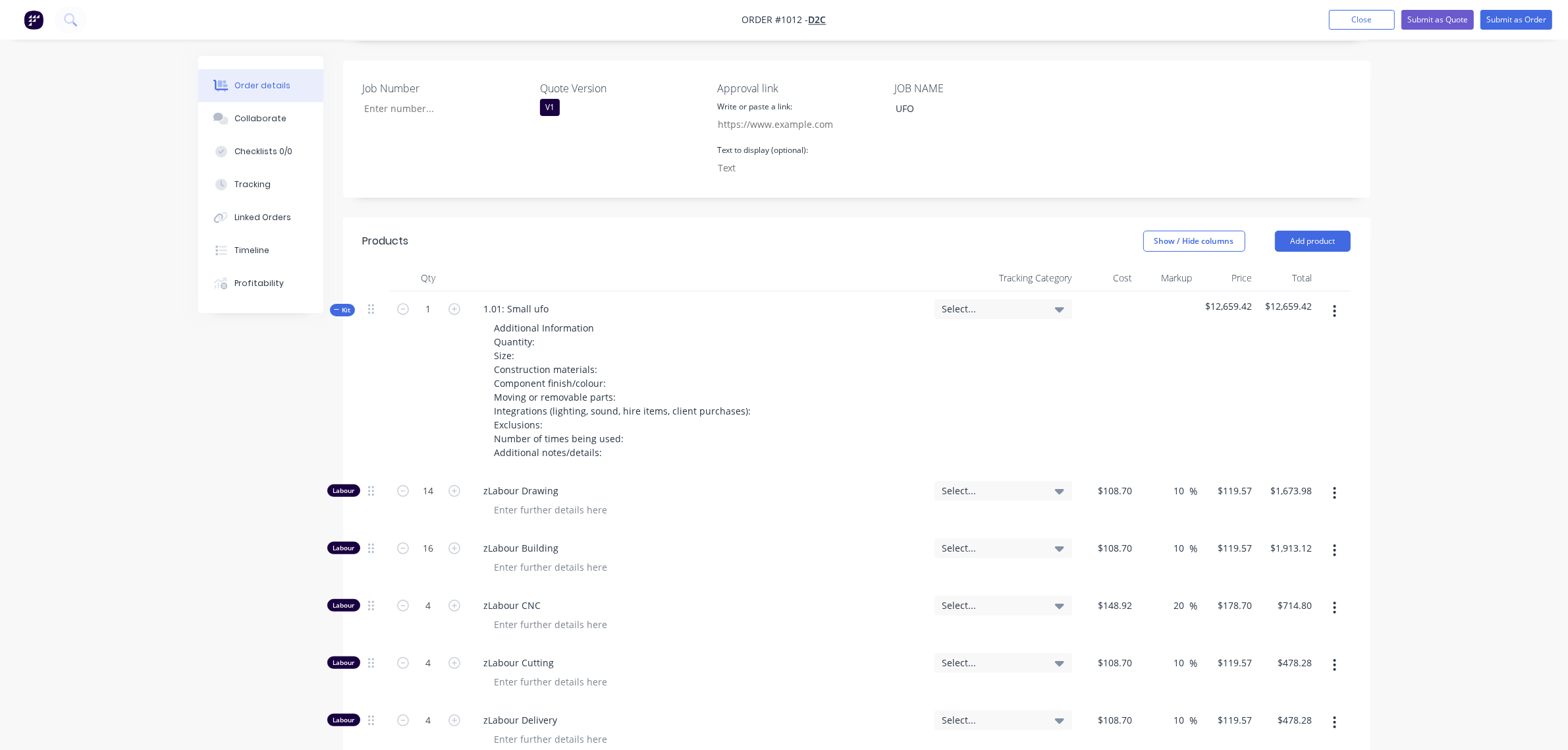
scroll to position [354, 0]
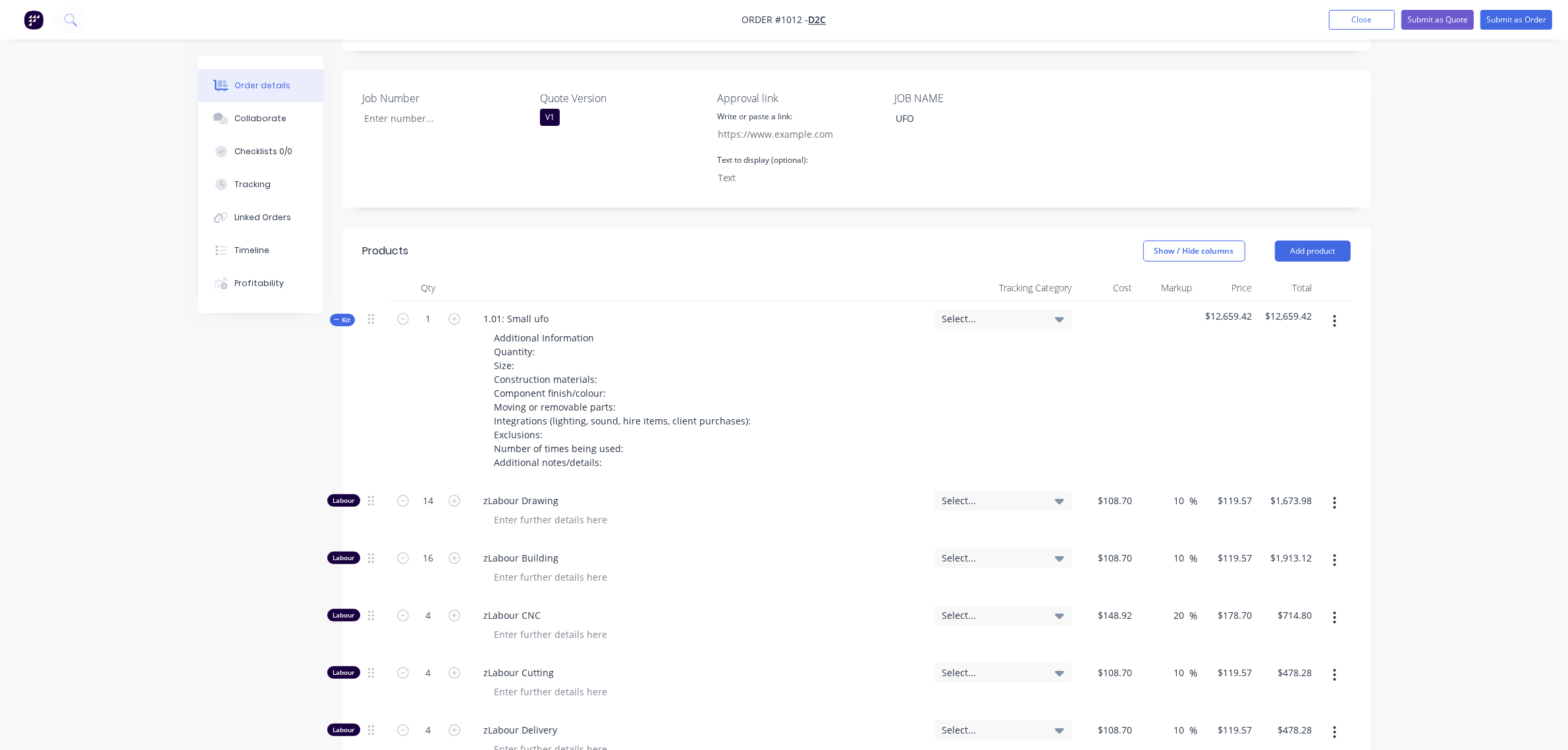
click at [340, 315] on span "Kit" at bounding box center [342, 320] width 17 height 10
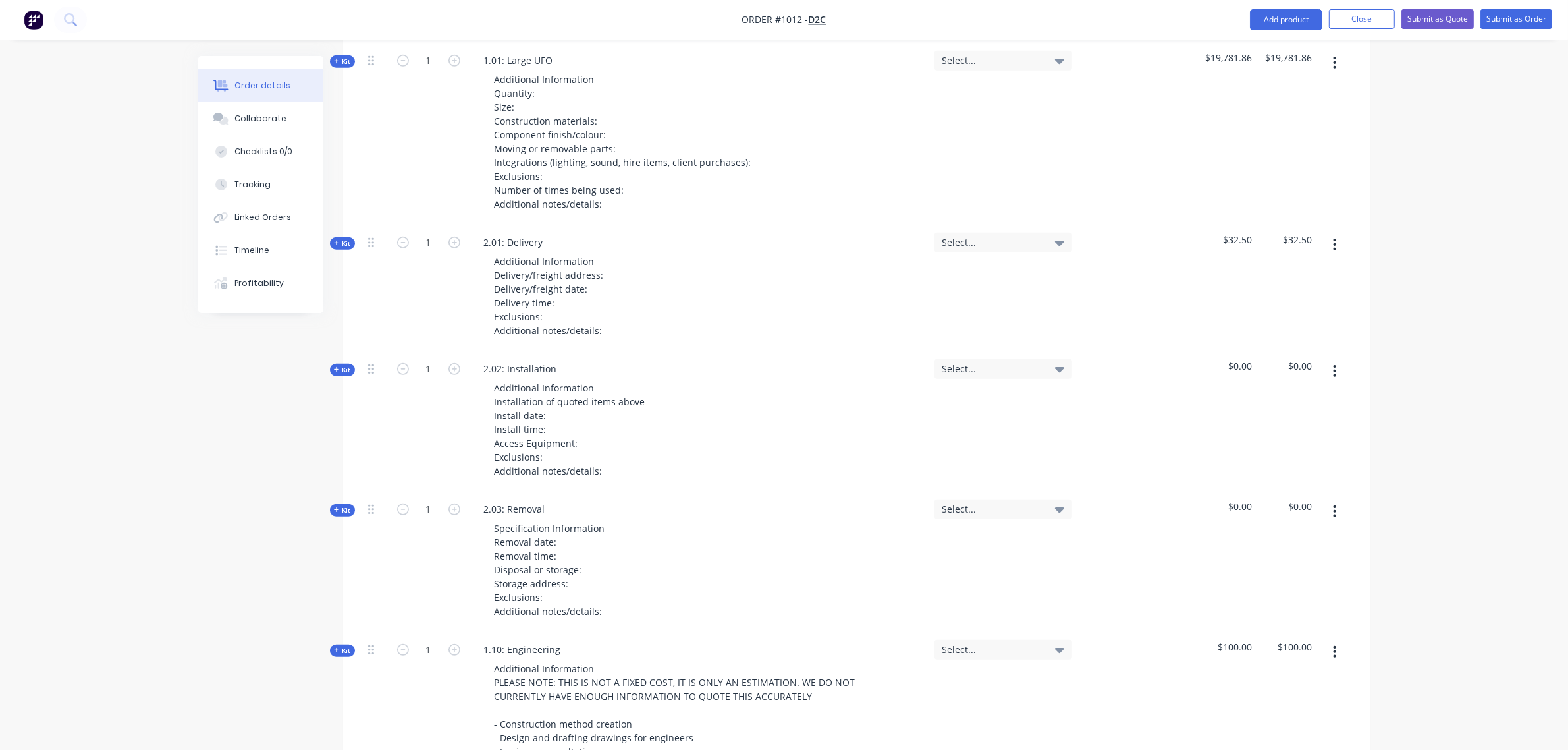
scroll to position [793, 0]
click at [348, 366] on span "Kit" at bounding box center [342, 371] width 17 height 10
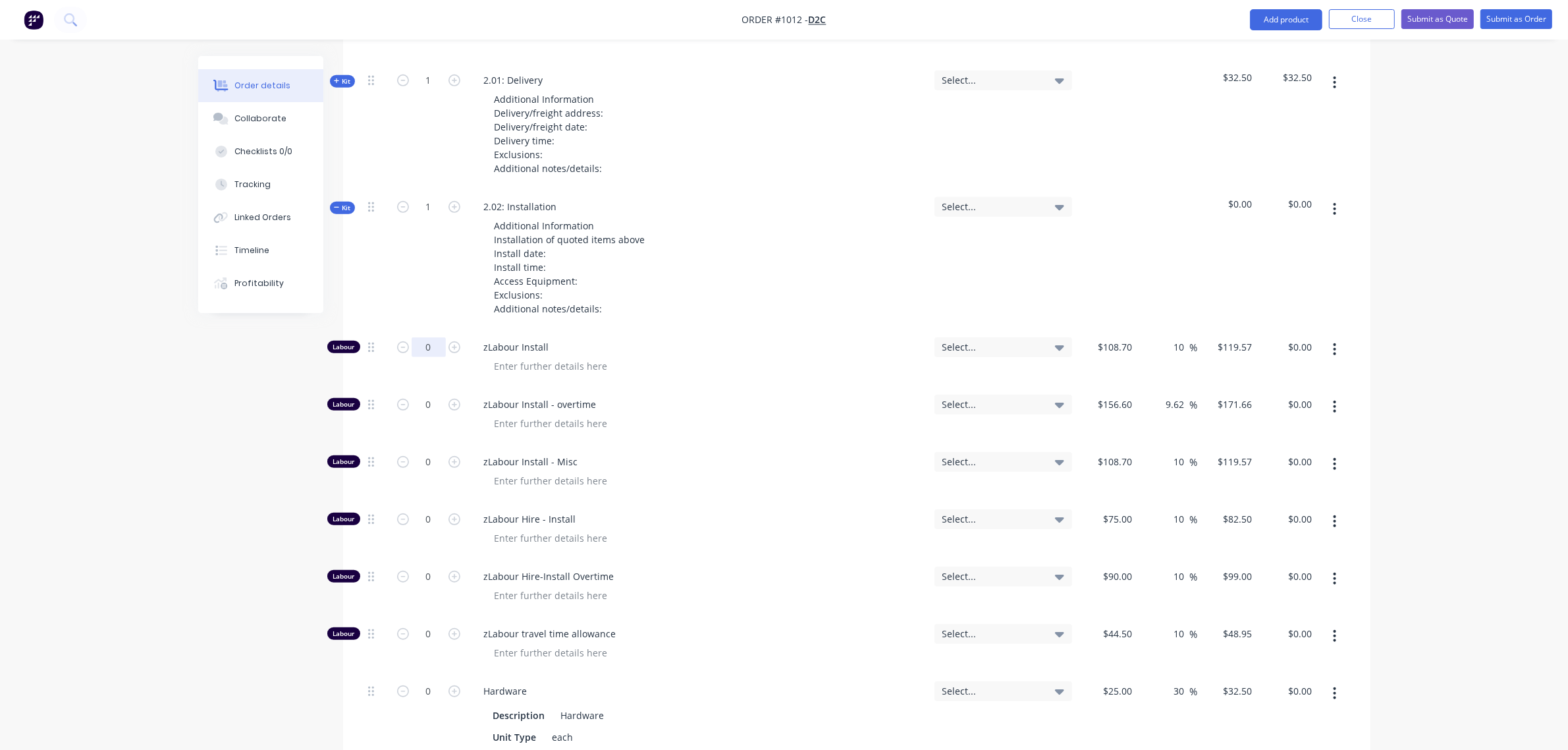
scroll to position [957, 0]
click at [420, 337] on input "0" at bounding box center [428, 347] width 34 height 20
click at [428, 394] on input "0" at bounding box center [428, 404] width 34 height 20
type input "16"
type input "$2,746.56"
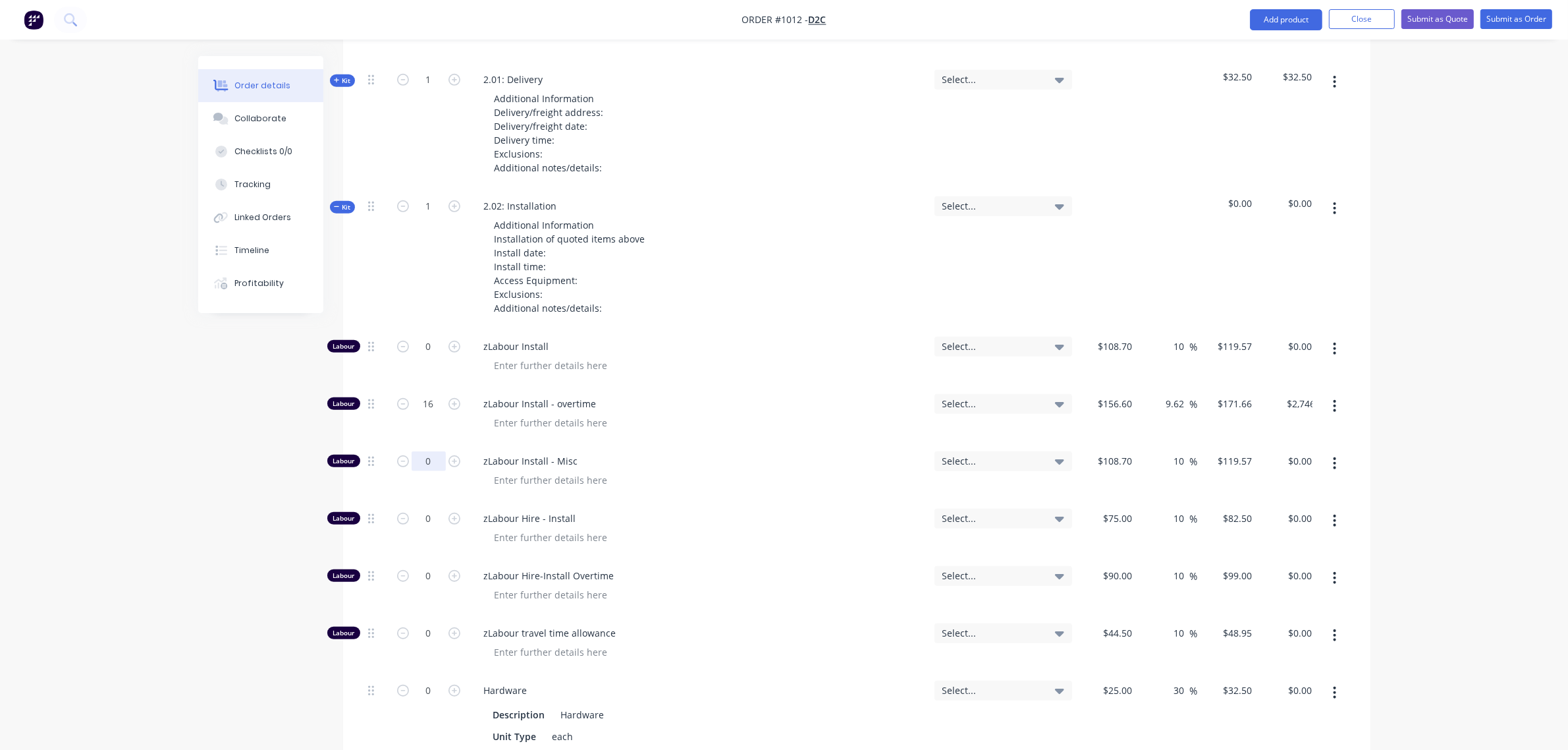
click at [426, 452] on input "0" at bounding box center [428, 461] width 34 height 20
type input "12"
type input "$1,434.84"
click at [423, 623] on input "0" at bounding box center [428, 633] width 34 height 20
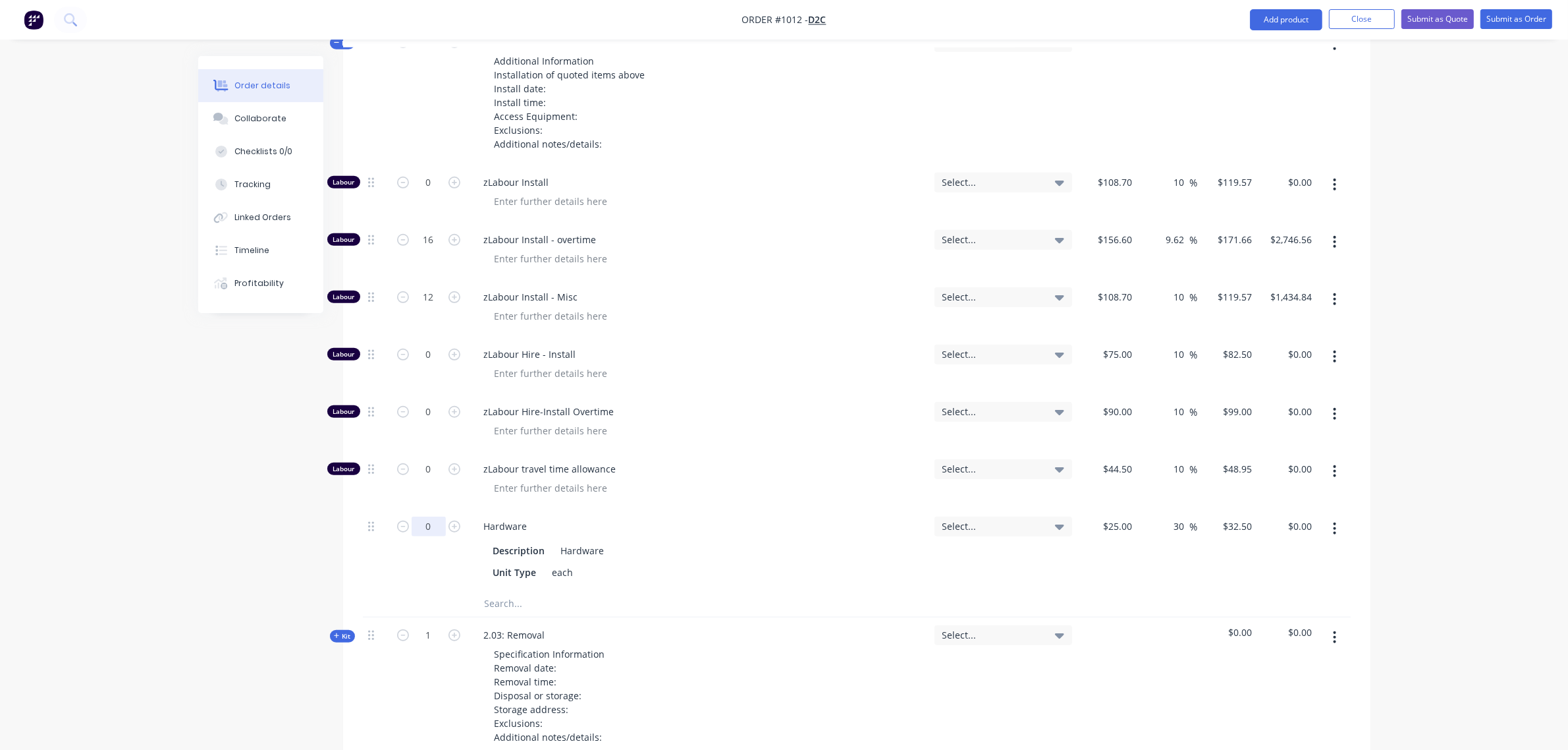
click at [420, 517] on input "0" at bounding box center [428, 526] width 34 height 20
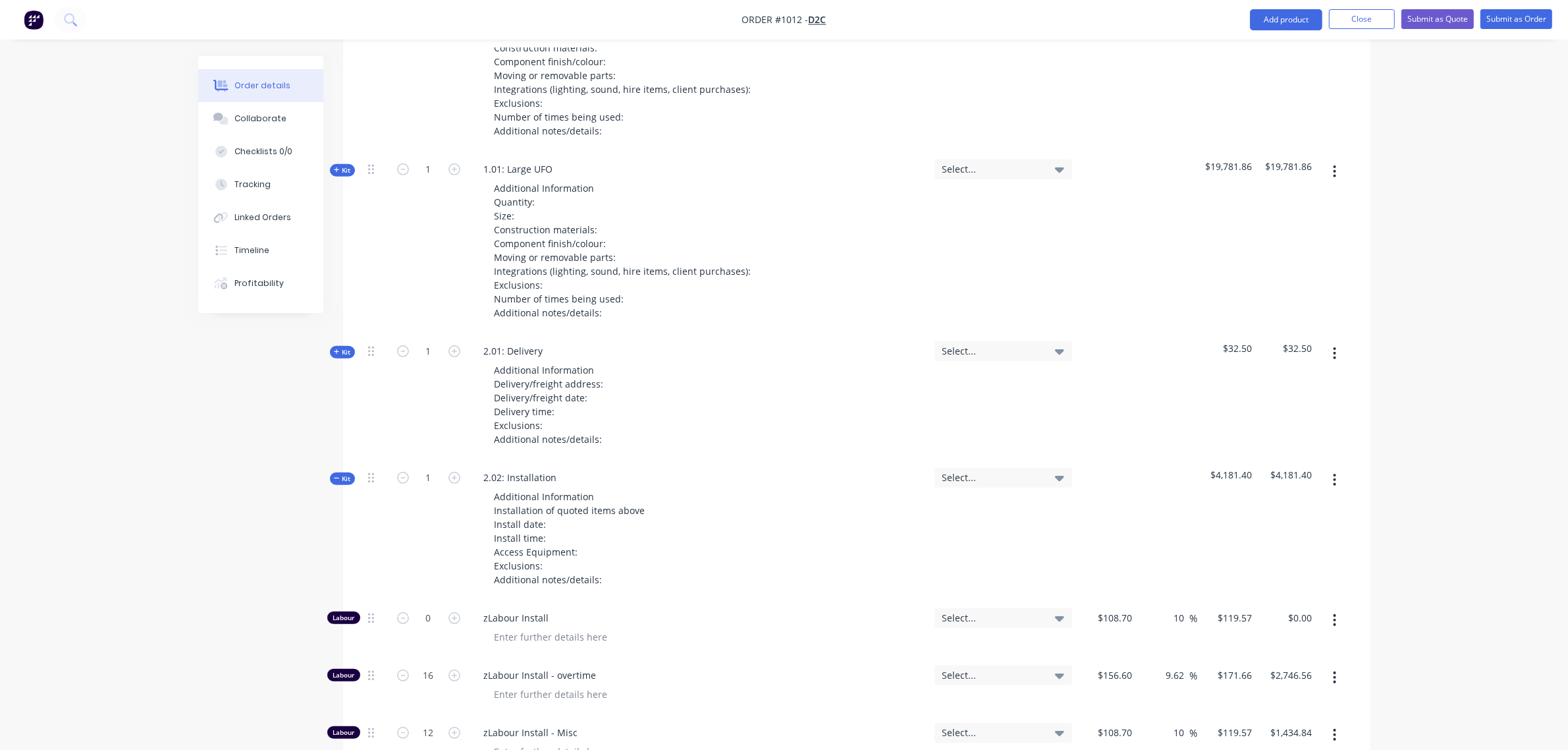
scroll to position [683, 0]
type input "12"
click at [343, 476] on span "Kit" at bounding box center [342, 481] width 17 height 10
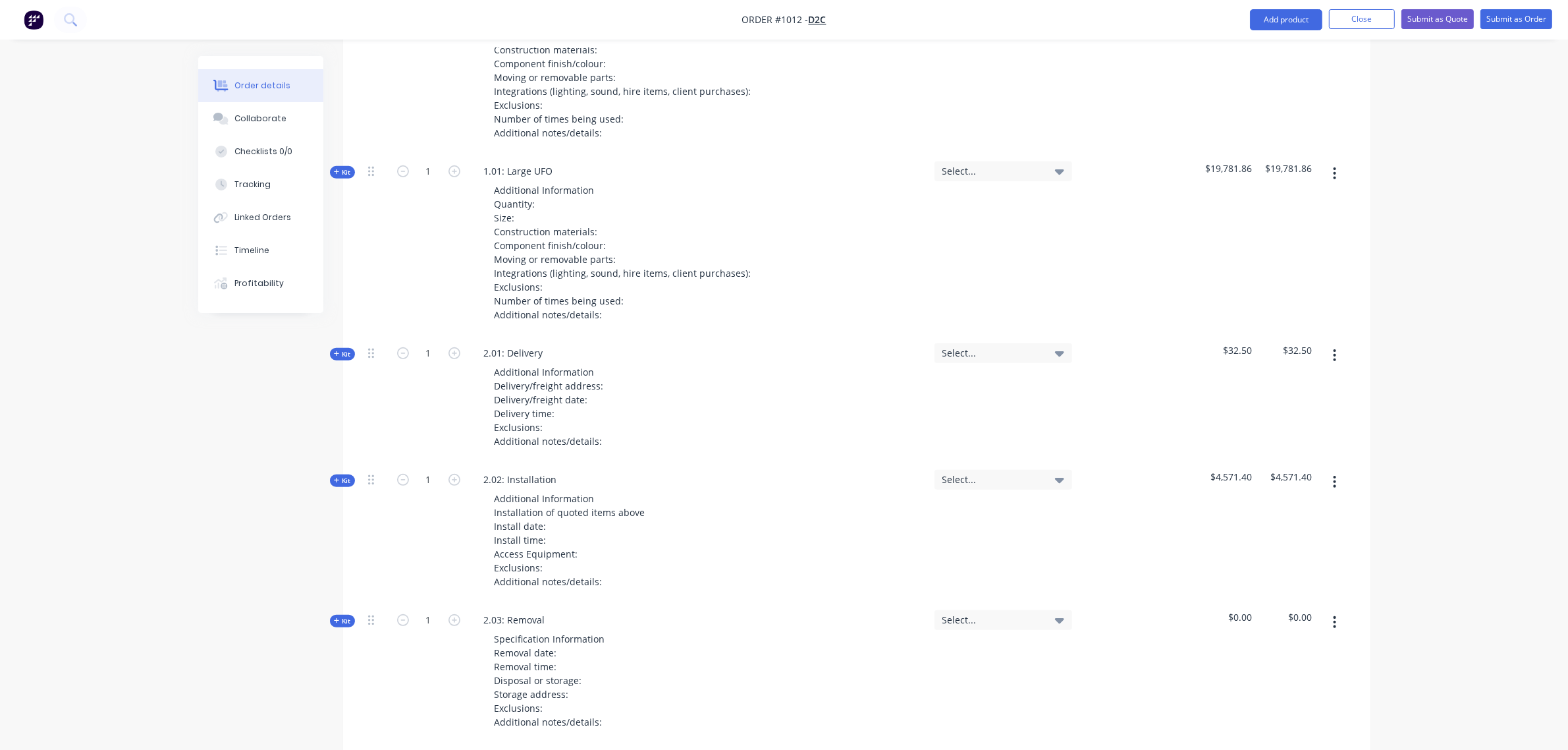
click at [344, 476] on span "Kit" at bounding box center [342, 481] width 17 height 10
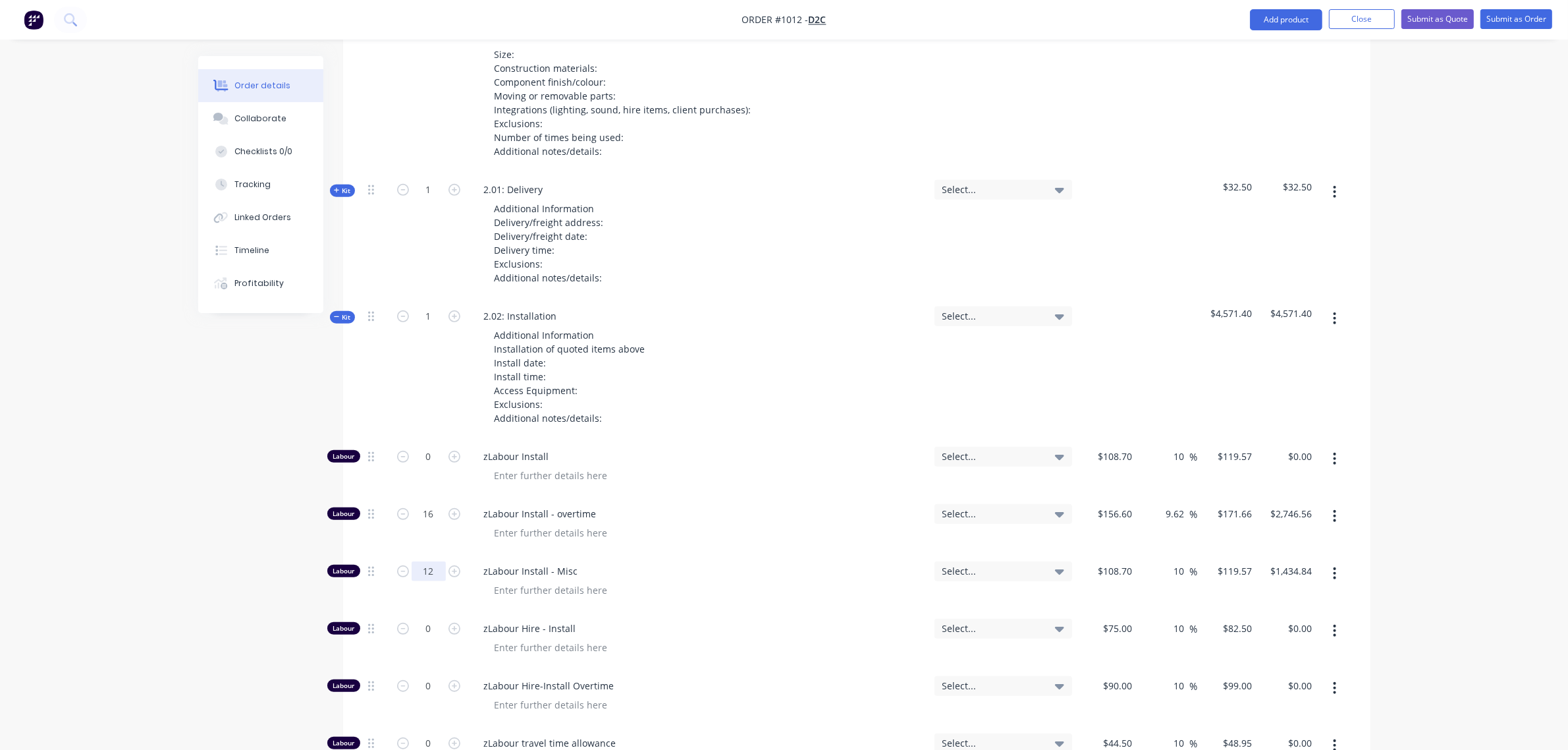
click at [428, 561] on input "12" at bounding box center [428, 571] width 34 height 20
type input "0"
type input "$0.00"
drag, startPoint x: 337, startPoint y: 258, endPoint x: 340, endPoint y: 235, distance: 23.2
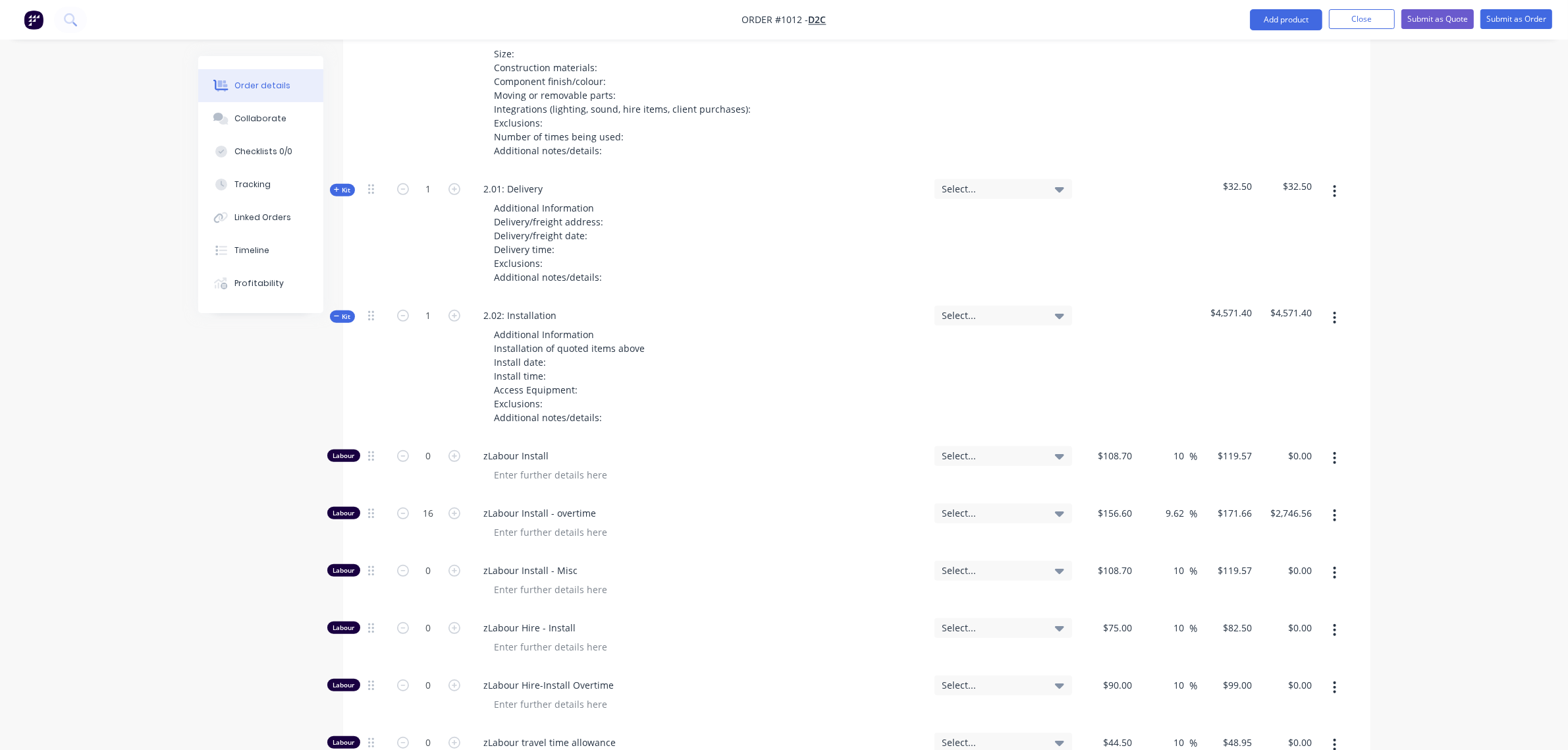
click at [338, 312] on span "Kit" at bounding box center [342, 317] width 17 height 10
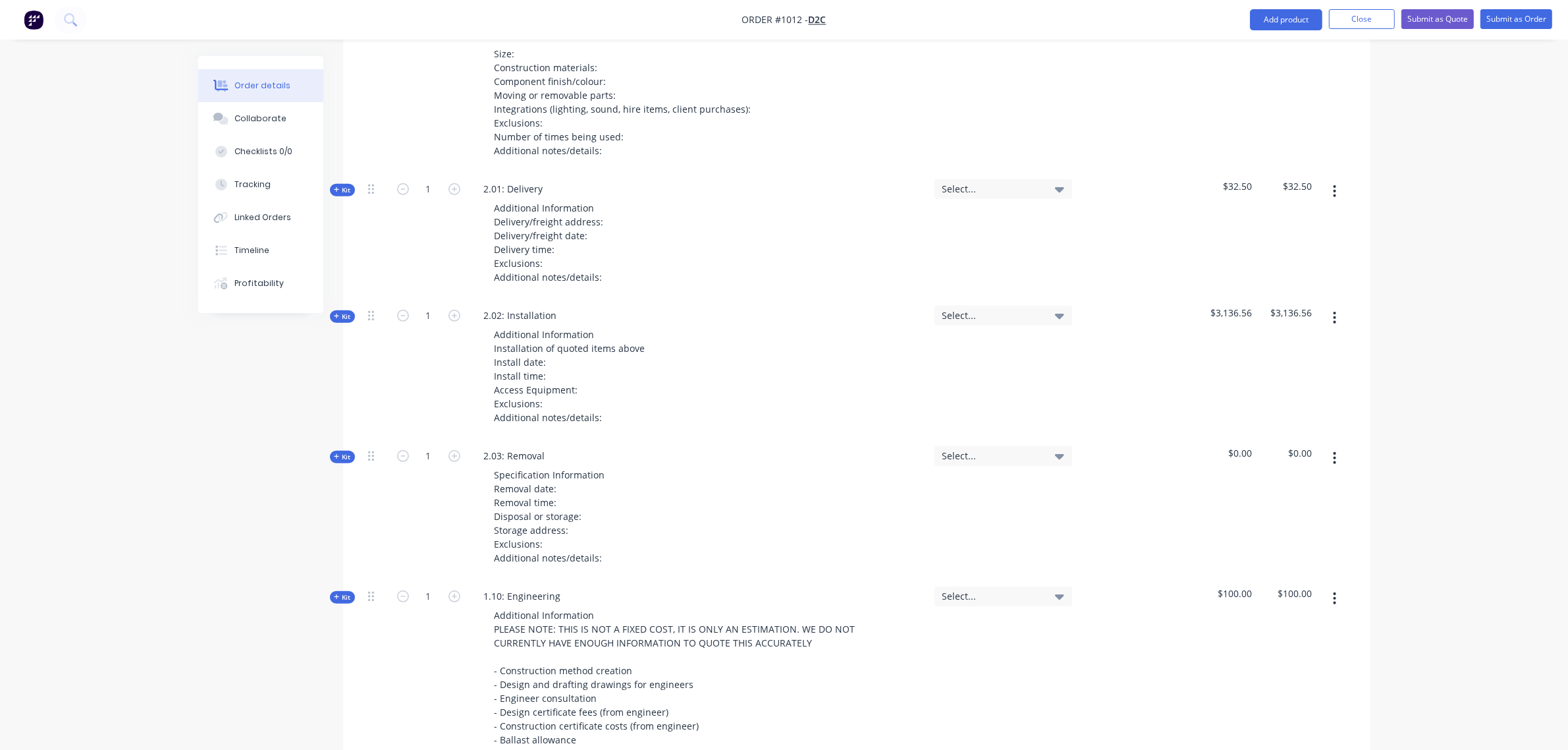
click at [337, 187] on icon "button" at bounding box center [337, 190] width 6 height 6
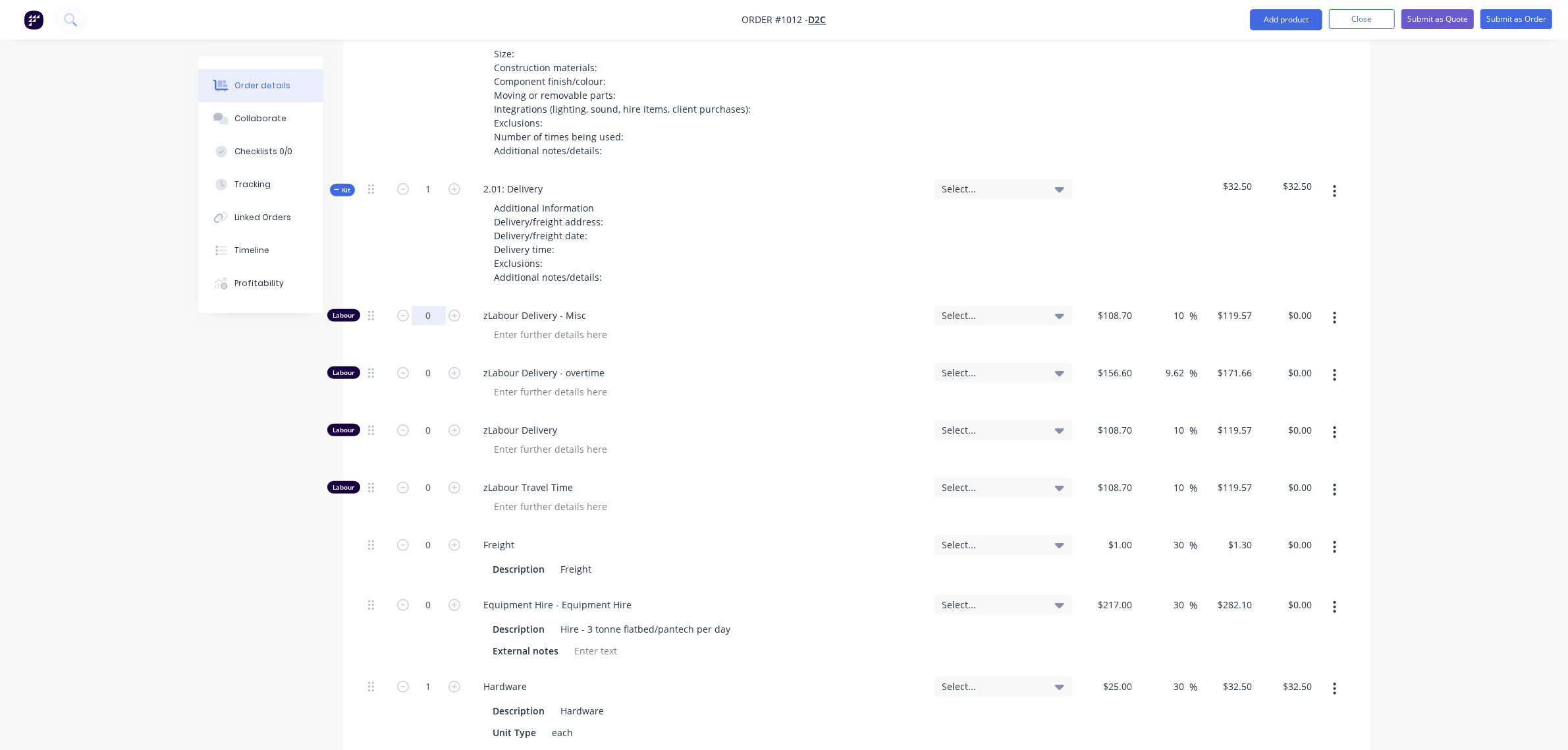
click at [421, 305] on input "0" at bounding box center [428, 315] width 34 height 20
type input "8"
type input "$956.56"
click at [419, 363] on input "0" at bounding box center [428, 373] width 34 height 20
type input "8"
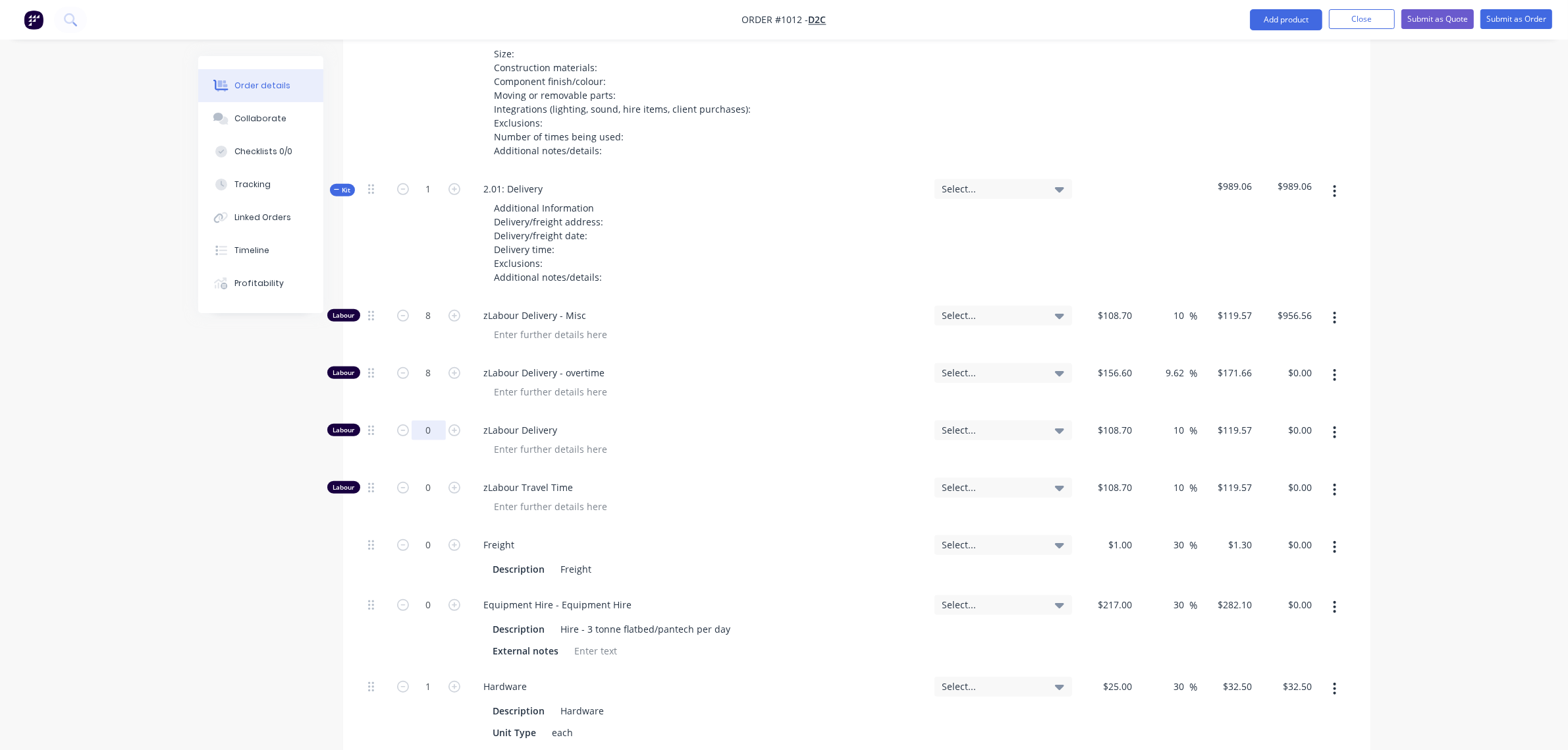
type input "$1,373.28"
click at [423, 420] on input "0" at bounding box center [428, 430] width 34 height 20
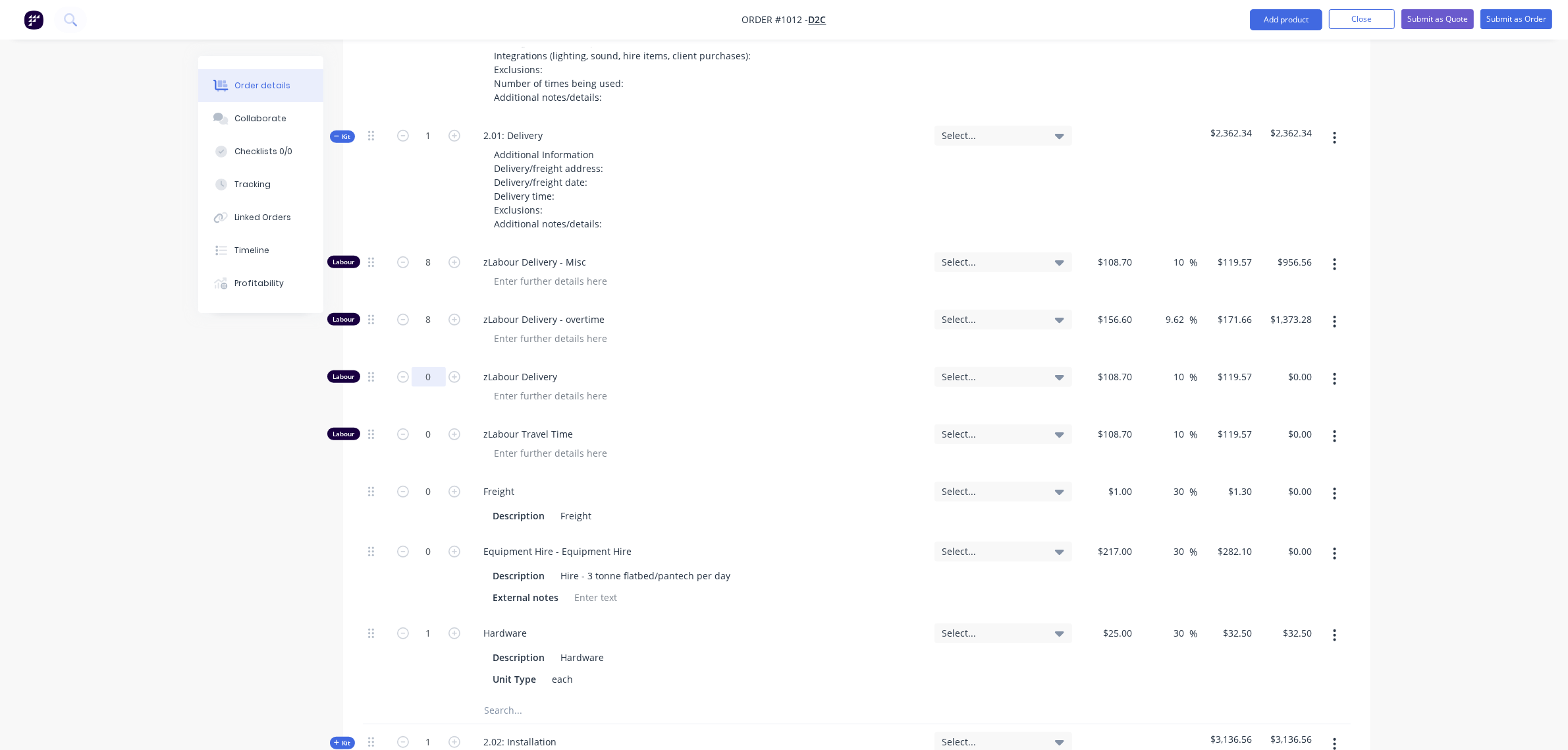
scroll to position [901, 0]
click at [422, 541] on input "0" at bounding box center [428, 551] width 34 height 20
type input "2"
type input "$564.20"
click at [426, 623] on input "1" at bounding box center [428, 633] width 34 height 20
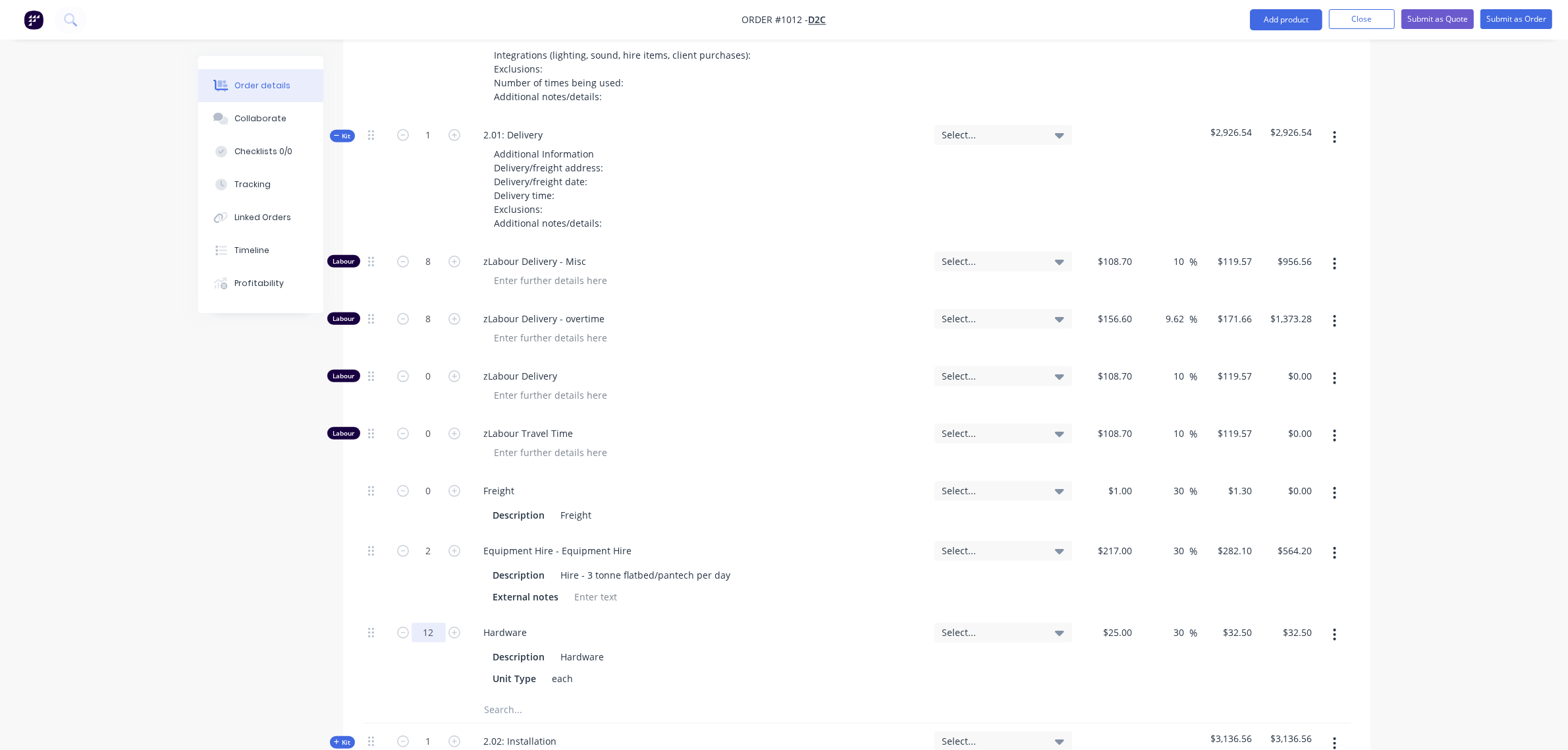
type input "12"
type input "$390.00"
click at [336, 132] on icon "button" at bounding box center [337, 135] width 6 height 6
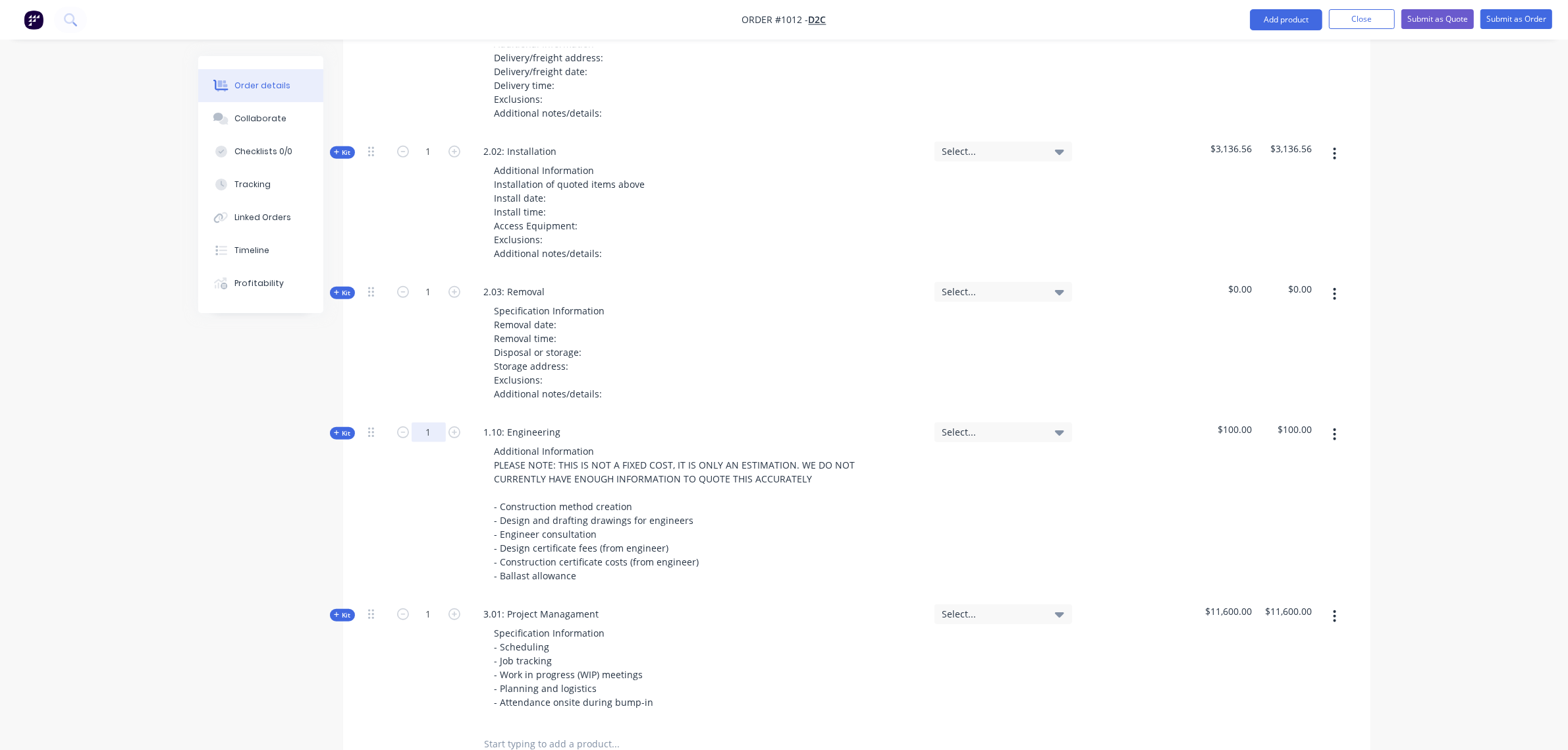
scroll to position [1012, 0]
click at [343, 428] on span "Kit" at bounding box center [342, 433] width 17 height 10
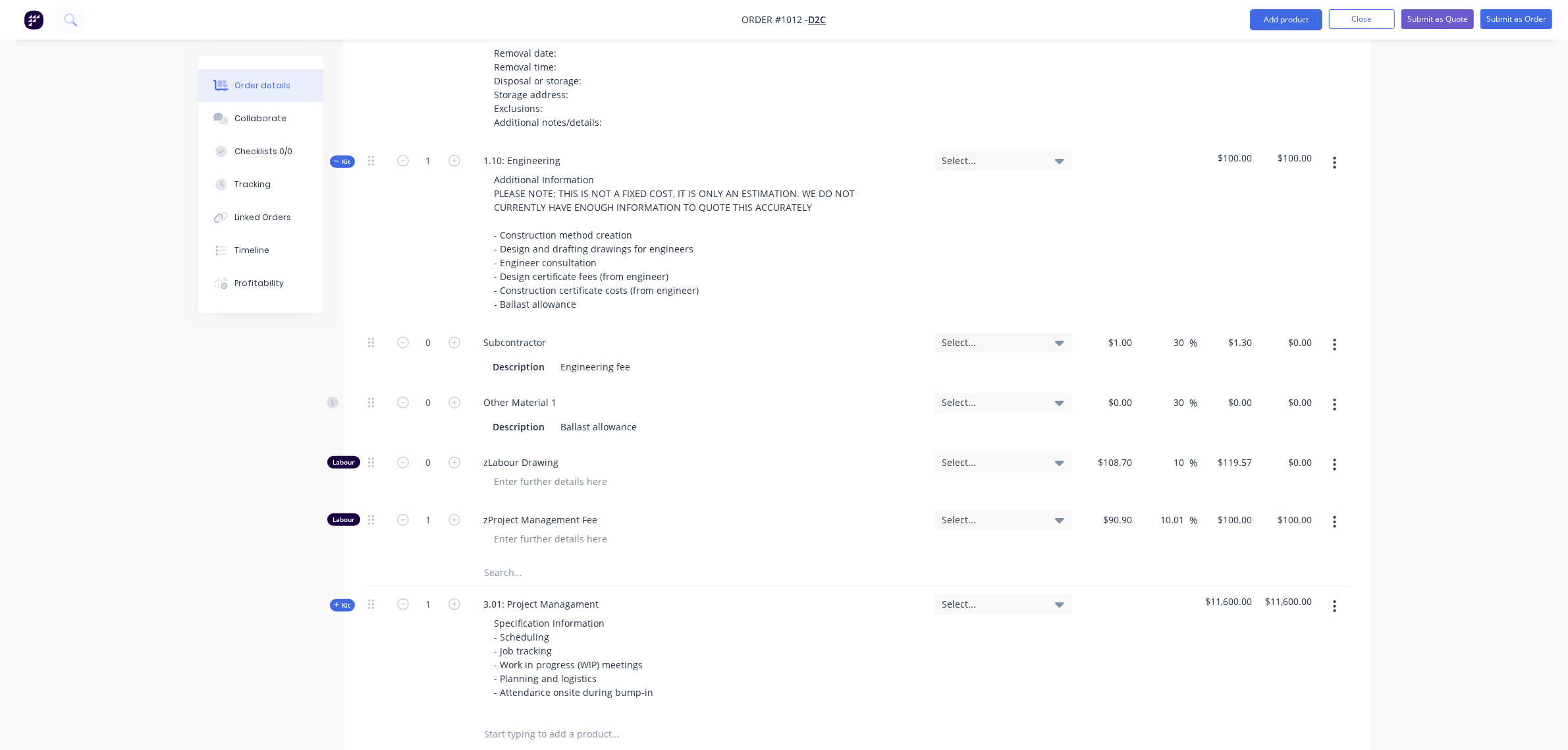
scroll to position [1286, 0]
click at [1110, 322] on div "1 $1.00" at bounding box center [1108, 352] width 60 height 60
type input "$2,350.00"
type input "$3,055.00"
click at [1012, 255] on div "Select..." at bounding box center [1003, 231] width 148 height 182
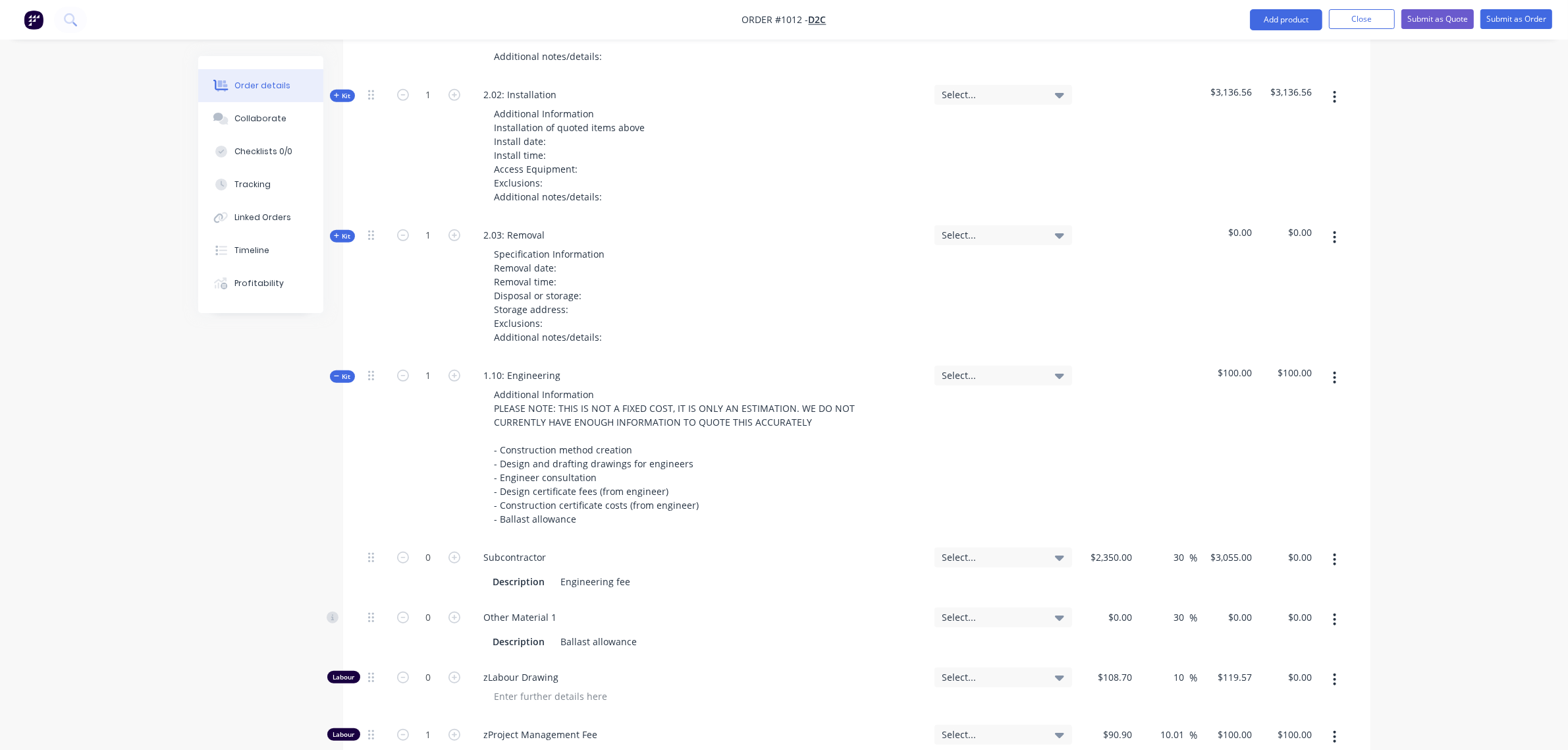
scroll to position [1067, 0]
click at [347, 373] on span "Kit" at bounding box center [342, 377] width 17 height 10
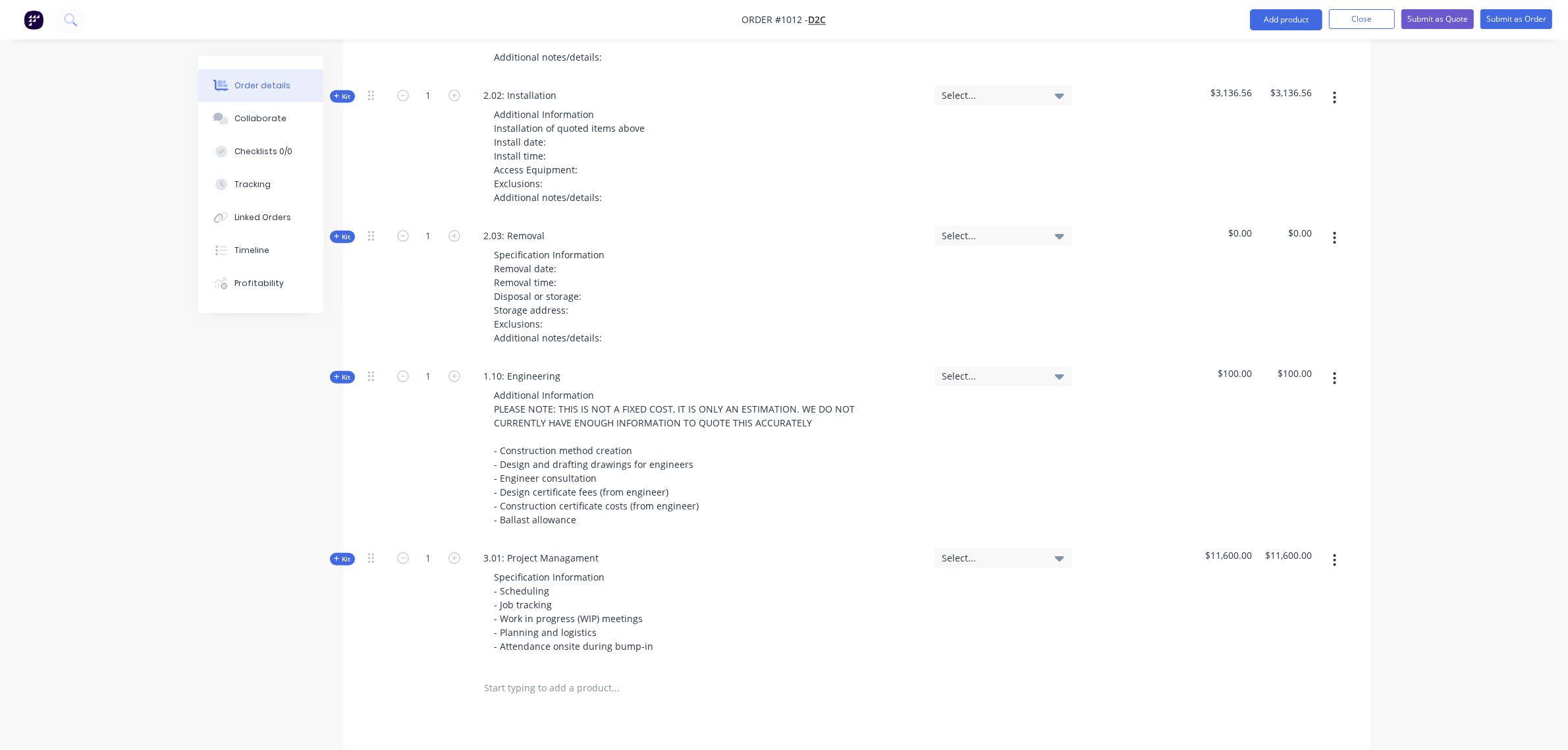
click at [349, 554] on span "Kit" at bounding box center [342, 559] width 17 height 10
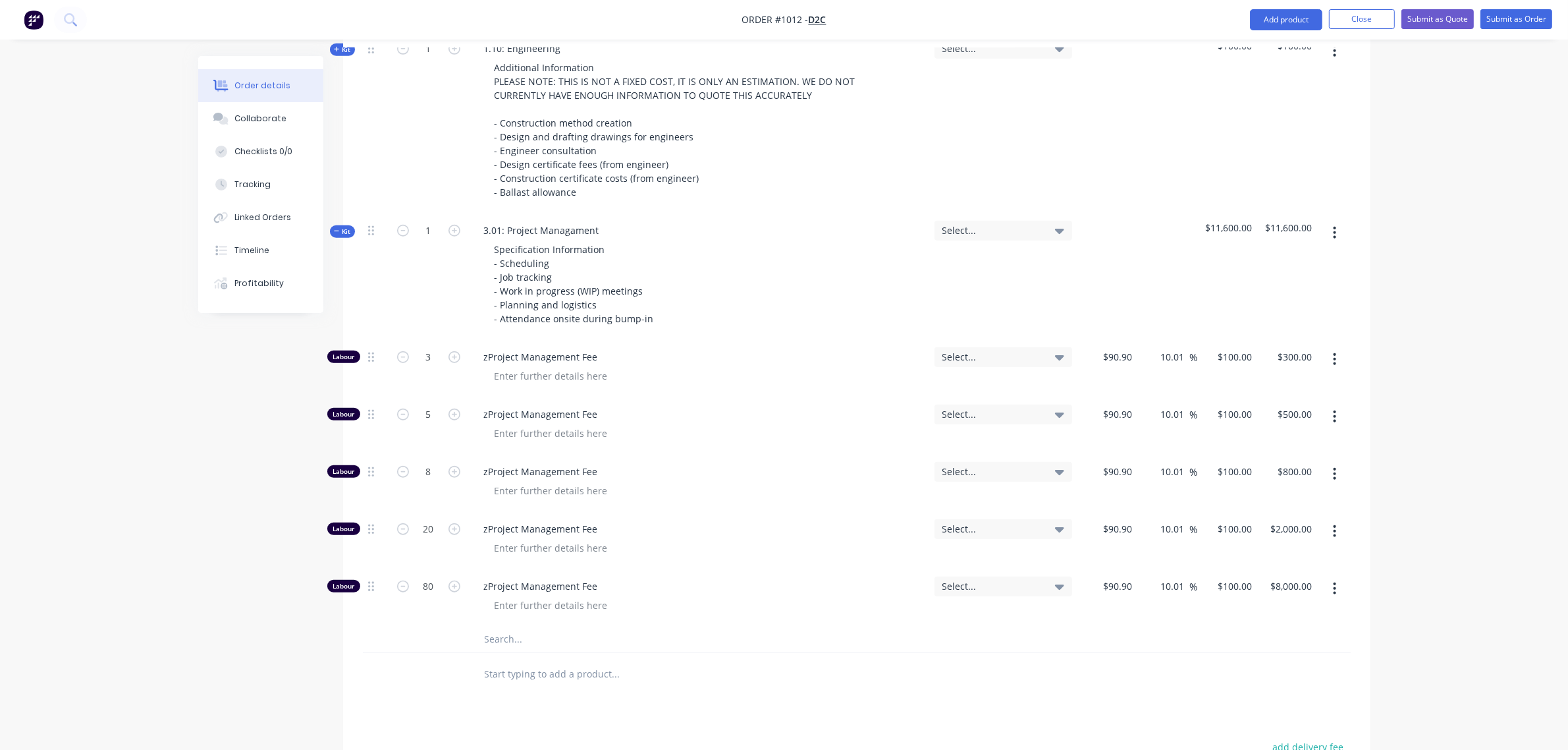
scroll to position [1395, 0]
click at [421, 347] on input "3" at bounding box center [428, 356] width 34 height 20
type input "0"
type input "$0.00"
click at [428, 404] on input "5" at bounding box center [428, 414] width 34 height 20
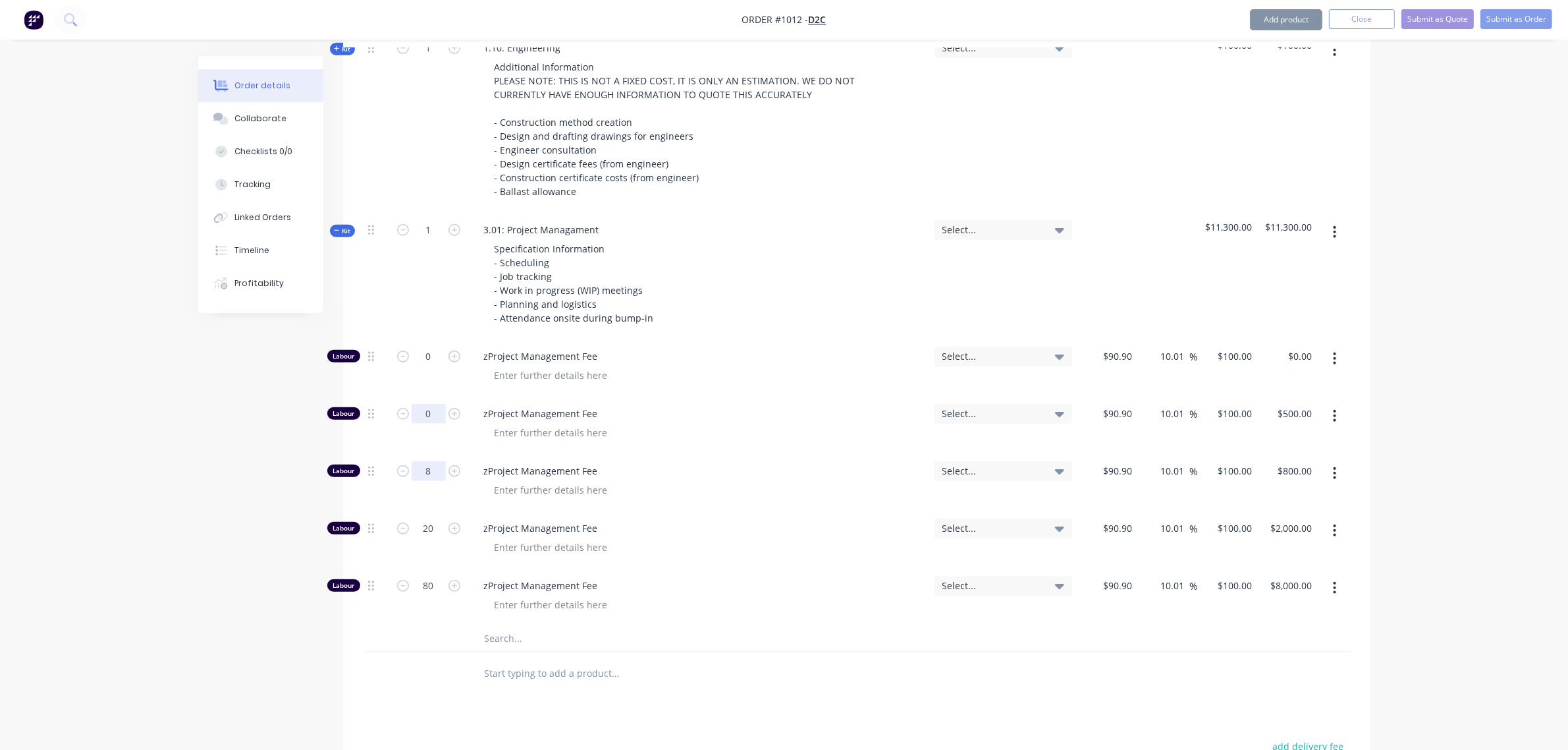
type input "0"
type input "$0.00"
click at [428, 461] on input "8" at bounding box center [428, 471] width 34 height 20
type input "0"
type input "$0.00"
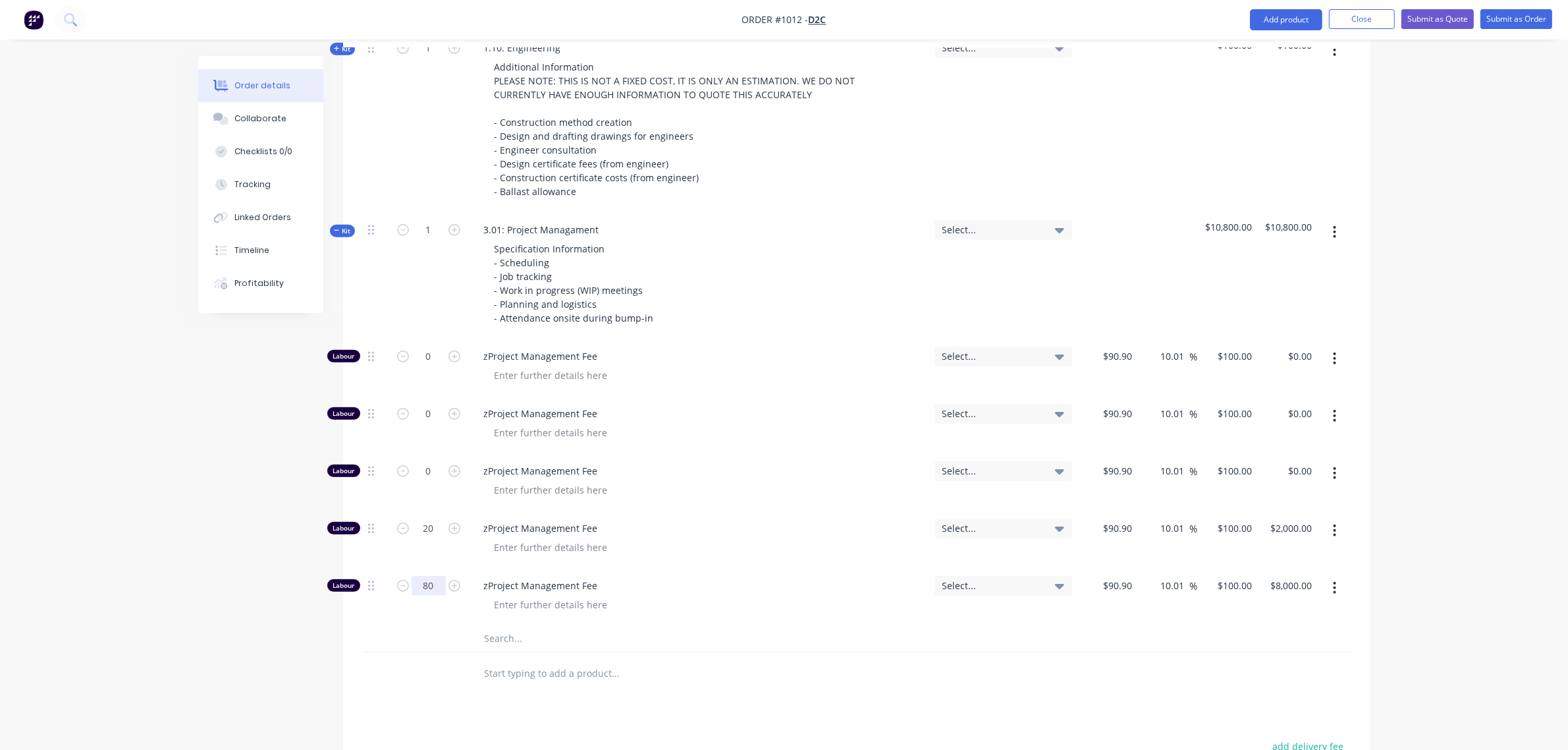
click at [426, 576] on input "80" at bounding box center [428, 586] width 34 height 20
type input "0"
type input "$0.00"
click at [347, 226] on span "Kit" at bounding box center [342, 231] width 17 height 10
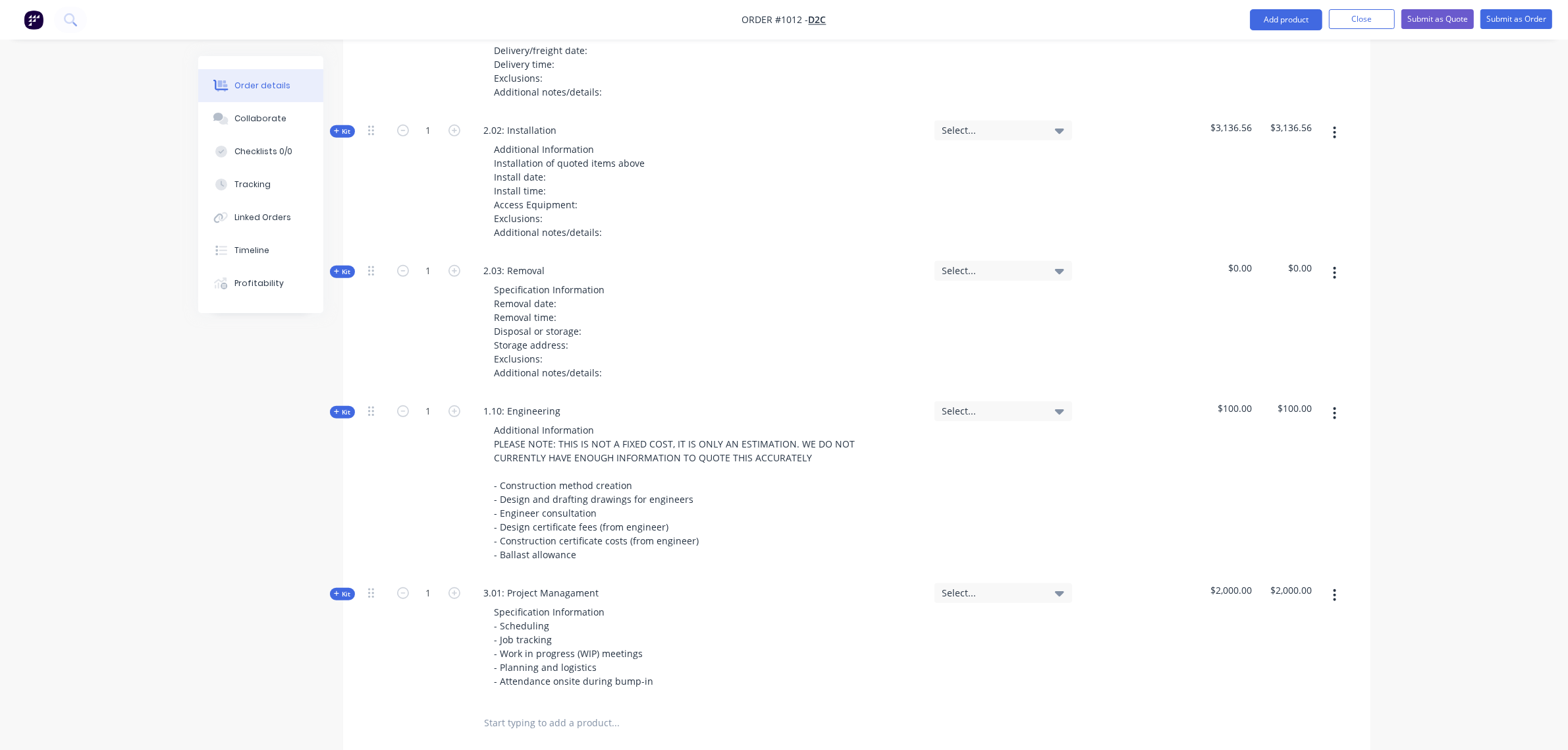
scroll to position [1034, 0]
click at [369, 264] on icon at bounding box center [371, 269] width 6 height 10
click at [347, 265] on span "Kit" at bounding box center [342, 270] width 17 height 10
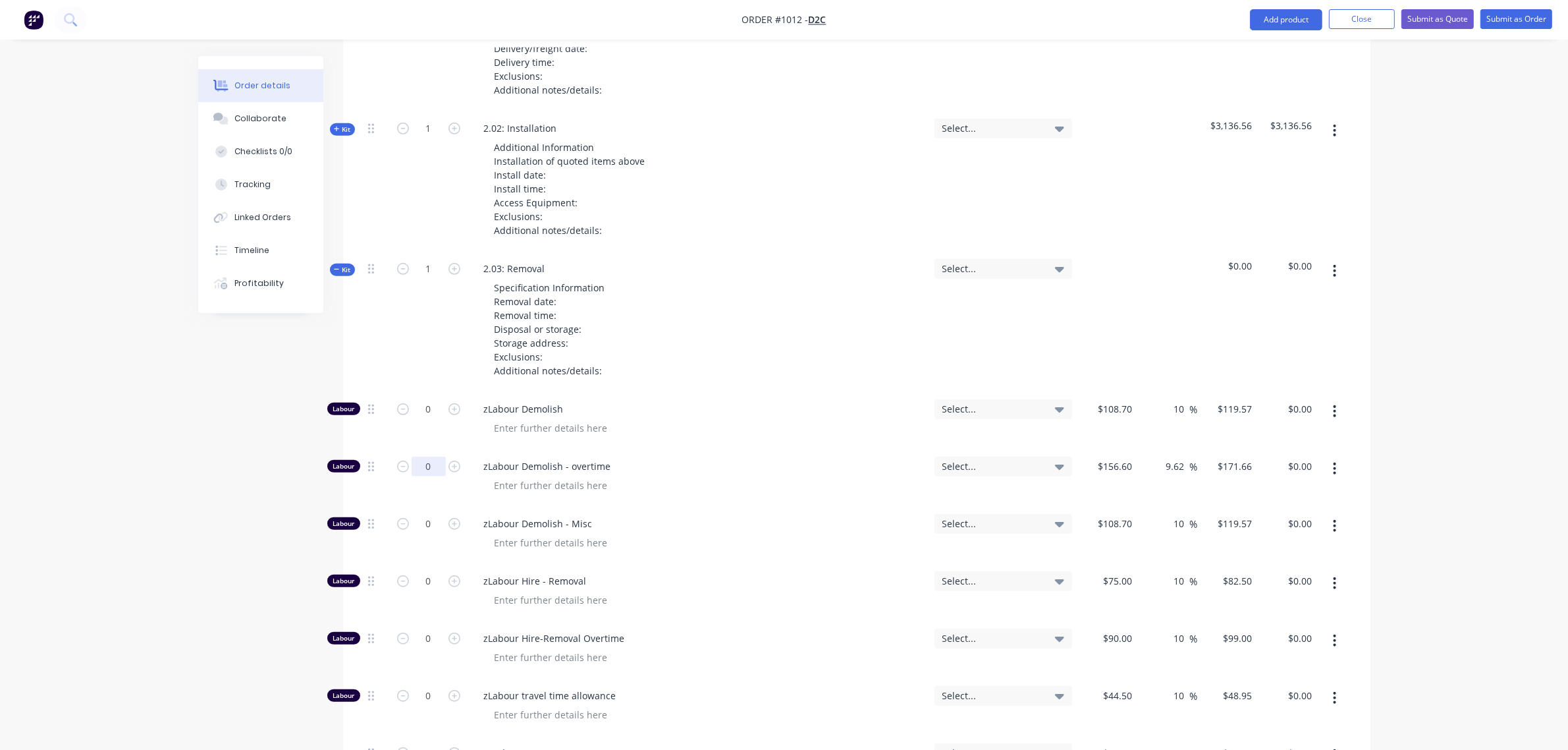
click at [426, 456] on input "0" at bounding box center [428, 466] width 34 height 20
type input "12"
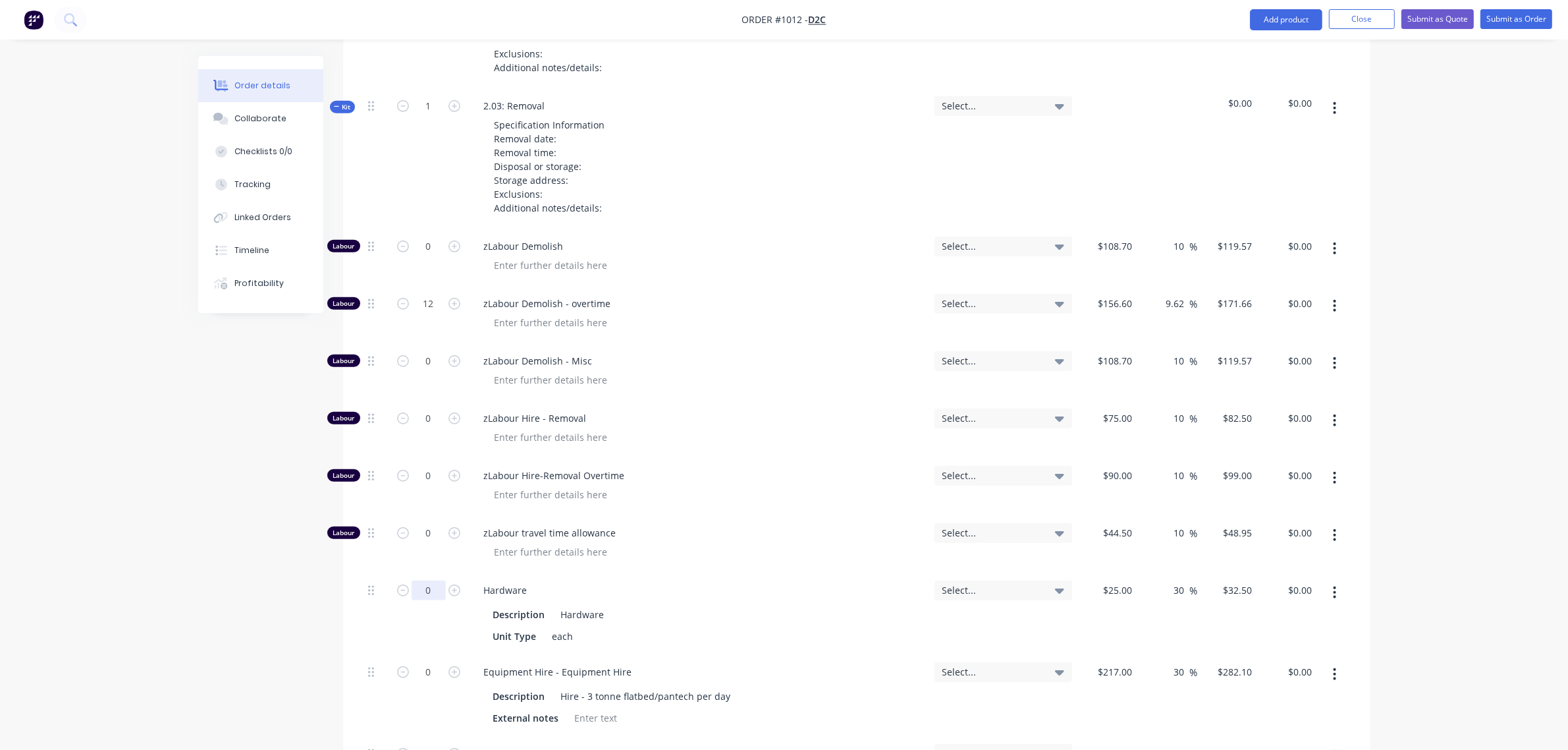
type input "$2,059.92"
click at [422, 579] on input "0" at bounding box center [428, 589] width 34 height 20
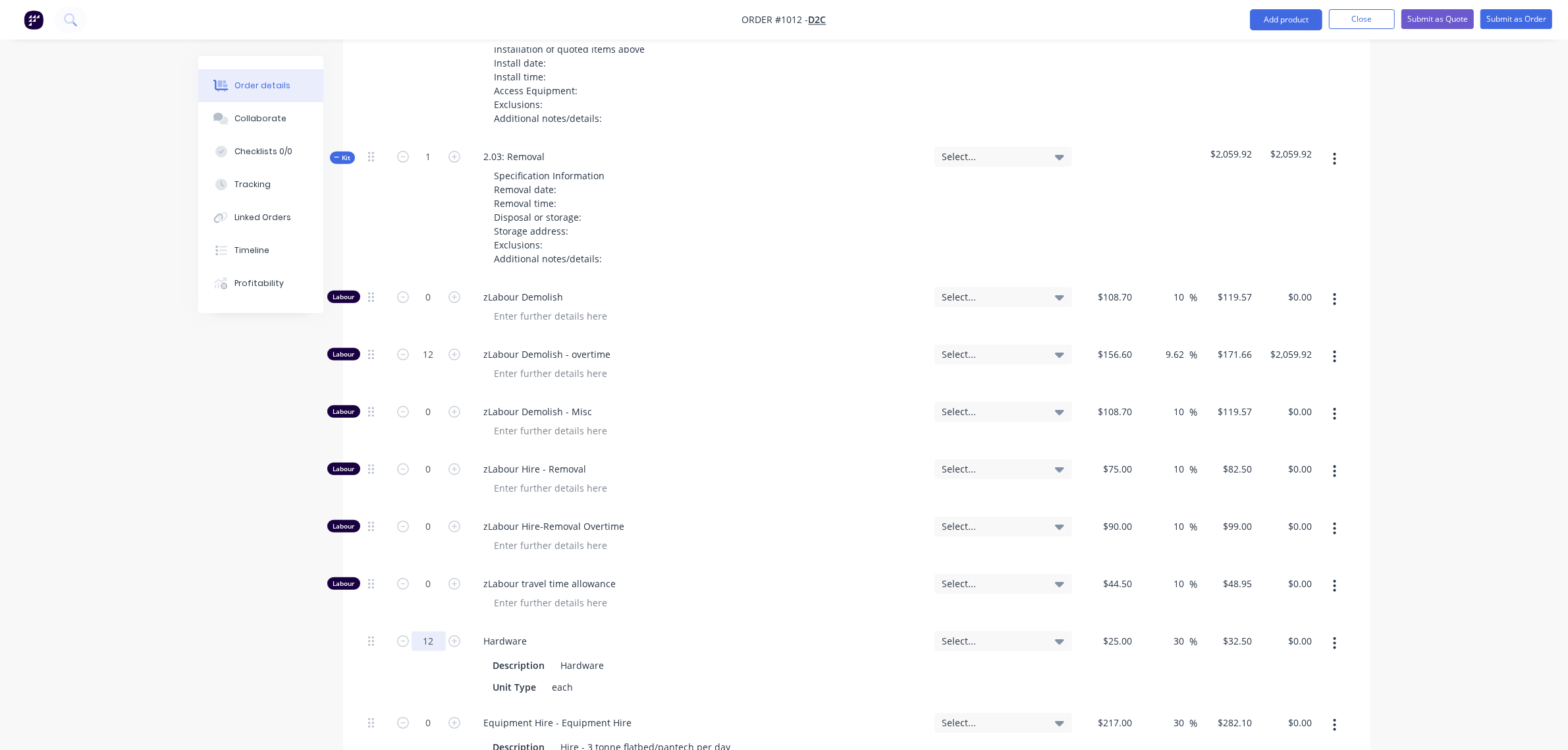
type input "12"
type input "$390.00"
click at [427, 706] on div "0" at bounding box center [428, 747] width 79 height 82
click at [420, 715] on input "0" at bounding box center [428, 725] width 34 height 20
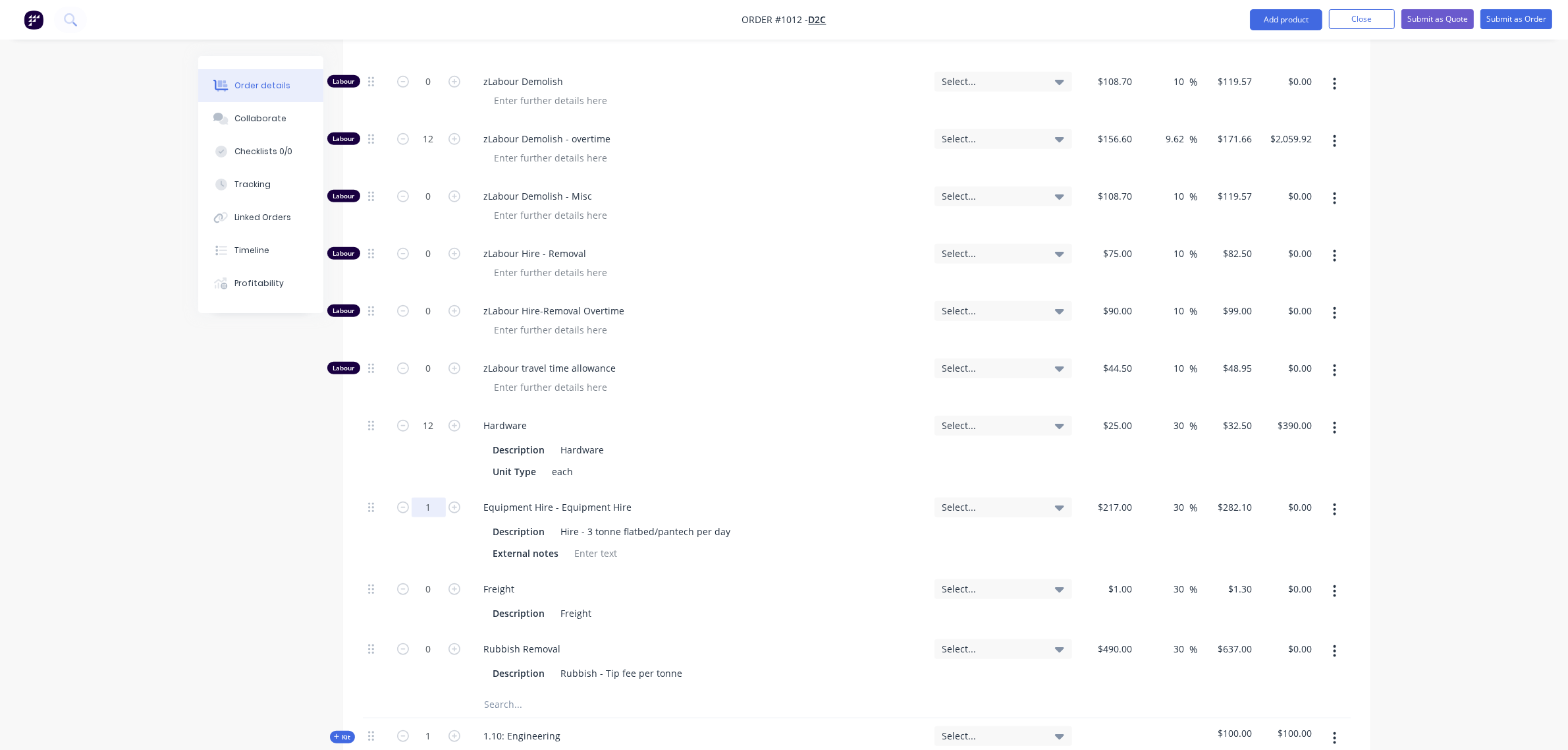
scroll to position [1364, 0]
type input "1"
type input "$282.10"
click at [421, 577] on input "0" at bounding box center [428, 587] width 34 height 20
click at [427, 637] on input "0" at bounding box center [428, 647] width 34 height 20
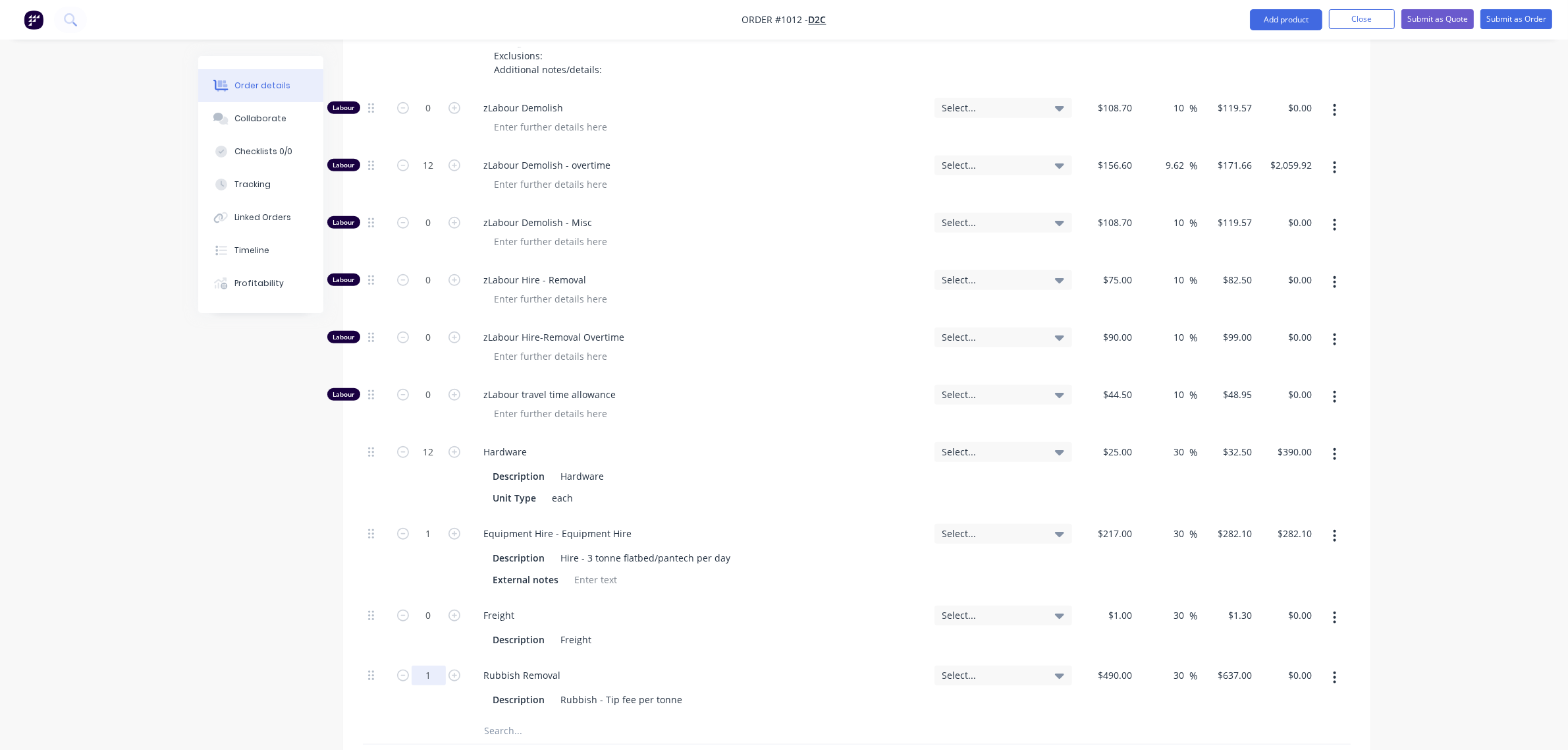
type input "1"
type input "$637.00"
click at [414, 516] on div "1" at bounding box center [428, 556] width 79 height 82
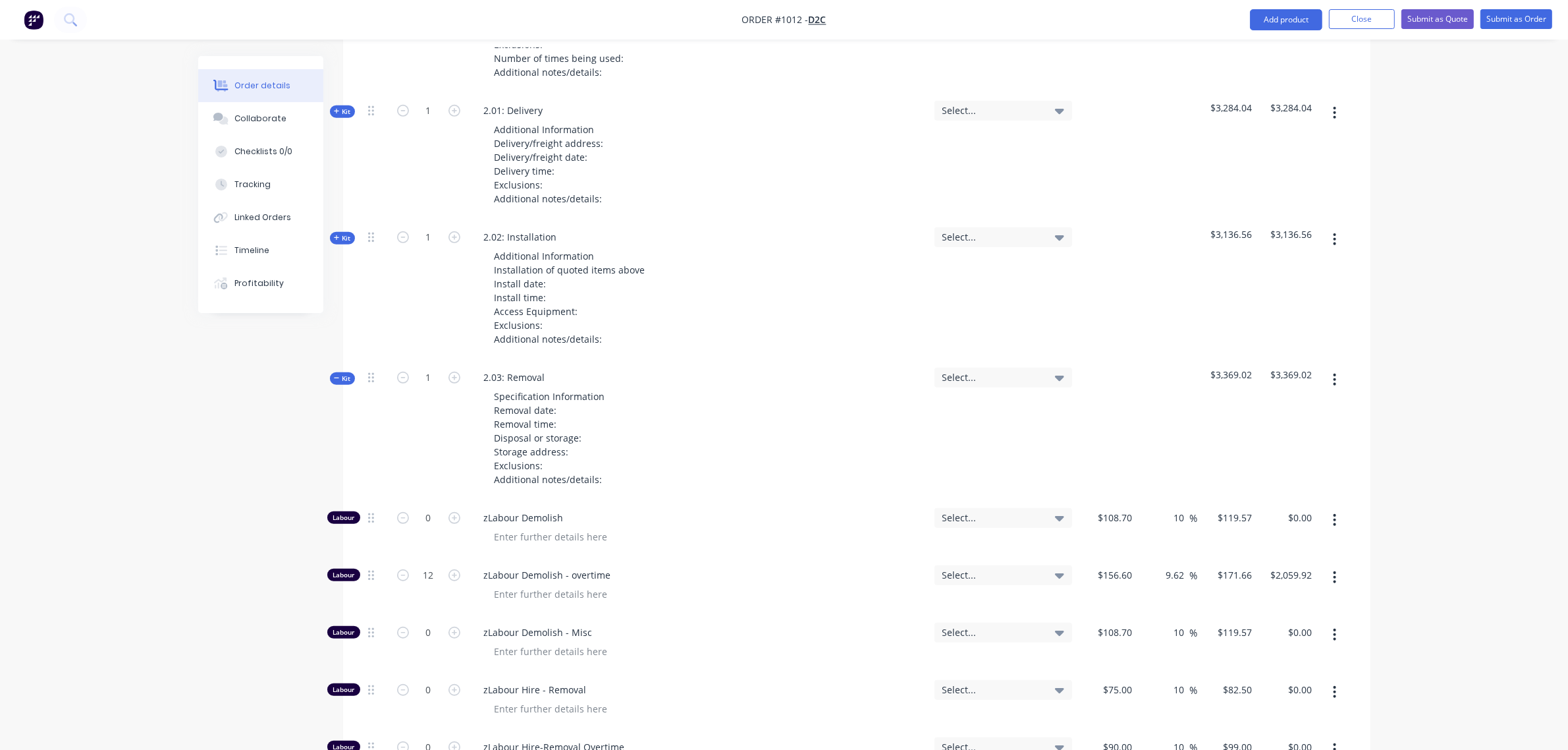
scroll to position [924, 0]
click at [344, 375] on span "Kit" at bounding box center [342, 380] width 17 height 10
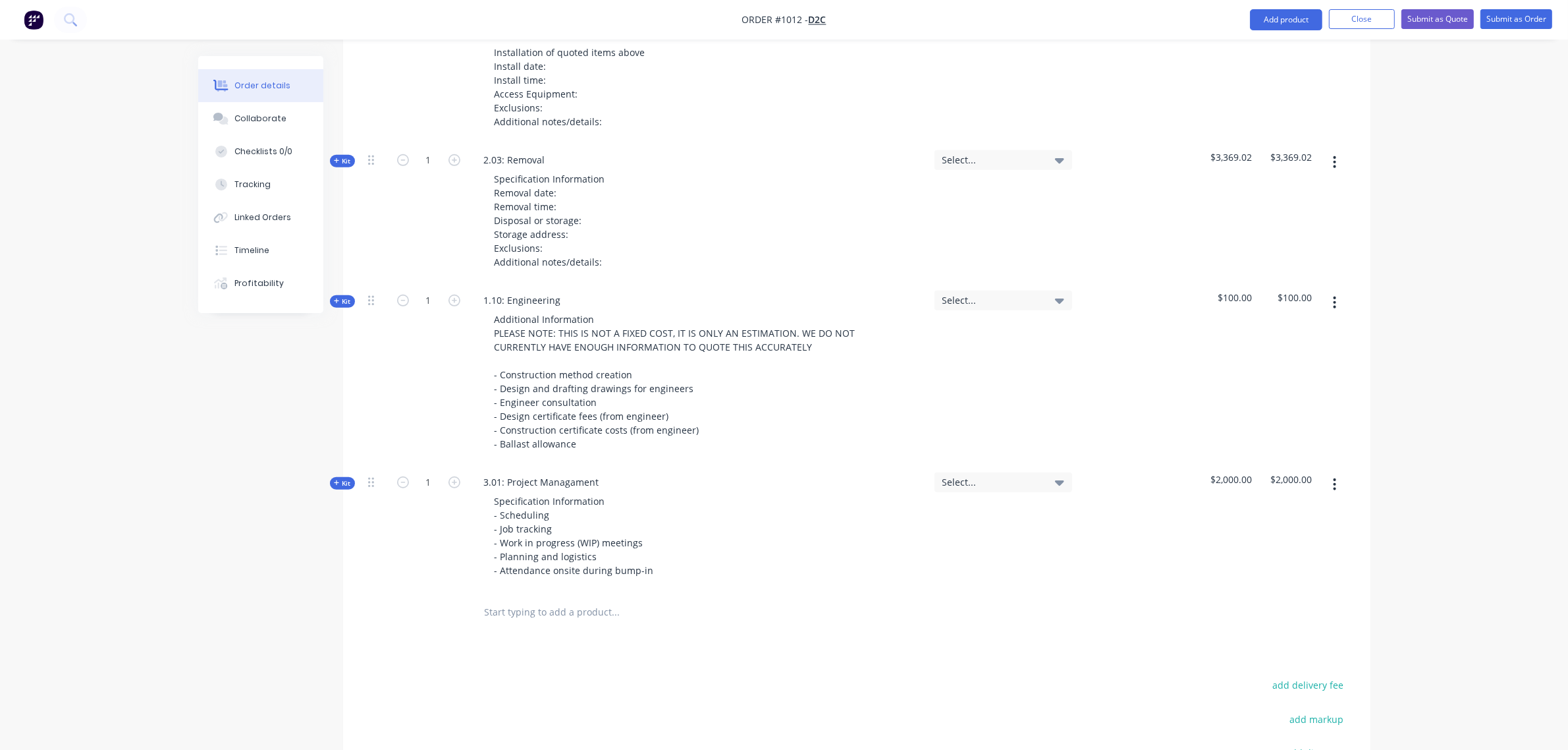
scroll to position [1144, 0]
